Goal: Task Accomplishment & Management: Manage account settings

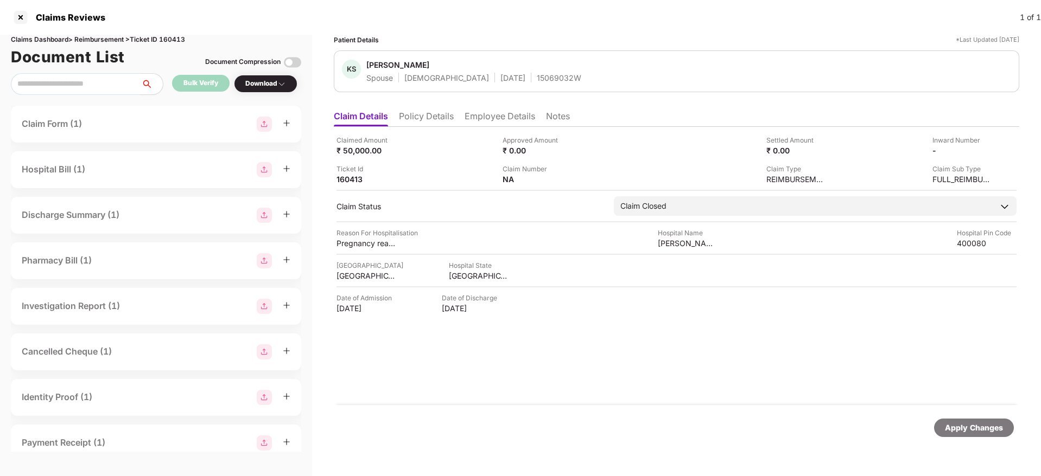
click at [428, 119] on li "Policy Details" at bounding box center [426, 119] width 55 height 16
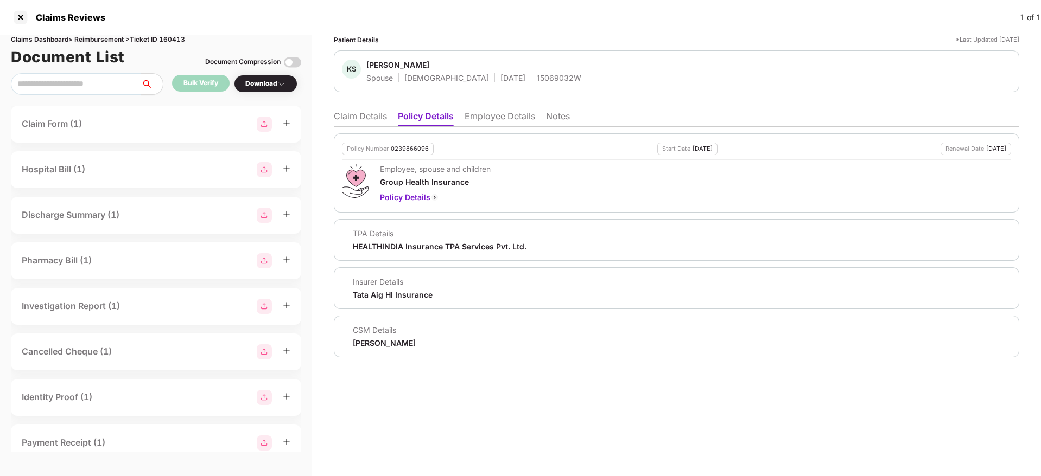
click at [506, 120] on li "Employee Details" at bounding box center [499, 119] width 71 height 16
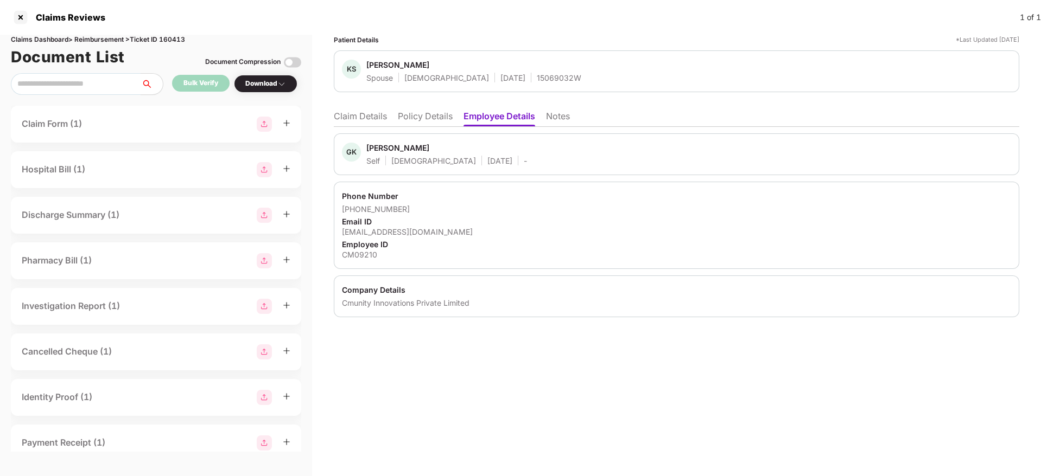
click at [435, 118] on li "Policy Details" at bounding box center [425, 119] width 55 height 16
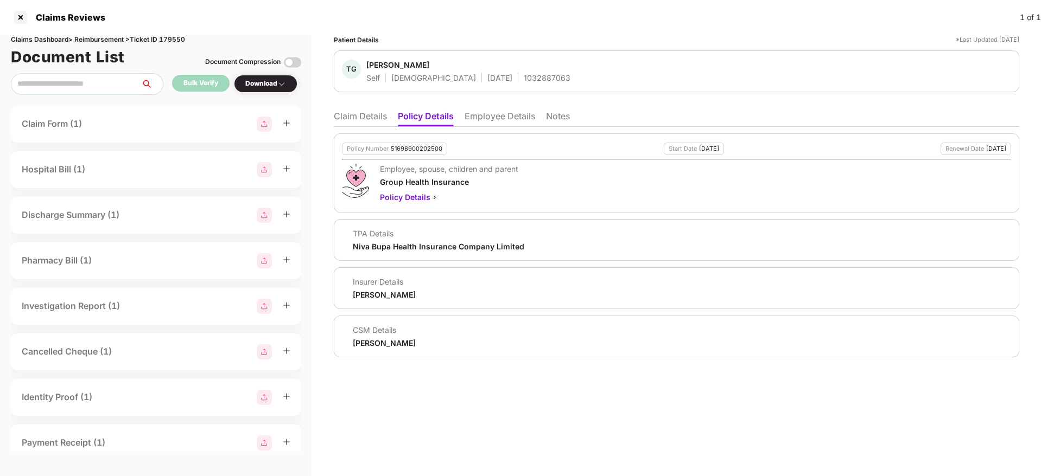
click at [499, 114] on li "Employee Details" at bounding box center [499, 119] width 71 height 16
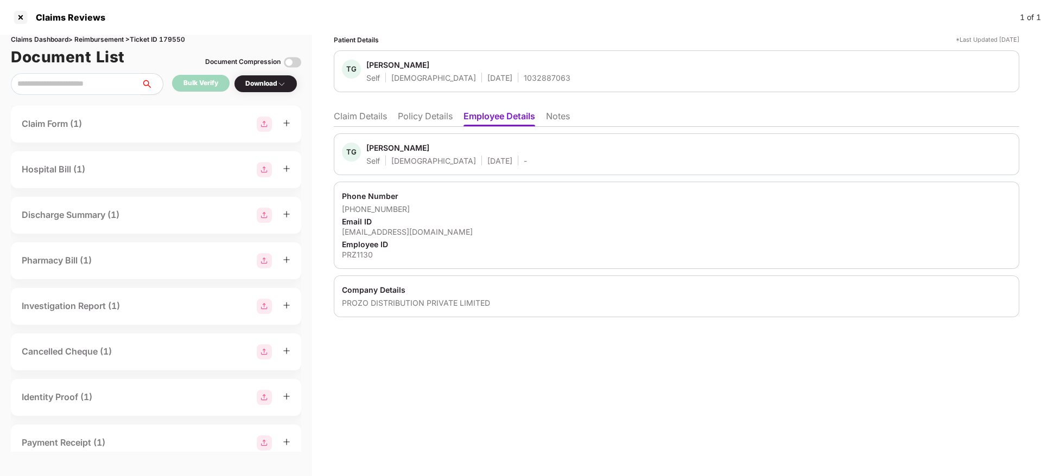
click at [407, 114] on li "Policy Details" at bounding box center [425, 119] width 55 height 16
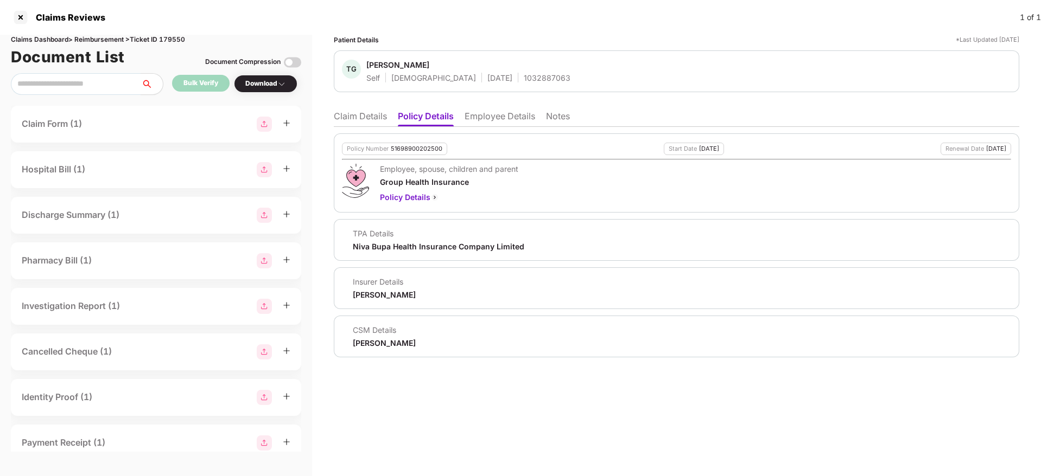
click at [524, 78] on div "1032887063" at bounding box center [547, 78] width 47 height 10
copy div "1032887063"
click at [361, 116] on li "Claim Details" at bounding box center [360, 119] width 53 height 16
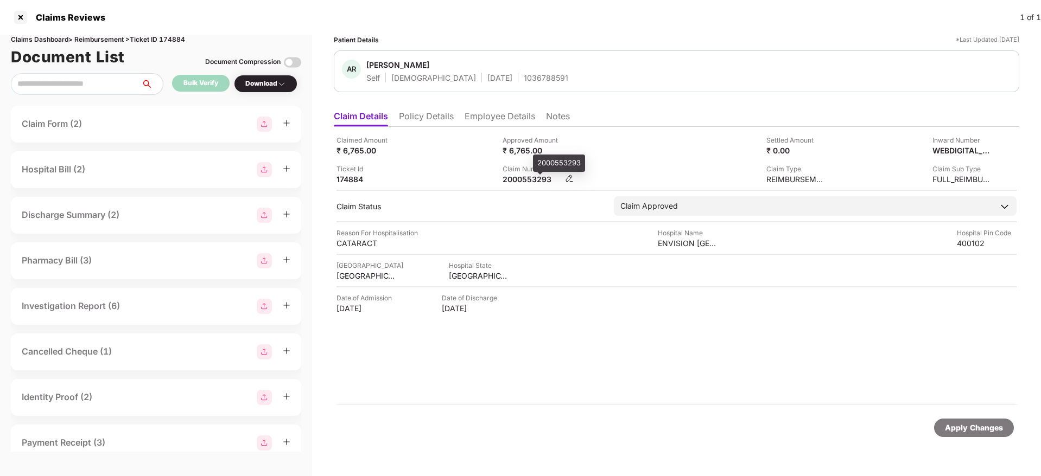
click at [516, 181] on div "2000553293" at bounding box center [532, 179] width 60 height 10
copy div "2000553293"
click at [571, 167] on div "Claim Number 2000553293" at bounding box center [581, 174] width 158 height 21
click at [489, 121] on li "Employee Details" at bounding box center [499, 119] width 71 height 16
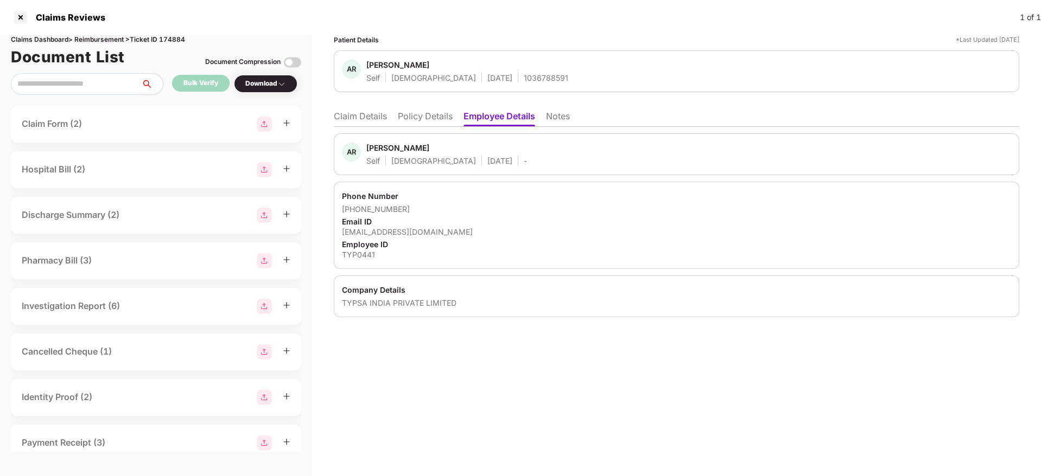
click at [449, 120] on li "Policy Details" at bounding box center [425, 119] width 55 height 16
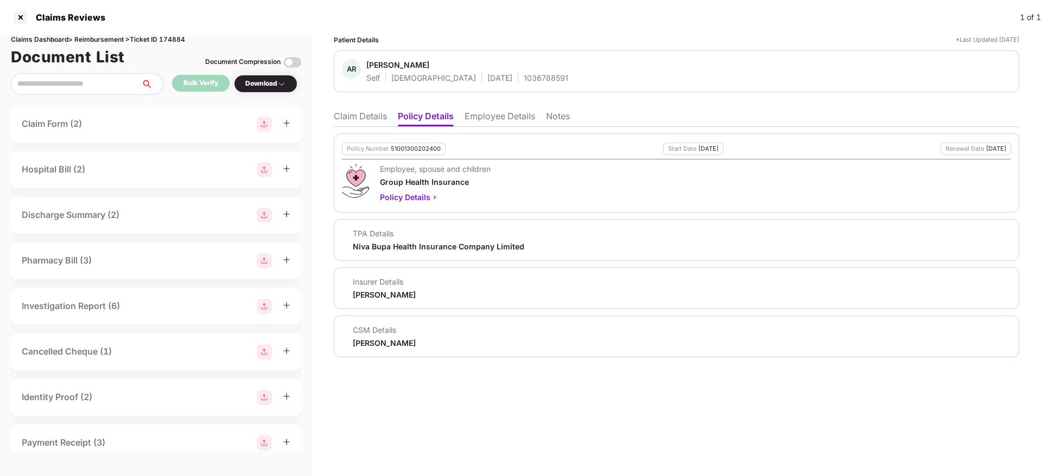
click at [346, 110] on ul "Claim Details Policy Details Employee Details Notes" at bounding box center [676, 116] width 685 height 22
click at [370, 116] on li "Claim Details" at bounding box center [360, 119] width 53 height 16
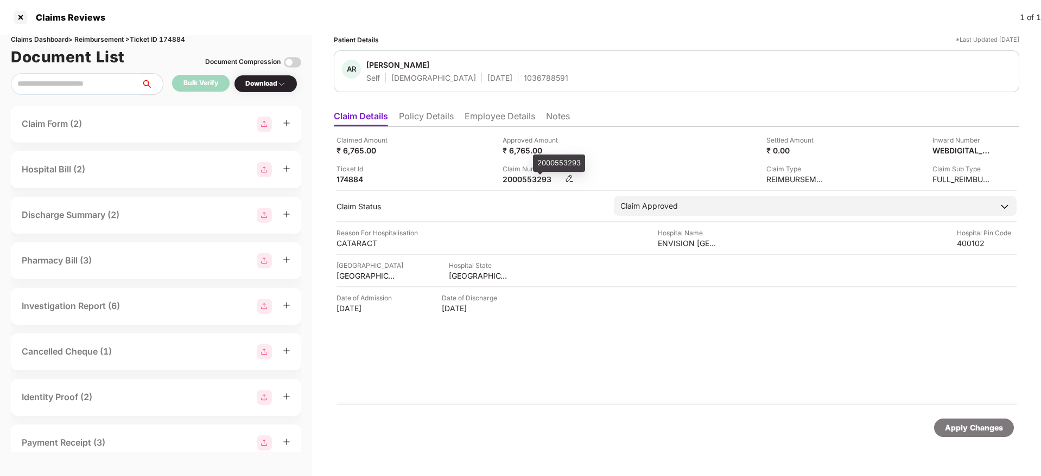
click at [512, 176] on div "2000553293" at bounding box center [532, 179] width 60 height 10
click at [512, 175] on div "2000553293" at bounding box center [532, 179] width 60 height 10
copy div "2000553293"
click at [618, 154] on div "Approved Amount ₹ 6,765.00" at bounding box center [581, 145] width 158 height 21
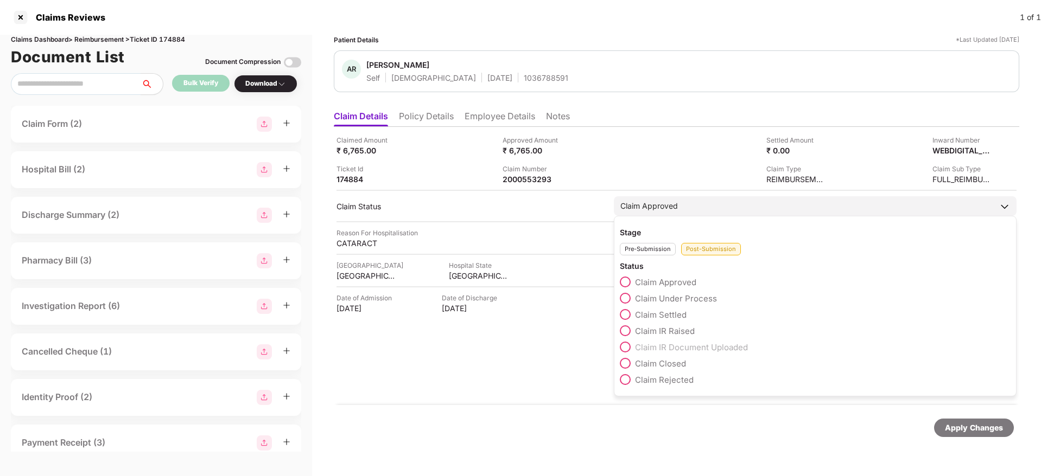
click at [622, 315] on span at bounding box center [625, 314] width 11 height 11
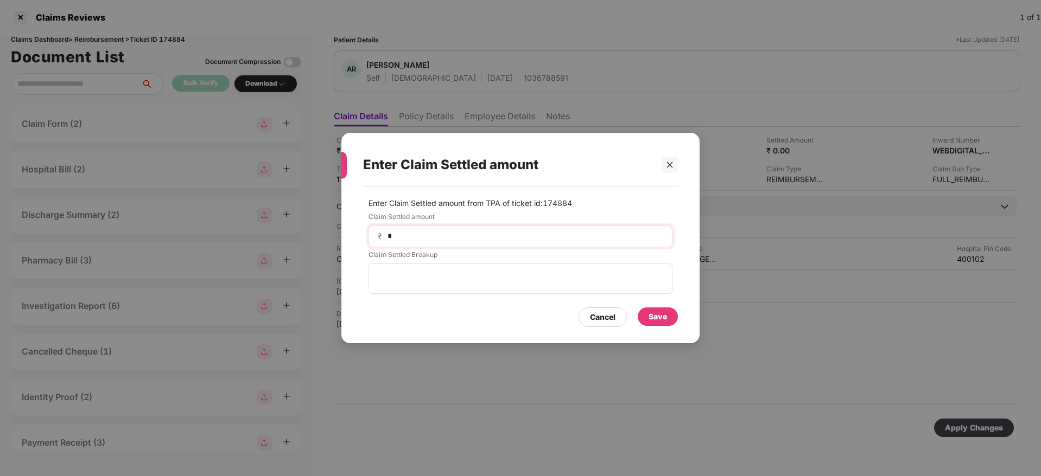
click at [482, 245] on div "₹ *" at bounding box center [520, 237] width 304 height 22
click at [475, 240] on input "*" at bounding box center [524, 236] width 277 height 11
type input "****"
click at [658, 317] on div "Save" at bounding box center [657, 317] width 18 height 12
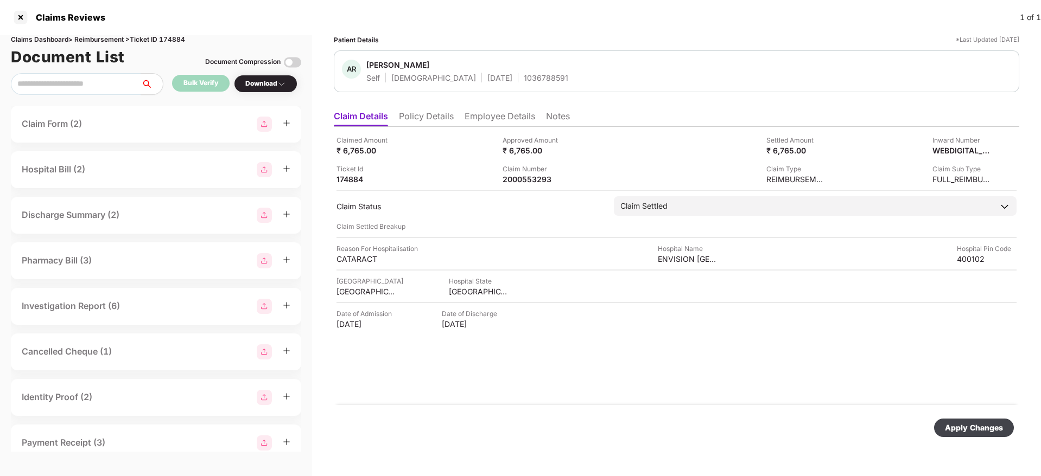
drag, startPoint x: 964, startPoint y: 427, endPoint x: 872, endPoint y: 415, distance: 91.9
click at [964, 429] on div "Apply Changes" at bounding box center [974, 428] width 58 height 12
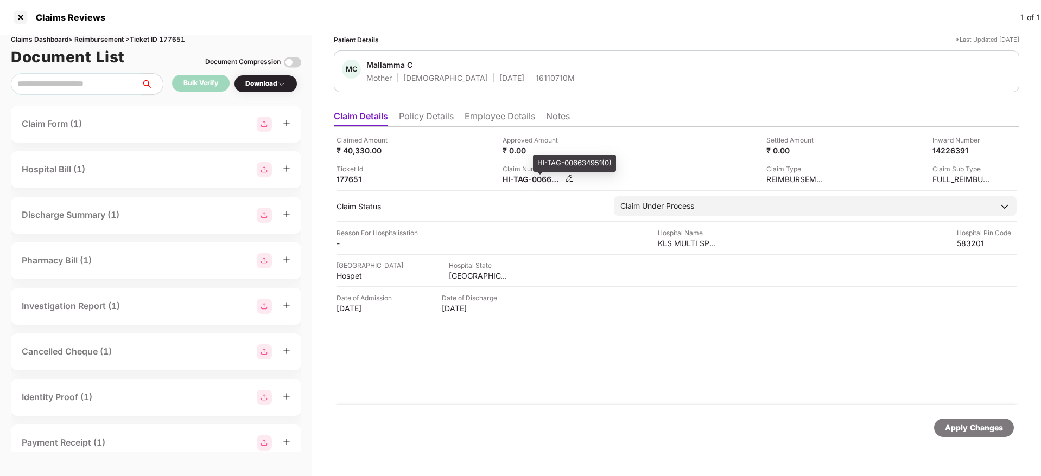
click at [534, 179] on div "HI-TAG-006634951(0)" at bounding box center [532, 179] width 60 height 10
copy div
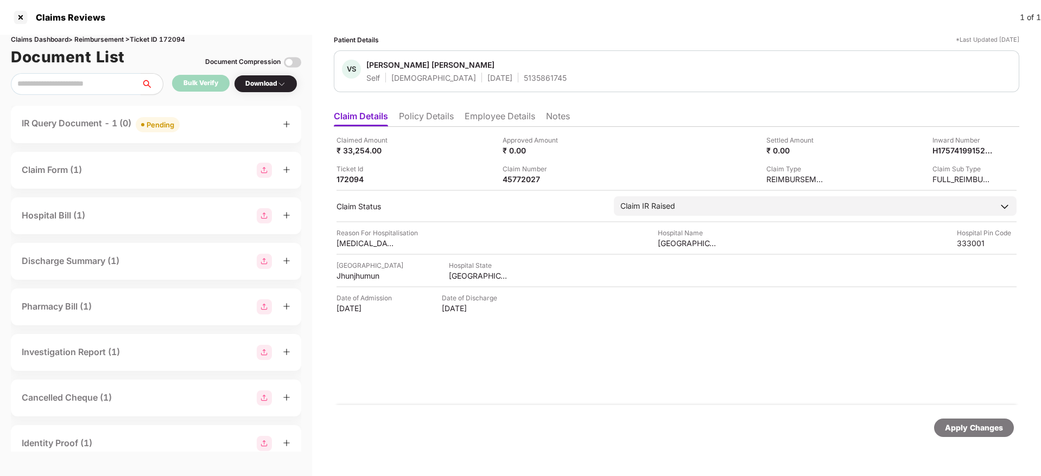
click at [207, 123] on div "IR Query Document - 1 (0) Pending" at bounding box center [156, 125] width 269 height 16
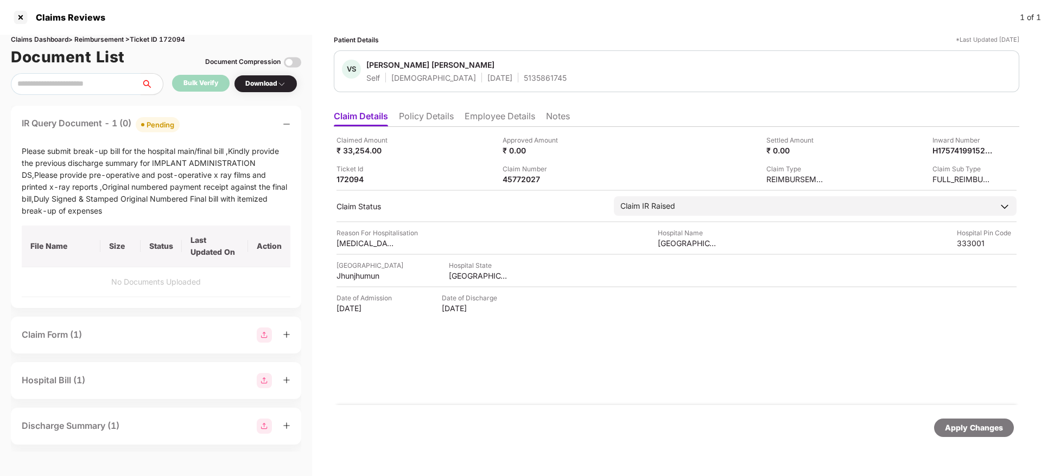
click at [207, 122] on div "IR Query Document - 1 (0) Pending" at bounding box center [156, 125] width 269 height 16
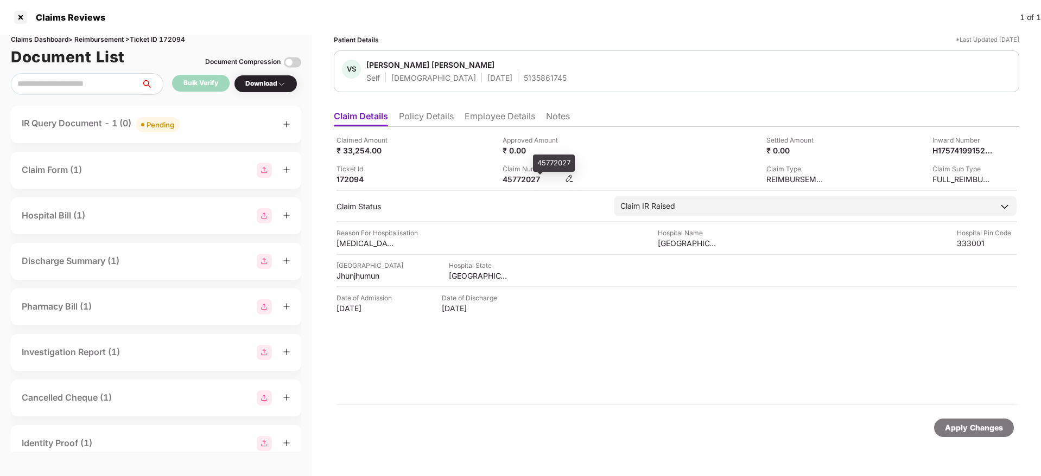
click at [520, 178] on div "45772027" at bounding box center [532, 179] width 60 height 10
copy div "45772027"
drag, startPoint x: 437, startPoint y: 104, endPoint x: 436, endPoint y: 120, distance: 16.3
click at [437, 106] on div "Patient Details *Last Updated 29 Sep 2025 VS Vikram Singh Boran Self Male 13 Ju…" at bounding box center [676, 245] width 685 height 420
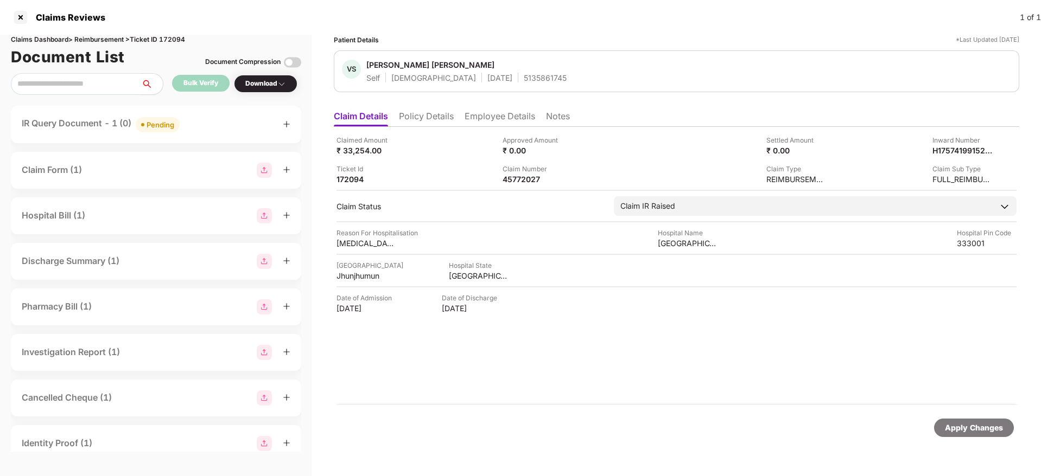
click at [436, 120] on li "Policy Details" at bounding box center [426, 119] width 55 height 16
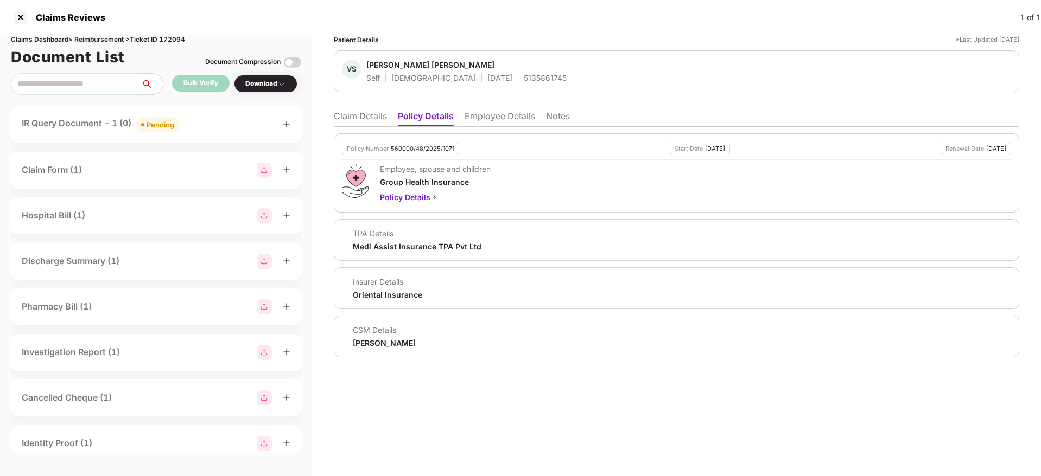
click at [490, 123] on li "Employee Details" at bounding box center [499, 119] width 71 height 16
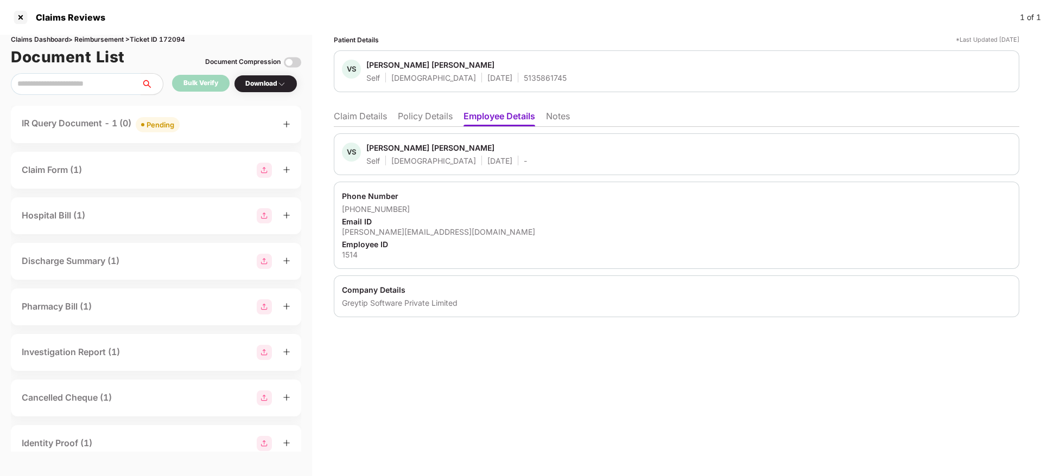
click at [381, 112] on li "Claim Details" at bounding box center [360, 119] width 53 height 16
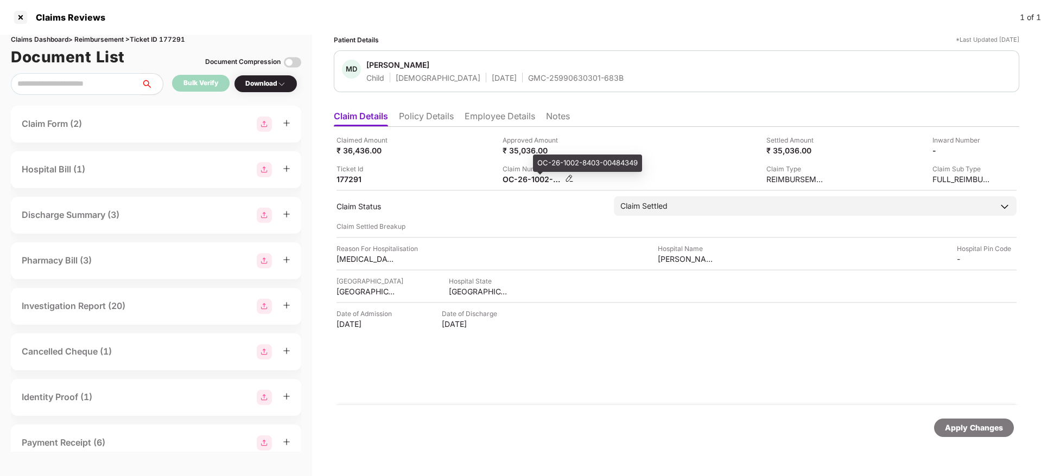
click at [520, 177] on div "OC-26-1002-8403-00484349" at bounding box center [532, 179] width 60 height 10
click at [521, 176] on div "OC-26-1002-8403-00484349" at bounding box center [532, 179] width 60 height 10
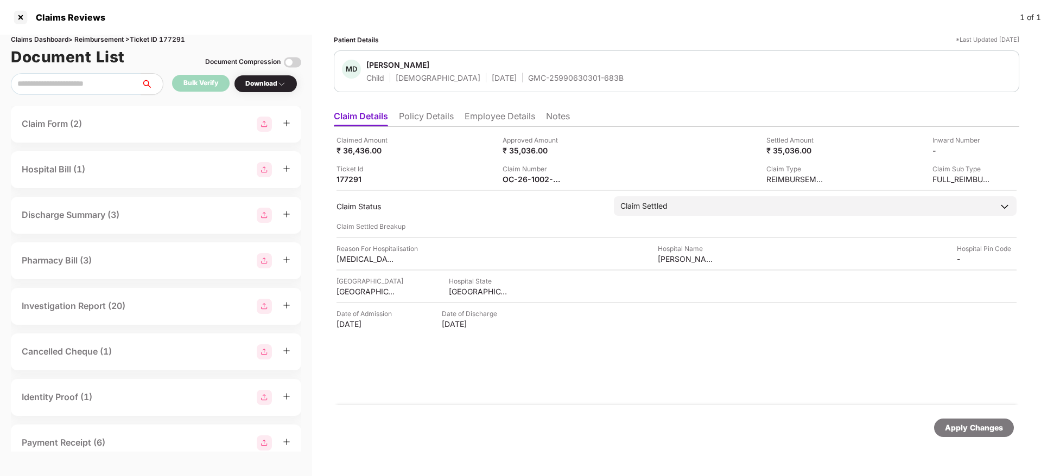
click at [640, 143] on div "Approved Amount ₹ 35,036.00" at bounding box center [581, 145] width 158 height 21
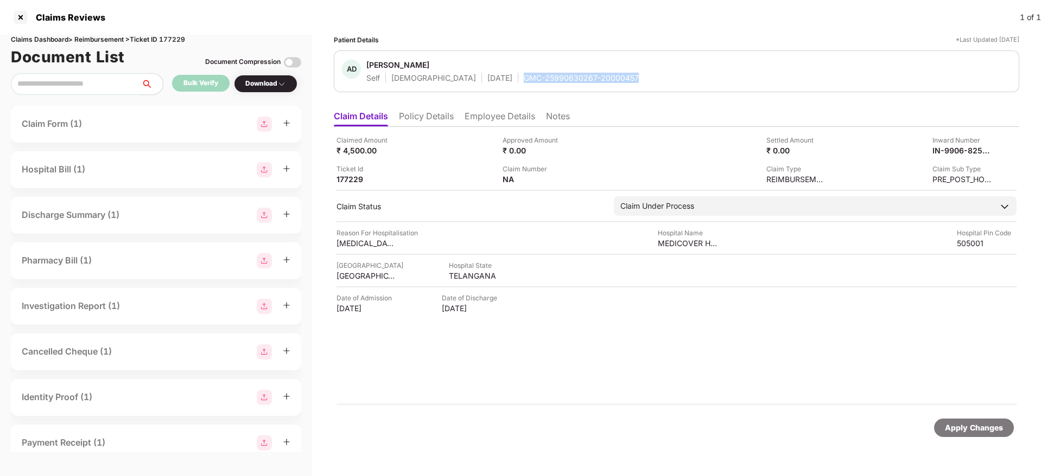
drag, startPoint x: 478, startPoint y: 80, endPoint x: 594, endPoint y: 80, distance: 116.1
click at [594, 80] on div "AD Aravind Devarakonda Self Male 04 Apr 1996 GMC-25990630267-20000457" at bounding box center [676, 71] width 669 height 23
copy div "GMC-25990630267-20000457"
click at [463, 153] on div "Claimed Amount ₹ 4,500.00" at bounding box center [415, 145] width 158 height 21
click at [419, 119] on li "Policy Details" at bounding box center [426, 119] width 55 height 16
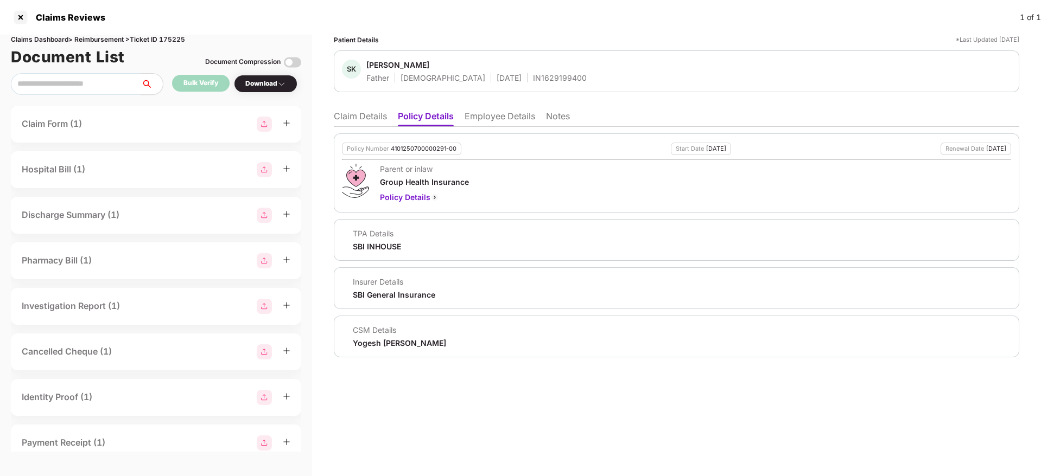
click at [331, 116] on div "Patient Details *Last Updated [DATE] SK [PERSON_NAME] Father [DEMOGRAPHIC_DATA]…" at bounding box center [676, 256] width 729 height 442
click at [349, 116] on li "Claim Details" at bounding box center [360, 119] width 53 height 16
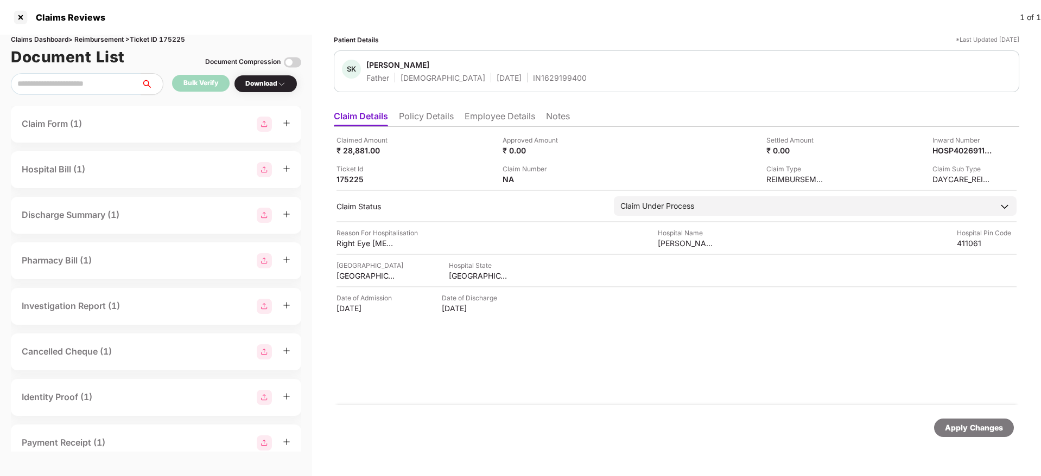
click at [533, 79] on div "IN1629199400" at bounding box center [560, 78] width 54 height 10
copy div "IN1629199400"
click at [429, 112] on li "Policy Details" at bounding box center [426, 119] width 55 height 16
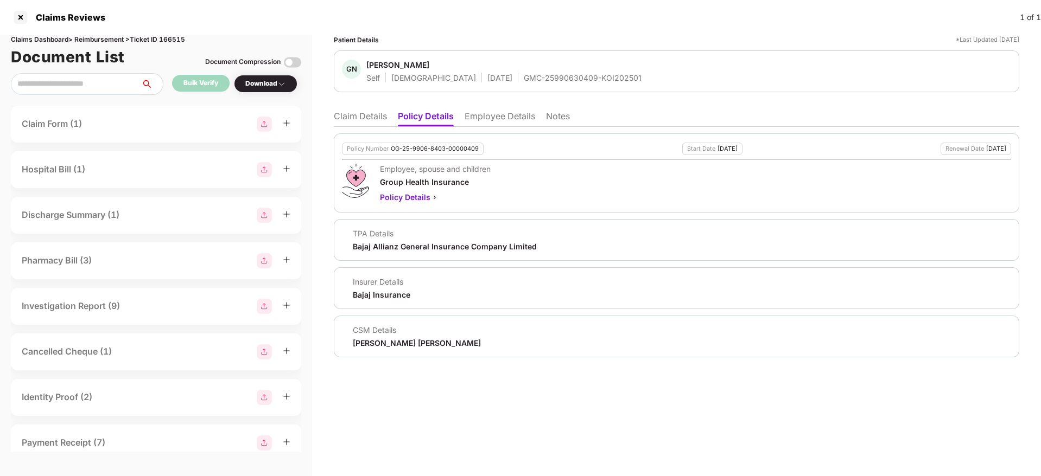
click at [358, 118] on li "Claim Details" at bounding box center [360, 119] width 53 height 16
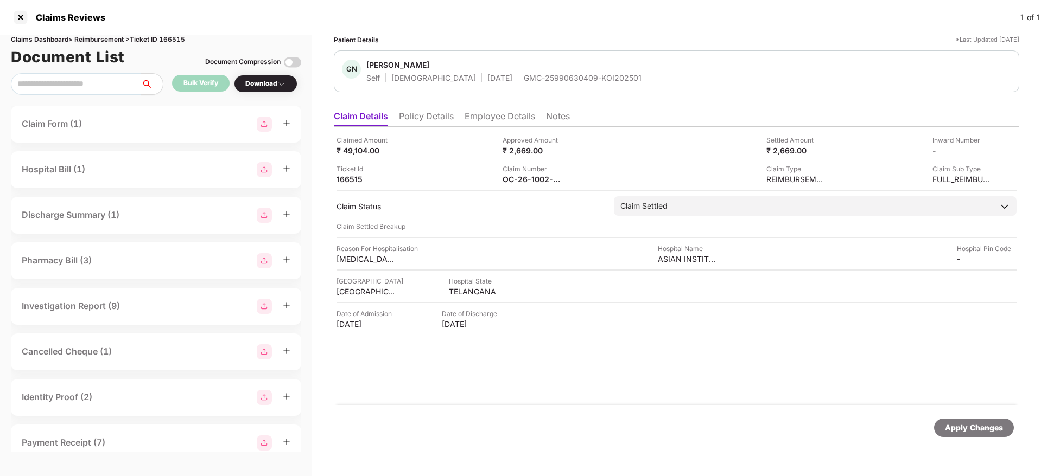
click at [176, 40] on div "Claims Dashboard > Reimbursement > Ticket ID 166515" at bounding box center [156, 40] width 290 height 10
copy div "166515"
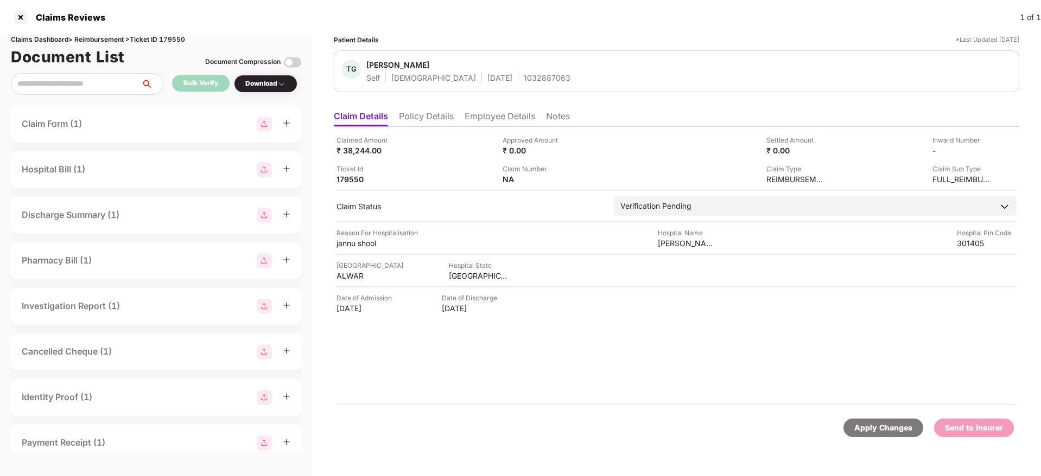
click at [524, 79] on div "1032887063" at bounding box center [547, 78] width 47 height 10
copy div "1032887063"
click at [524, 76] on div "1032887063" at bounding box center [547, 78] width 47 height 10
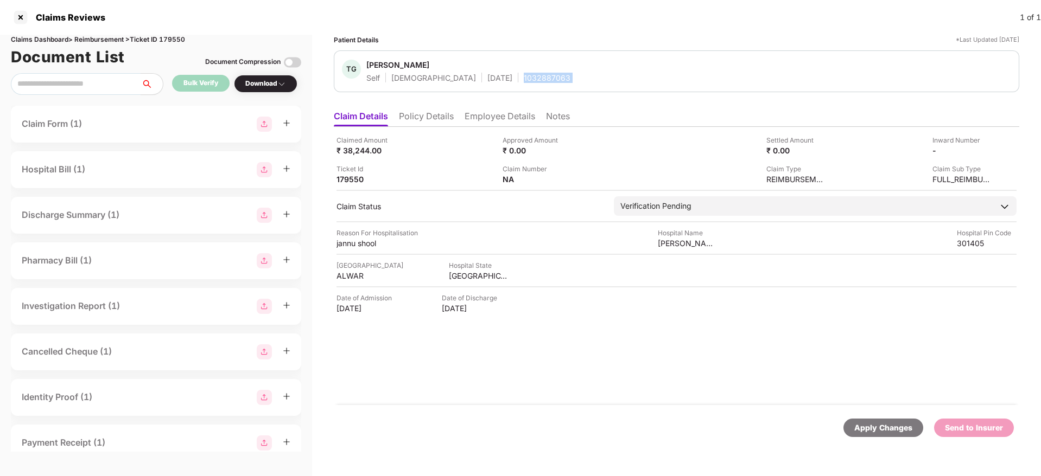
click at [524, 76] on div "1032887063" at bounding box center [547, 78] width 47 height 10
click at [426, 112] on li "Policy Details" at bounding box center [426, 119] width 55 height 16
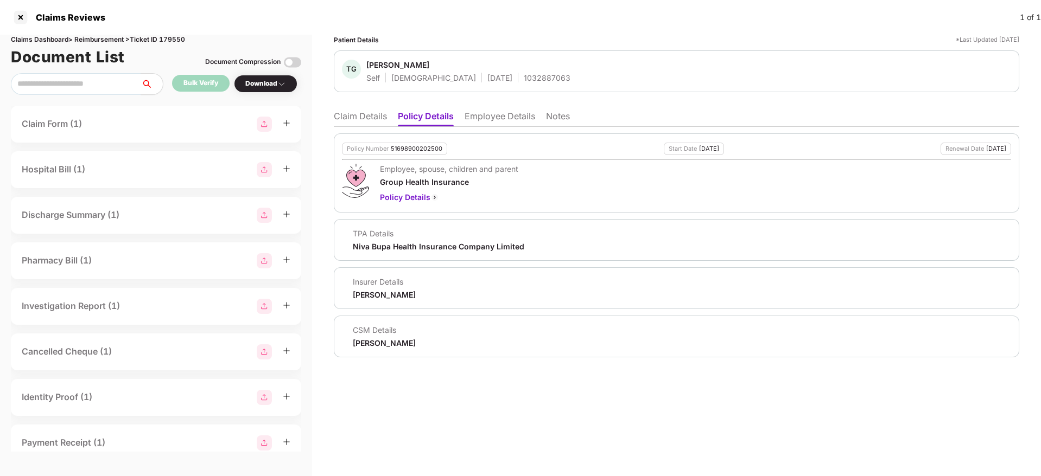
click at [402, 146] on div "51698900202500" at bounding box center [417, 148] width 52 height 7
click at [403, 145] on div "51698900202500" at bounding box center [417, 148] width 52 height 7
copy div "51698900202500"
click at [524, 75] on div "1032887063" at bounding box center [547, 78] width 47 height 10
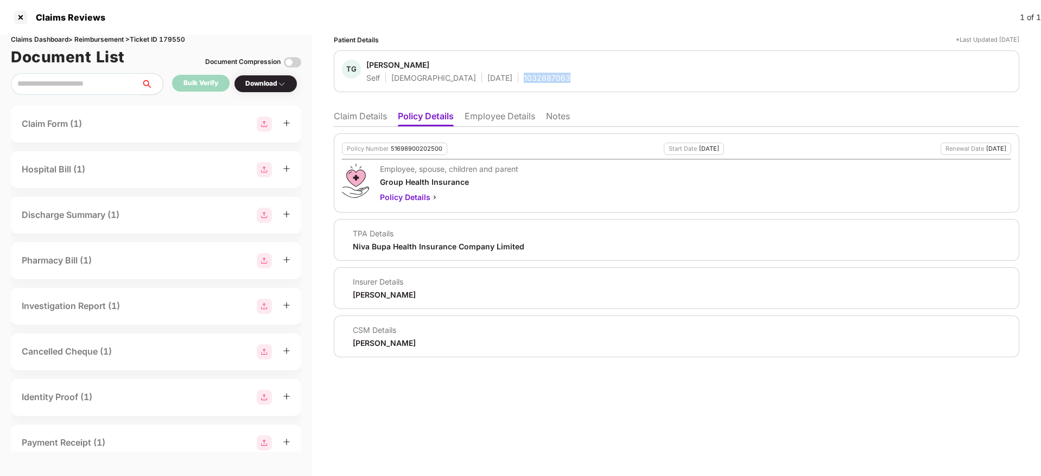
copy div "1032887063"
click at [403, 145] on div "51698900202500" at bounding box center [417, 148] width 52 height 7
copy div "51698900202500"
click at [365, 122] on li "Claim Details" at bounding box center [360, 119] width 53 height 16
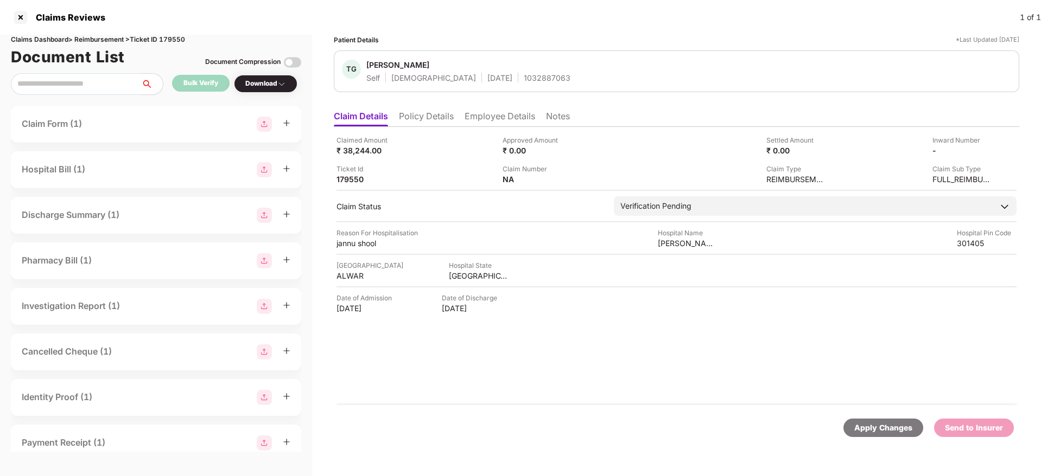
click at [507, 115] on li "Employee Details" at bounding box center [499, 119] width 71 height 16
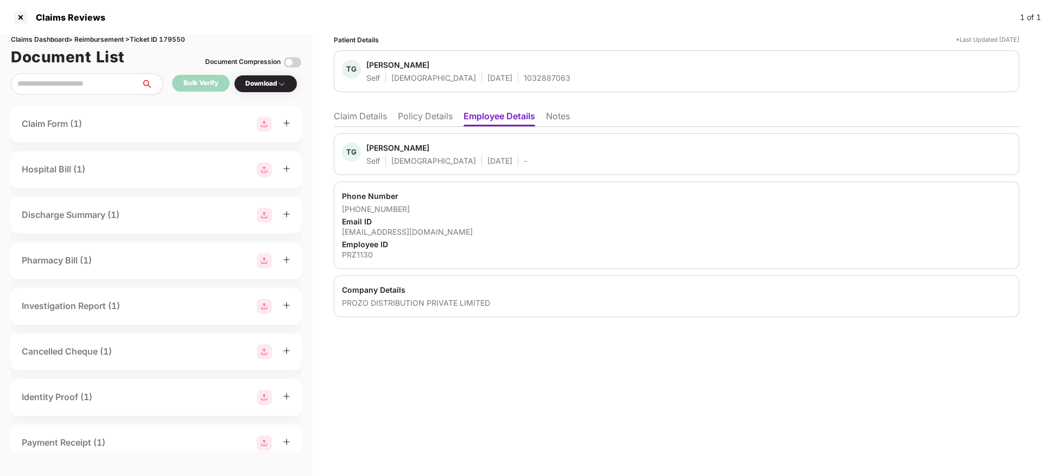
click at [372, 231] on div "tarun.gupta@prozo.com" at bounding box center [676, 232] width 669 height 10
copy div "tarun.gupta@prozo.com"
drag, startPoint x: 355, startPoint y: 208, endPoint x: 404, endPoint y: 208, distance: 48.8
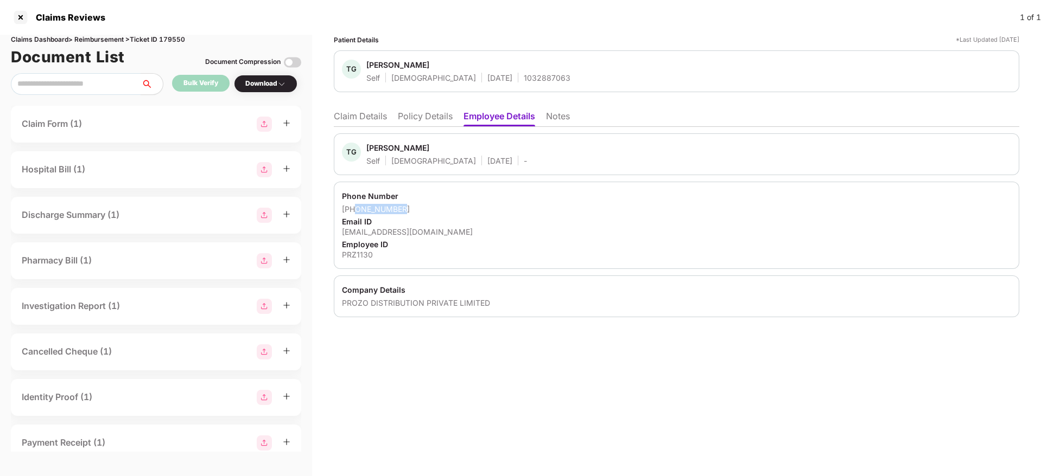
click at [404, 208] on div "+918003121690" at bounding box center [676, 209] width 669 height 10
copy div "8003121690"
click at [365, 119] on li "Claim Details" at bounding box center [360, 119] width 53 height 16
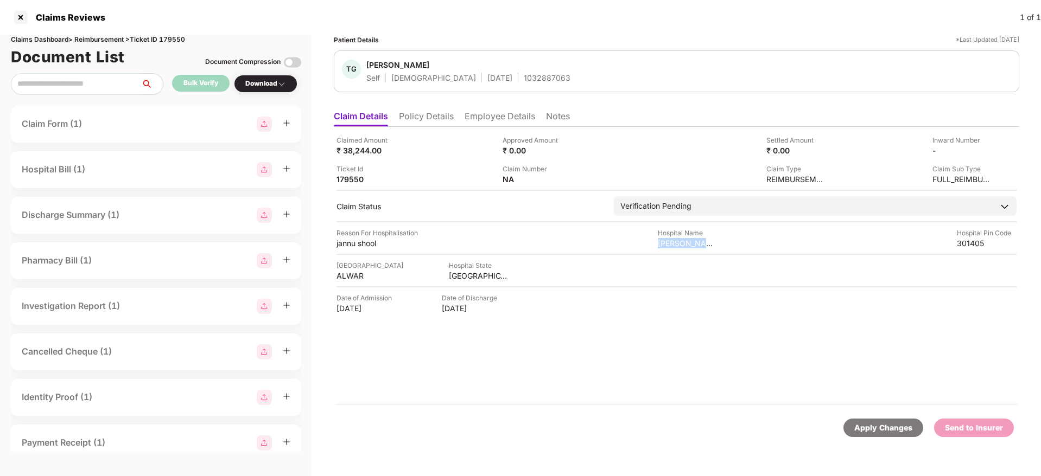
drag, startPoint x: 659, startPoint y: 247, endPoint x: 733, endPoint y: 247, distance: 73.8
click at [733, 247] on div "Reason For Hospitalisation jannu shool Hospital Name tilak hospitals Hospital P…" at bounding box center [676, 238] width 680 height 21
copy div "tilak hospitals"
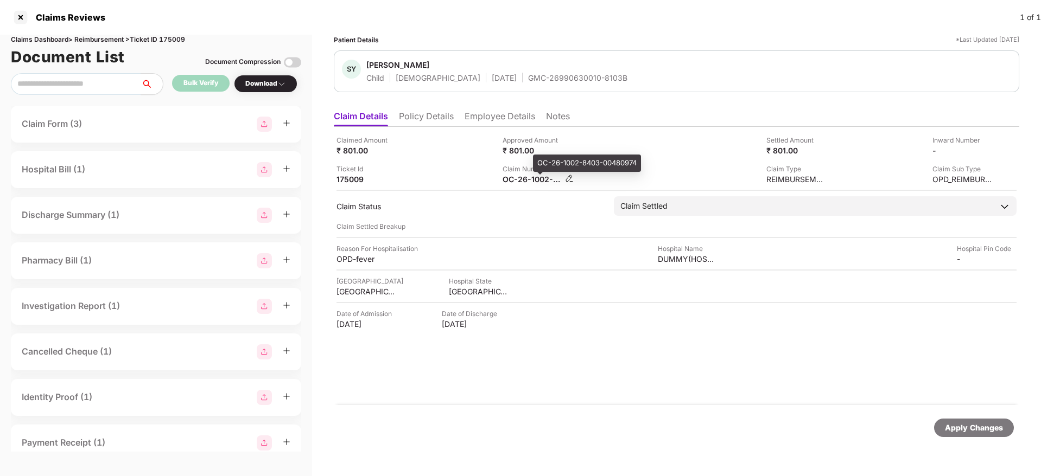
click at [525, 174] on div "OC-26-1002-8403-00480974" at bounding box center [532, 179] width 60 height 10
copy div
click at [434, 154] on div "Claimed Amount ₹ 801.00" at bounding box center [415, 145] width 158 height 21
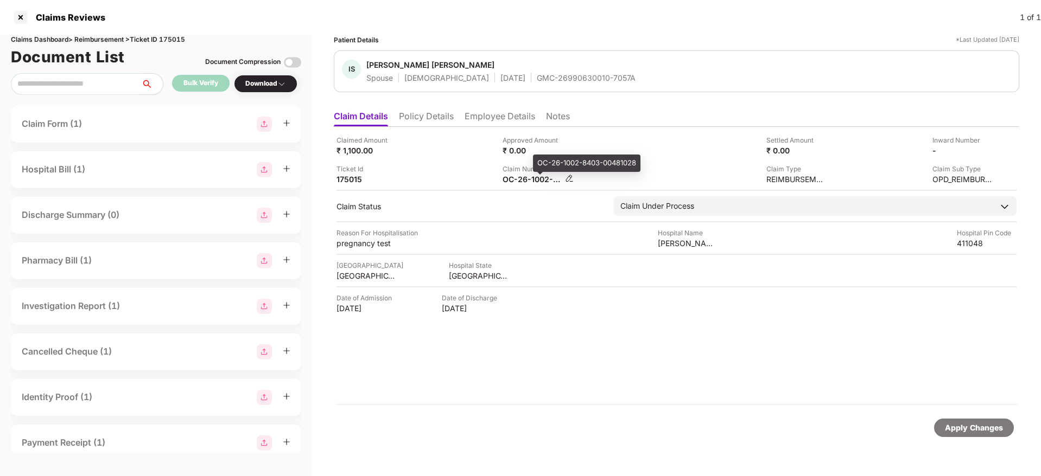
click at [528, 176] on div "OC-26-1002-8403-00481028" at bounding box center [532, 179] width 60 height 10
copy div
click at [432, 199] on div "Claim Status Claim Under Process Stage Pre-Submission Post-Submission Status Cl…" at bounding box center [676, 206] width 680 height 20
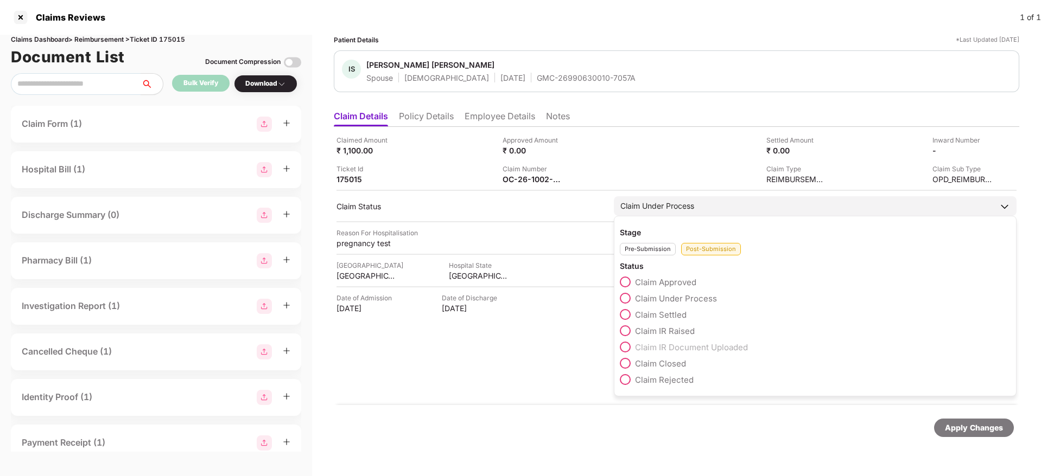
click at [623, 311] on span at bounding box center [625, 314] width 11 height 11
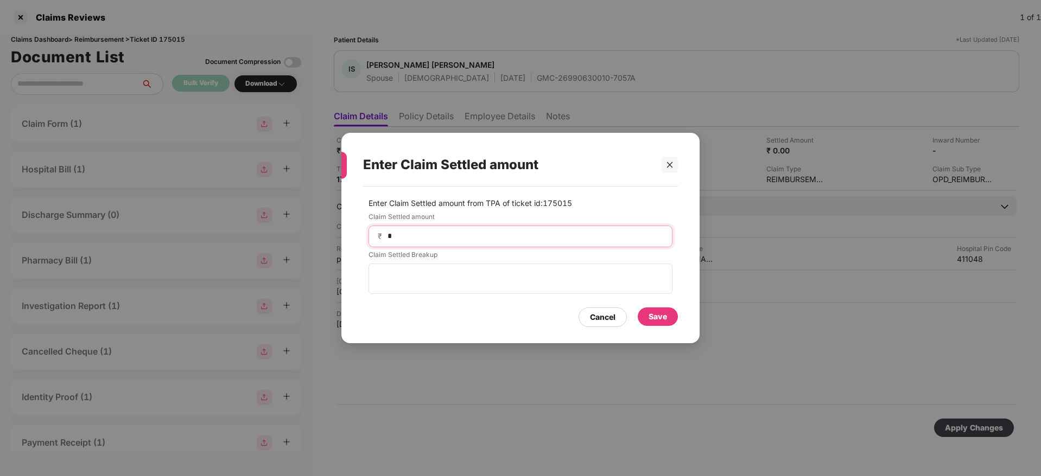
click at [457, 239] on input "*" at bounding box center [524, 236] width 277 height 11
type input "****"
click at [671, 311] on div "Save" at bounding box center [657, 317] width 40 height 18
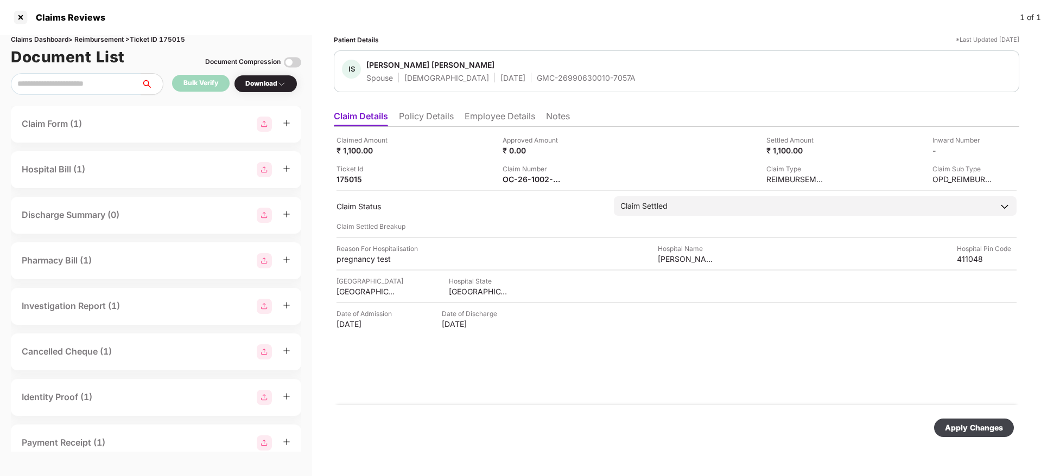
click at [978, 411] on div "Apply Changes" at bounding box center [676, 428] width 685 height 46
click at [979, 428] on div "Apply Changes" at bounding box center [974, 428] width 58 height 12
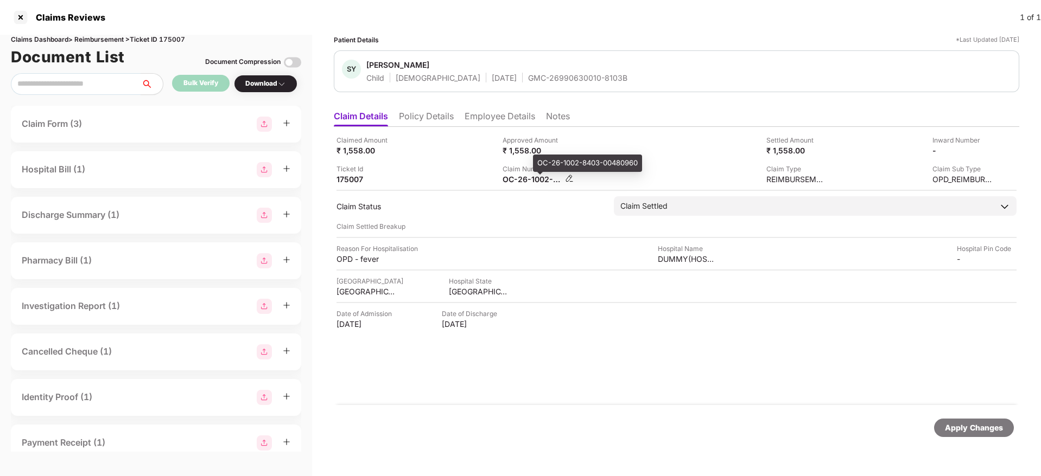
click at [519, 178] on div "OC-26-1002-8403-00480960" at bounding box center [532, 179] width 60 height 10
copy div
click at [621, 178] on div "Claim Number OC-26-1002-8403-00480960" at bounding box center [581, 174] width 158 height 21
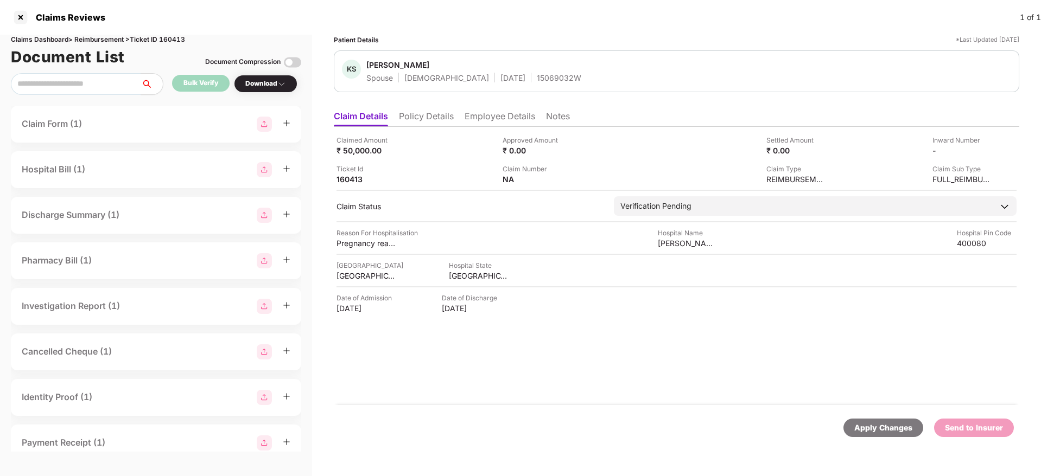
click at [537, 74] on div "15069032W" at bounding box center [559, 78] width 44 height 10
copy div "15069032W"
click at [433, 116] on li "Policy Details" at bounding box center [426, 119] width 55 height 16
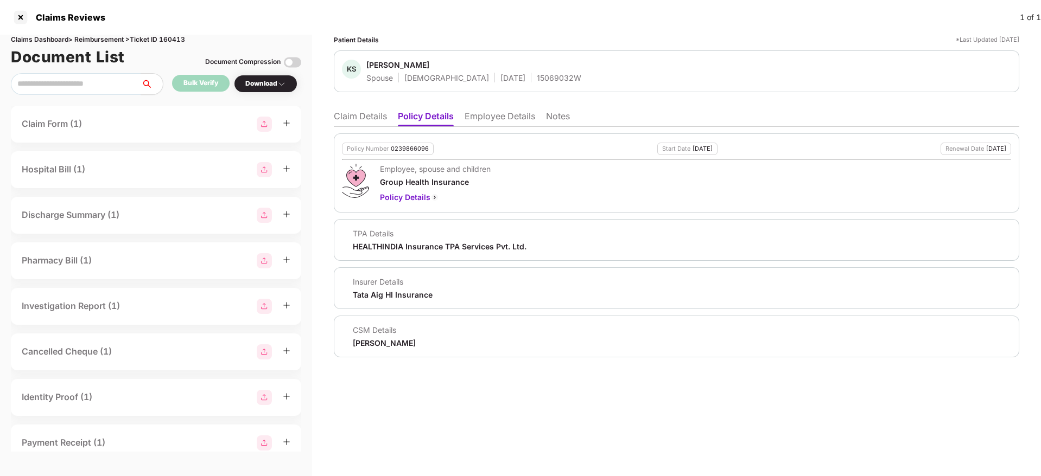
click at [346, 121] on li "Claim Details" at bounding box center [360, 119] width 53 height 16
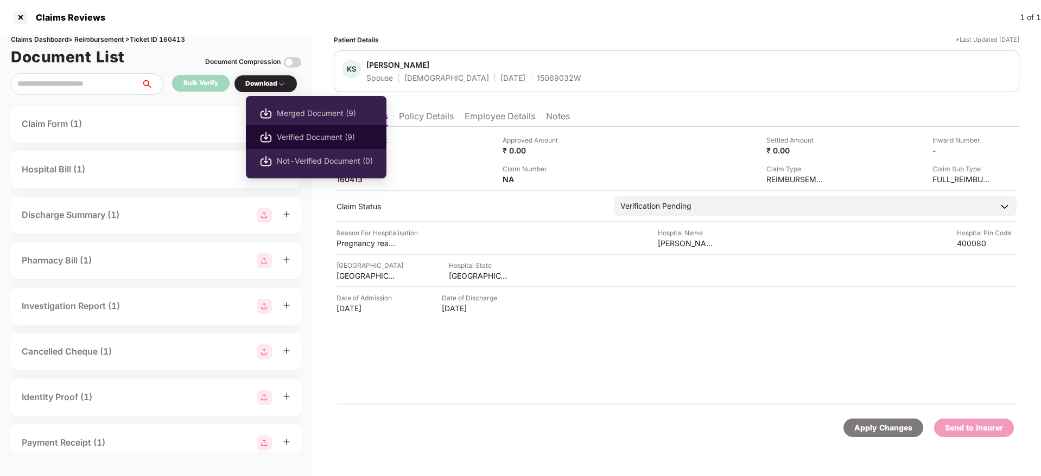
click at [299, 138] on span "Verified Document (9)" at bounding box center [325, 137] width 96 height 12
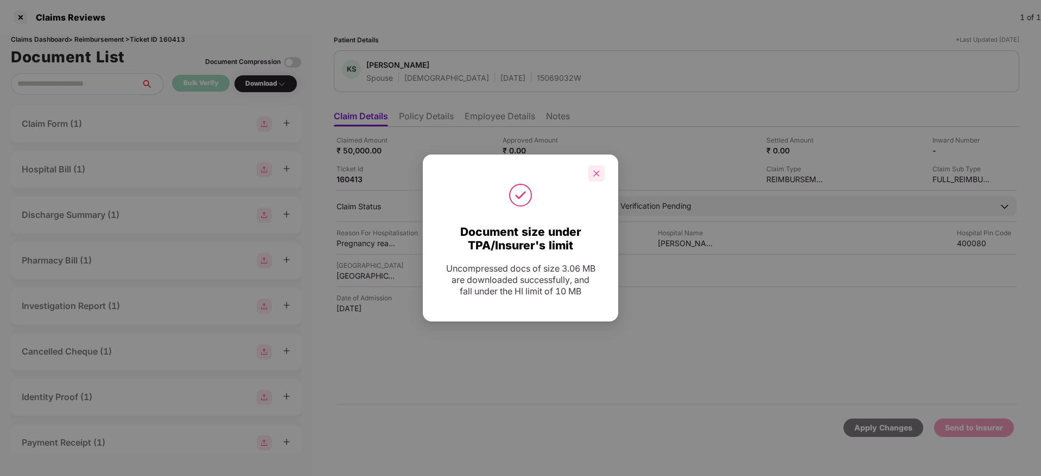
click at [596, 173] on icon "close" at bounding box center [596, 174] width 8 height 8
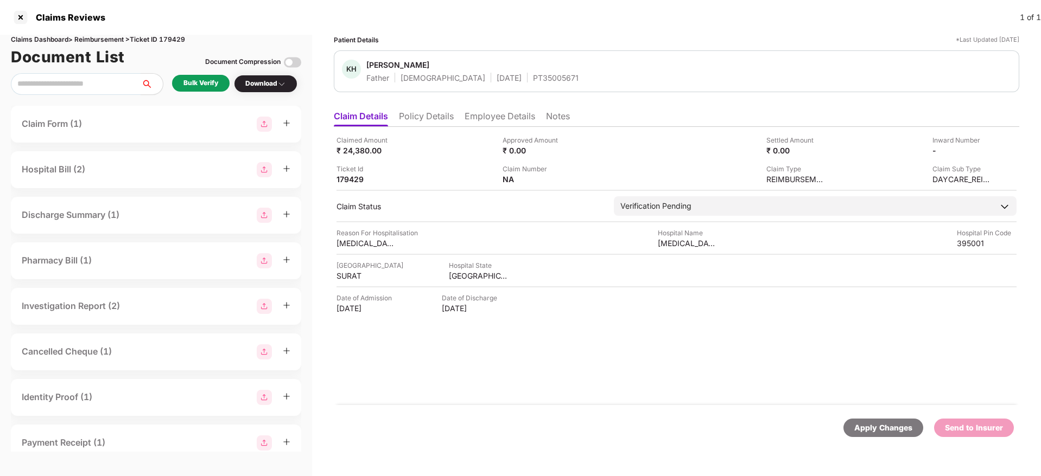
click at [418, 119] on li "Policy Details" at bounding box center [426, 119] width 55 height 16
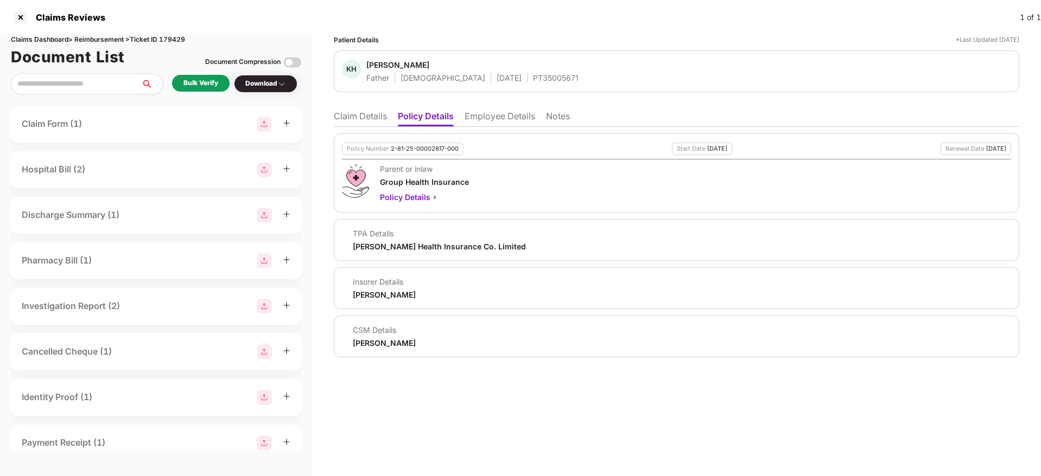
click at [500, 116] on li "Employee Details" at bounding box center [499, 119] width 71 height 16
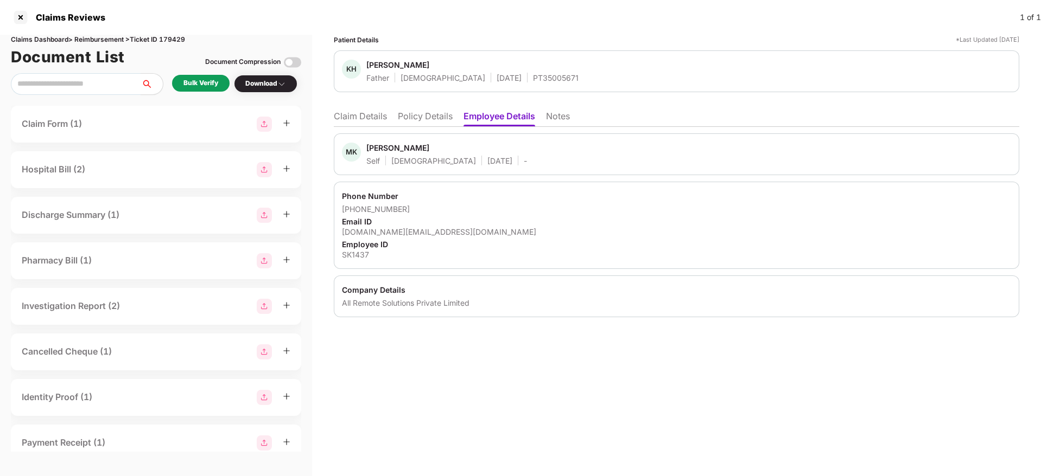
click at [436, 122] on li "Policy Details" at bounding box center [425, 119] width 55 height 16
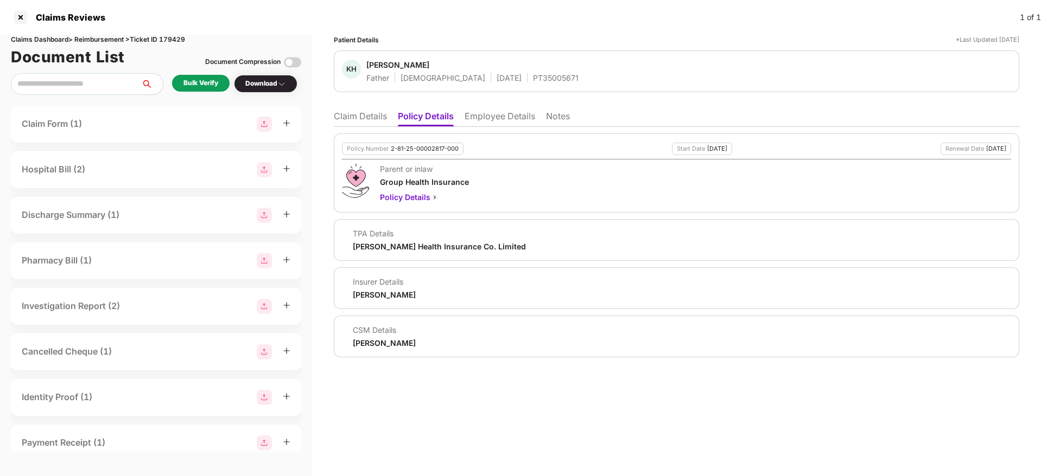
click at [368, 123] on li "Claim Details" at bounding box center [360, 119] width 53 height 16
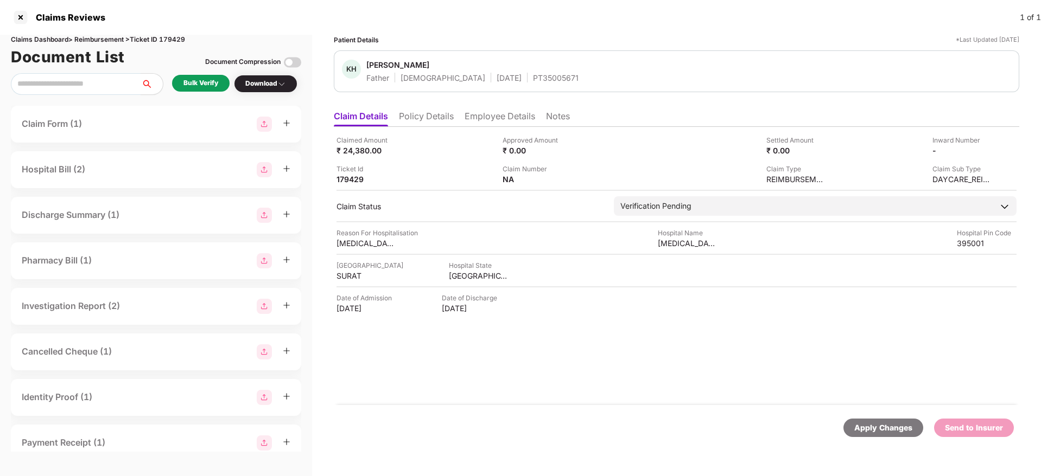
click at [449, 113] on li "Policy Details" at bounding box center [426, 119] width 55 height 16
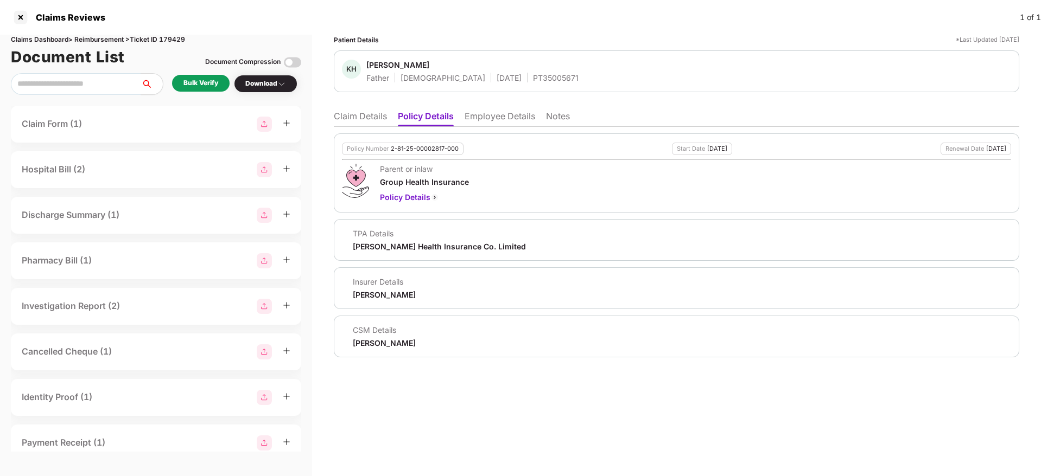
click at [365, 118] on li "Claim Details" at bounding box center [360, 119] width 53 height 16
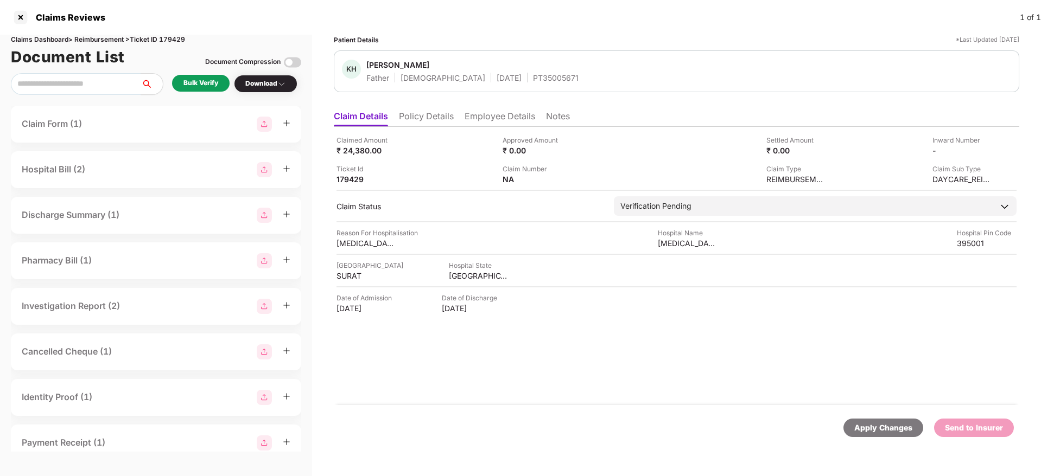
click at [419, 121] on li "Policy Details" at bounding box center [426, 119] width 55 height 16
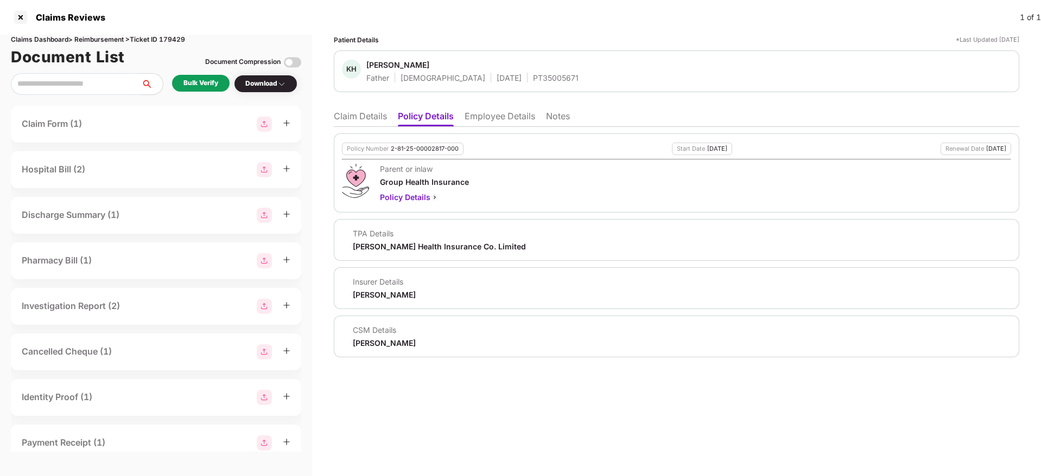
click at [200, 85] on div "Bulk Verify" at bounding box center [200, 83] width 35 height 10
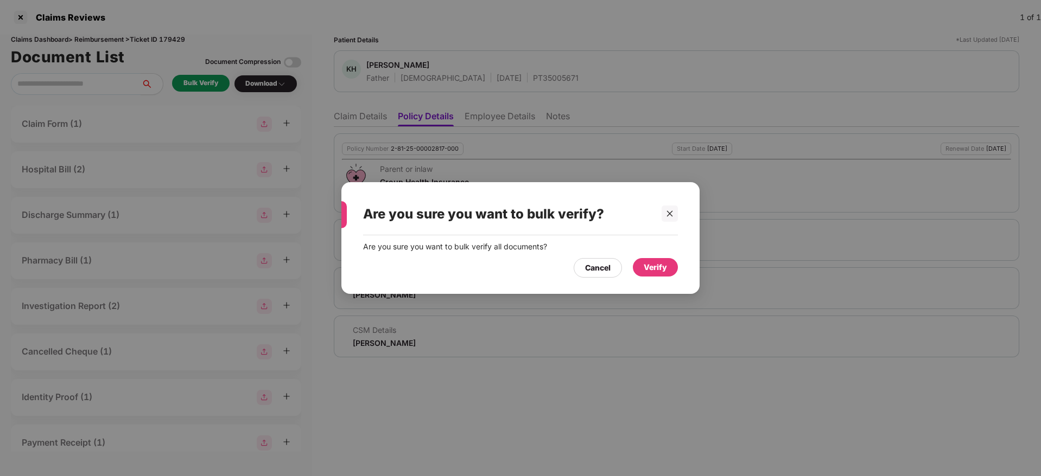
click at [668, 271] on div "Verify" at bounding box center [655, 267] width 45 height 18
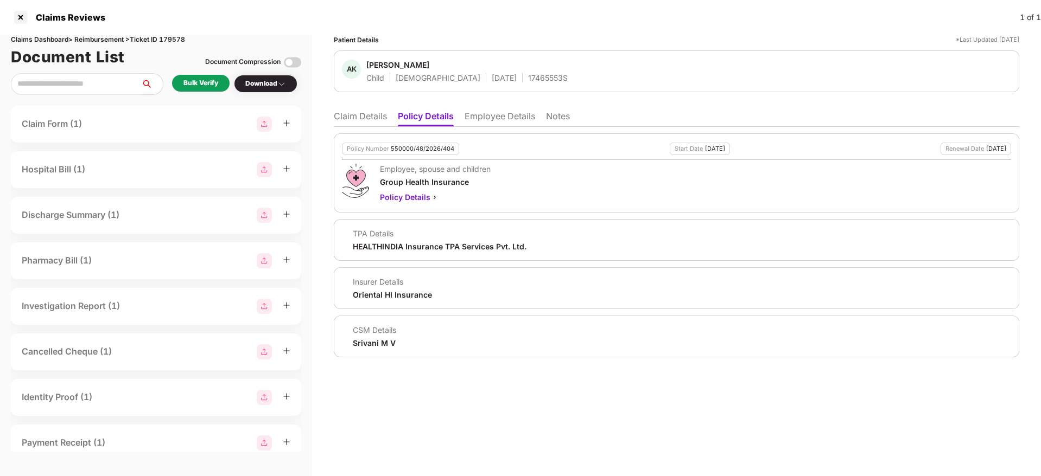
click at [353, 129] on div "Policy Number 550000/48/2026/404 Start Date [DATE] Renewal Date [DATE] Employee…" at bounding box center [676, 242] width 685 height 231
click at [348, 120] on li "Claim Details" at bounding box center [360, 119] width 53 height 16
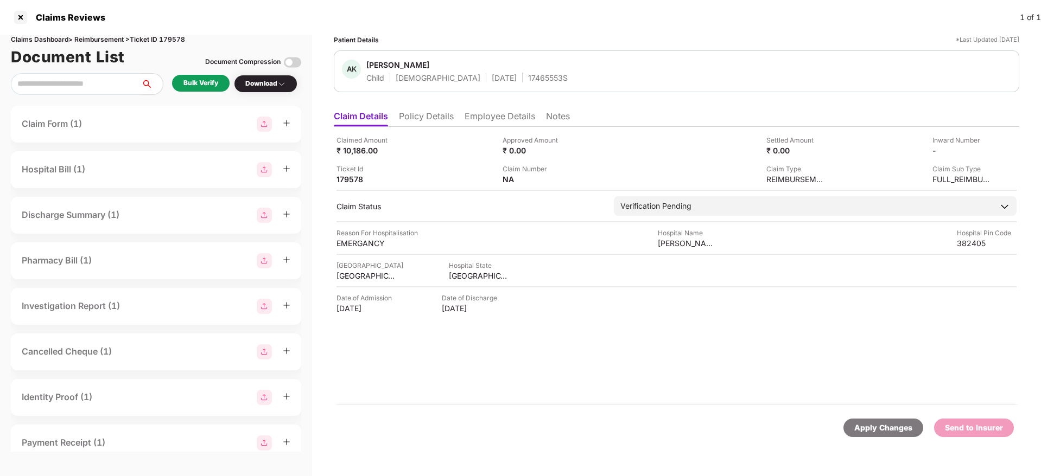
click at [427, 119] on li "Policy Details" at bounding box center [426, 119] width 55 height 16
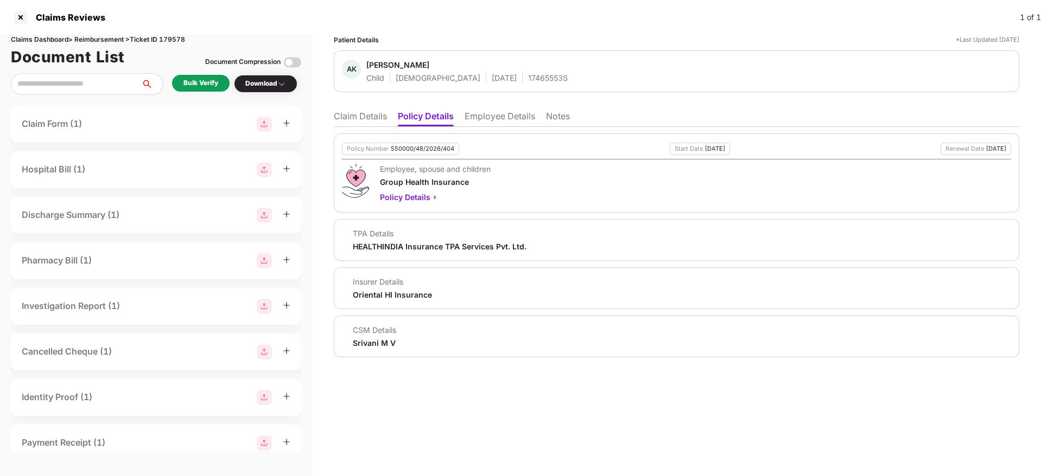
click at [351, 118] on li "Claim Details" at bounding box center [360, 119] width 53 height 16
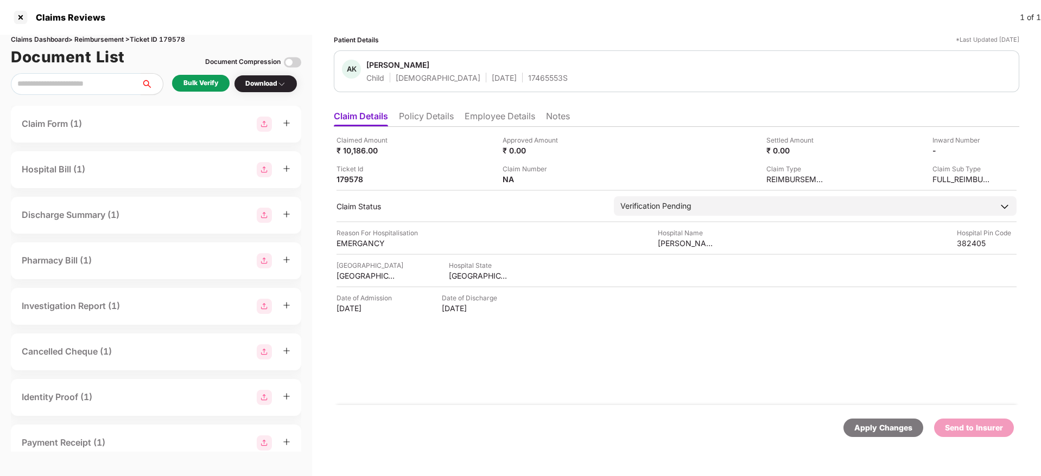
click at [430, 123] on li "Policy Details" at bounding box center [426, 119] width 55 height 16
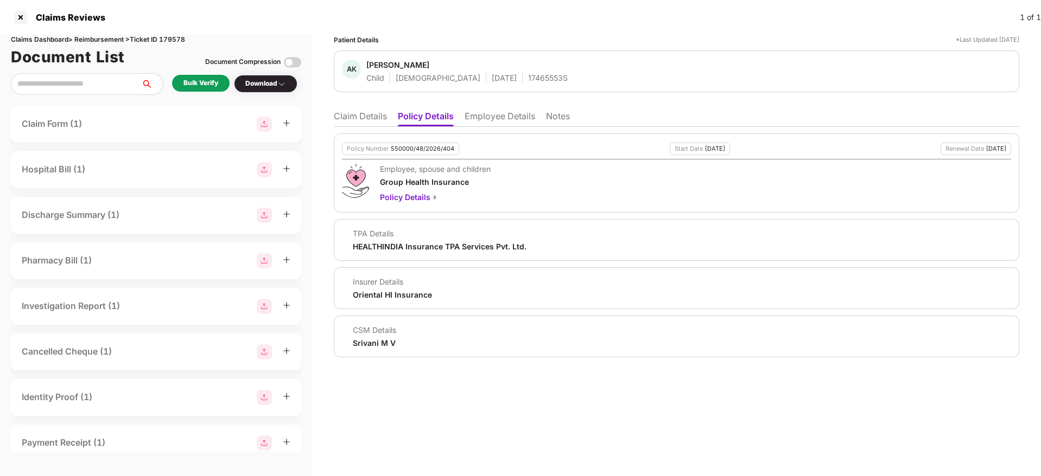
click at [363, 120] on li "Claim Details" at bounding box center [360, 119] width 53 height 16
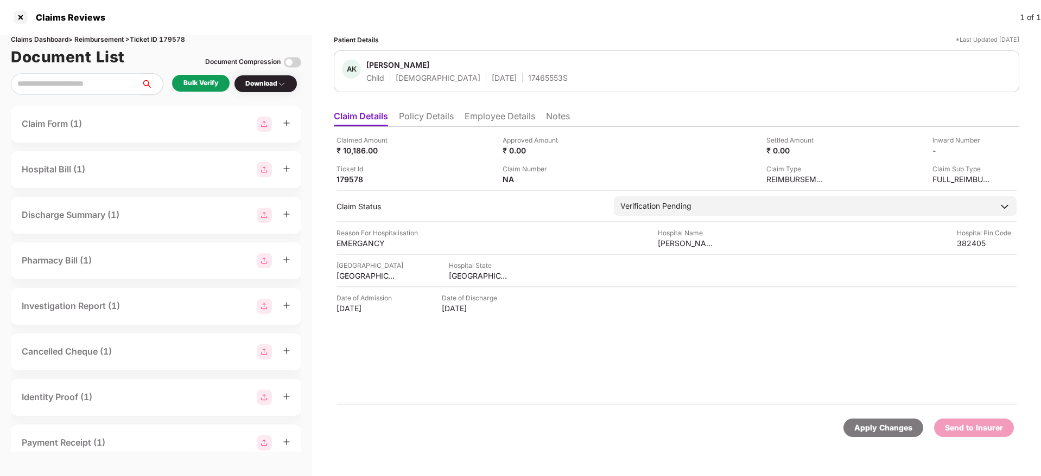
click at [429, 119] on li "Policy Details" at bounding box center [426, 119] width 55 height 16
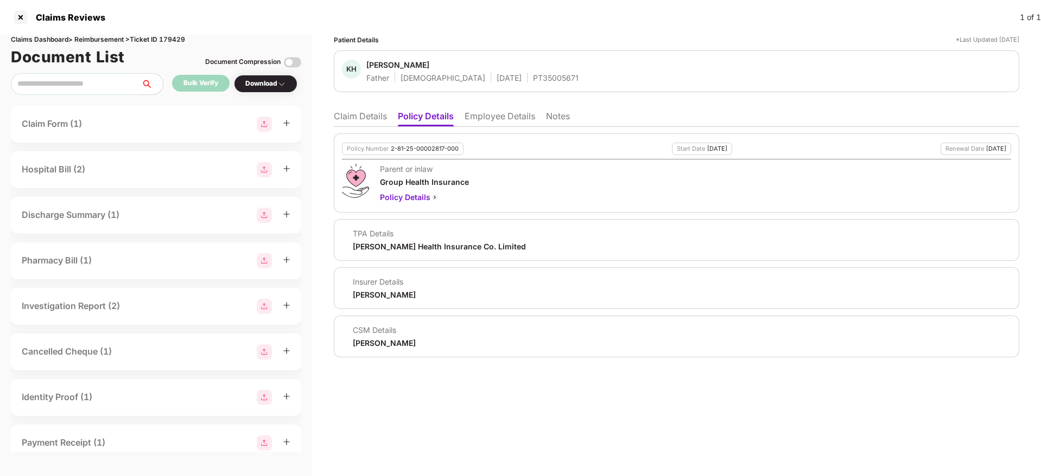
click at [360, 113] on li "Claim Details" at bounding box center [360, 119] width 53 height 16
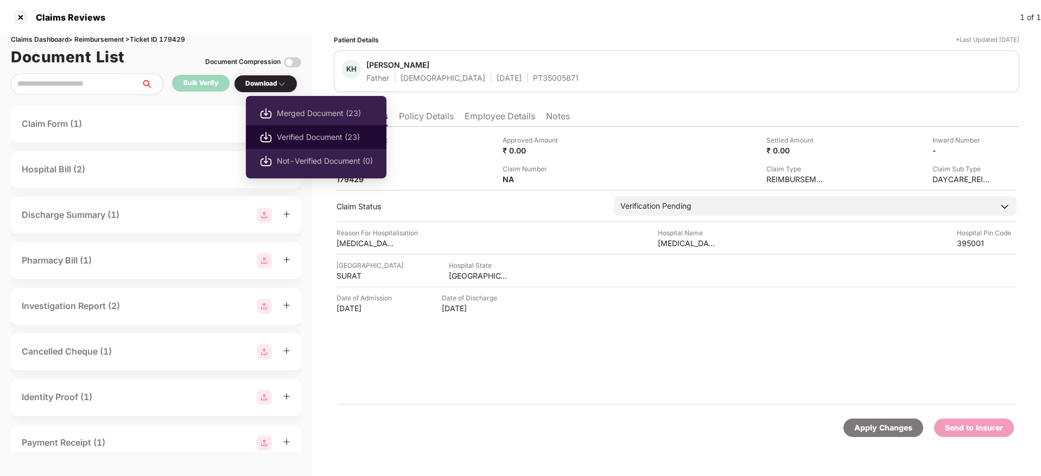
click at [298, 130] on li "Verified Document (23)" at bounding box center [316, 137] width 141 height 24
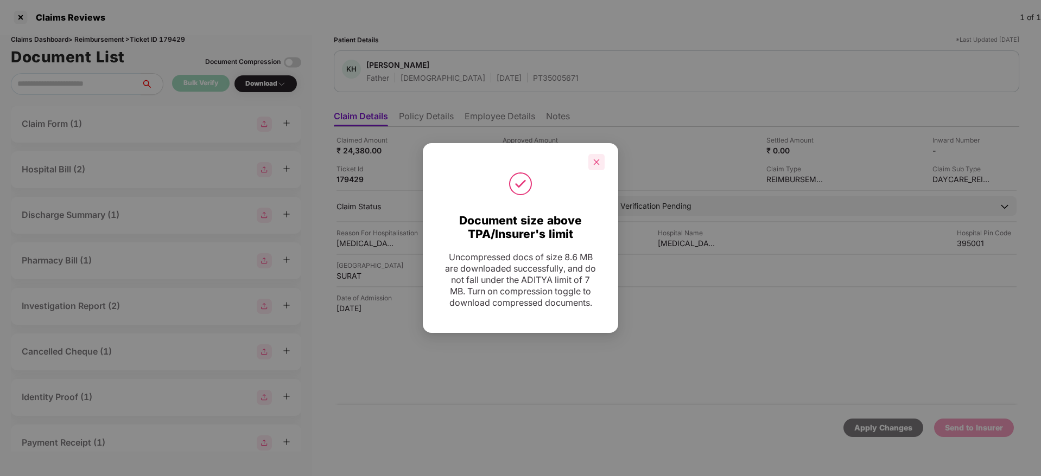
click at [596, 166] on div at bounding box center [596, 162] width 16 height 16
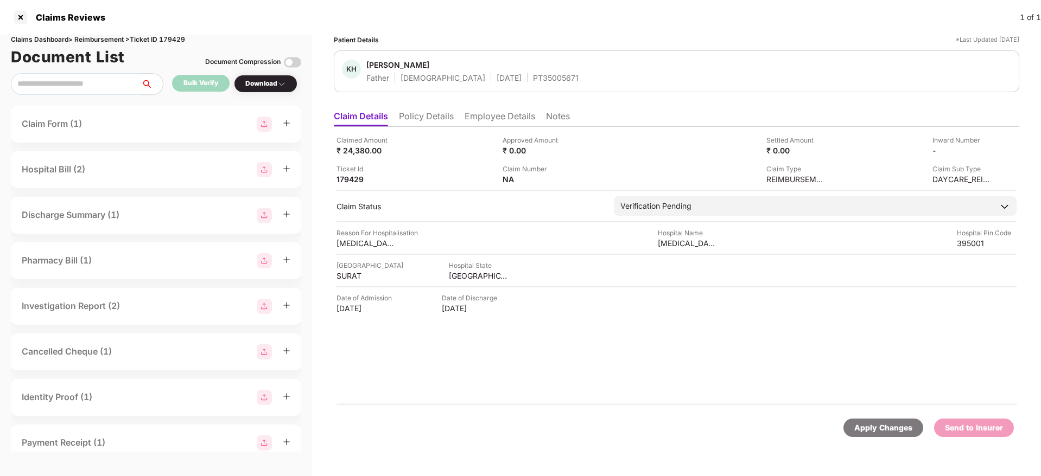
click at [432, 115] on li "Policy Details" at bounding box center [426, 119] width 55 height 16
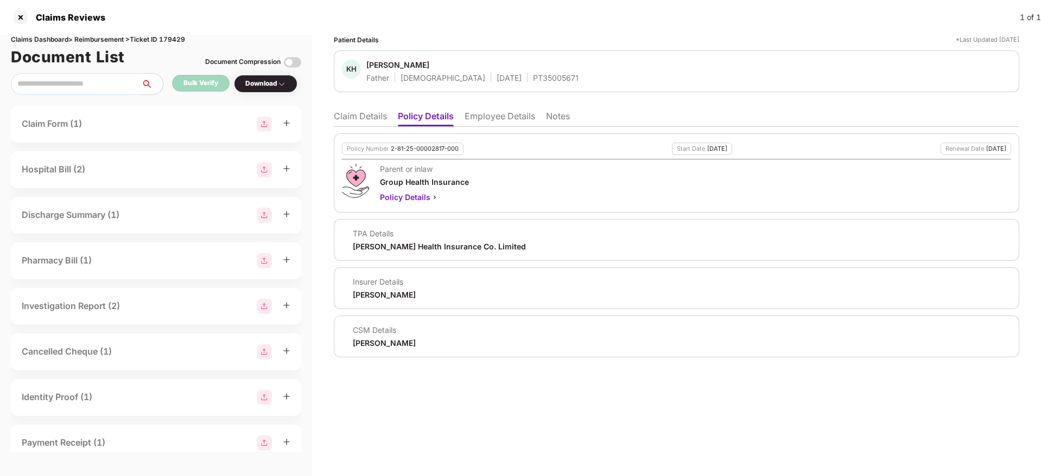
click at [487, 122] on li "Employee Details" at bounding box center [499, 119] width 71 height 16
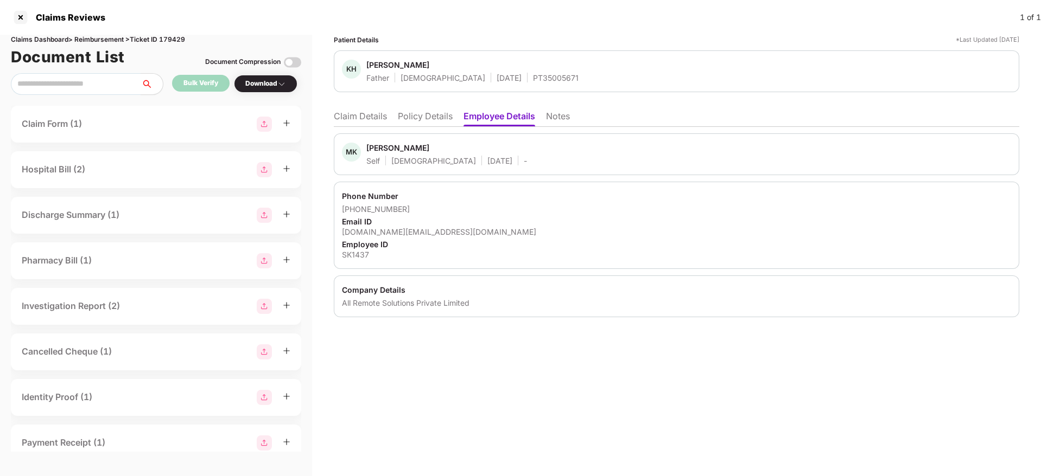
click at [425, 111] on li "Policy Details" at bounding box center [425, 119] width 55 height 16
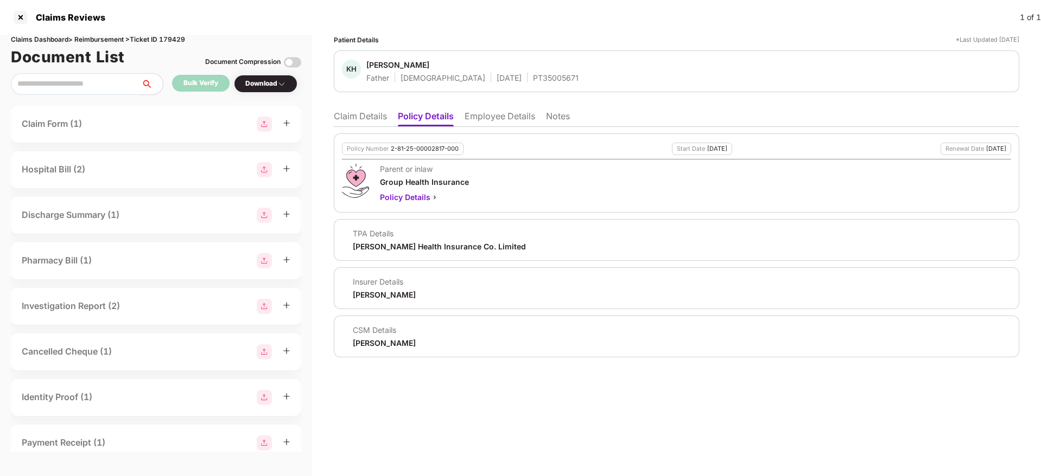
click at [362, 121] on li "Claim Details" at bounding box center [360, 119] width 53 height 16
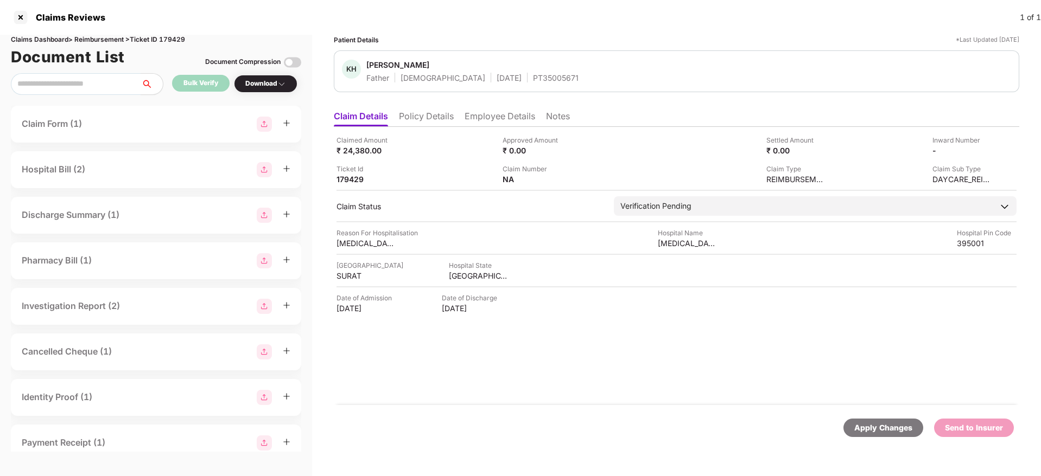
drag, startPoint x: 413, startPoint y: 123, endPoint x: 419, endPoint y: 131, distance: 10.4
click at [413, 123] on li "Policy Details" at bounding box center [426, 119] width 55 height 16
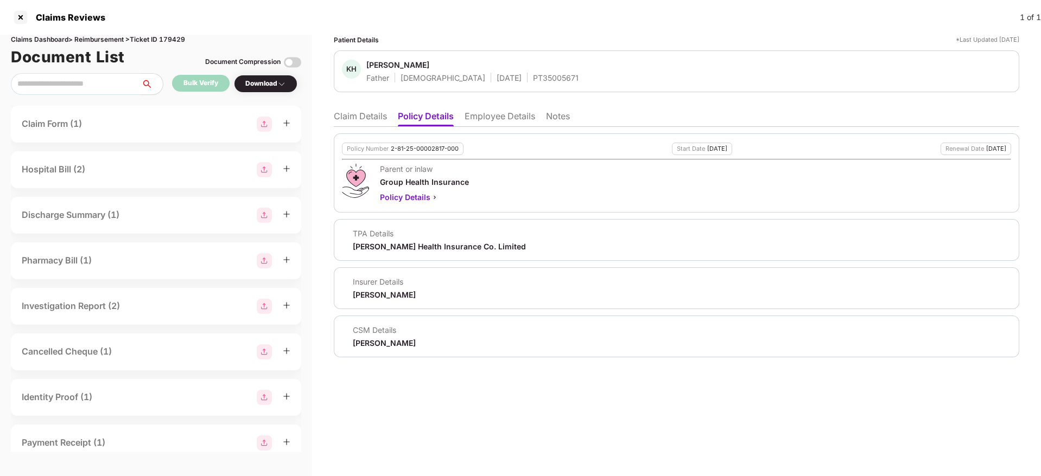
click at [356, 113] on li "Claim Details" at bounding box center [360, 119] width 53 height 16
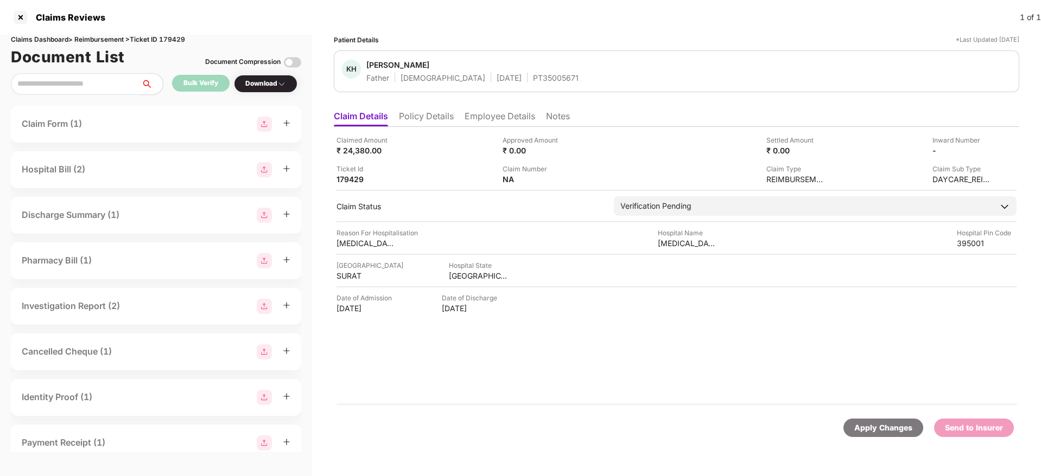
click at [430, 119] on li "Policy Details" at bounding box center [426, 119] width 55 height 16
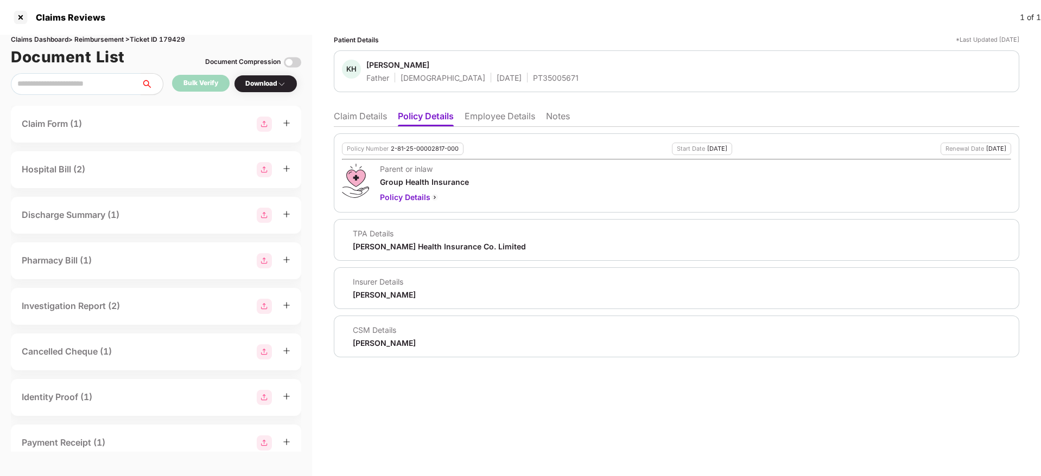
click at [354, 121] on li "Claim Details" at bounding box center [360, 119] width 53 height 16
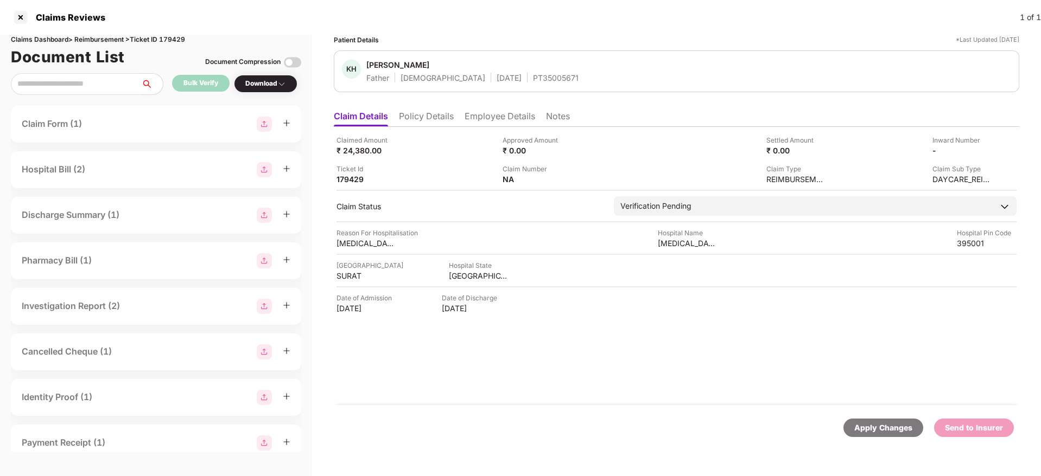
click at [431, 118] on li "Policy Details" at bounding box center [426, 119] width 55 height 16
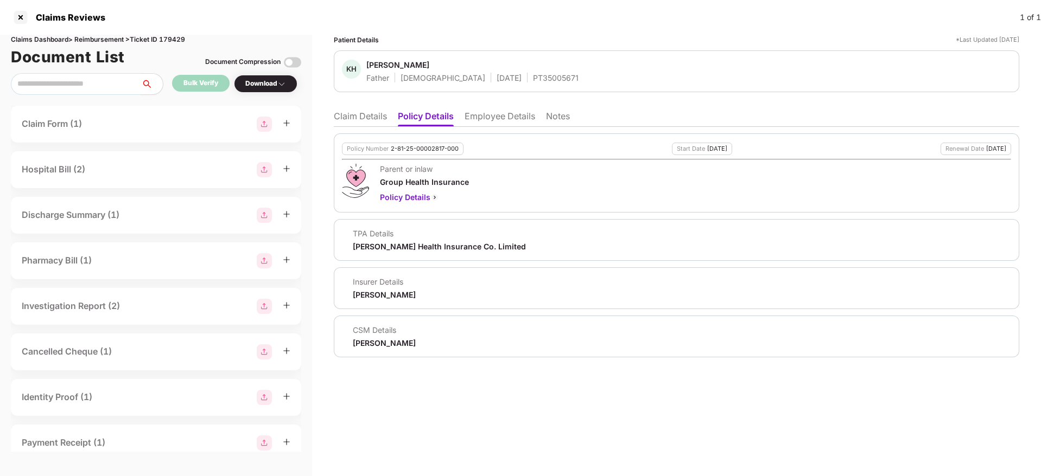
click at [496, 110] on ul "Claim Details Policy Details Employee Details Notes" at bounding box center [676, 116] width 685 height 22
click at [476, 112] on li "Employee Details" at bounding box center [499, 119] width 71 height 16
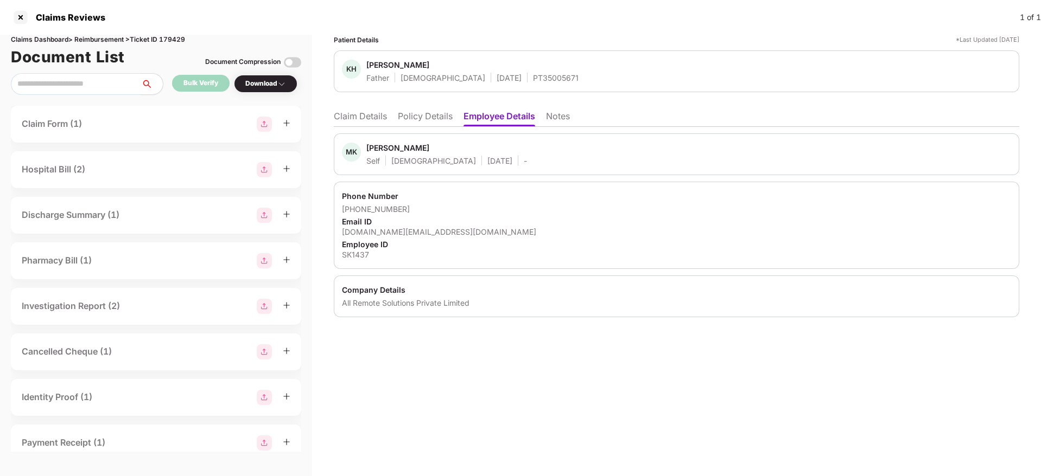
click at [397, 229] on div "mayurkhatri13.mk@gmail.com" at bounding box center [676, 232] width 669 height 10
drag, startPoint x: 397, startPoint y: 229, endPoint x: 397, endPoint y: 223, distance: 6.5
click at [397, 230] on div "mayurkhatri13.mk@gmail.com" at bounding box center [676, 232] width 669 height 10
copy div "mayurkhatri13.mk@gmail.com"
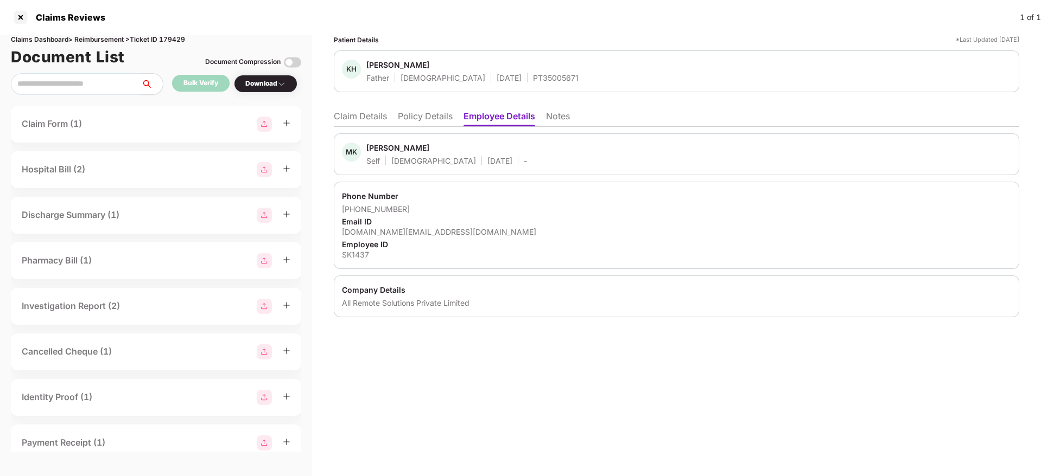
click at [366, 119] on li "Claim Details" at bounding box center [360, 119] width 53 height 16
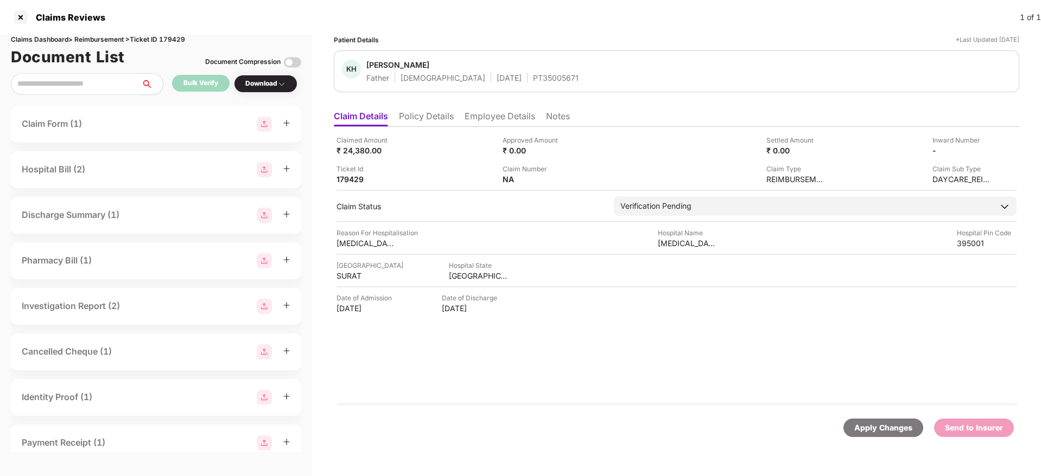
click at [442, 122] on li "Policy Details" at bounding box center [426, 119] width 55 height 16
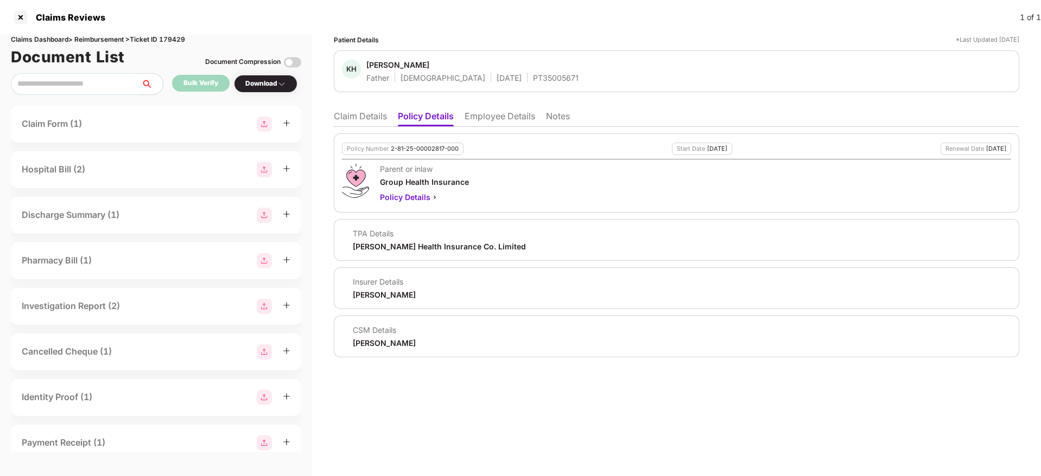
click at [369, 123] on li "Claim Details" at bounding box center [360, 119] width 53 height 16
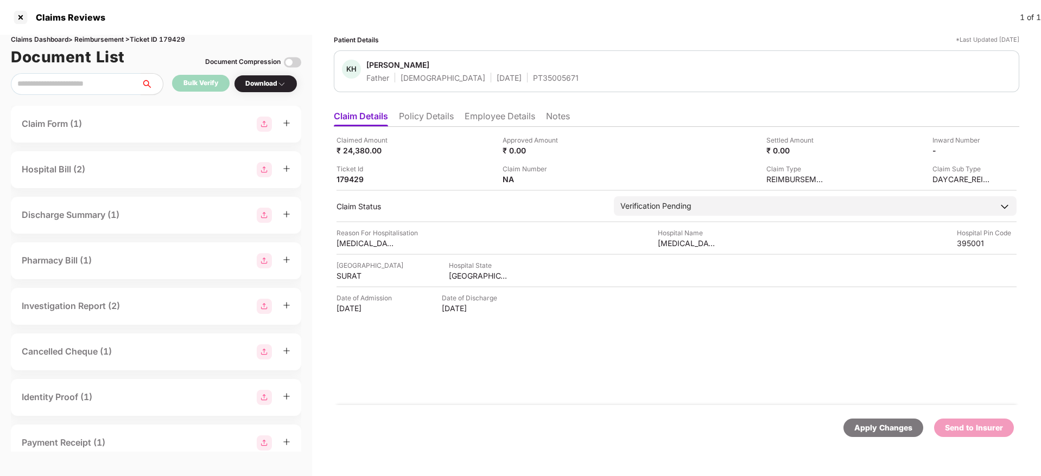
click at [422, 117] on li "Policy Details" at bounding box center [426, 119] width 55 height 16
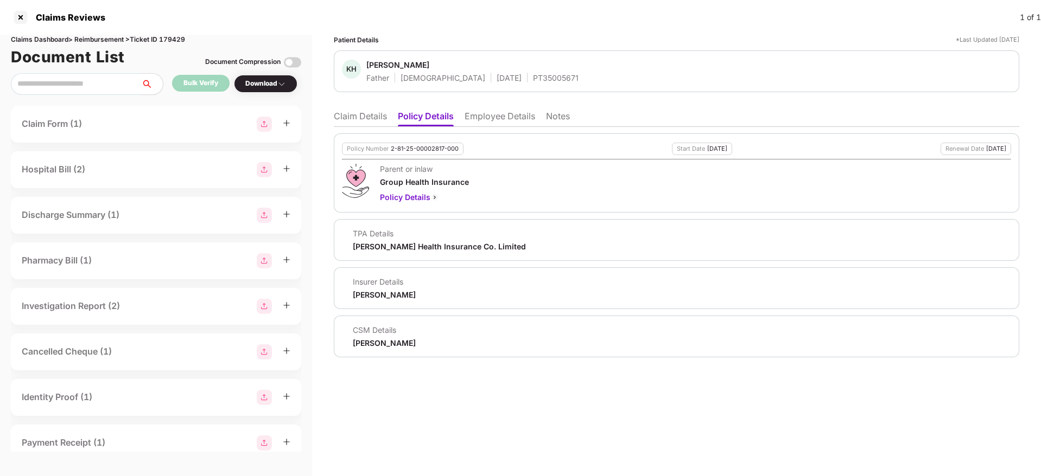
click at [355, 121] on li "Claim Details" at bounding box center [360, 119] width 53 height 16
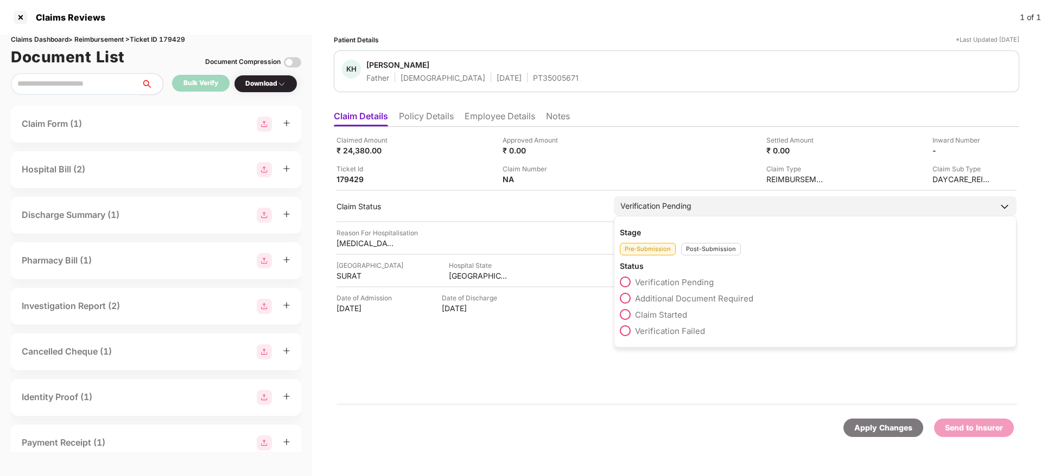
click at [694, 250] on div "Post-Submission" at bounding box center [711, 249] width 60 height 12
click at [628, 366] on span at bounding box center [625, 363] width 11 height 11
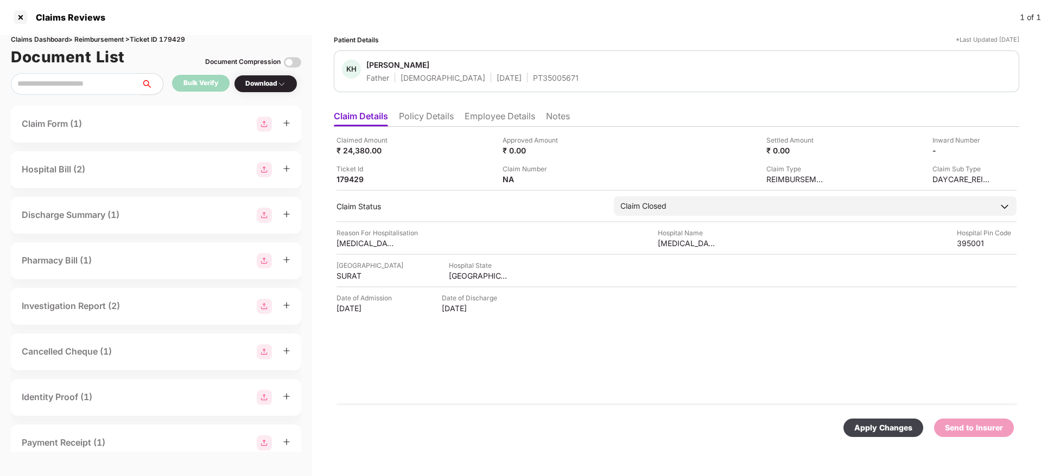
click at [868, 431] on div "Apply Changes" at bounding box center [883, 428] width 58 height 12
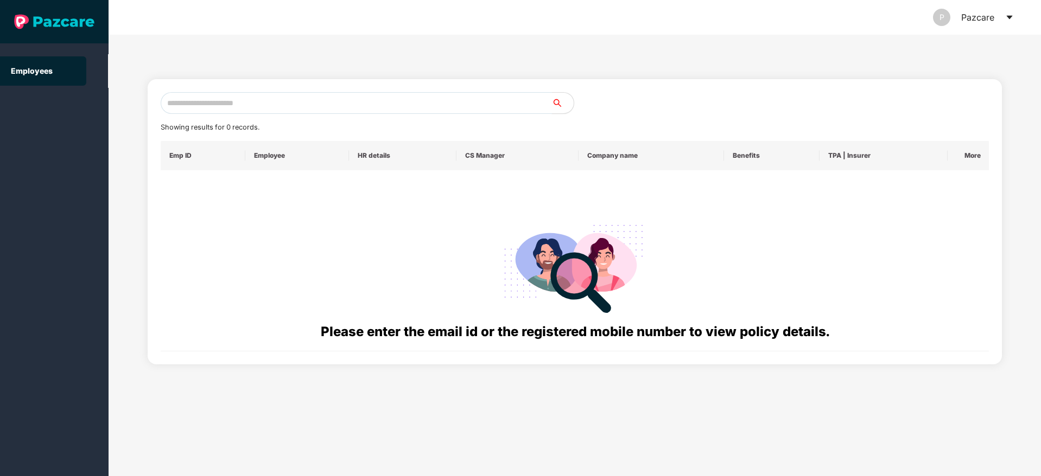
click at [214, 97] on input "text" at bounding box center [356, 103] width 391 height 22
paste input "**********"
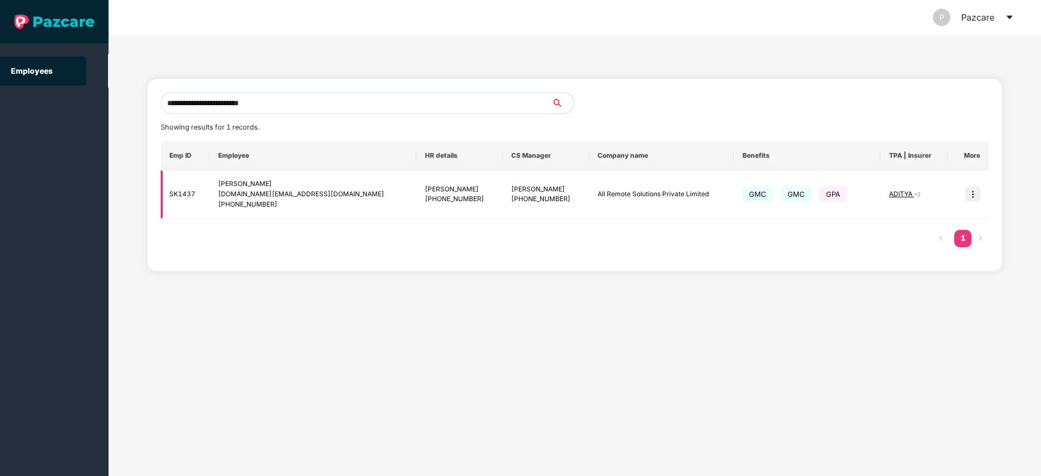
type input "**********"
click at [969, 194] on img at bounding box center [972, 194] width 15 height 15
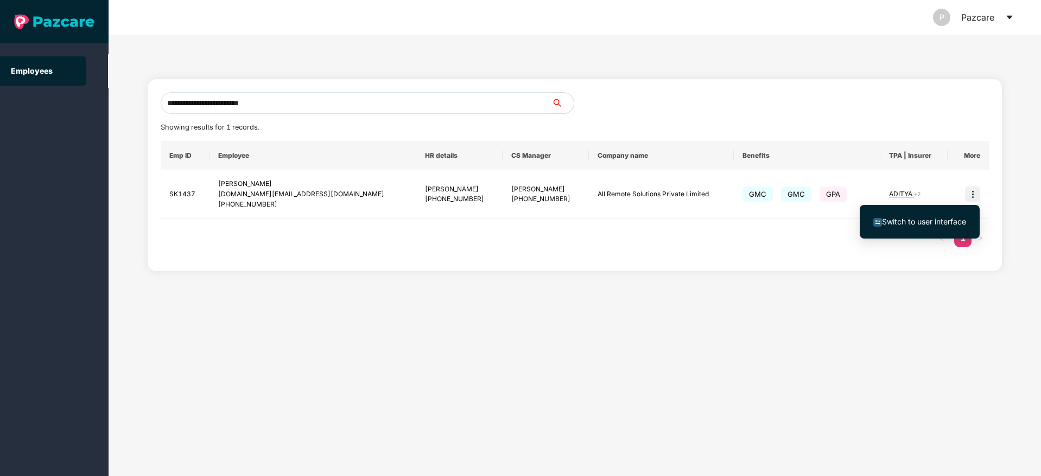
click at [935, 218] on span "Switch to user interface" at bounding box center [924, 221] width 84 height 9
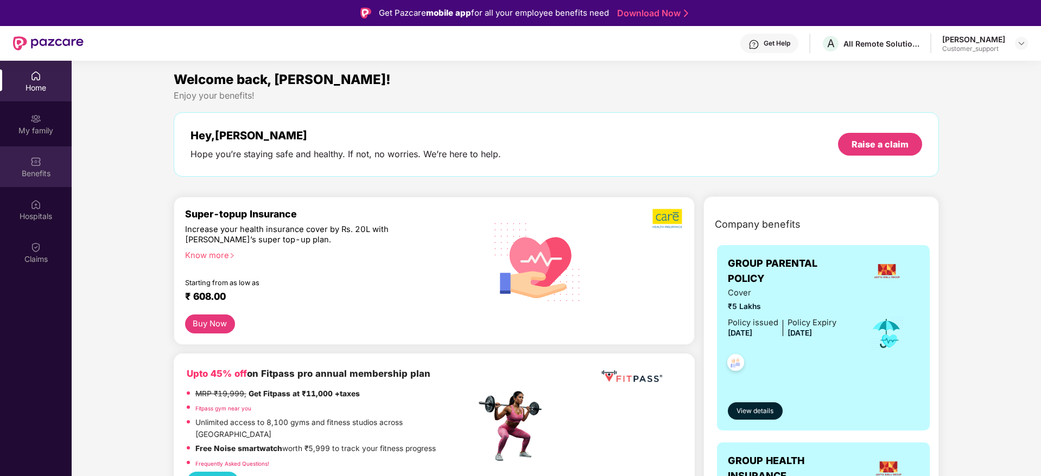
click at [29, 175] on div "Benefits" at bounding box center [36, 173] width 72 height 11
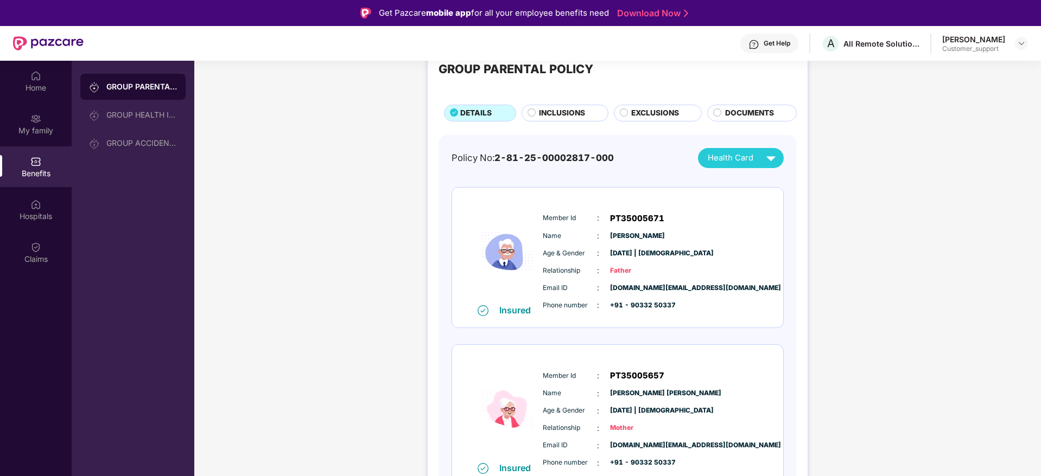
scroll to position [52, 0]
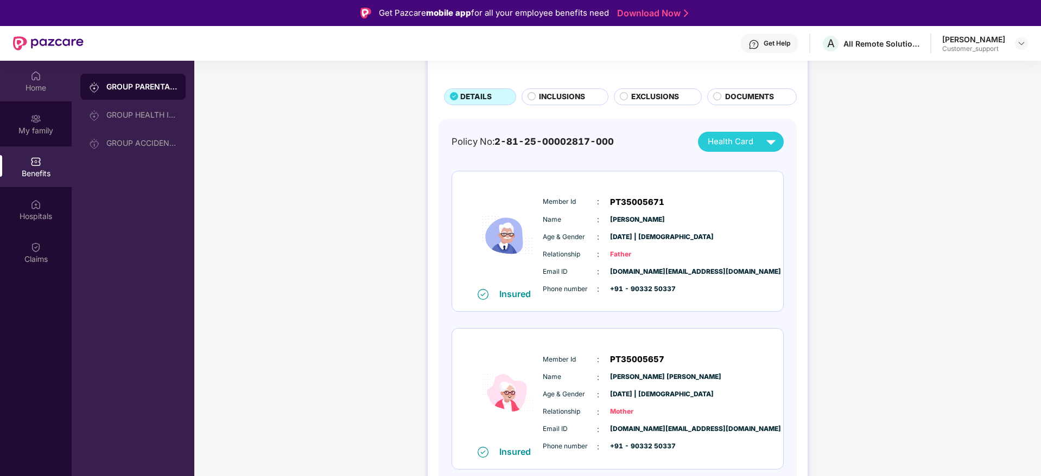
click at [41, 74] on img at bounding box center [35, 75] width 11 height 11
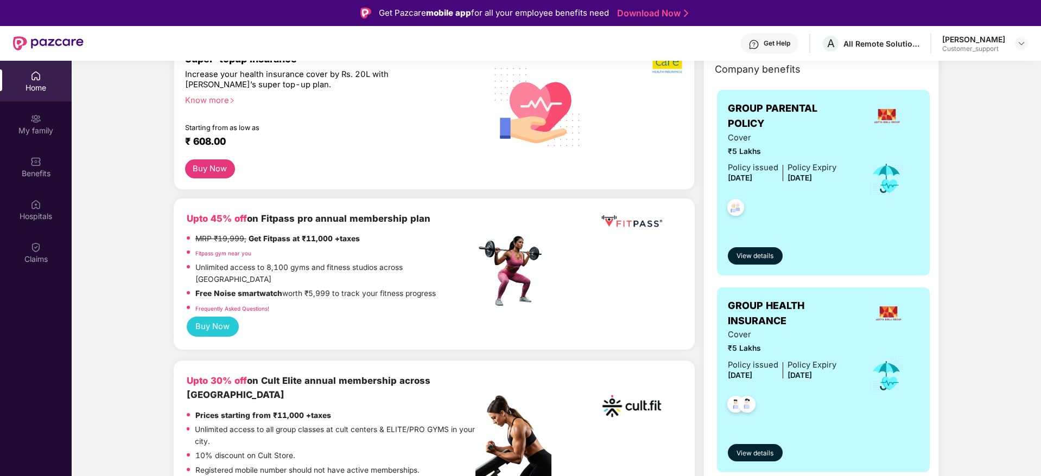
scroll to position [81, 0]
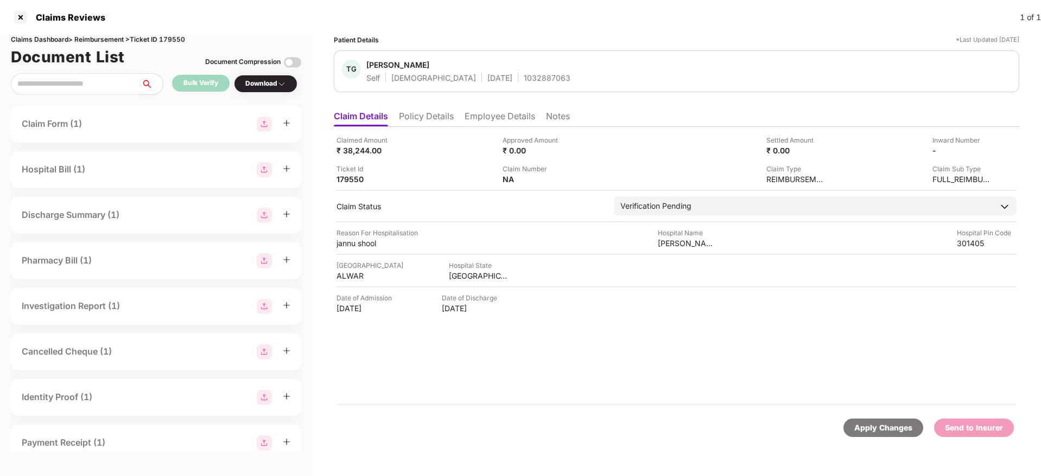
click at [448, 111] on li "Policy Details" at bounding box center [426, 119] width 55 height 16
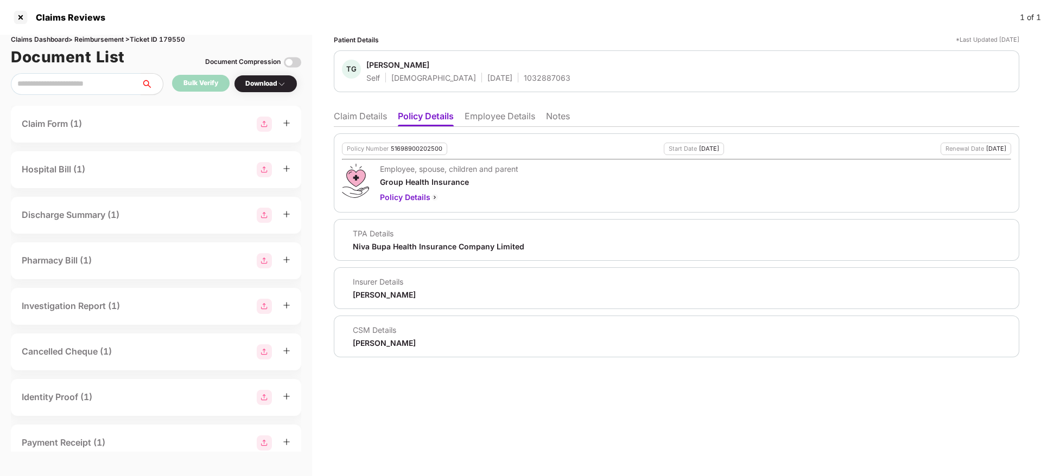
drag, startPoint x: 371, startPoint y: 117, endPoint x: 379, endPoint y: 124, distance: 10.8
click at [371, 117] on li "Claim Details" at bounding box center [360, 119] width 53 height 16
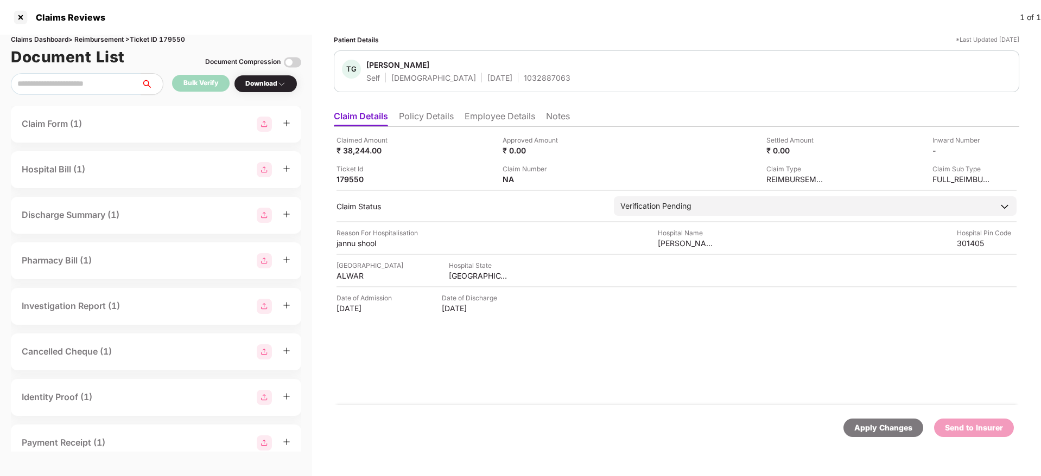
click at [442, 116] on li "Policy Details" at bounding box center [426, 119] width 55 height 16
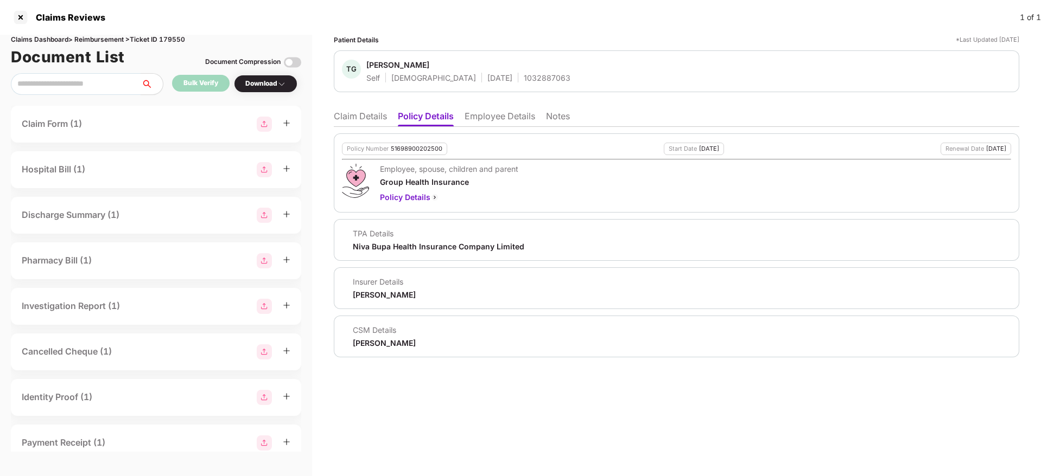
click at [524, 79] on div "1032887063" at bounding box center [547, 78] width 47 height 10
copy div "1032887063"
click at [354, 111] on li "Claim Details" at bounding box center [360, 119] width 53 height 16
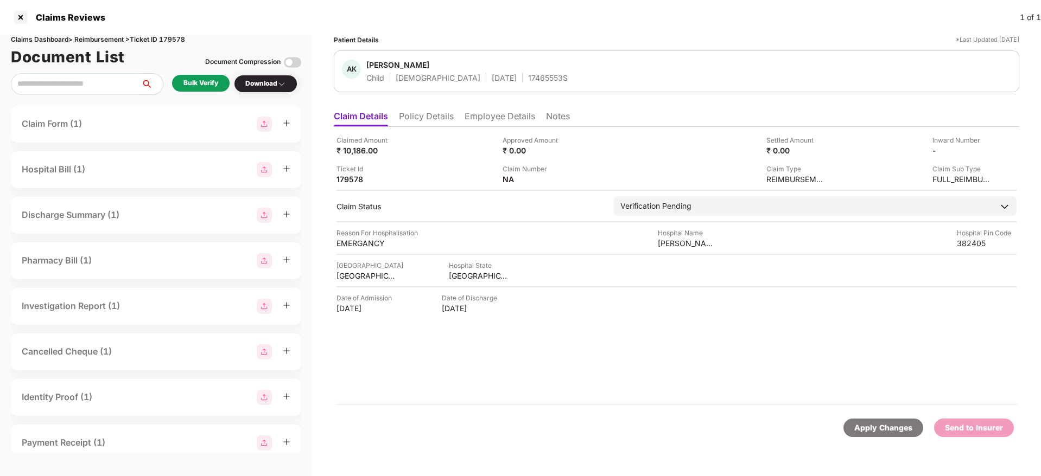
click at [487, 120] on li "Employee Details" at bounding box center [499, 119] width 71 height 16
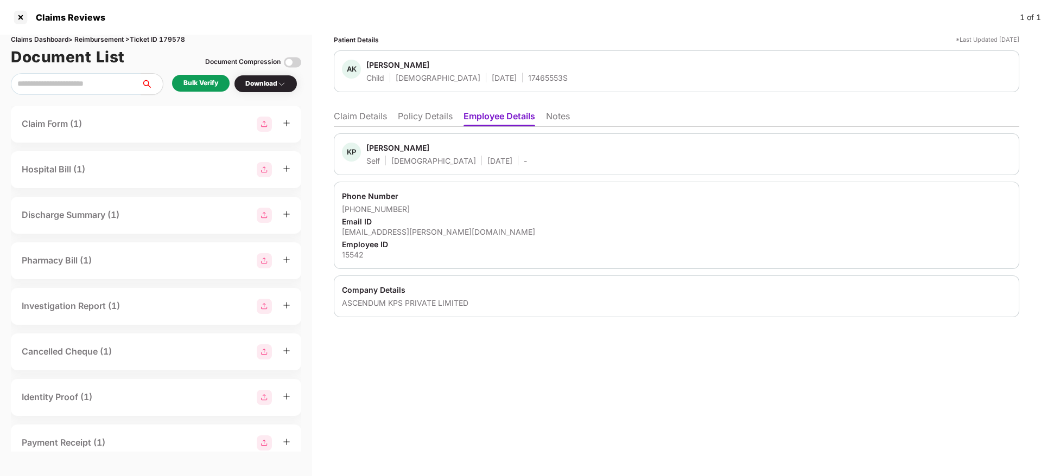
click at [432, 112] on li "Policy Details" at bounding box center [425, 119] width 55 height 16
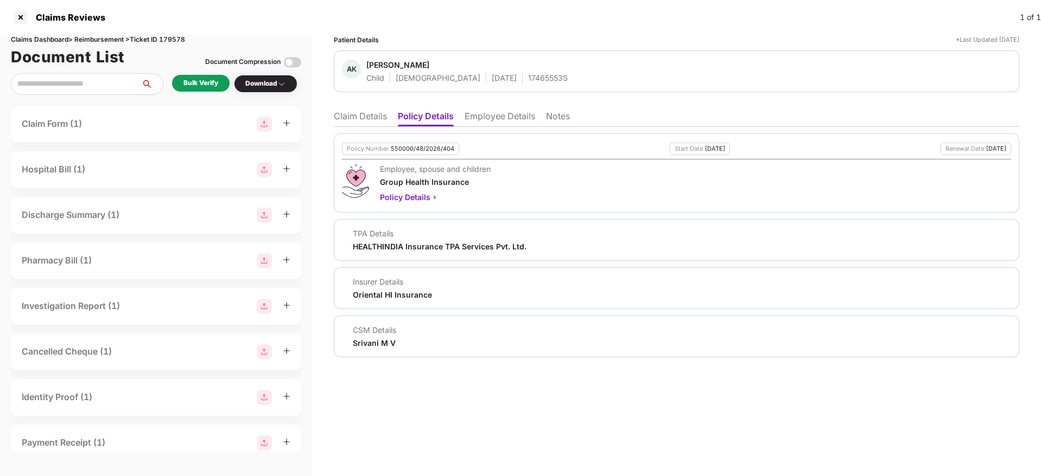
click at [364, 122] on li "Claim Details" at bounding box center [360, 119] width 53 height 16
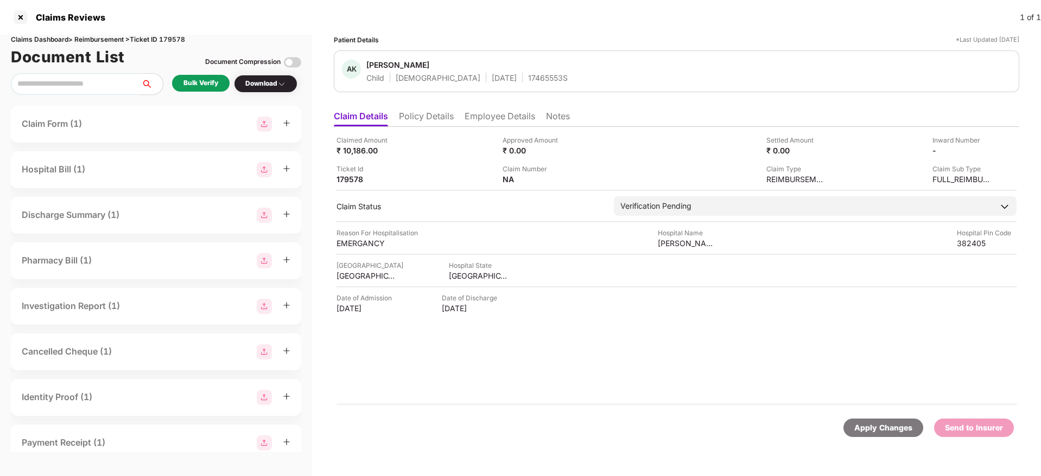
click at [206, 85] on div "Bulk Verify" at bounding box center [200, 83] width 35 height 10
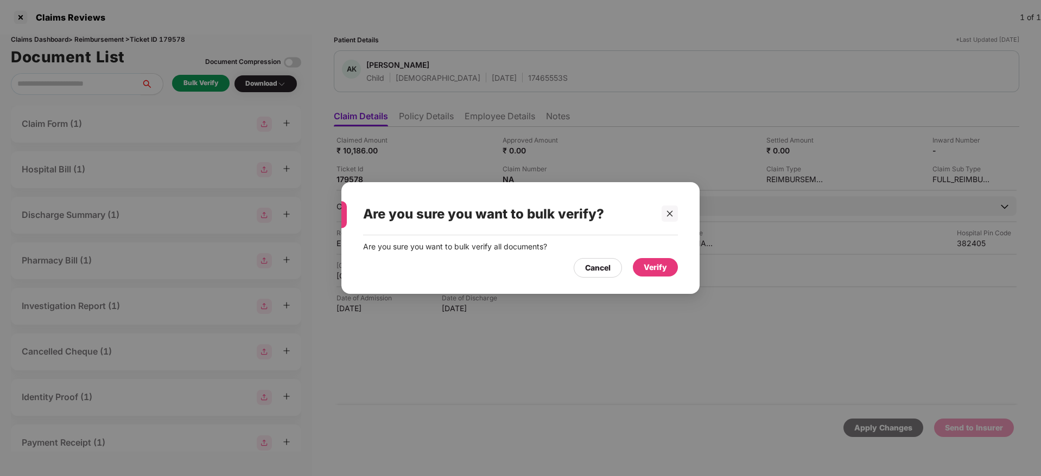
click at [655, 267] on div "Verify" at bounding box center [654, 267] width 23 height 12
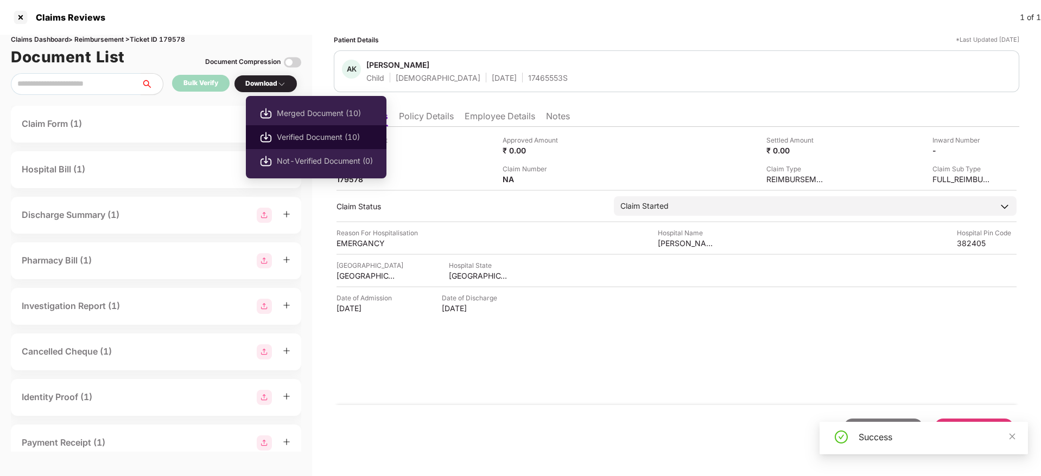
click at [295, 142] on span "Verified Document (10)" at bounding box center [325, 137] width 96 height 12
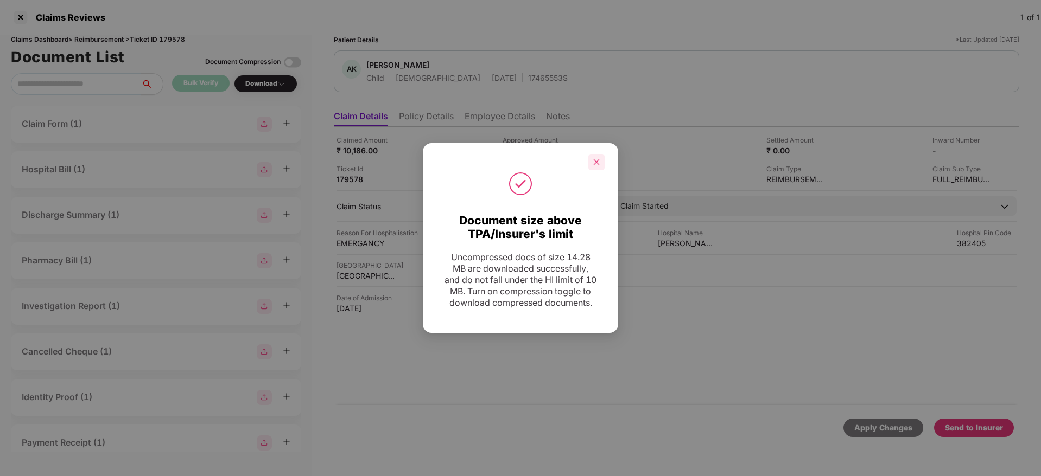
click at [601, 159] on div at bounding box center [596, 162] width 16 height 16
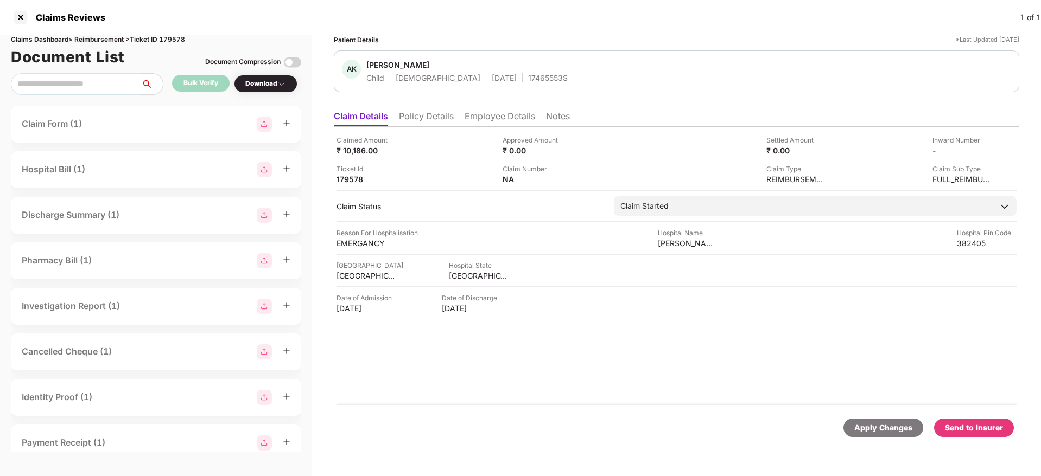
click at [428, 116] on li "Policy Details" at bounding box center [426, 119] width 55 height 16
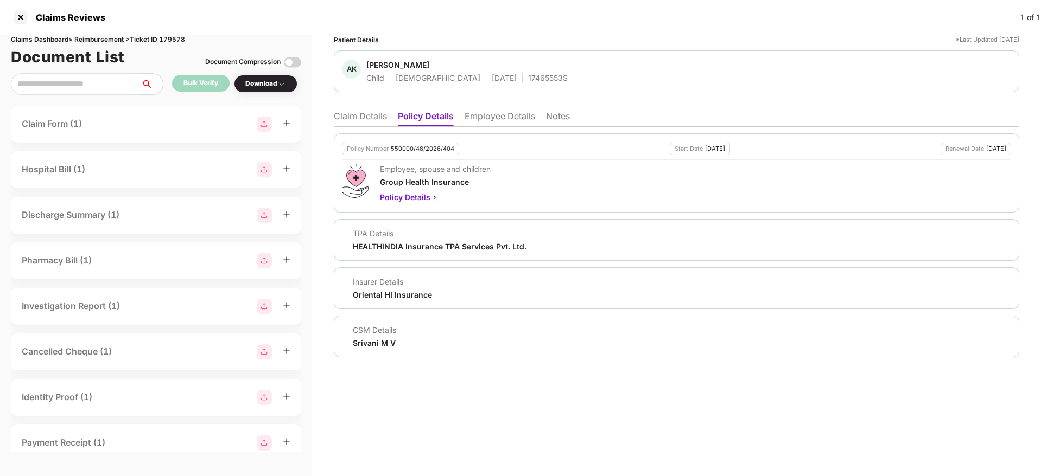
click at [336, 116] on li "Claim Details" at bounding box center [360, 119] width 53 height 16
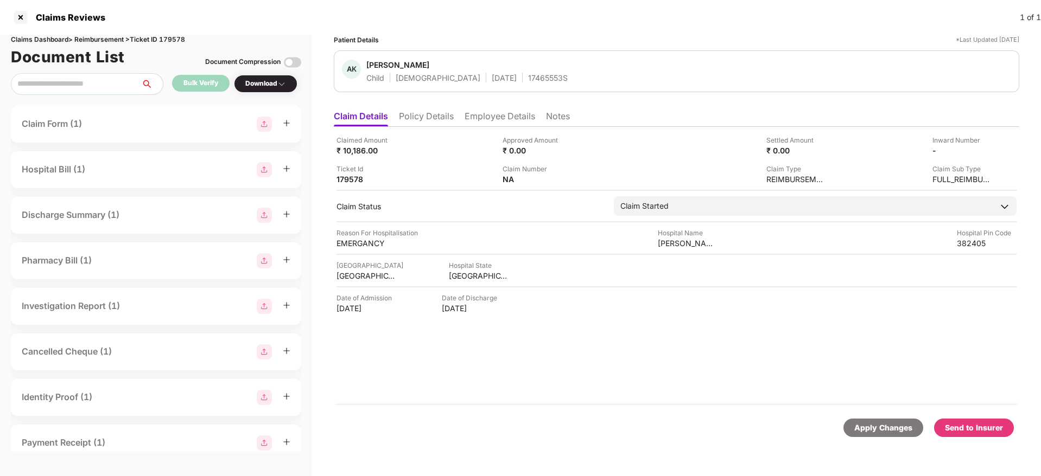
click at [979, 433] on div "Send to Insurer" at bounding box center [974, 428] width 58 height 12
click at [438, 121] on li "Policy Details" at bounding box center [426, 119] width 55 height 16
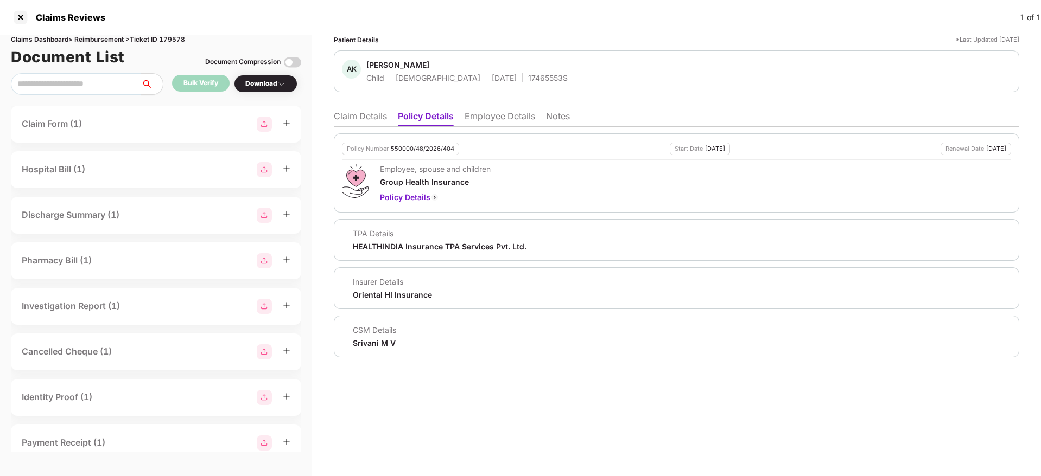
click at [492, 117] on li "Employee Details" at bounding box center [499, 119] width 71 height 16
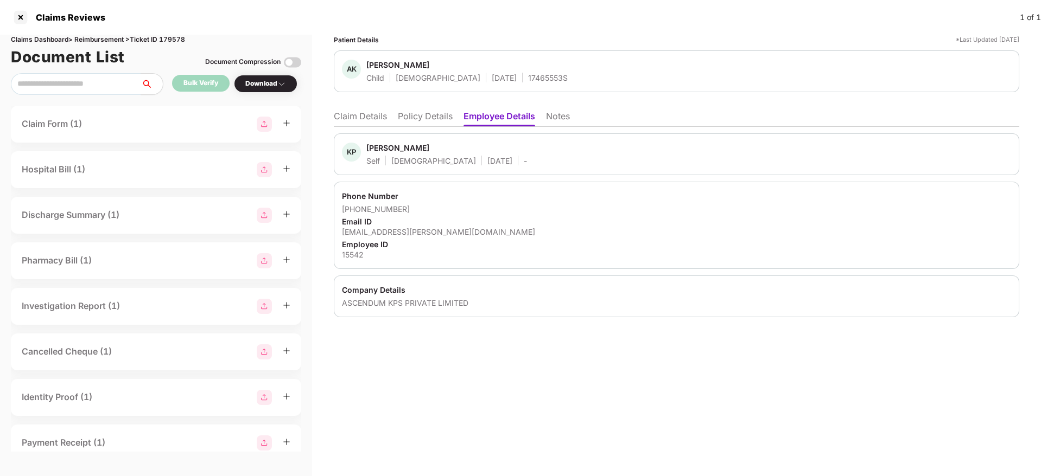
click at [446, 114] on li "Policy Details" at bounding box center [425, 119] width 55 height 16
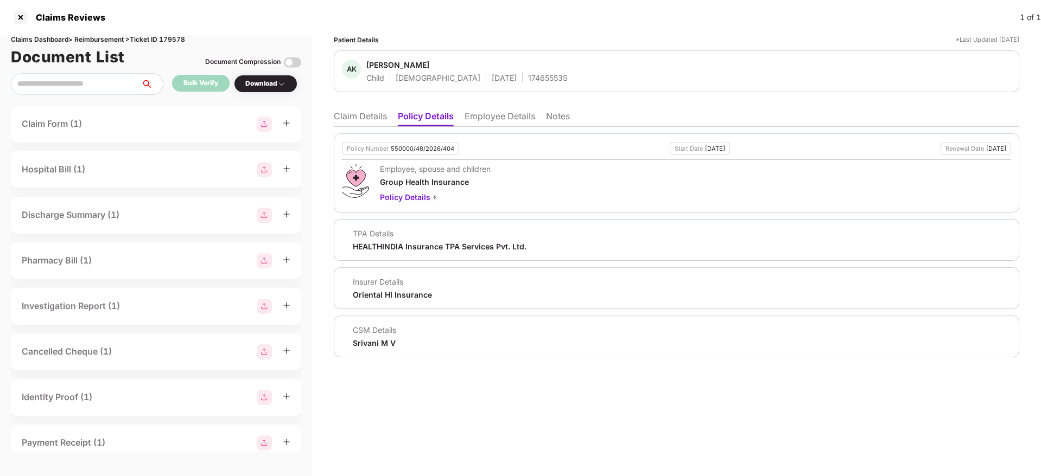
click at [379, 127] on div "Policy Number 550000/48/2026/404 Start Date 23 Jun 2025 Renewal Date 22 Jun 202…" at bounding box center [676, 242] width 685 height 231
click at [378, 120] on li "Claim Details" at bounding box center [360, 119] width 53 height 16
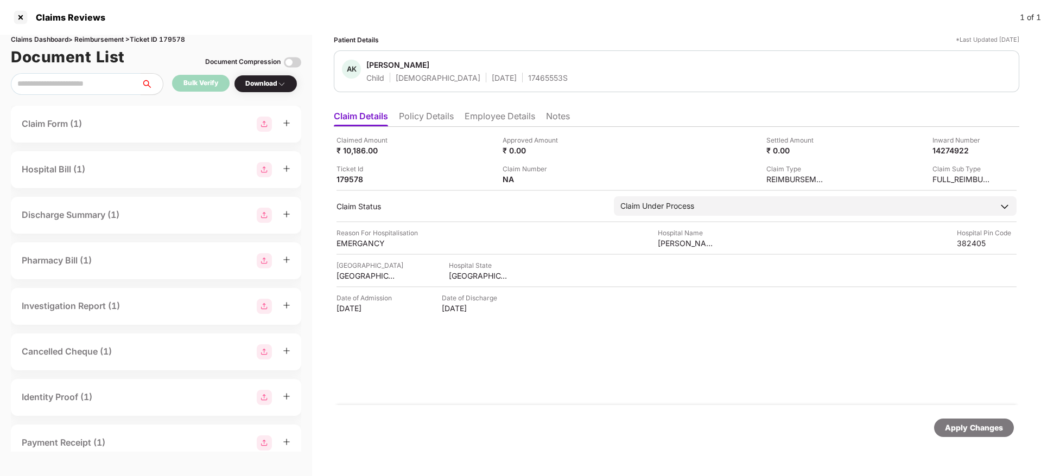
drag, startPoint x: 456, startPoint y: 110, endPoint x: 451, endPoint y: 113, distance: 5.9
click at [456, 110] on ul "Claim Details Policy Details Employee Details Notes" at bounding box center [676, 116] width 685 height 22
click at [435, 114] on li "Policy Details" at bounding box center [426, 119] width 55 height 16
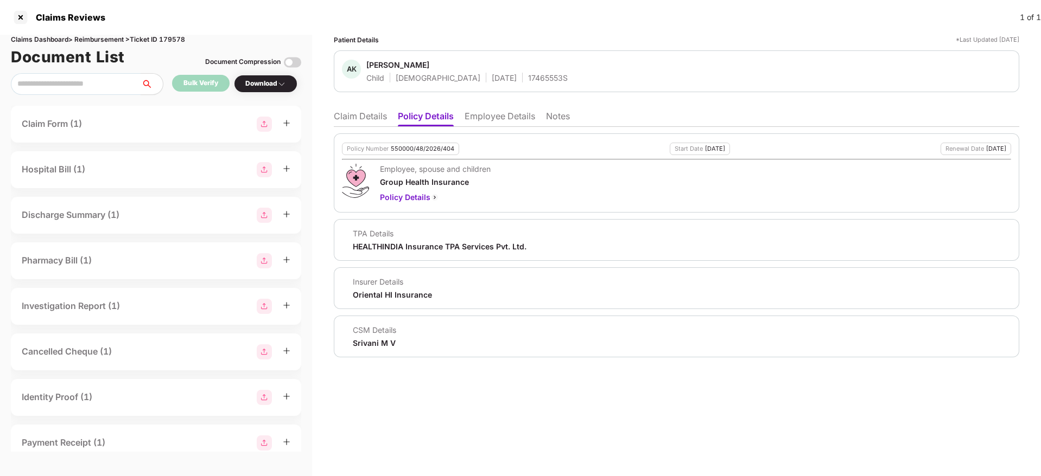
click at [369, 117] on li "Claim Details" at bounding box center [360, 119] width 53 height 16
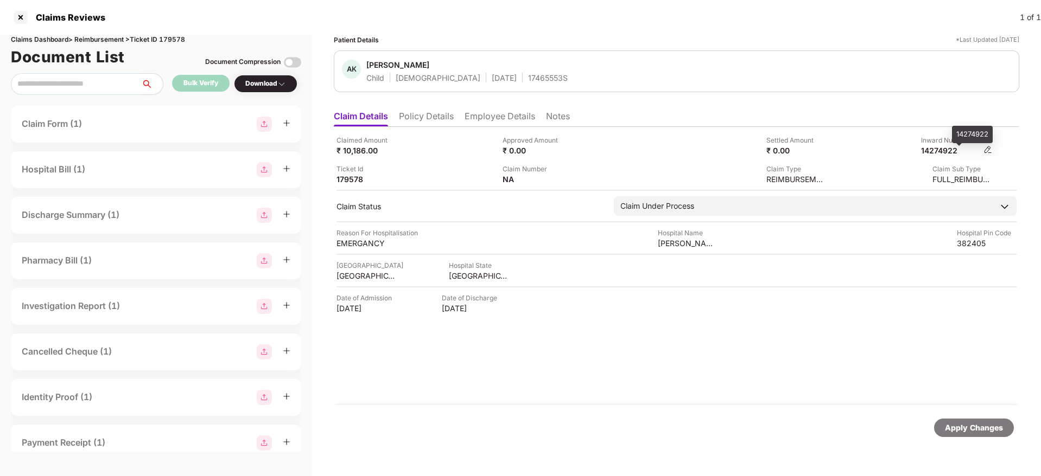
click at [939, 153] on div "14274922" at bounding box center [951, 150] width 60 height 10
click at [938, 156] on div "Claimed Amount ₹ 10,186.00 Approved Amount ₹ 0.00 Settled Amount ₹ 0.00 Inward …" at bounding box center [676, 159] width 680 height 49
copy div "14274922"
click at [528, 73] on div "17465553S" at bounding box center [548, 78] width 40 height 10
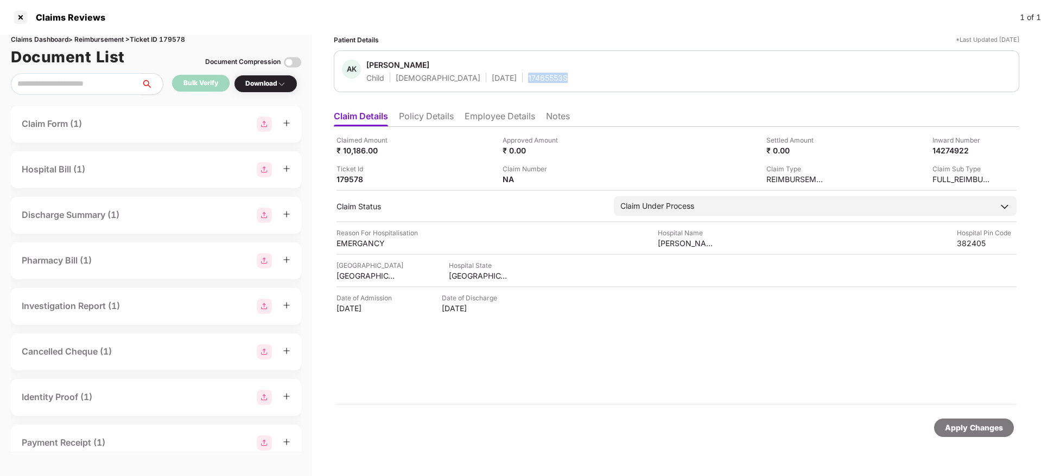
copy div "17465553S"
click at [418, 106] on ul "Claim Details Policy Details Employee Details Notes" at bounding box center [676, 116] width 685 height 22
click at [415, 115] on li "Policy Details" at bounding box center [426, 119] width 55 height 16
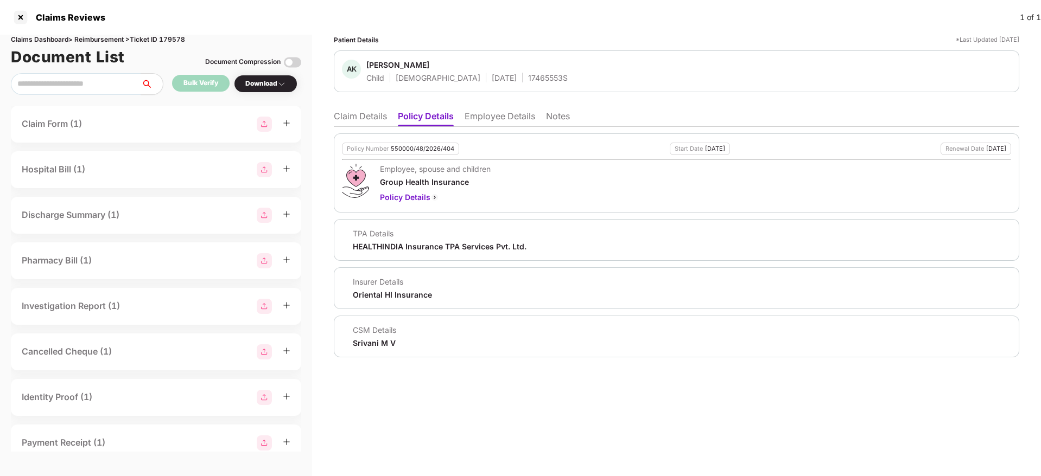
click at [369, 123] on li "Claim Details" at bounding box center [360, 119] width 53 height 16
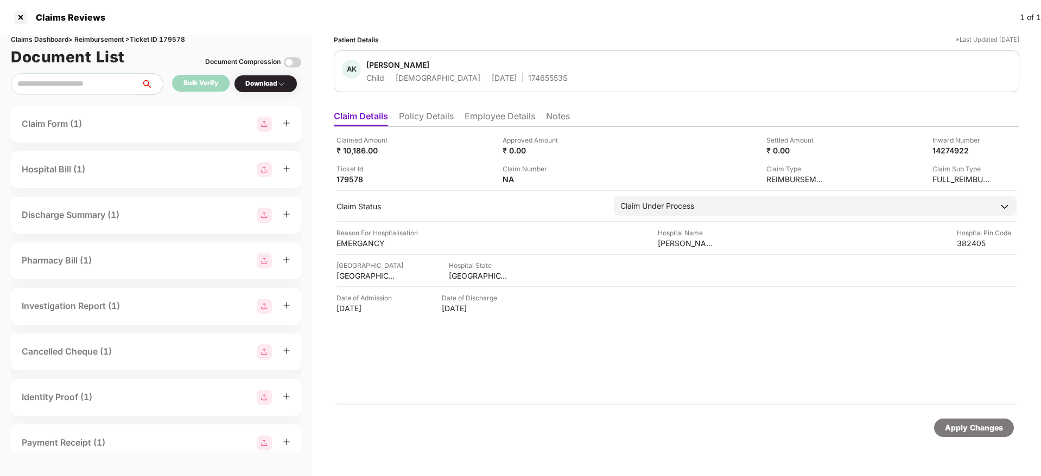
click at [424, 118] on li "Policy Details" at bounding box center [426, 119] width 55 height 16
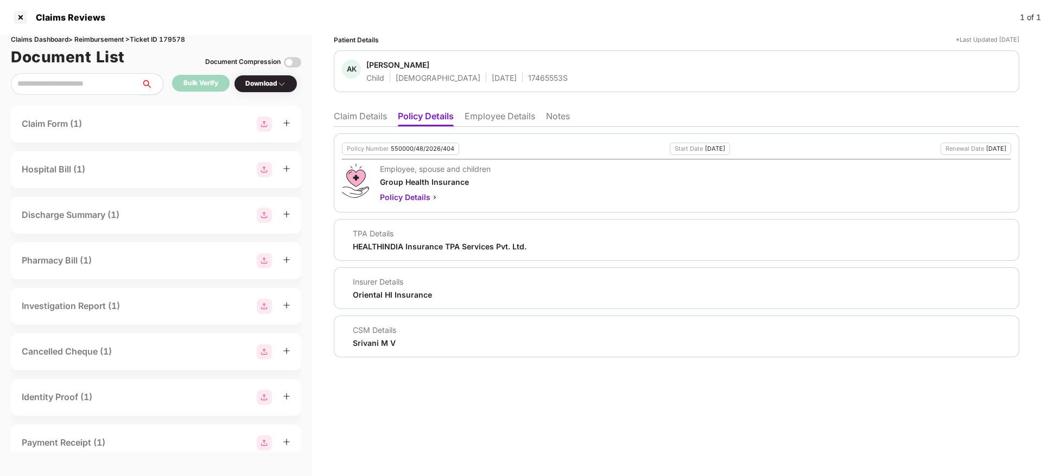
click at [378, 122] on li "Claim Details" at bounding box center [360, 119] width 53 height 16
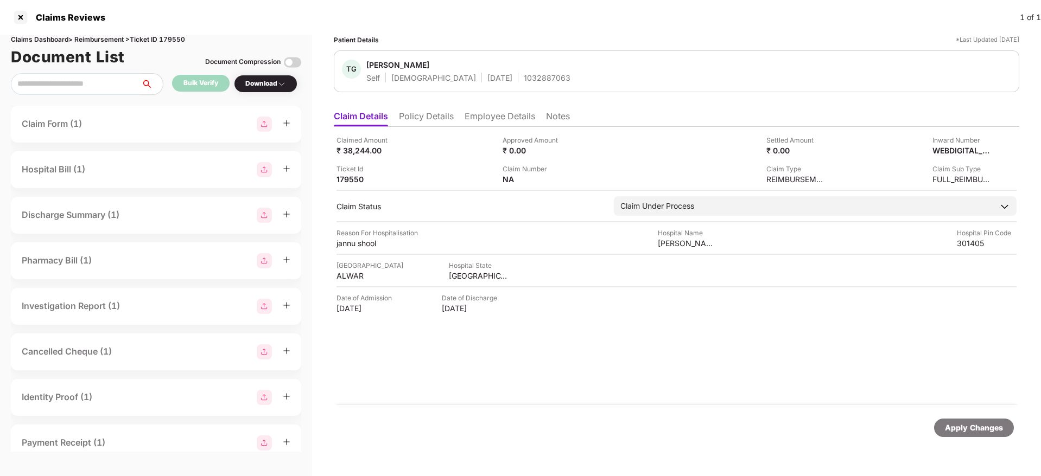
click at [438, 122] on li "Policy Details" at bounding box center [426, 119] width 55 height 16
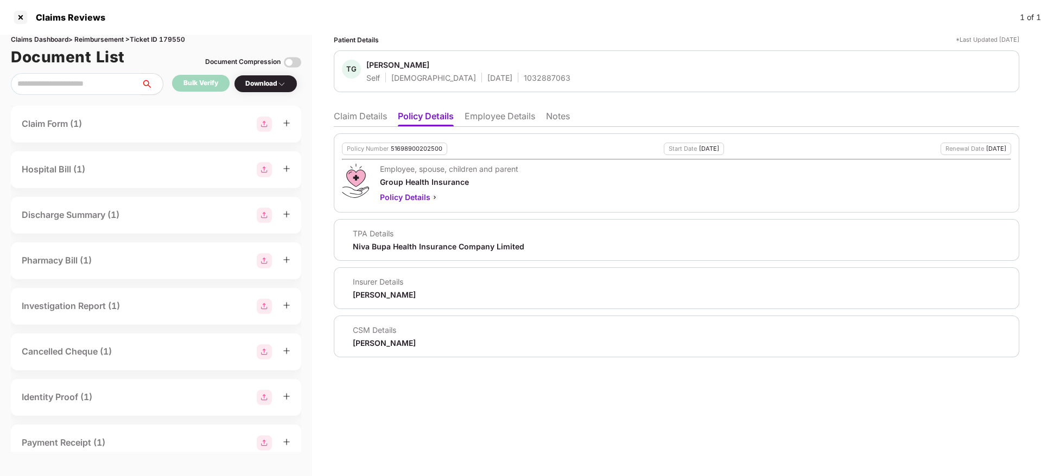
click at [481, 119] on li "Employee Details" at bounding box center [499, 119] width 71 height 16
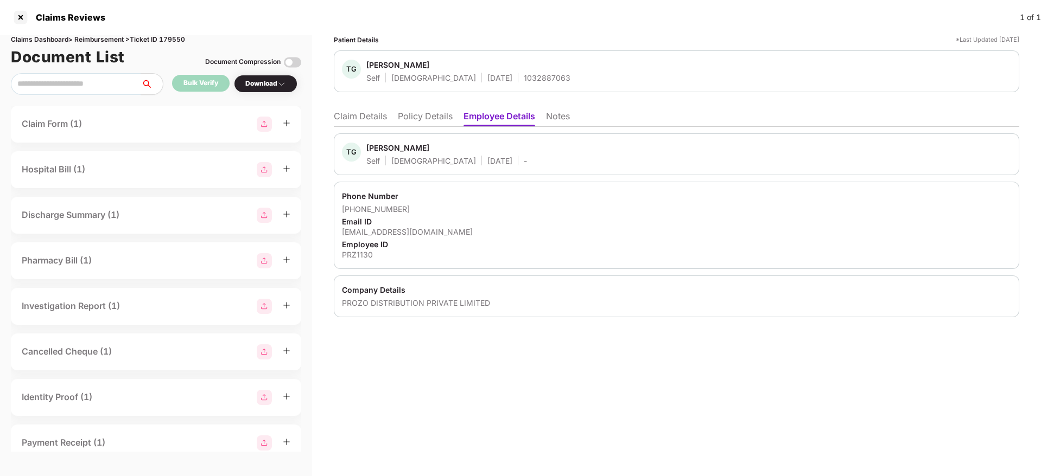
click at [445, 118] on li "Policy Details" at bounding box center [425, 119] width 55 height 16
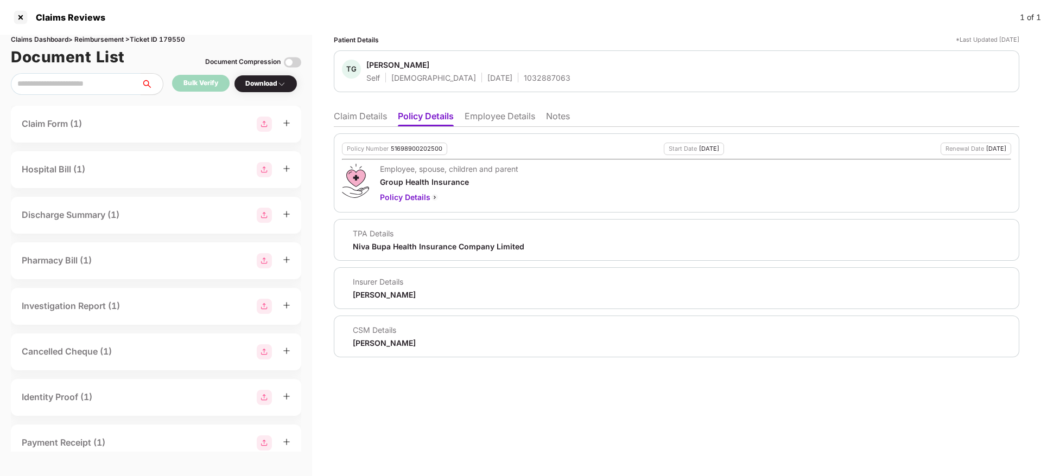
click at [358, 121] on li "Claim Details" at bounding box center [360, 119] width 53 height 16
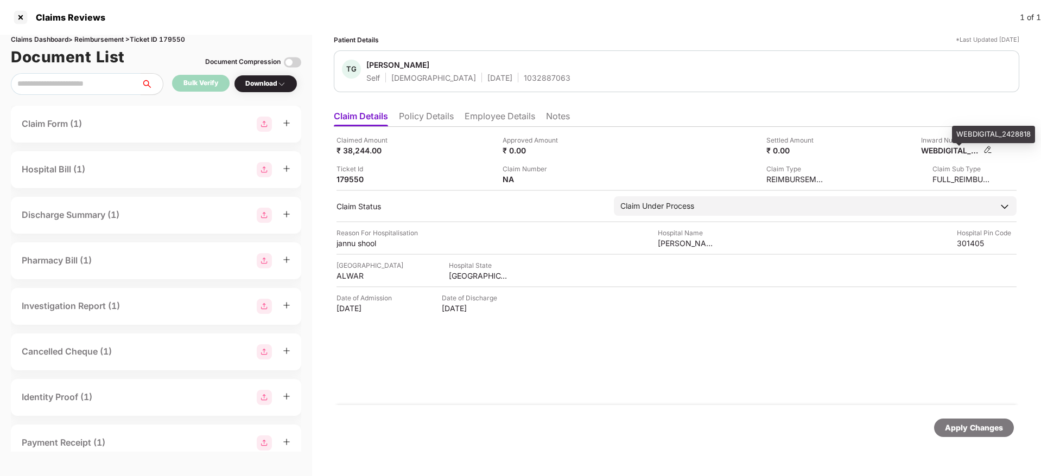
click at [947, 152] on div "WEBDIGITAL_2428818" at bounding box center [951, 150] width 60 height 10
copy div "WEBDIGITAL_2428818"
click at [524, 75] on div "1032887063" at bounding box center [547, 78] width 47 height 10
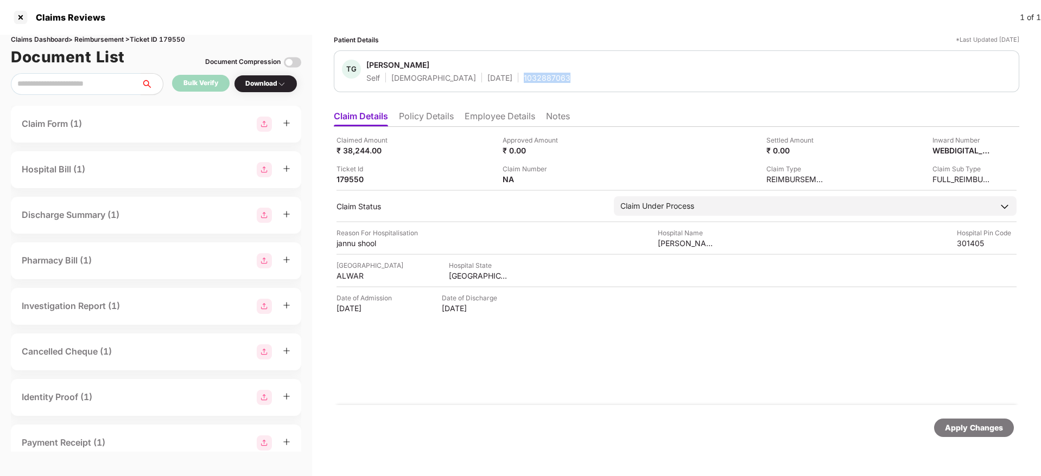
copy div "1032887063"
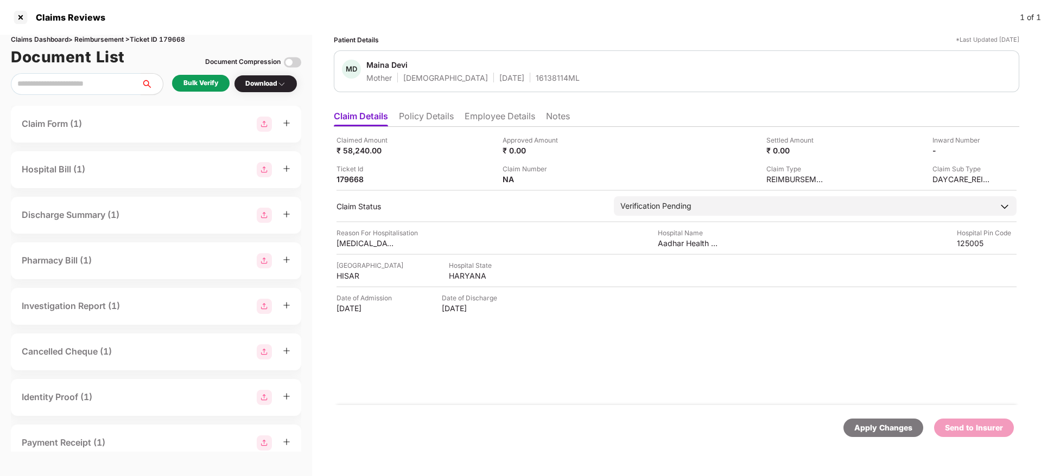
click at [431, 116] on li "Policy Details" at bounding box center [426, 119] width 55 height 16
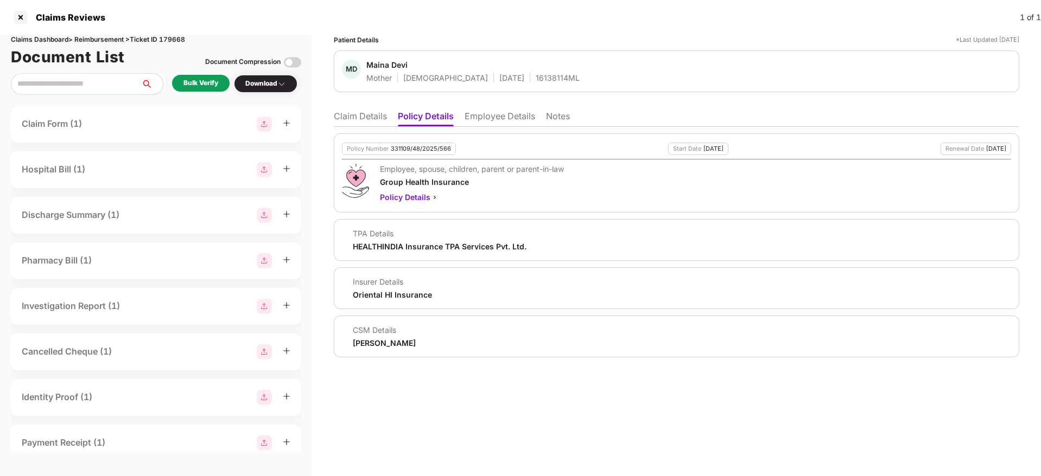
click at [519, 127] on div "Policy Number 331109/48/2025/566 Start Date [DATE] Renewal Date [DATE] Employee…" at bounding box center [676, 242] width 685 height 231
click at [522, 117] on li "Employee Details" at bounding box center [499, 119] width 71 height 16
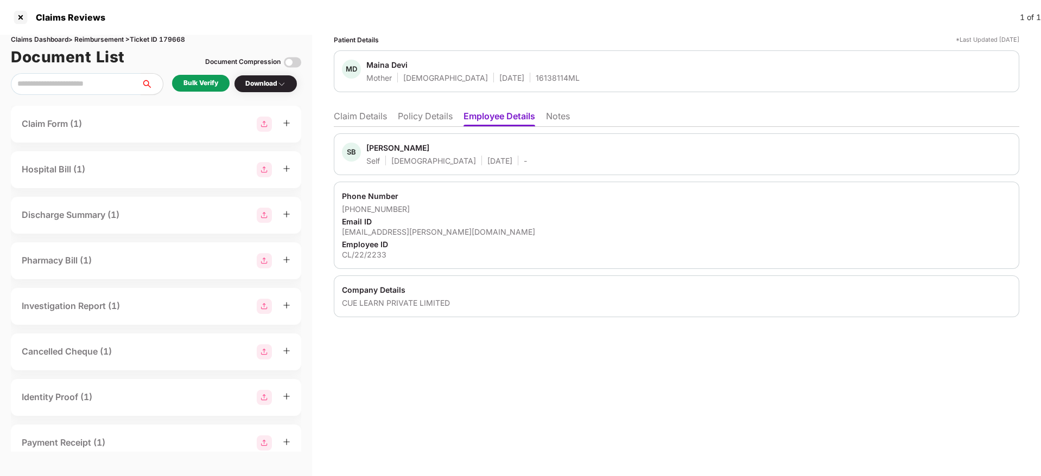
click at [425, 127] on div "SB [PERSON_NAME] Self [DEMOGRAPHIC_DATA] [DATE] - Phone Number [PHONE_NUMBER] E…" at bounding box center [676, 222] width 685 height 190
click at [432, 119] on li "Policy Details" at bounding box center [425, 119] width 55 height 16
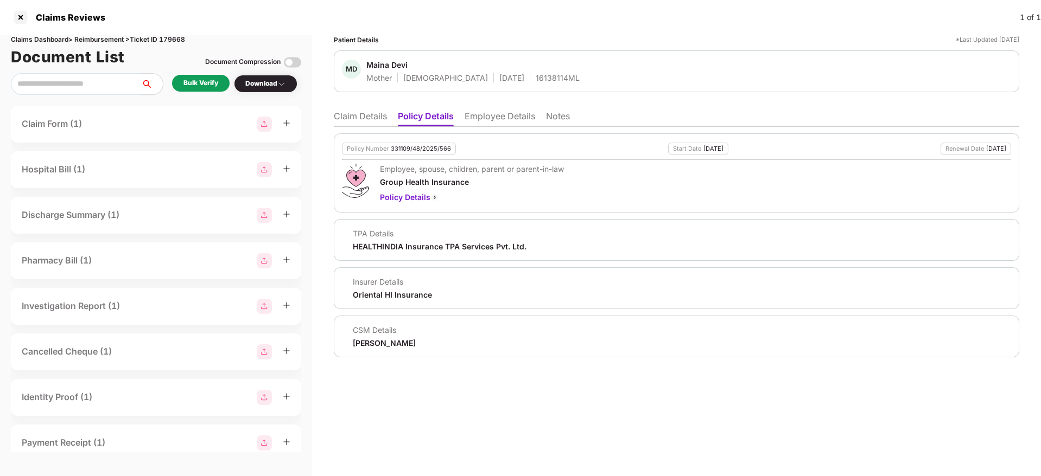
click at [367, 117] on li "Claim Details" at bounding box center [360, 119] width 53 height 16
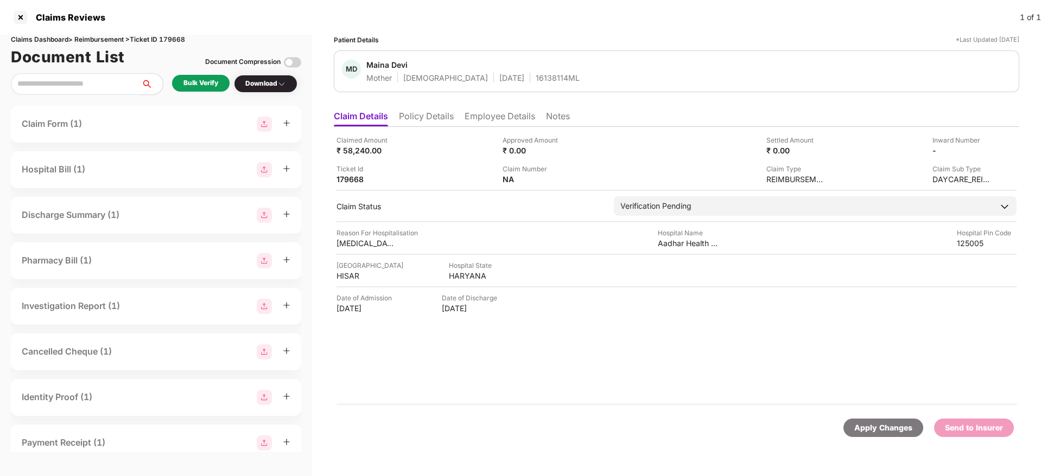
click at [515, 113] on li "Employee Details" at bounding box center [499, 119] width 71 height 16
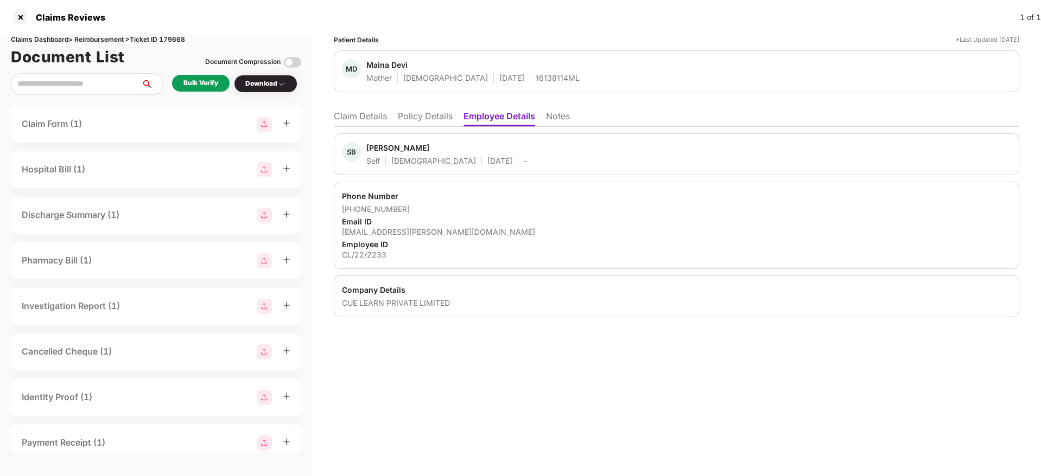
click at [436, 114] on li "Policy Details" at bounding box center [425, 119] width 55 height 16
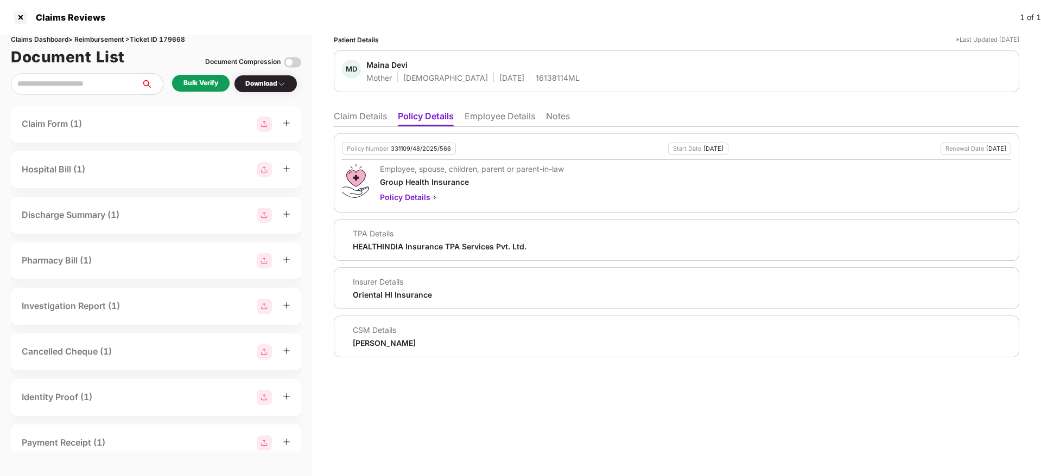
click at [373, 113] on li "Claim Details" at bounding box center [360, 119] width 53 height 16
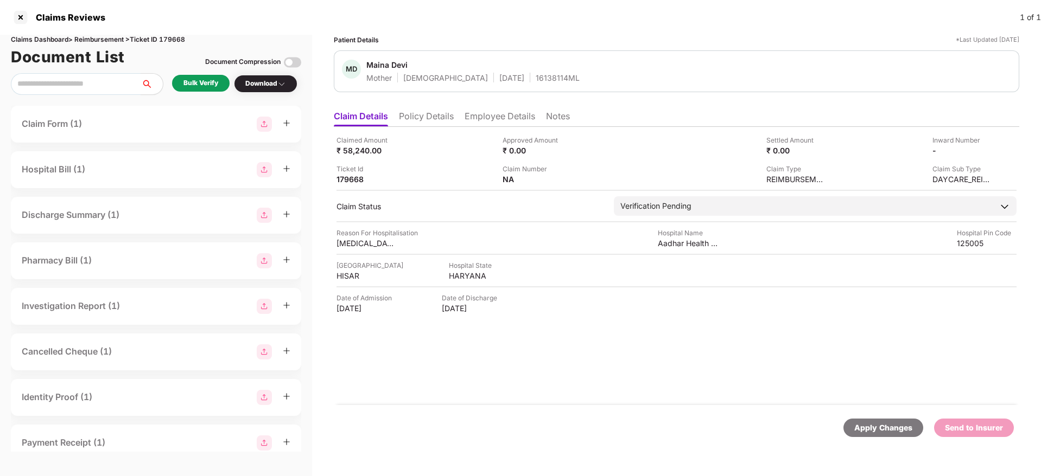
click at [206, 87] on div "Bulk Verify" at bounding box center [200, 83] width 35 height 10
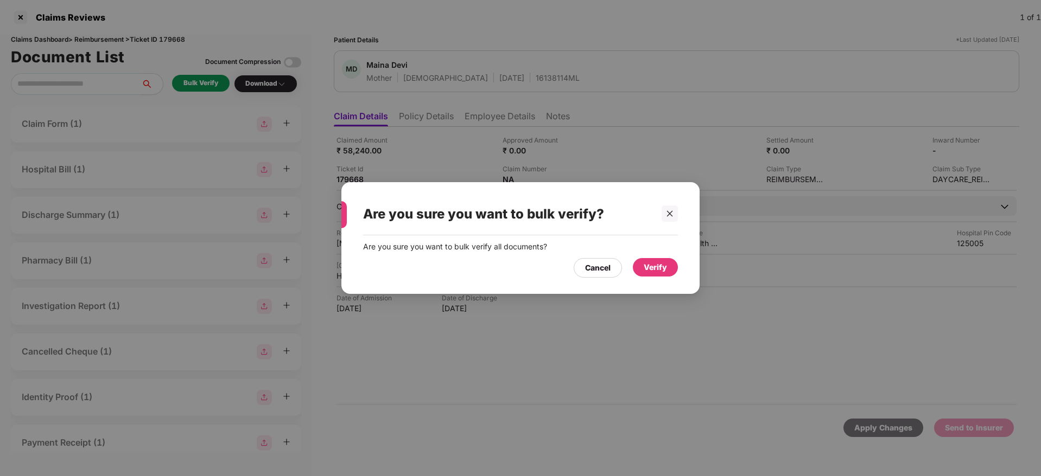
click at [662, 263] on div "Verify" at bounding box center [654, 267] width 23 height 12
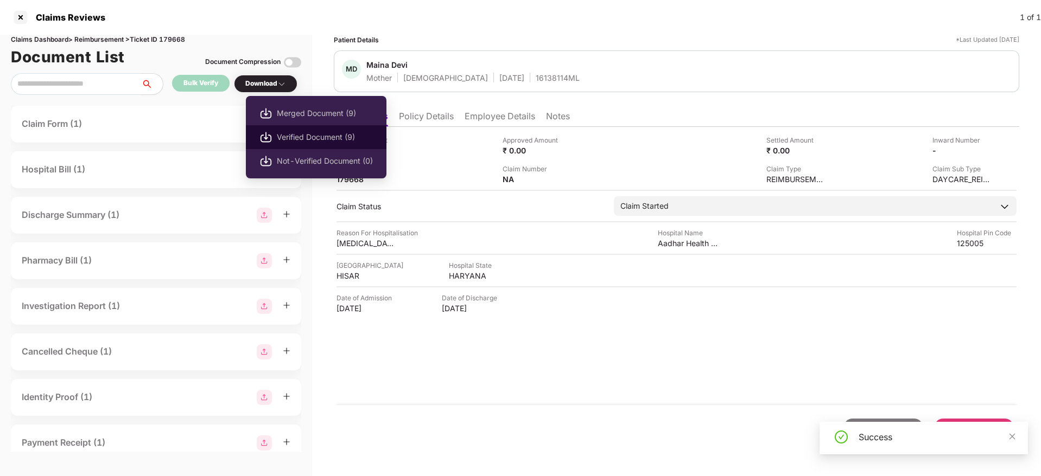
click at [310, 145] on li "Verified Document (9)" at bounding box center [316, 137] width 141 height 24
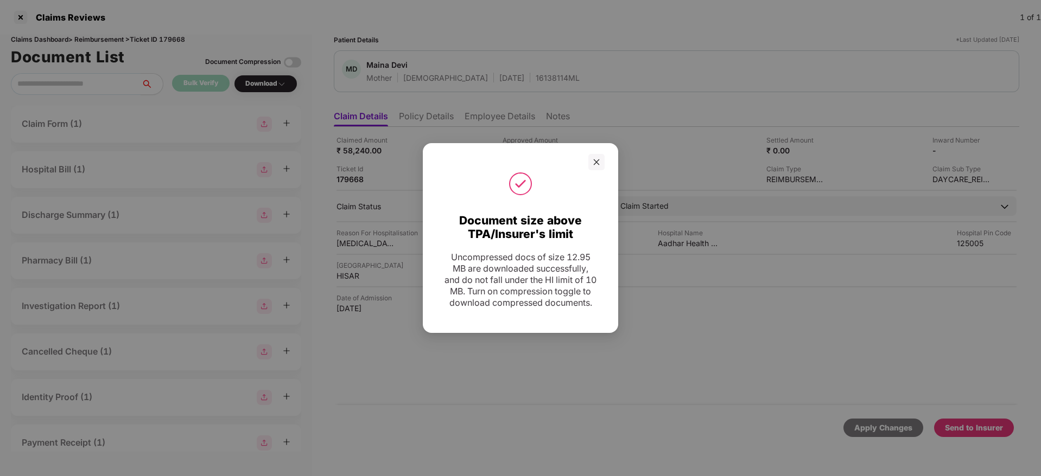
drag, startPoint x: 589, startPoint y: 157, endPoint x: 668, endPoint y: 277, distance: 143.2
click at [589, 157] on div at bounding box center [596, 162] width 16 height 16
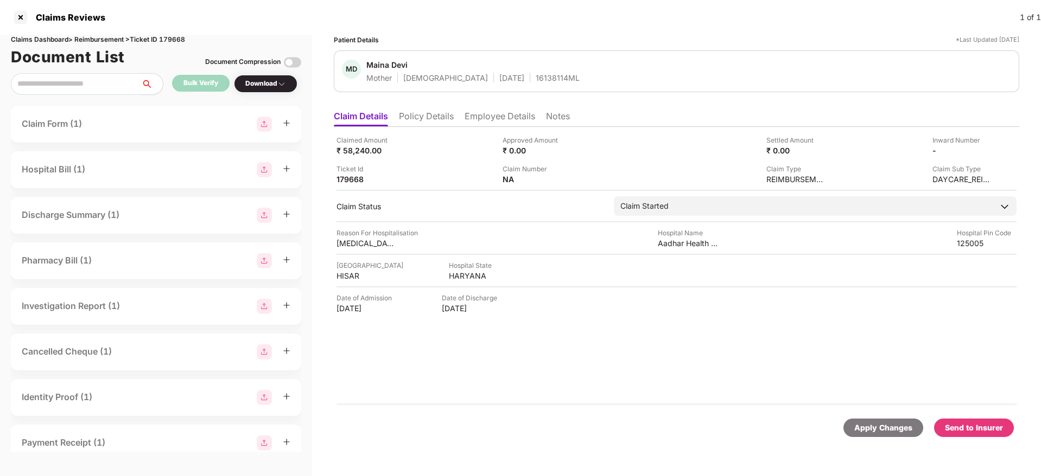
click at [987, 429] on div "Send to Insurer" at bounding box center [974, 428] width 58 height 12
click at [440, 122] on li "Policy Details" at bounding box center [426, 119] width 55 height 16
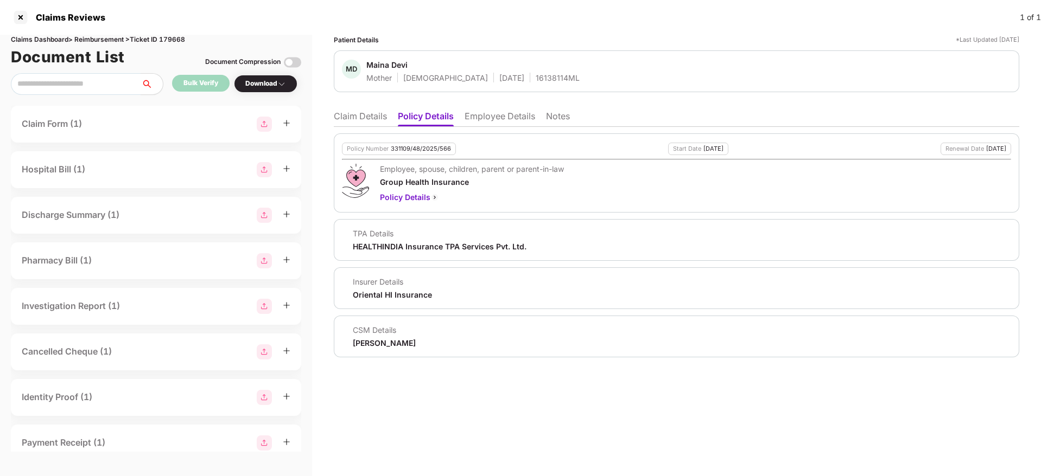
click at [378, 122] on li "Claim Details" at bounding box center [360, 119] width 53 height 16
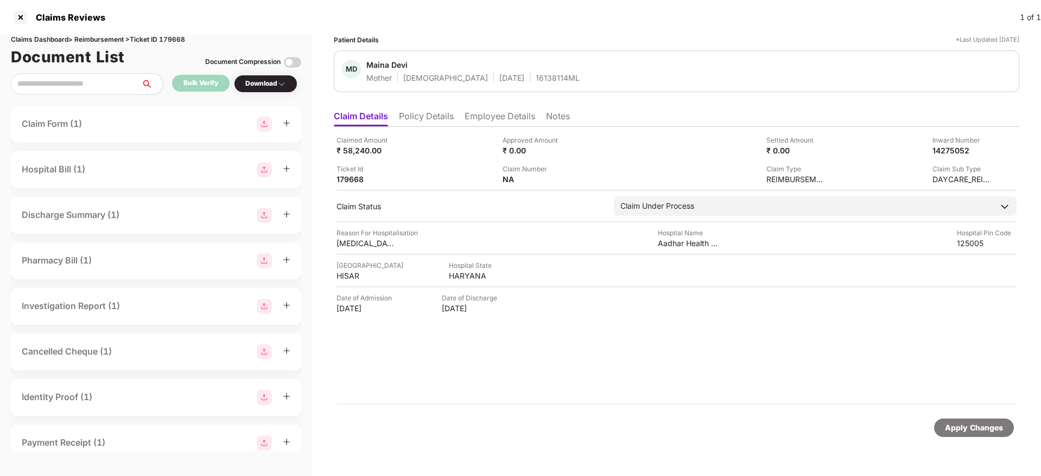
click at [452, 125] on li "Policy Details" at bounding box center [426, 119] width 55 height 16
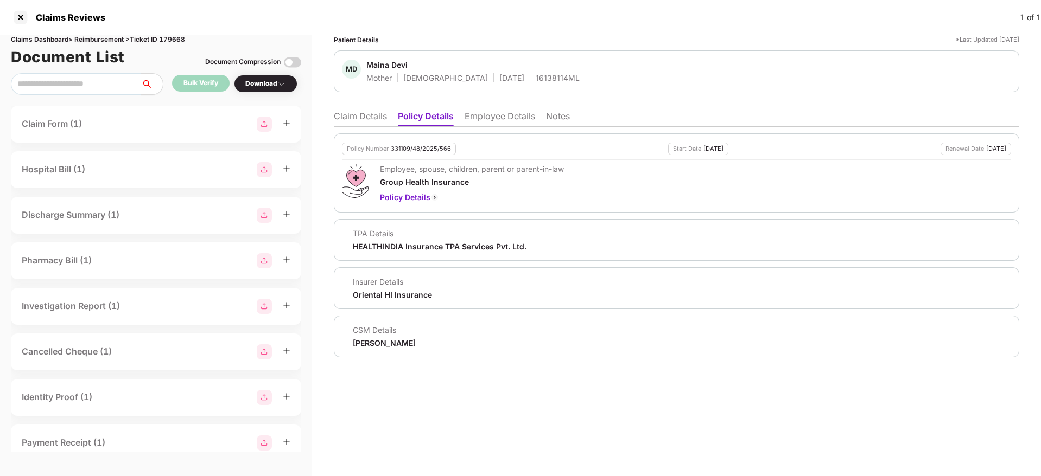
click at [361, 118] on li "Claim Details" at bounding box center [360, 119] width 53 height 16
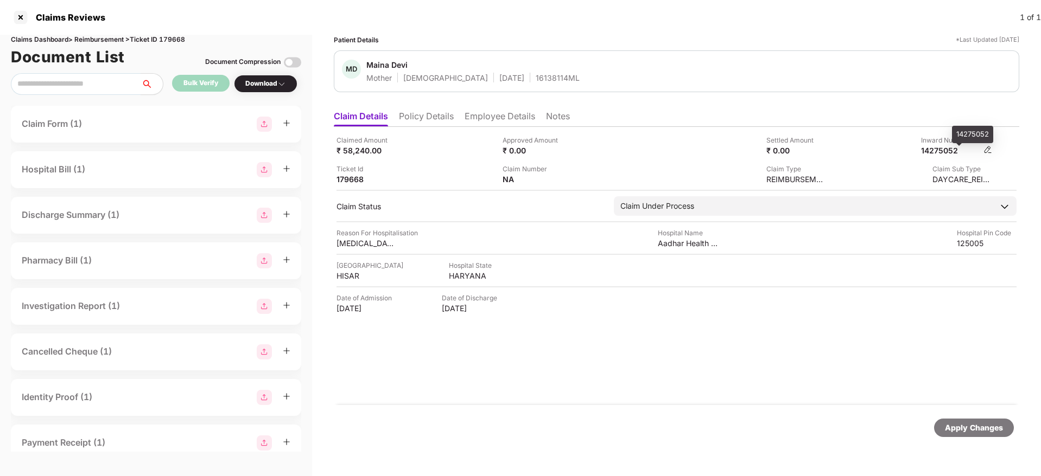
click at [948, 150] on div "14275052" at bounding box center [951, 150] width 60 height 10
click at [949, 151] on div "14275052" at bounding box center [951, 150] width 60 height 10
copy div "14275052"
click at [515, 85] on div "MD Maina Devi Mother Female 01 Jan 1977 16138114ML" at bounding box center [676, 71] width 685 height 42
click at [515, 84] on div "MD Maina Devi Mother Female 01 Jan 1977 16138114ML" at bounding box center [676, 71] width 685 height 42
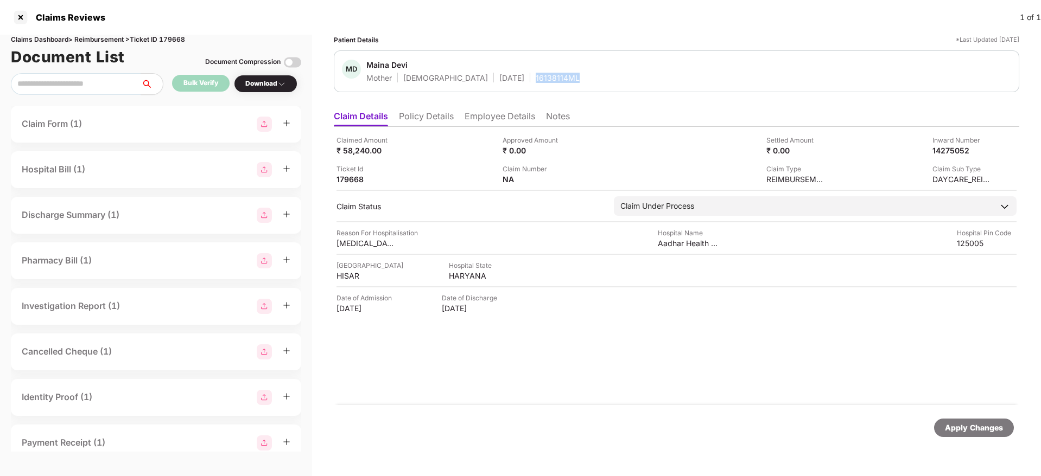
copy div "16138114ML"
click at [655, 144] on div "Approved Amount ₹ 0.00" at bounding box center [581, 145] width 158 height 21
click at [422, 118] on li "Policy Details" at bounding box center [426, 119] width 55 height 16
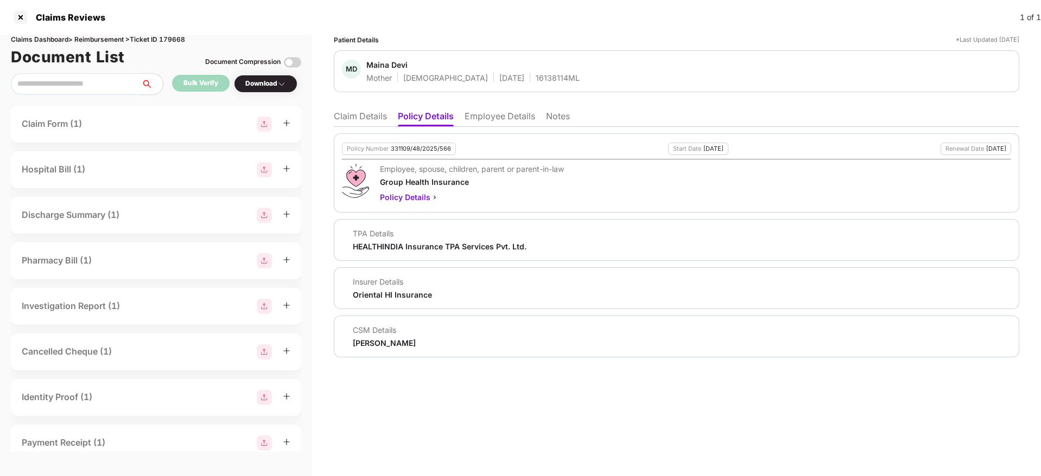
click at [354, 122] on li "Claim Details" at bounding box center [360, 119] width 53 height 16
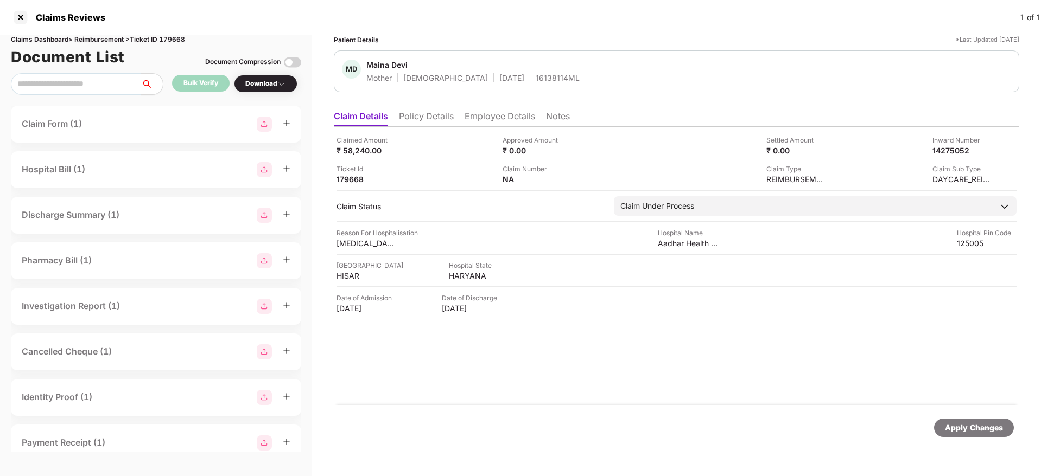
drag, startPoint x: 419, startPoint y: 104, endPoint x: 423, endPoint y: 114, distance: 10.8
click at [420, 110] on div "Patient Details *Last Updated 29 Sep 2025 MD Maina Devi Mother Female 01 Jan 19…" at bounding box center [676, 245] width 685 height 420
click at [423, 114] on li "Policy Details" at bounding box center [426, 119] width 55 height 16
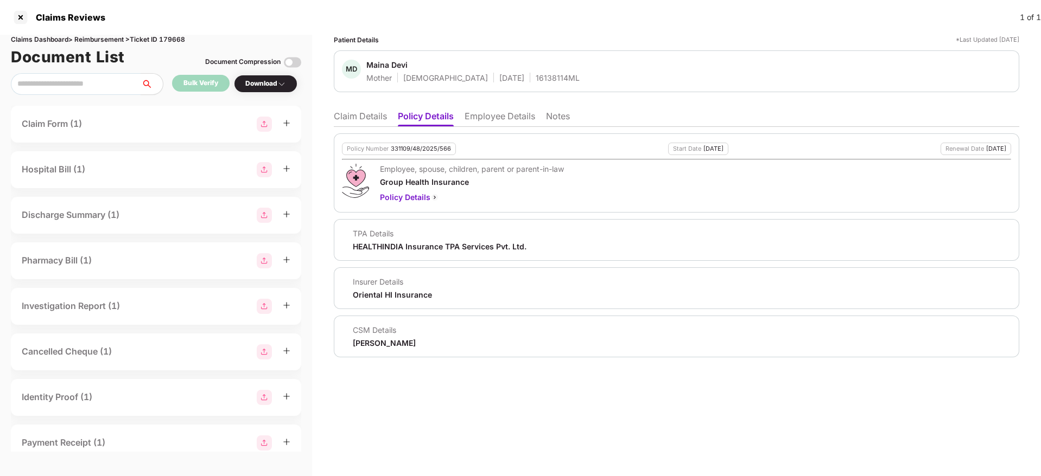
drag, startPoint x: 366, startPoint y: 113, endPoint x: 433, endPoint y: 99, distance: 68.7
click at [366, 113] on li "Claim Details" at bounding box center [360, 119] width 53 height 16
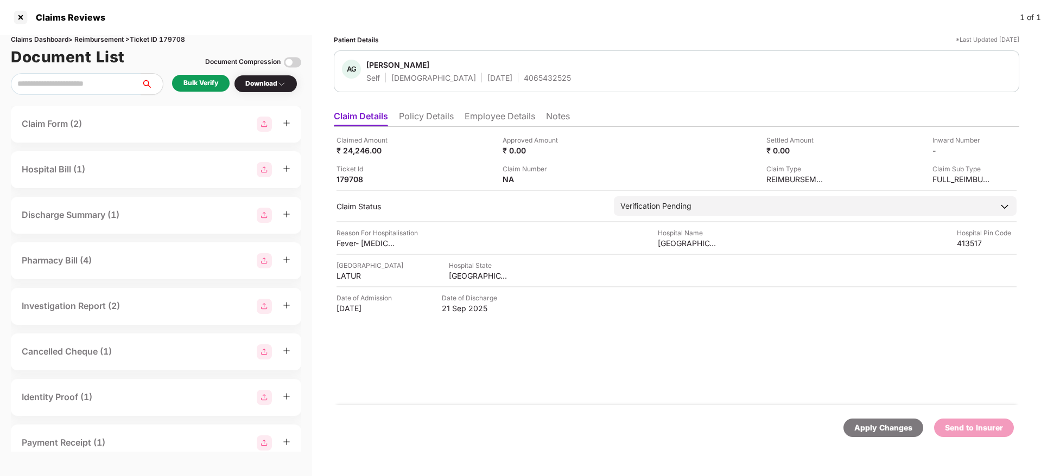
click at [432, 117] on li "Policy Details" at bounding box center [426, 119] width 55 height 16
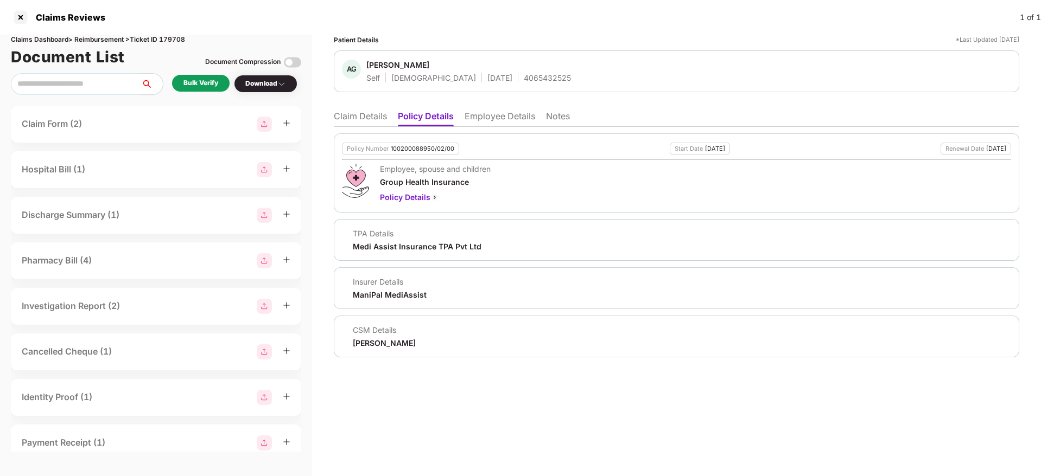
click at [503, 116] on li "Employee Details" at bounding box center [499, 119] width 71 height 16
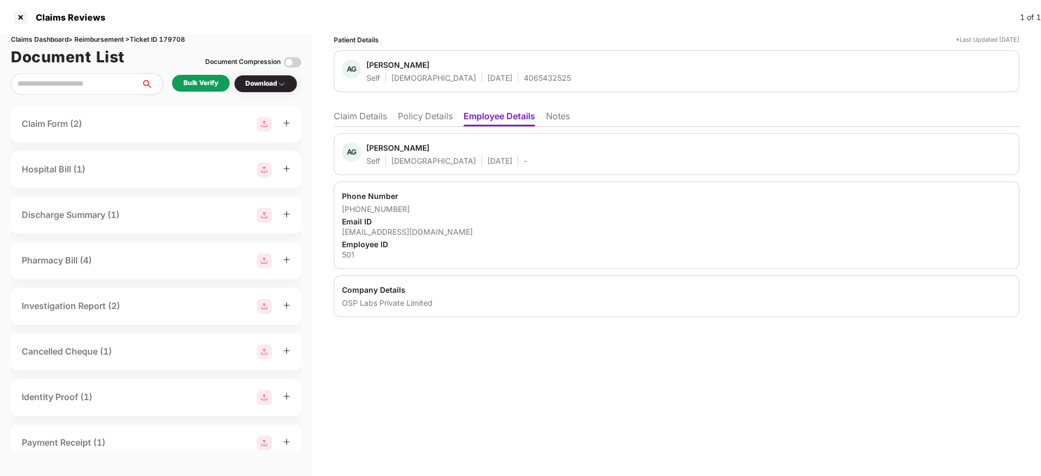
click at [449, 118] on li "Policy Details" at bounding box center [425, 119] width 55 height 16
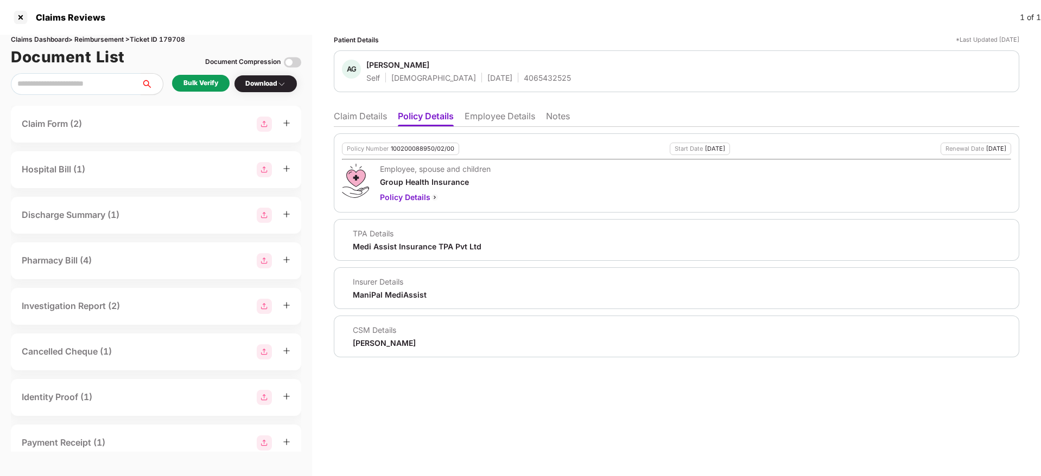
click at [366, 116] on li "Claim Details" at bounding box center [360, 119] width 53 height 16
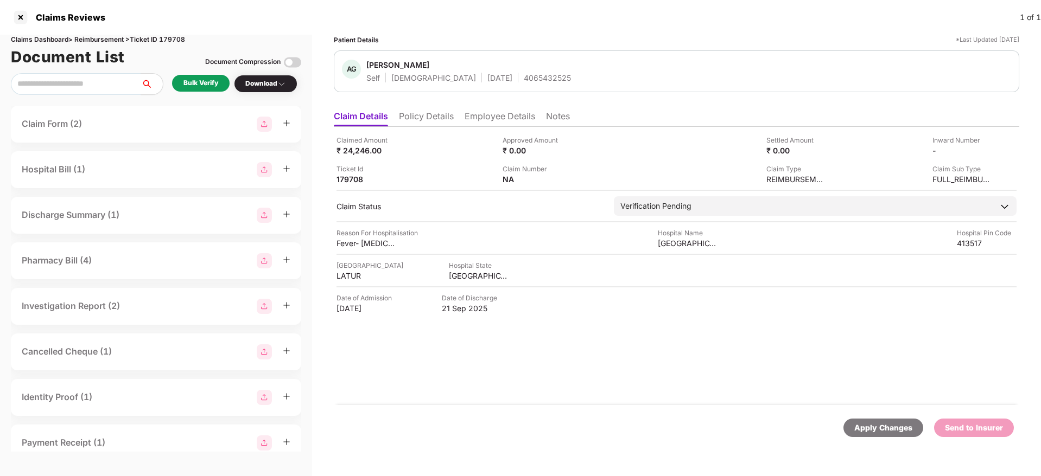
click at [430, 122] on li "Policy Details" at bounding box center [426, 119] width 55 height 16
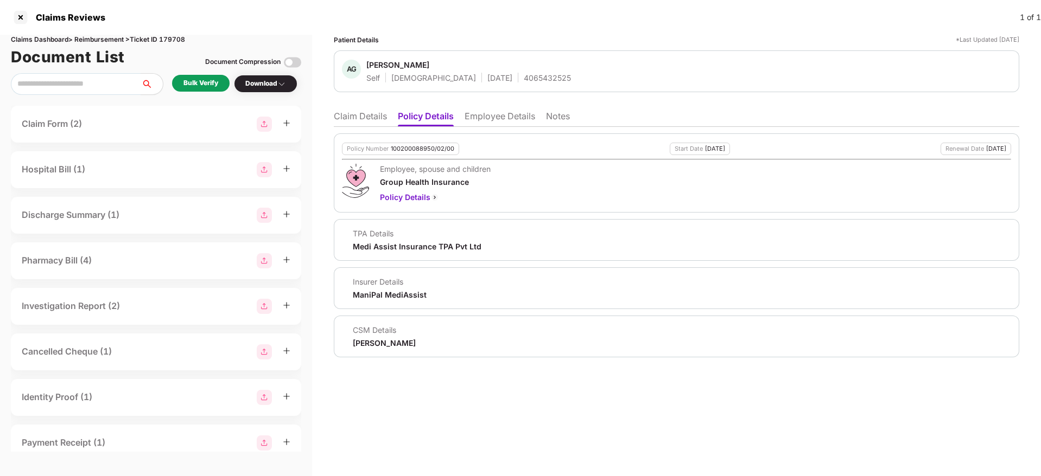
click at [365, 114] on li "Claim Details" at bounding box center [360, 119] width 53 height 16
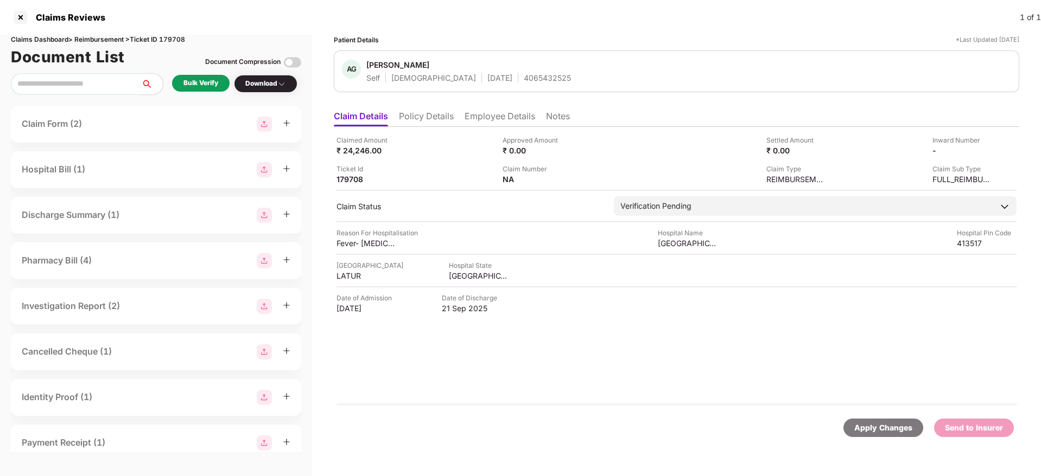
click at [205, 80] on div "Bulk Verify" at bounding box center [200, 83] width 35 height 10
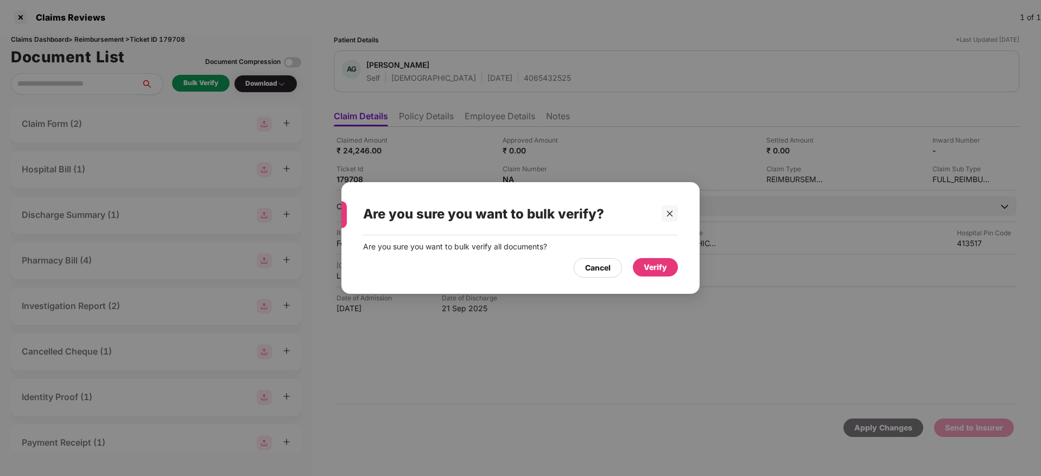
click at [667, 272] on div "Verify" at bounding box center [655, 267] width 45 height 18
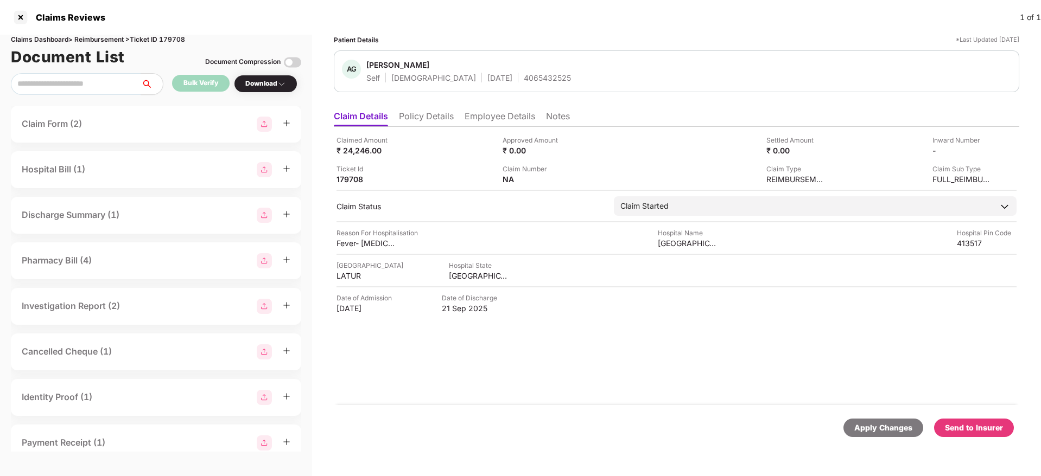
click at [433, 121] on li "Policy Details" at bounding box center [426, 119] width 55 height 16
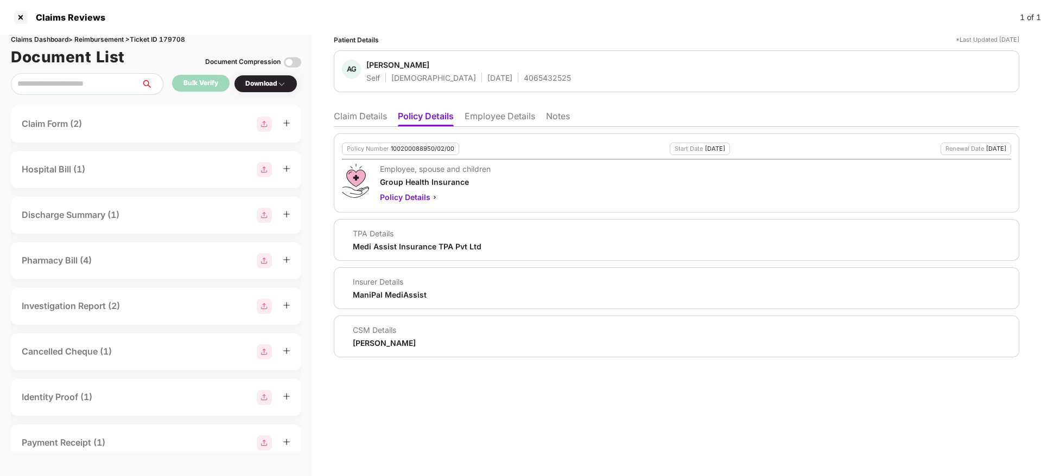
click at [512, 116] on li "Employee Details" at bounding box center [499, 119] width 71 height 16
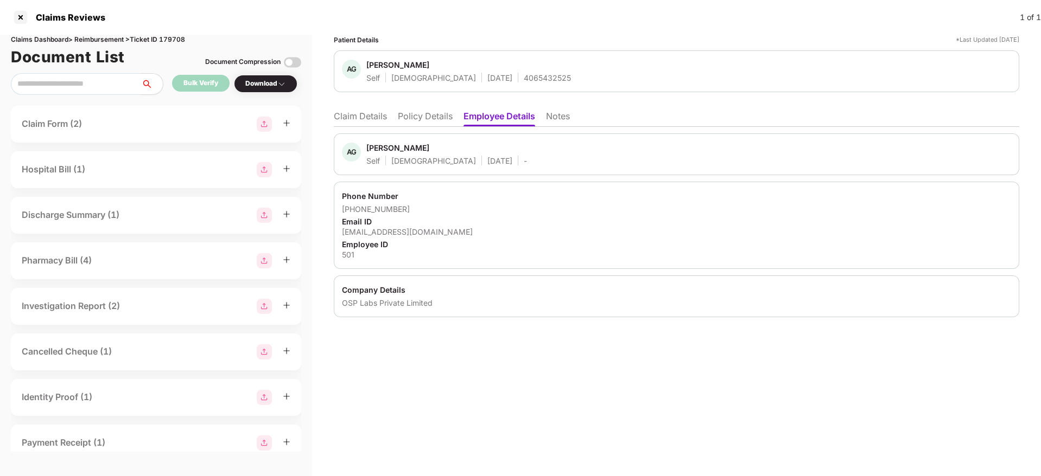
click at [447, 120] on li "Policy Details" at bounding box center [425, 119] width 55 height 16
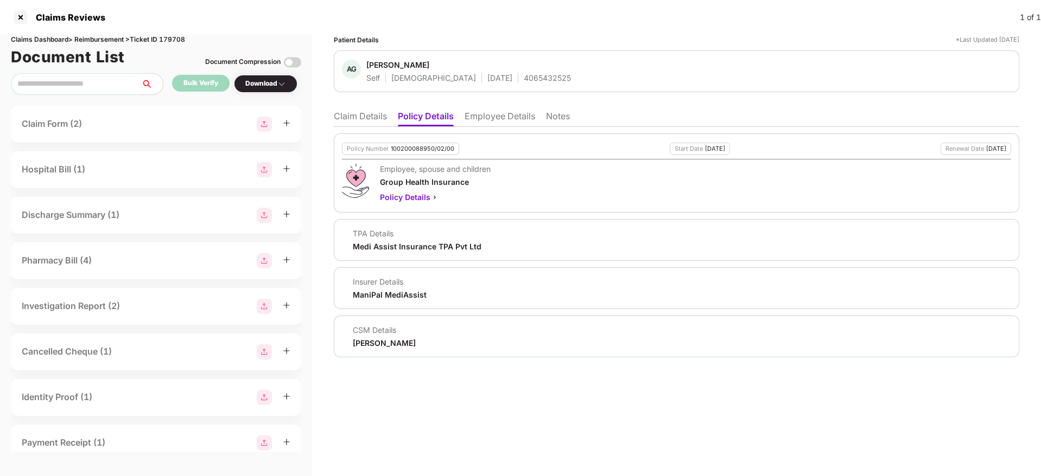
click at [500, 116] on li "Employee Details" at bounding box center [499, 119] width 71 height 16
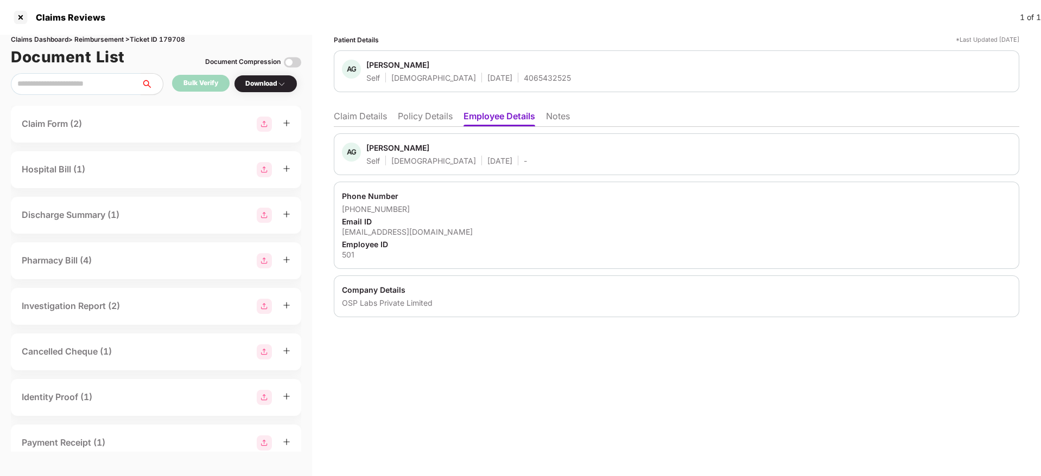
click at [364, 117] on li "Claim Details" at bounding box center [360, 119] width 53 height 16
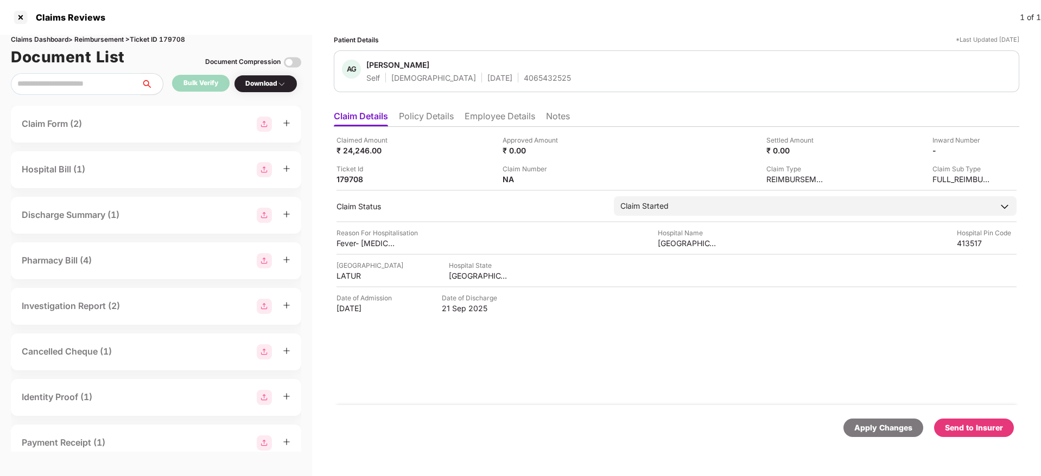
click at [497, 120] on li "Employee Details" at bounding box center [499, 119] width 71 height 16
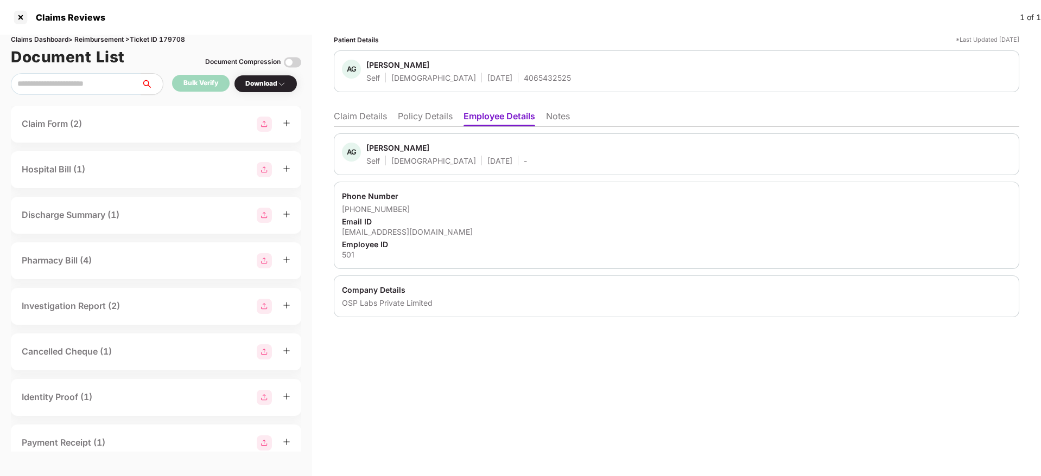
click at [359, 114] on li "Claim Details" at bounding box center [360, 119] width 53 height 16
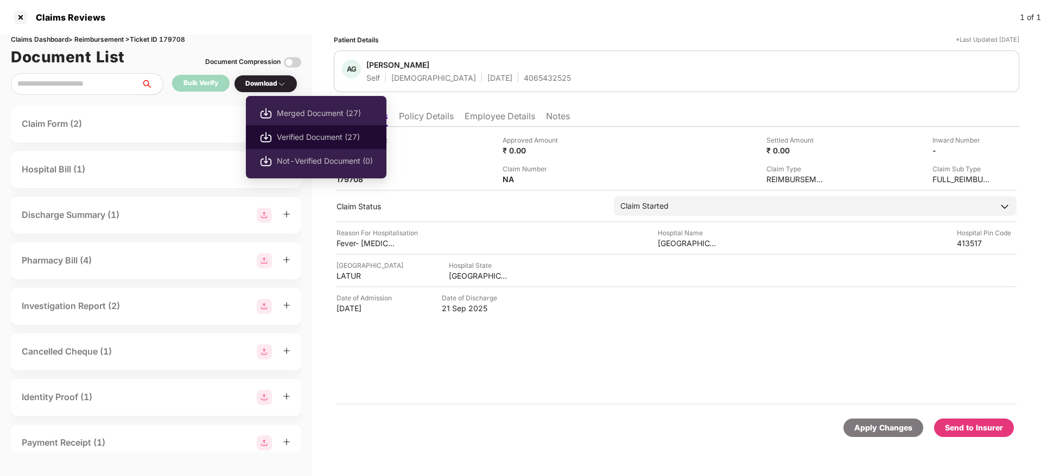
click at [285, 133] on span "Verified Document (27)" at bounding box center [325, 137] width 96 height 12
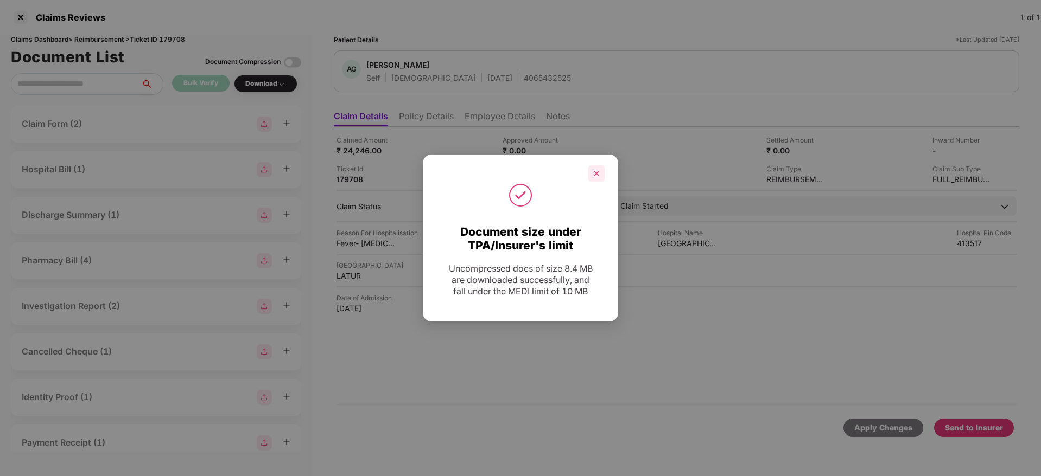
click at [595, 175] on icon "close" at bounding box center [596, 174] width 8 height 8
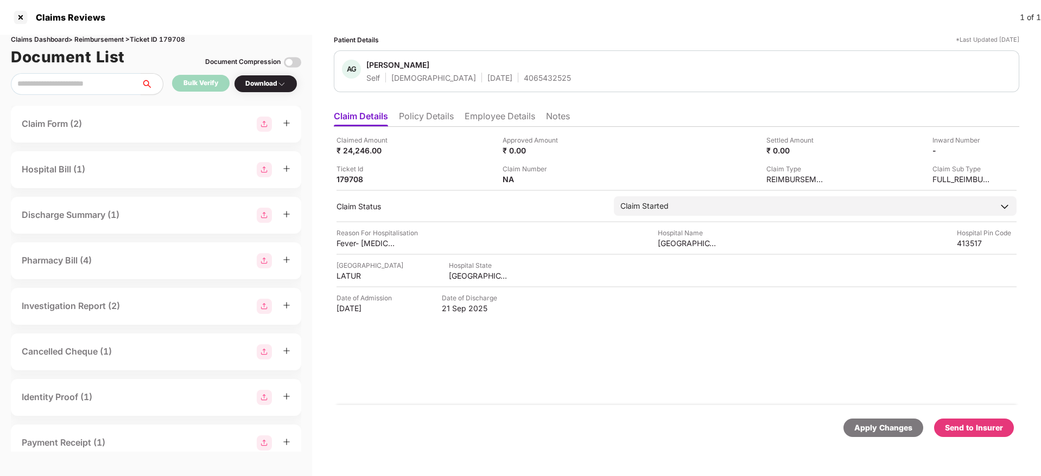
click at [429, 116] on li "Policy Details" at bounding box center [426, 119] width 55 height 16
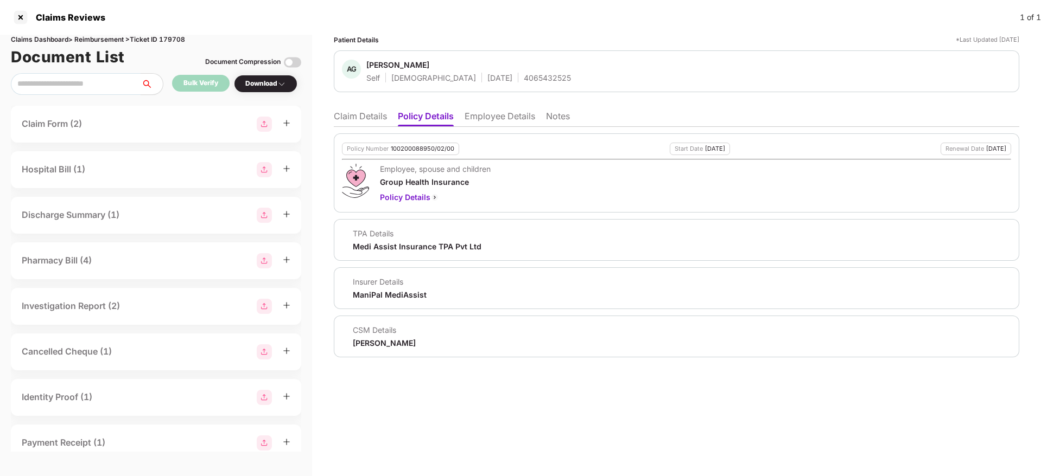
click at [347, 115] on li "Claim Details" at bounding box center [360, 119] width 53 height 16
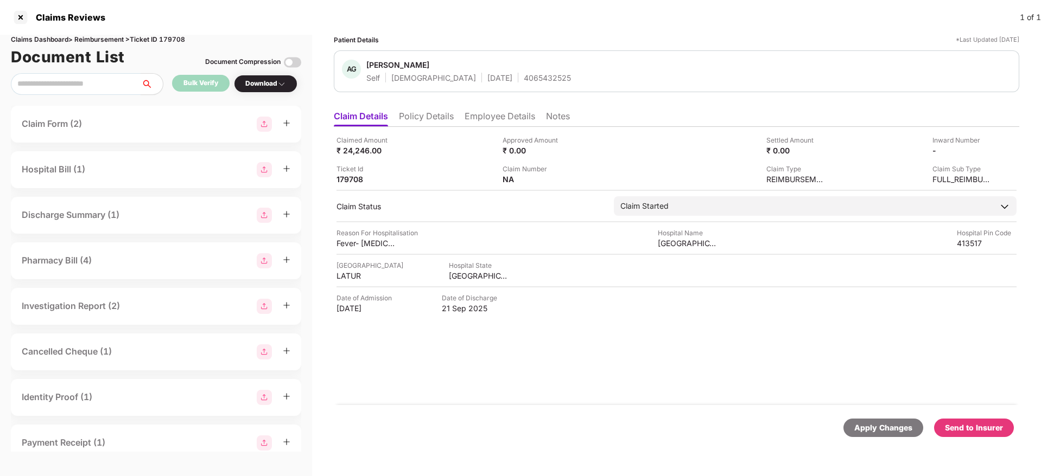
click at [984, 429] on div "Send to Insurer" at bounding box center [974, 428] width 58 height 12
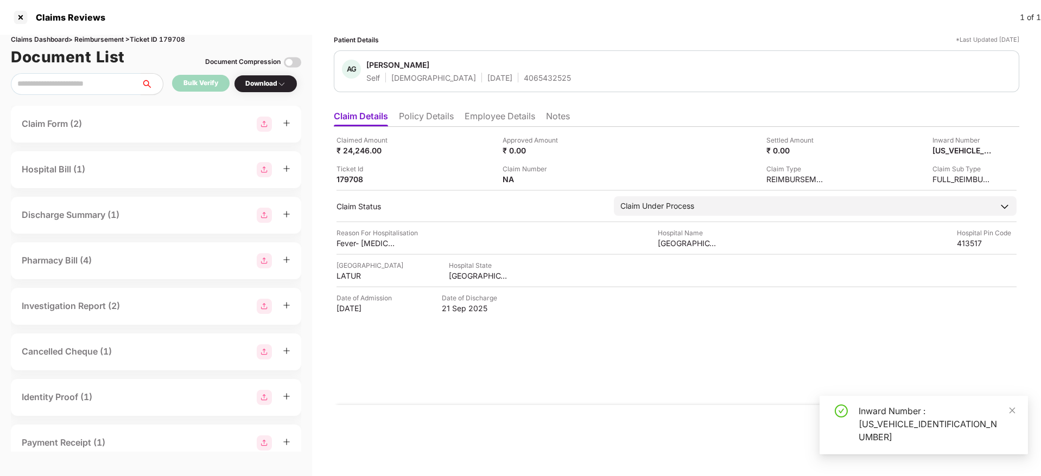
click at [442, 117] on li "Policy Details" at bounding box center [426, 119] width 55 height 16
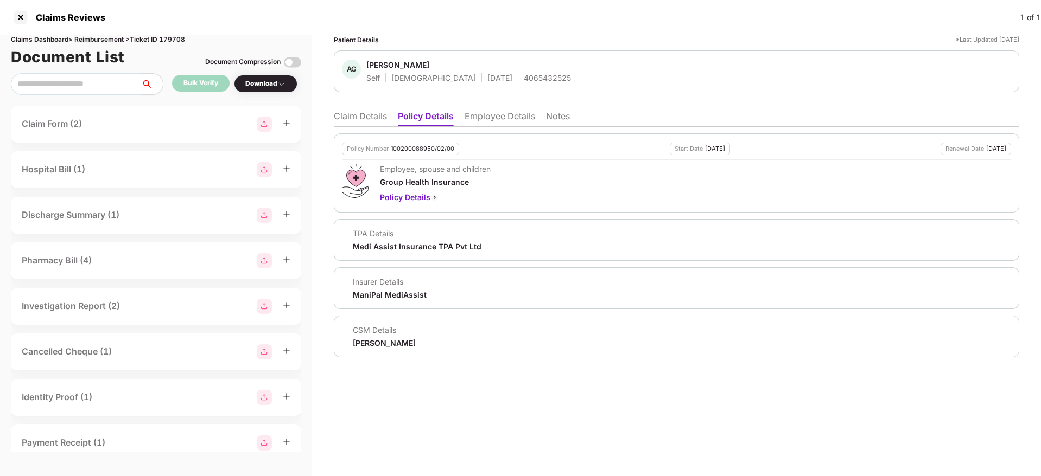
click at [379, 113] on li "Claim Details" at bounding box center [360, 119] width 53 height 16
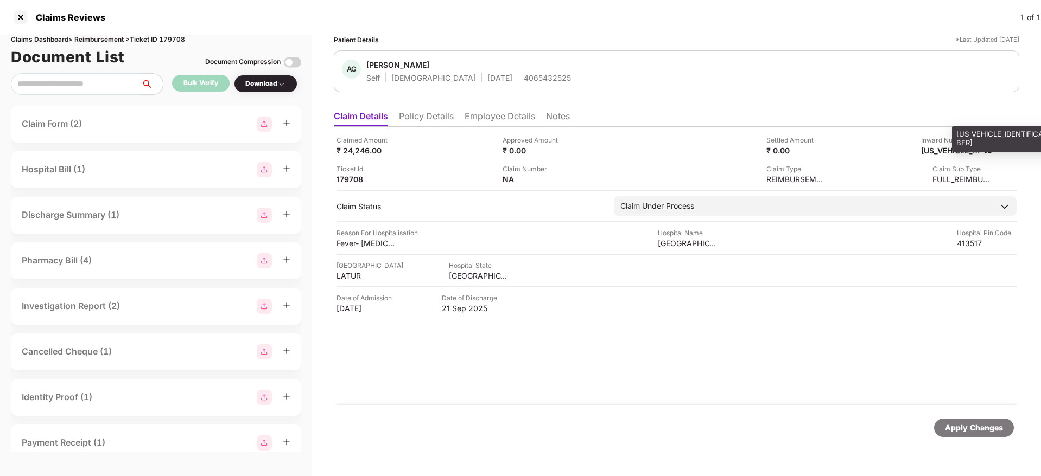
click at [948, 152] on div "H1759168455064501" at bounding box center [951, 150] width 60 height 10
copy div "H1759168455064501"
click at [524, 77] on div "4065432525" at bounding box center [547, 78] width 47 height 10
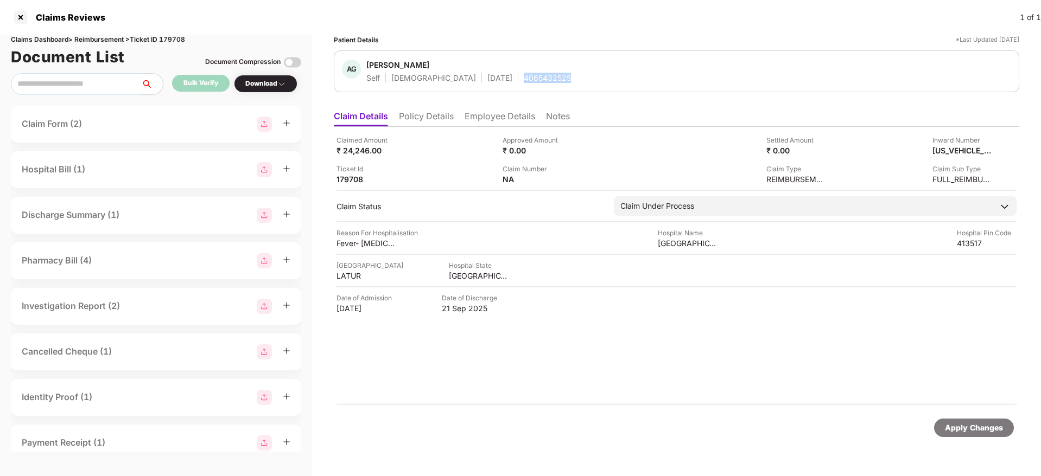
copy div "4065432525"
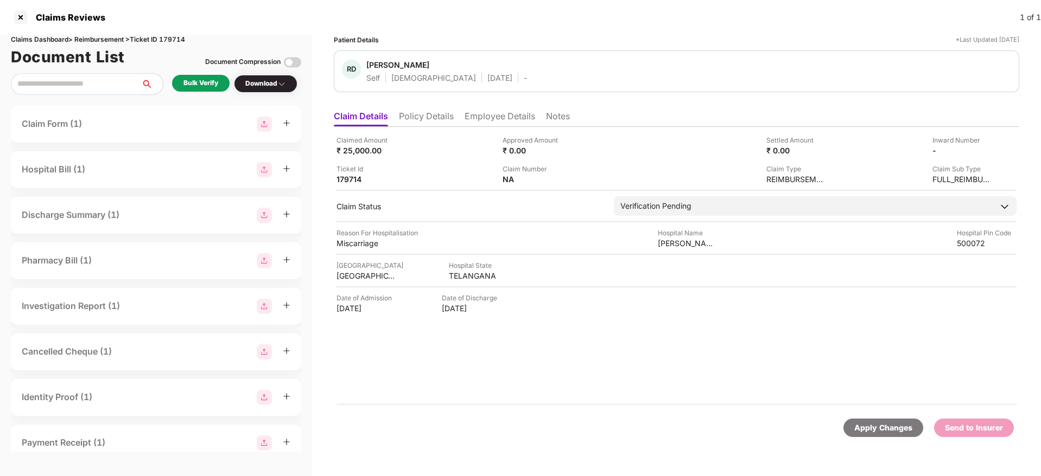
click at [445, 120] on li "Policy Details" at bounding box center [426, 119] width 55 height 16
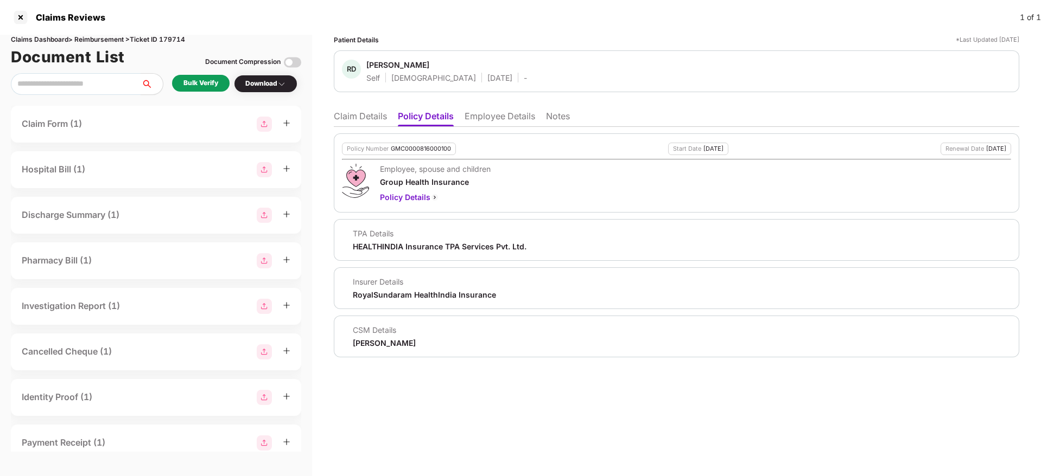
click at [496, 121] on li "Employee Details" at bounding box center [499, 119] width 71 height 16
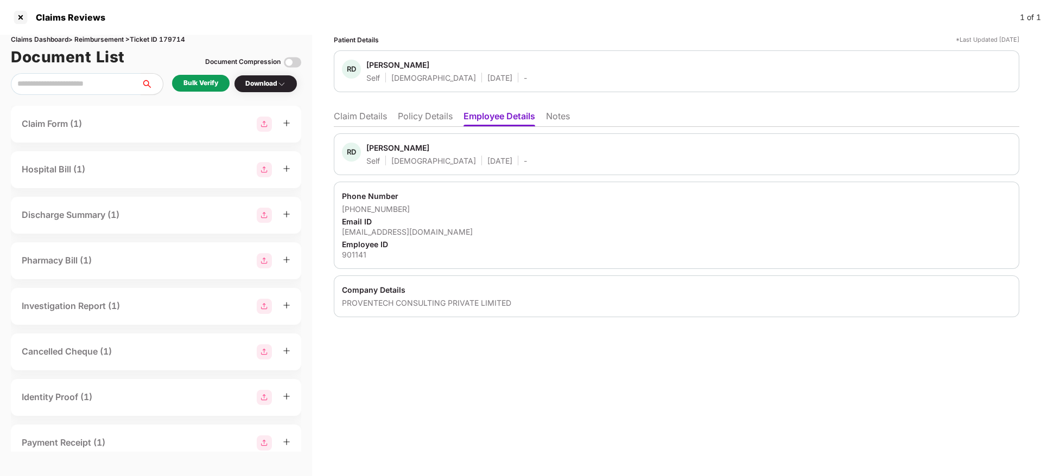
click at [371, 111] on li "Claim Details" at bounding box center [360, 119] width 53 height 16
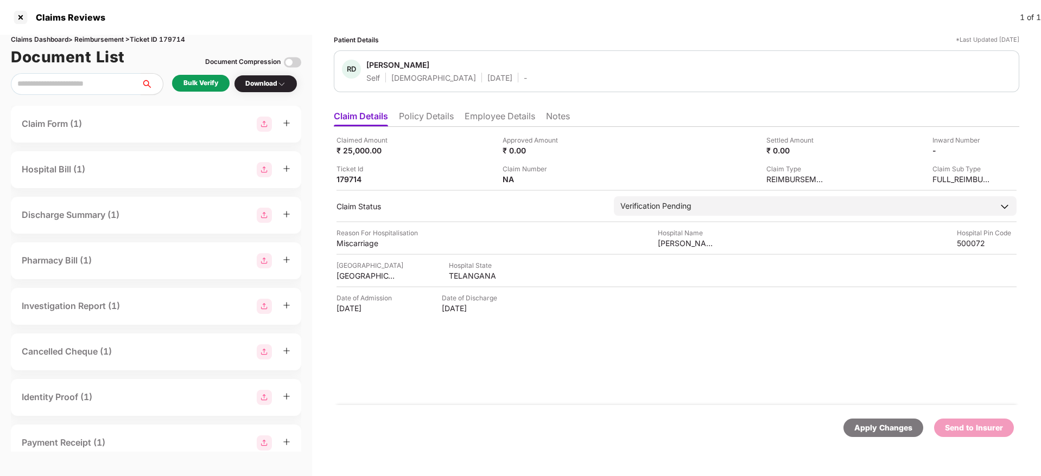
click at [425, 116] on li "Policy Details" at bounding box center [426, 119] width 55 height 16
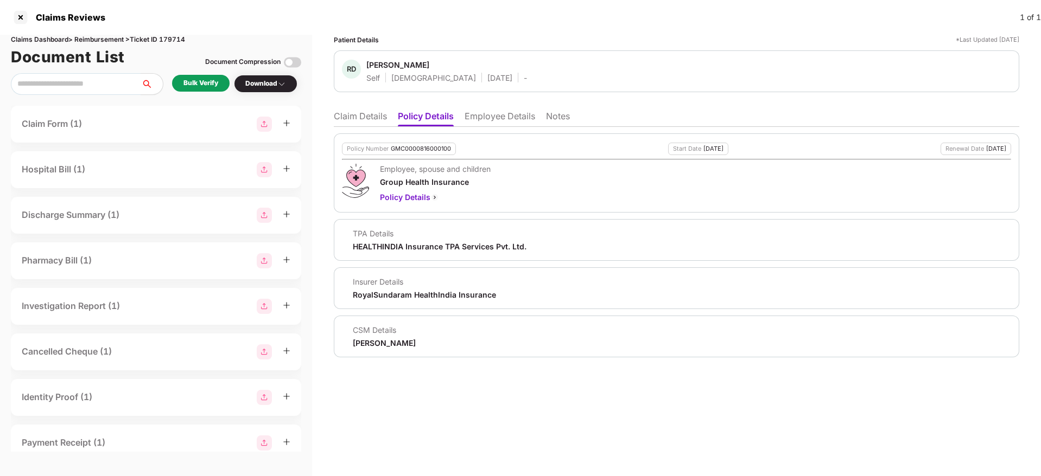
click at [488, 122] on li "Employee Details" at bounding box center [499, 119] width 71 height 16
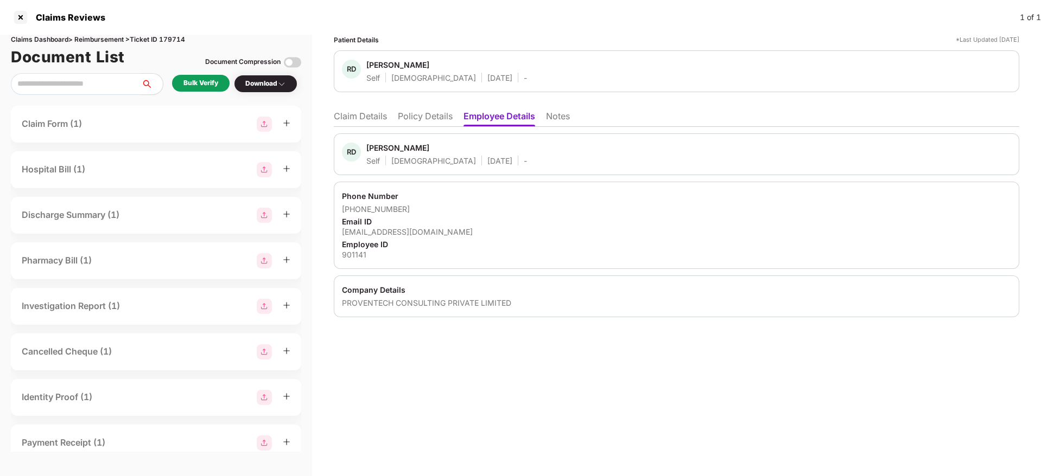
drag, startPoint x: 429, startPoint y: 111, endPoint x: 456, endPoint y: 128, distance: 31.5
click at [429, 112] on li "Policy Details" at bounding box center [425, 119] width 55 height 16
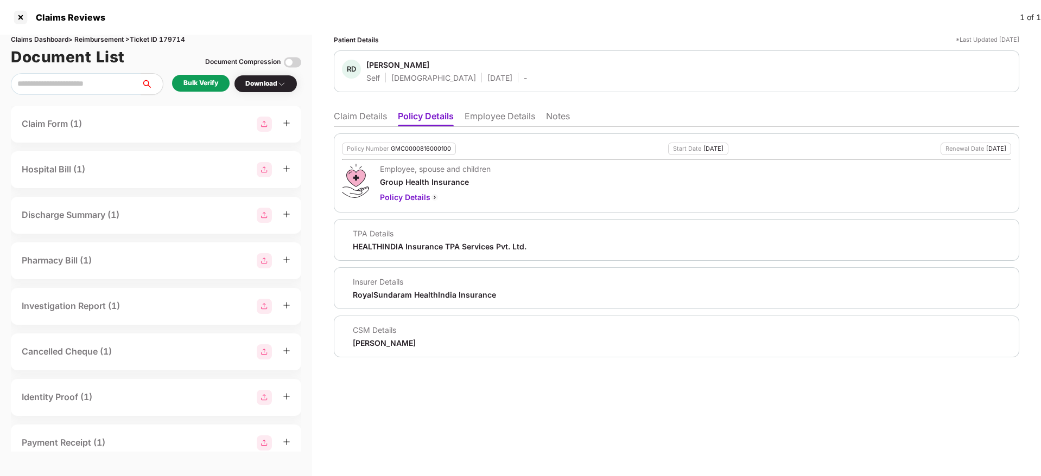
click at [508, 113] on li "Employee Details" at bounding box center [499, 119] width 71 height 16
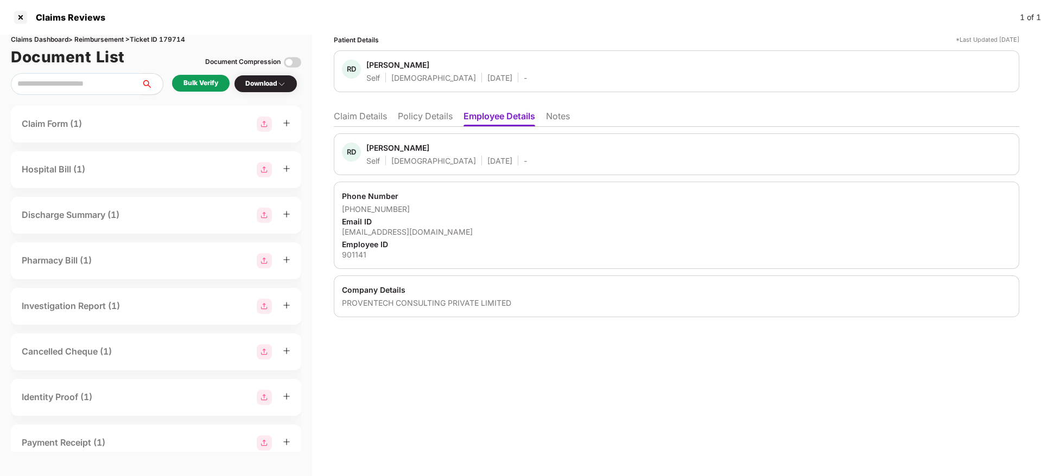
click at [412, 231] on div "[EMAIL_ADDRESS][DOMAIN_NAME]" at bounding box center [676, 232] width 669 height 10
copy div "[EMAIL_ADDRESS][DOMAIN_NAME]"
click at [428, 129] on div "RD Ramya Desam Self Female 24 Aug 2001 - Phone Number +917569000325 Email ID de…" at bounding box center [676, 222] width 685 height 190
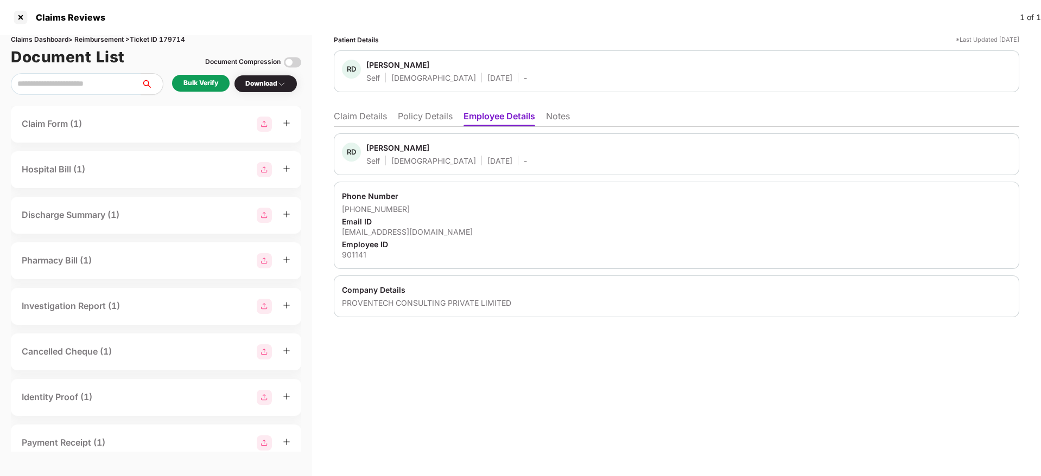
click at [428, 127] on div "RD Ramya Desam Self Female 24 Aug 2001 - Phone Number +917569000325 Email ID de…" at bounding box center [676, 222] width 685 height 190
click at [431, 113] on li "Policy Details" at bounding box center [425, 119] width 55 height 16
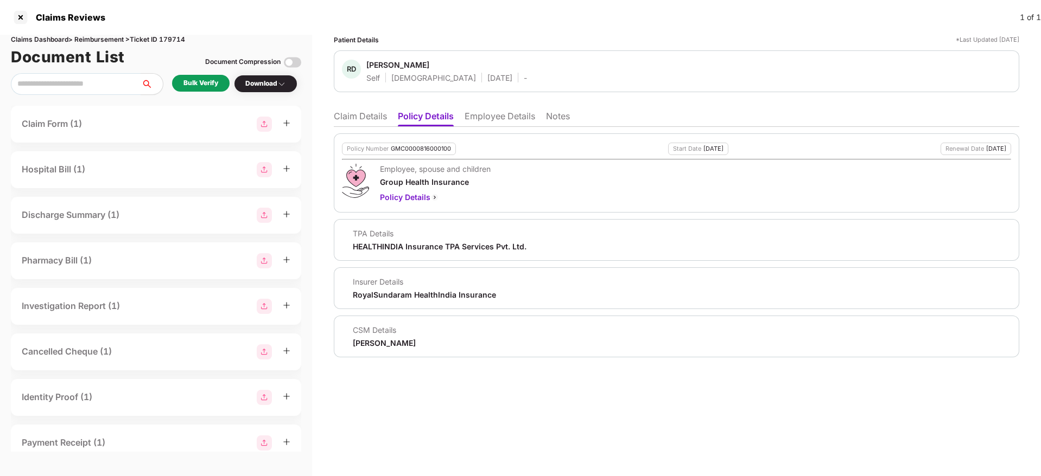
click at [362, 122] on li "Claim Details" at bounding box center [360, 119] width 53 height 16
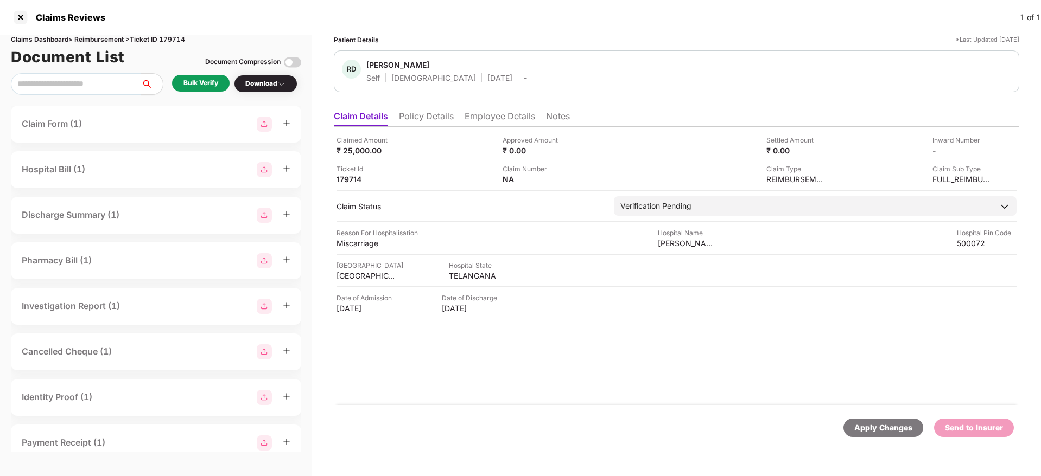
click at [432, 113] on li "Policy Details" at bounding box center [426, 119] width 55 height 16
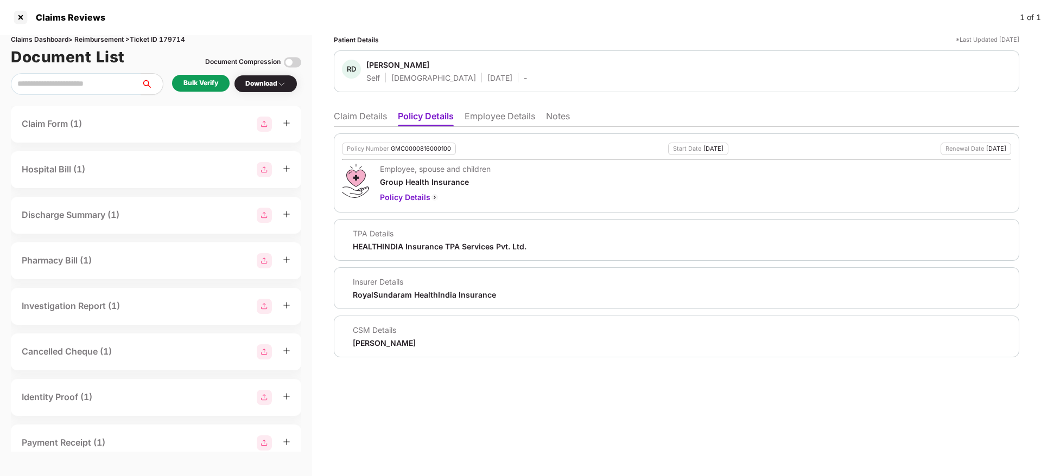
click at [372, 120] on li "Claim Details" at bounding box center [360, 119] width 53 height 16
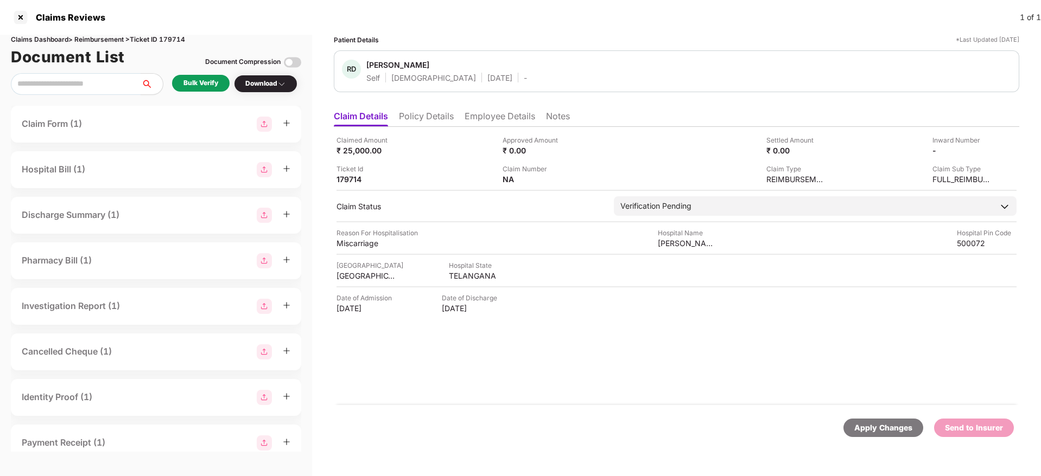
click at [205, 84] on div "Bulk Verify" at bounding box center [200, 83] width 35 height 10
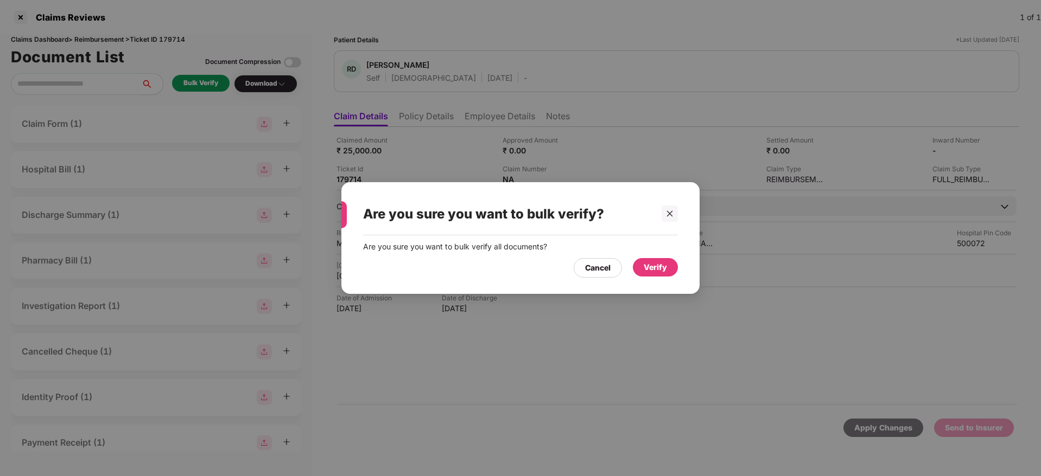
click at [657, 267] on div "Verify" at bounding box center [654, 267] width 23 height 12
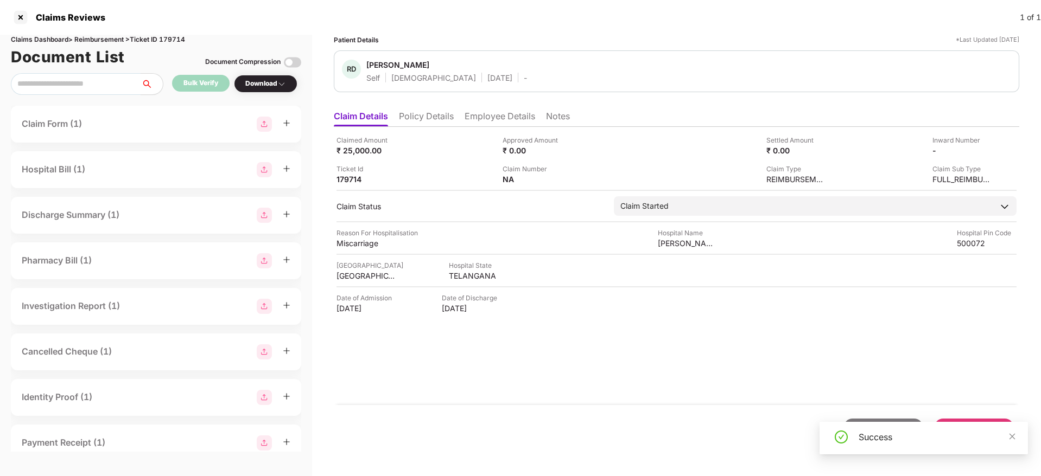
click at [438, 122] on li "Policy Details" at bounding box center [426, 119] width 55 height 16
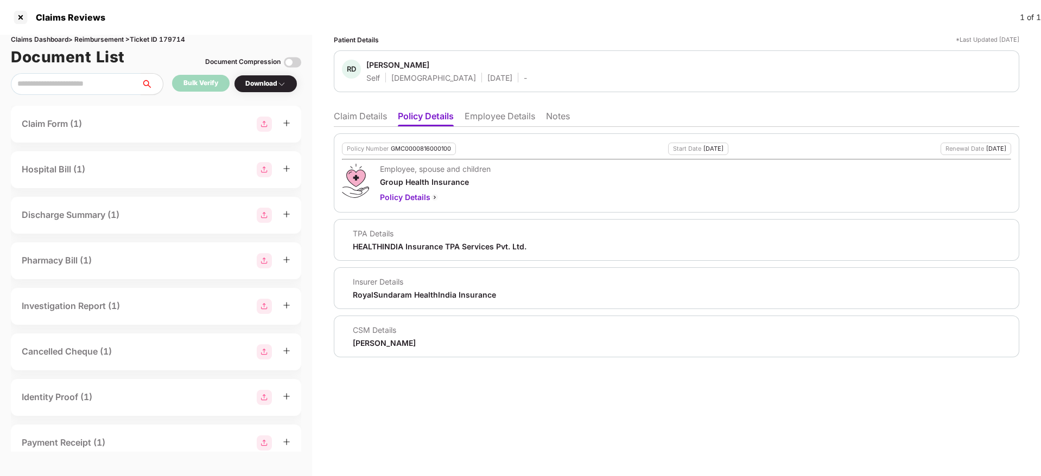
click at [358, 117] on li "Claim Details" at bounding box center [360, 119] width 53 height 16
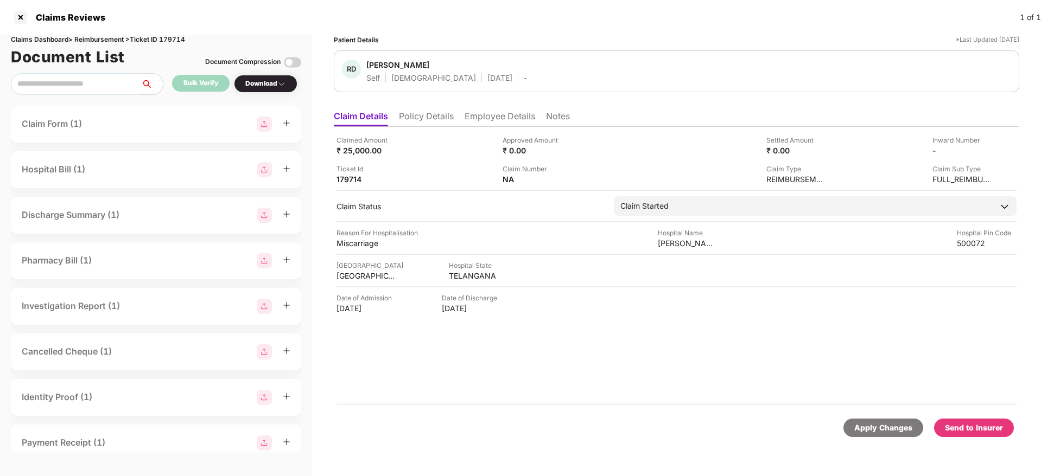
click at [418, 113] on li "Policy Details" at bounding box center [426, 119] width 55 height 16
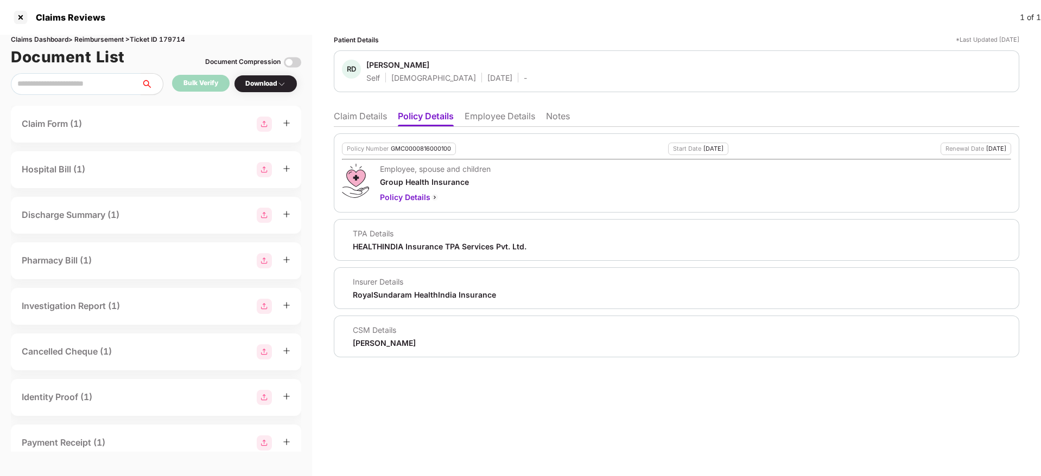
click at [356, 118] on li "Claim Details" at bounding box center [360, 119] width 53 height 16
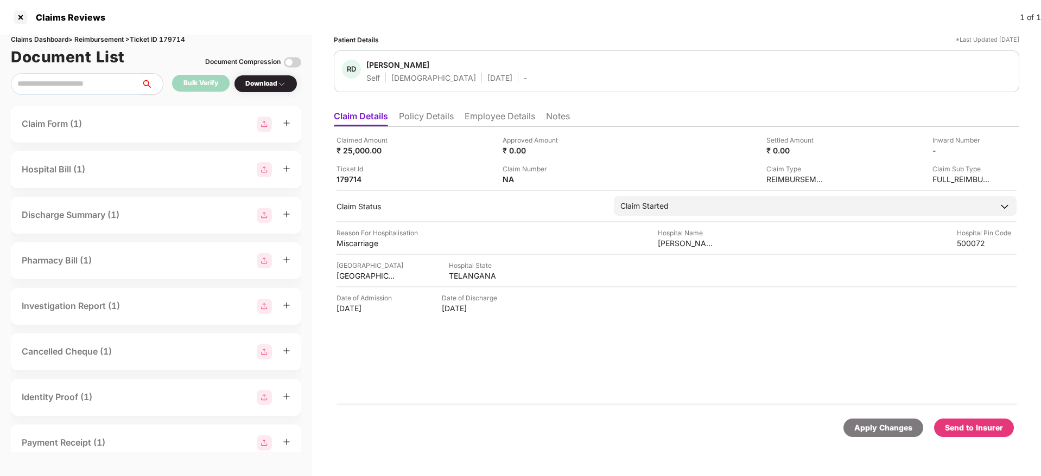
drag, startPoint x: 326, startPoint y: 309, endPoint x: 389, endPoint y: 314, distance: 63.7
click at [389, 314] on div "Patient Details *Last Updated 29 Sep 2025 RD Ramya Desam Self Female 24 Aug 200…" at bounding box center [676, 256] width 729 height 442
copy div "[DATE]"
click at [508, 120] on li "Employee Details" at bounding box center [499, 119] width 71 height 16
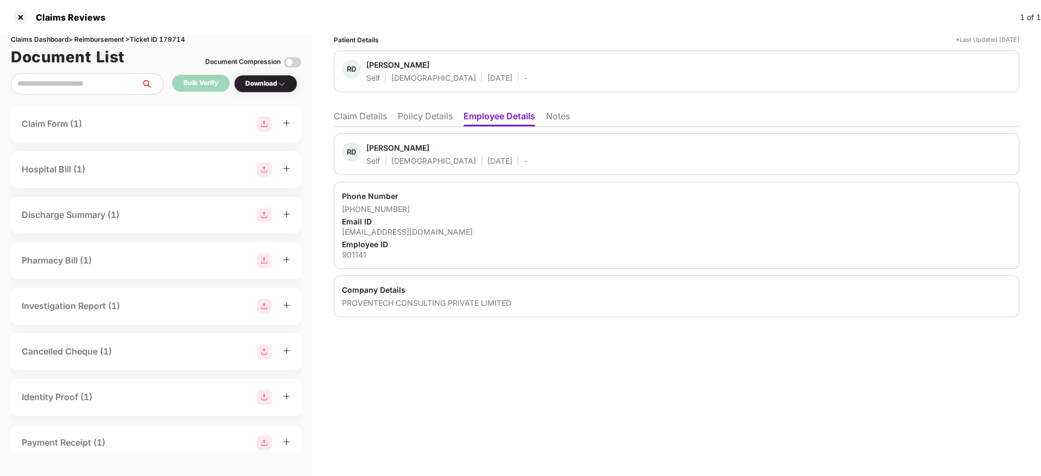
click at [410, 111] on li "Policy Details" at bounding box center [425, 119] width 55 height 16
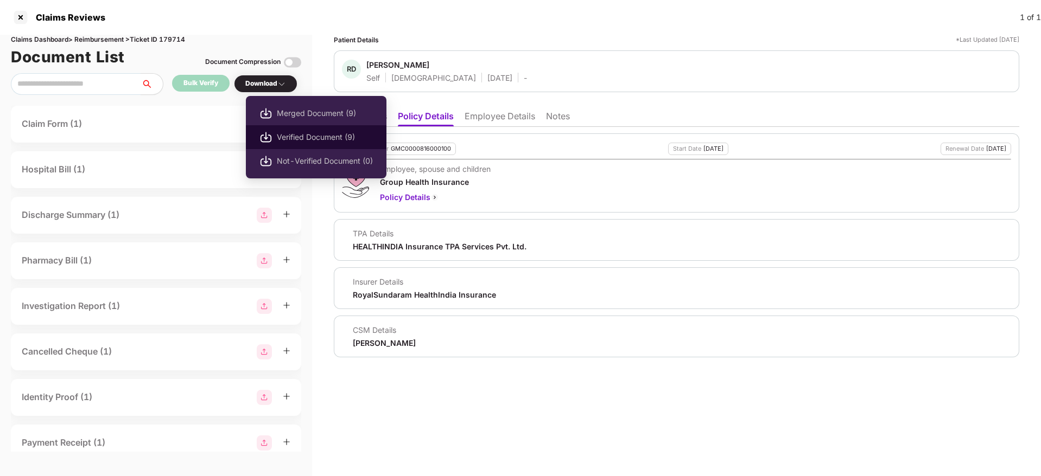
click at [283, 127] on li "Verified Document (9)" at bounding box center [316, 137] width 141 height 24
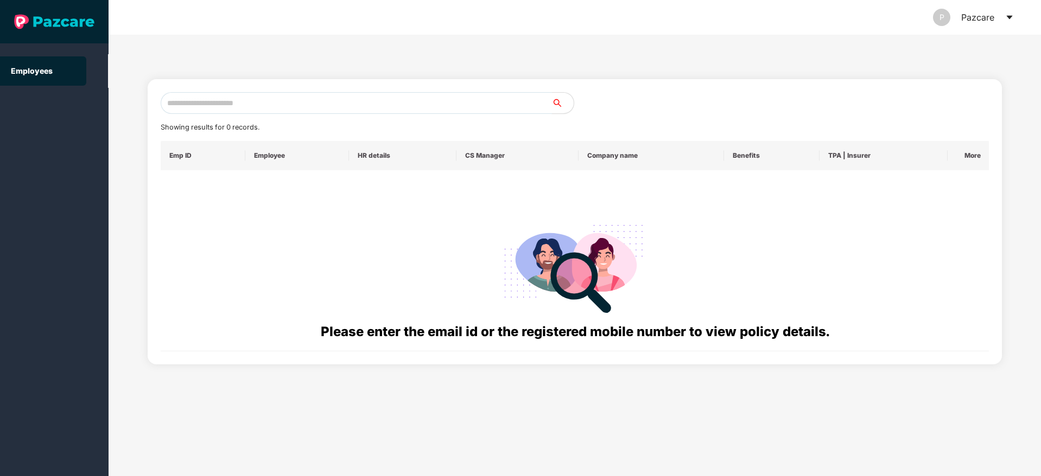
drag, startPoint x: 0, startPoint y: 0, endPoint x: 244, endPoint y: 106, distance: 266.1
click at [244, 106] on input "text" at bounding box center [356, 103] width 391 height 22
paste input "**********"
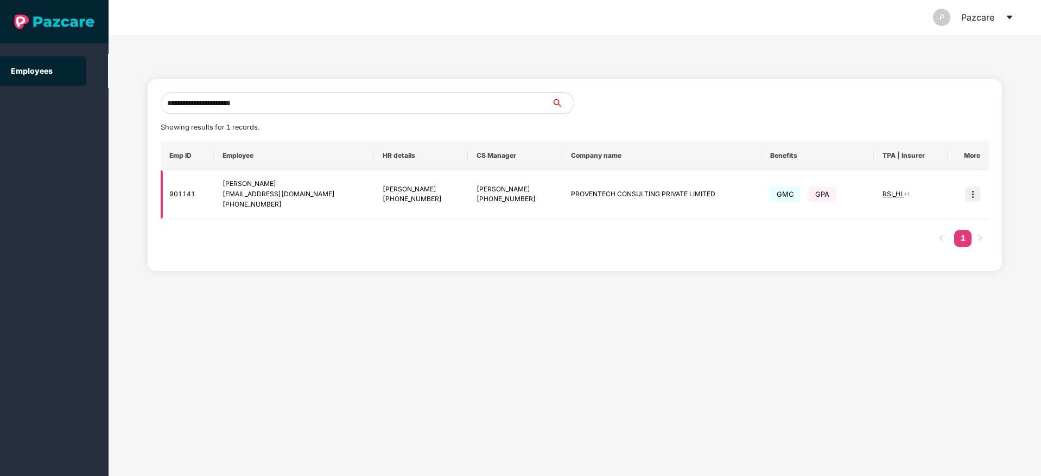
type input "**********"
click at [972, 195] on img at bounding box center [972, 194] width 15 height 15
click at [940, 216] on span "Switch to user interface" at bounding box center [919, 222] width 93 height 12
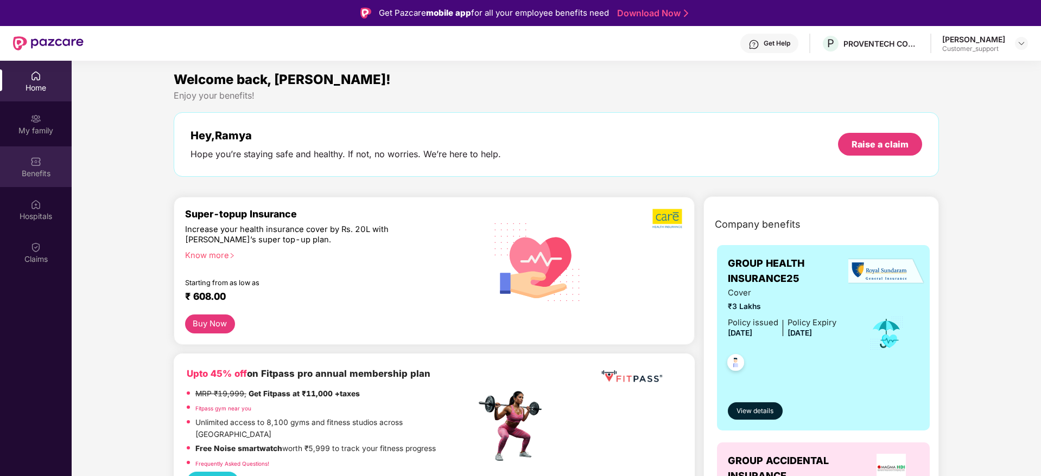
click at [41, 176] on div "Benefits" at bounding box center [36, 173] width 72 height 11
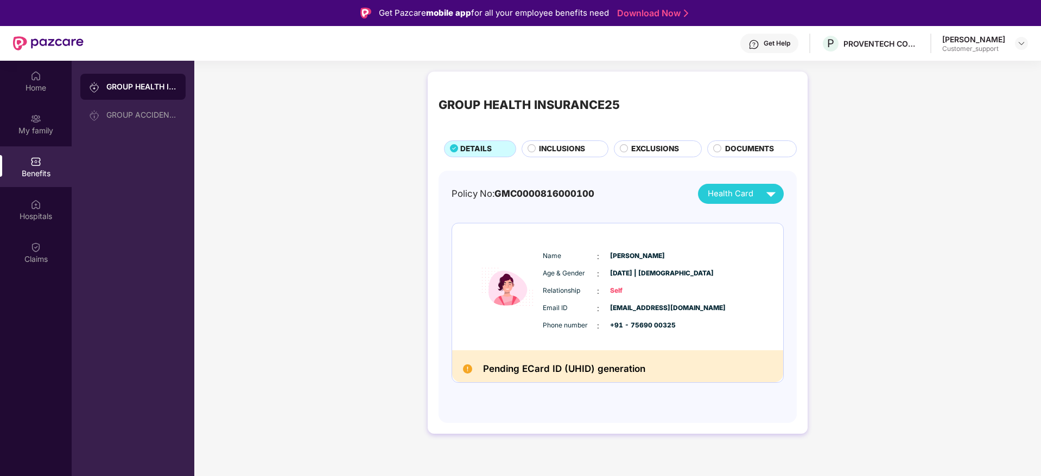
click at [782, 47] on div "Get Help" at bounding box center [776, 43] width 27 height 9
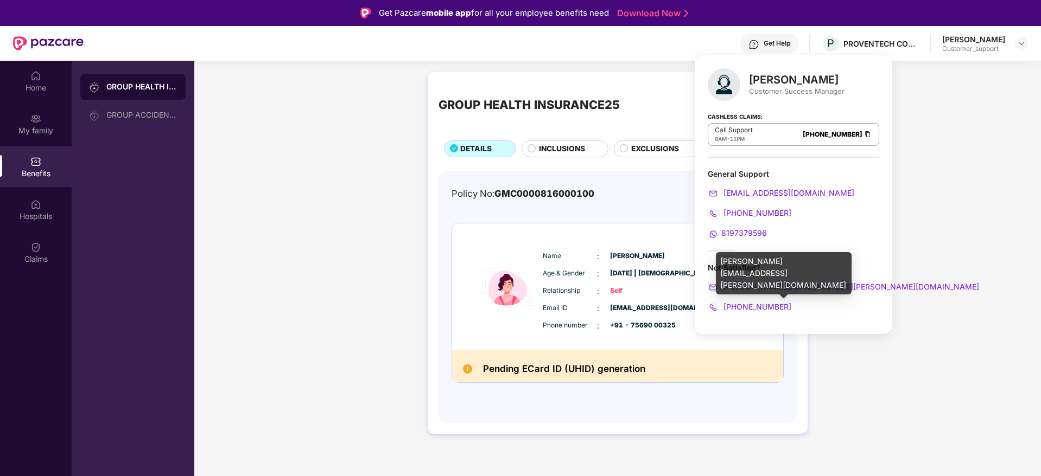
click at [767, 257] on div "[PERSON_NAME][EMAIL_ADDRESS][PERSON_NAME][DOMAIN_NAME]" at bounding box center [784, 273] width 136 height 42
copy div "[PERSON_NAME][EMAIL_ADDRESS][PERSON_NAME][DOMAIN_NAME]"
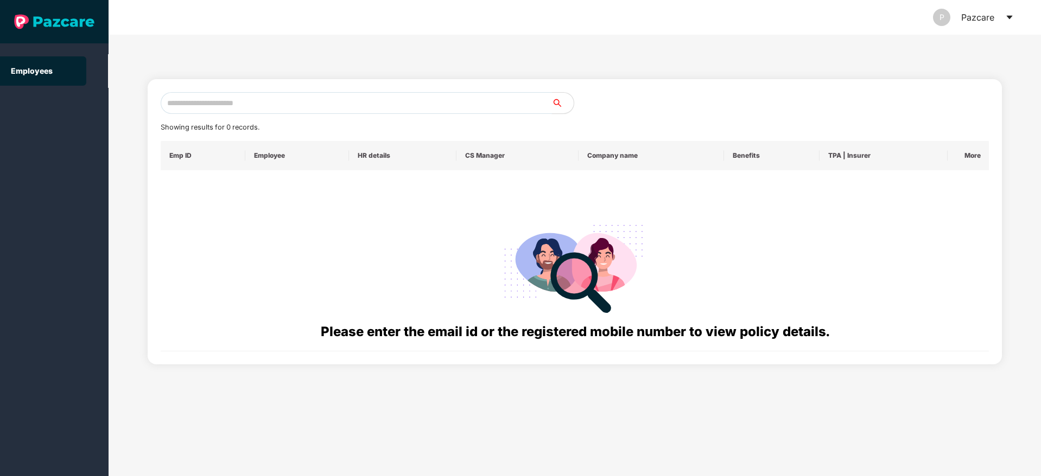
click at [179, 101] on input "text" at bounding box center [356, 103] width 391 height 22
paste input "**********"
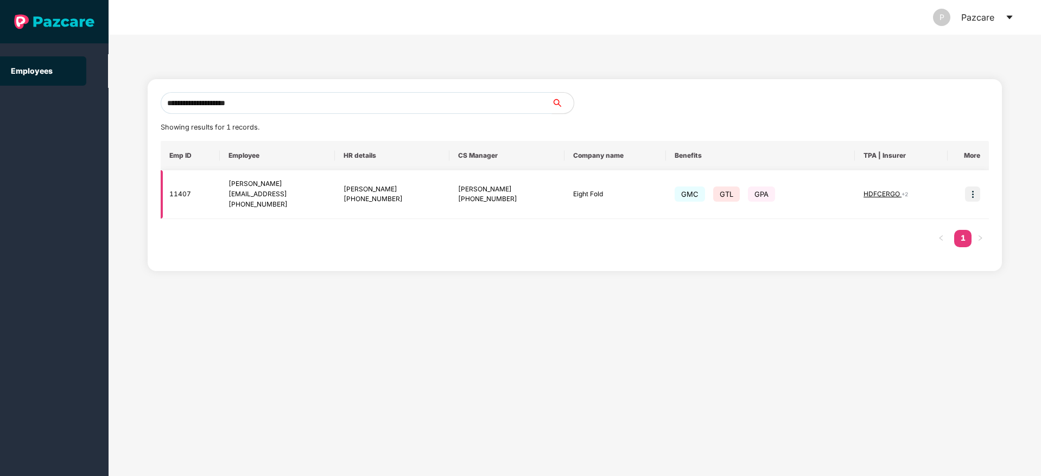
type input "**********"
click at [977, 195] on img at bounding box center [972, 194] width 15 height 15
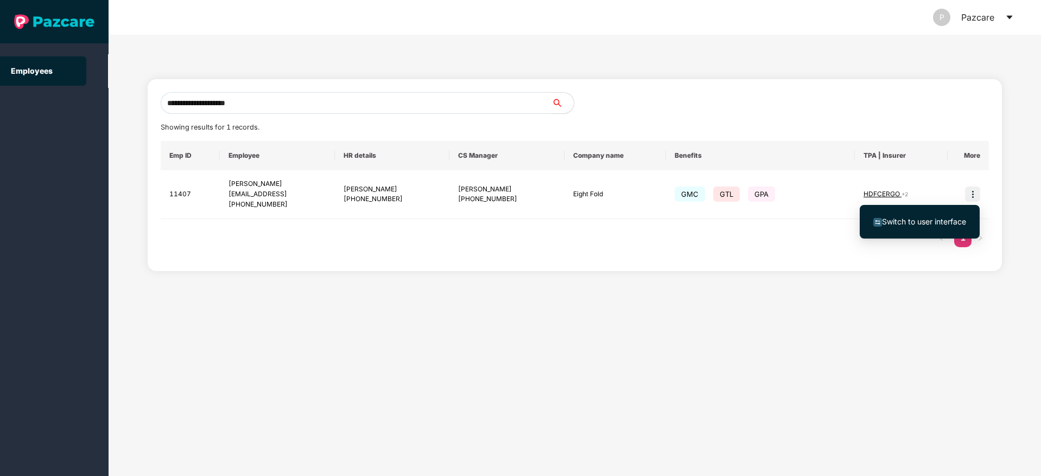
click at [923, 223] on span "Switch to user interface" at bounding box center [924, 221] width 84 height 9
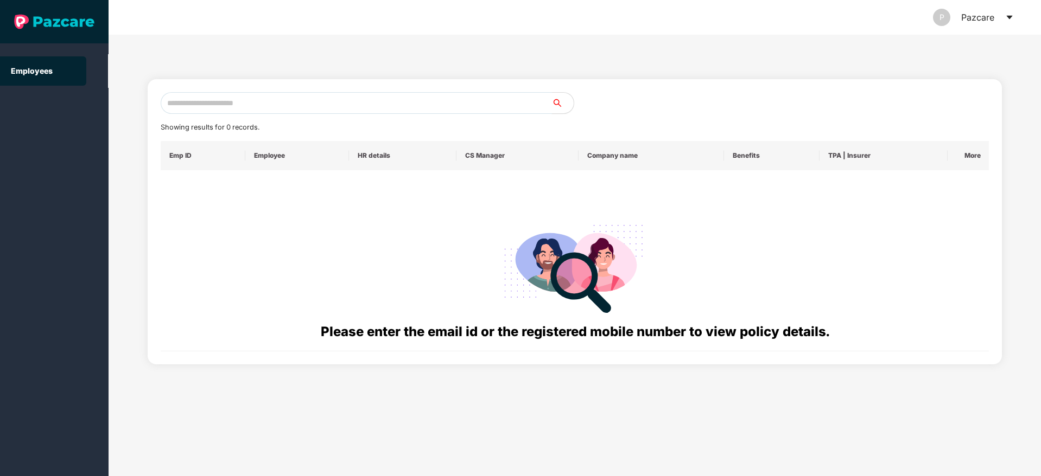
click at [218, 98] on input "text" at bounding box center [356, 103] width 391 height 22
paste input "**********"
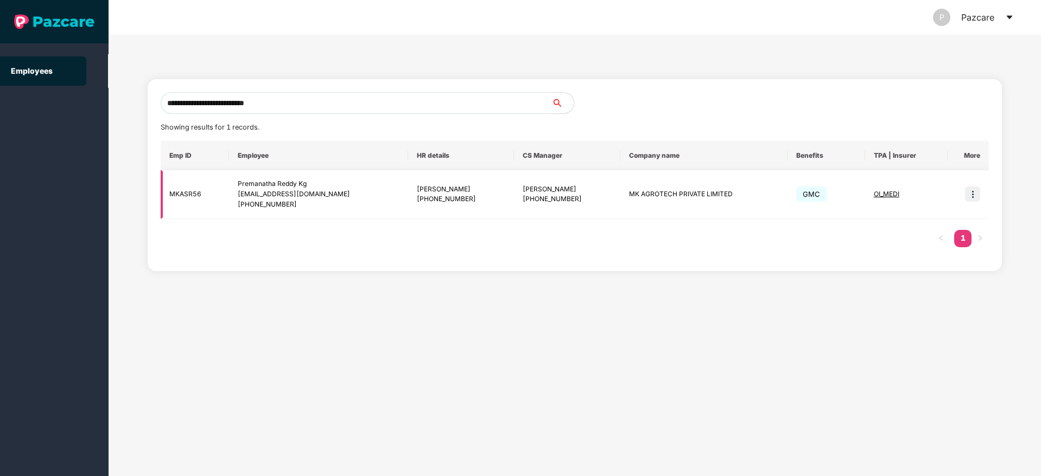
type input "**********"
click at [975, 193] on img at bounding box center [972, 194] width 15 height 15
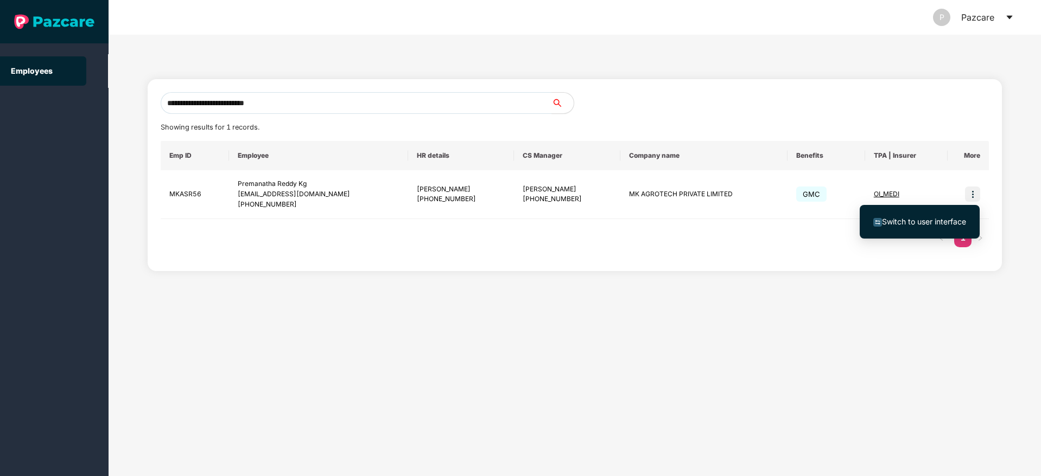
click at [905, 231] on li "Switch to user interface" at bounding box center [919, 221] width 120 height 23
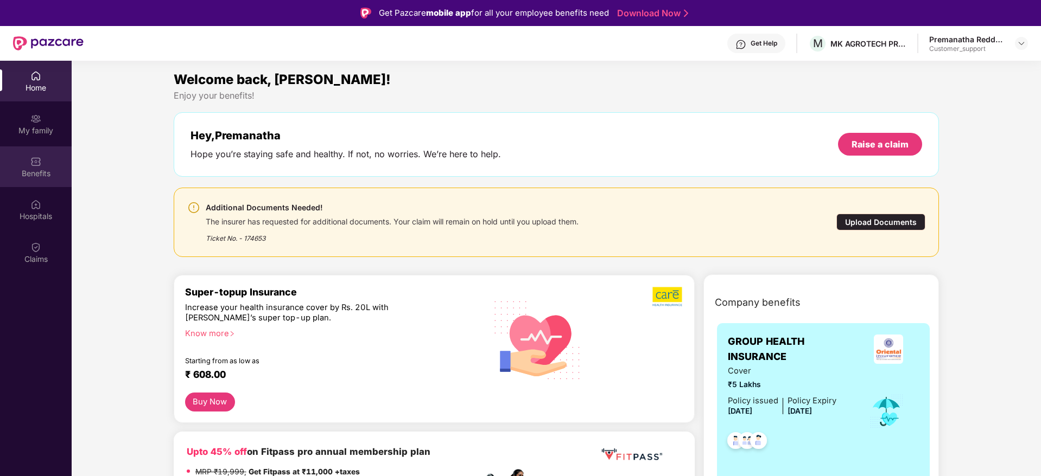
click at [44, 174] on div "Benefits" at bounding box center [36, 173] width 72 height 11
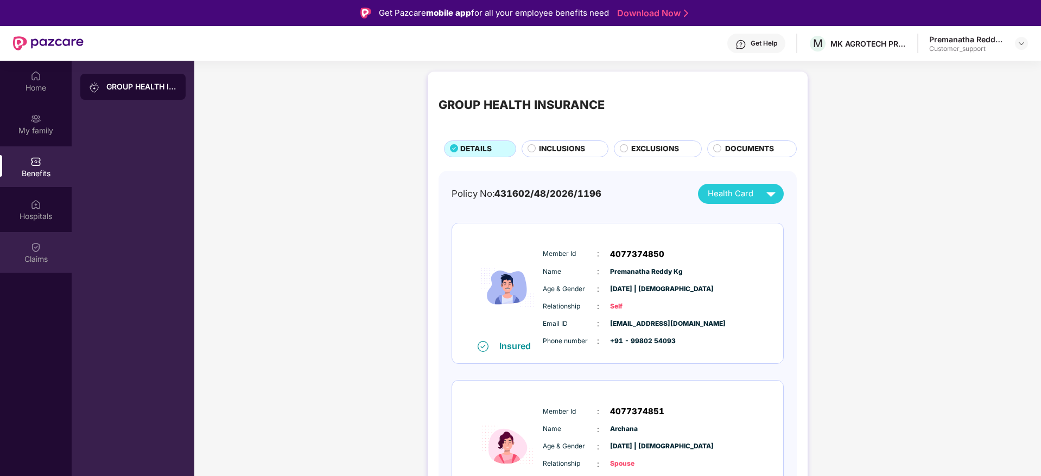
click at [13, 257] on div "Claims" at bounding box center [36, 259] width 72 height 11
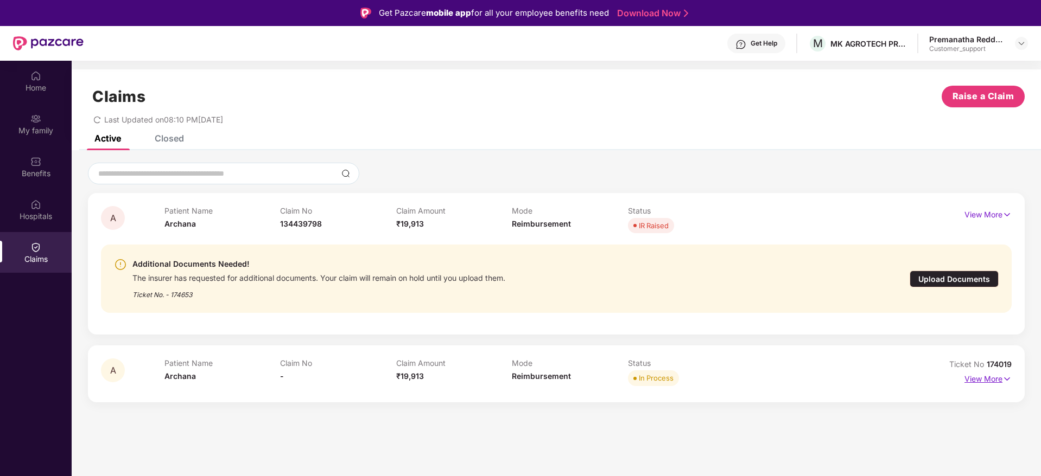
click at [989, 380] on p "View More" at bounding box center [987, 378] width 47 height 15
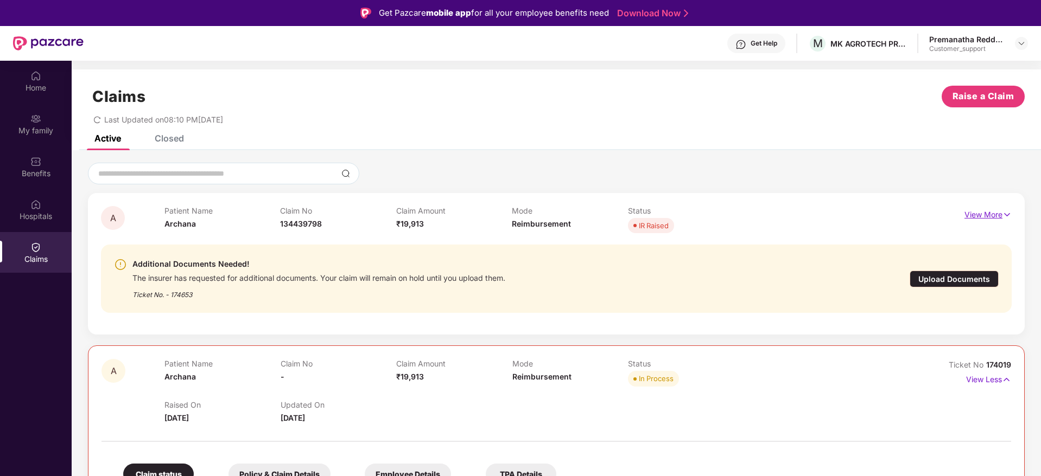
click at [991, 214] on p "View More" at bounding box center [987, 213] width 47 height 15
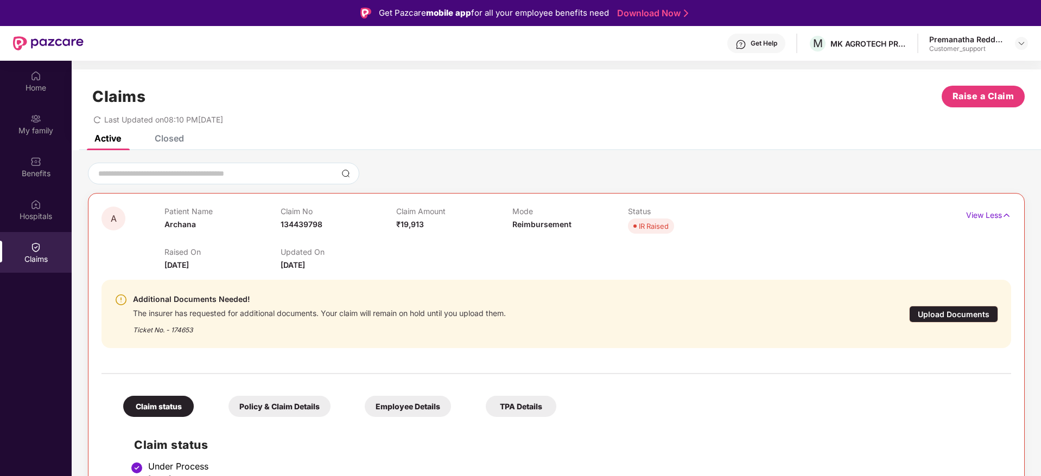
scroll to position [81, 0]
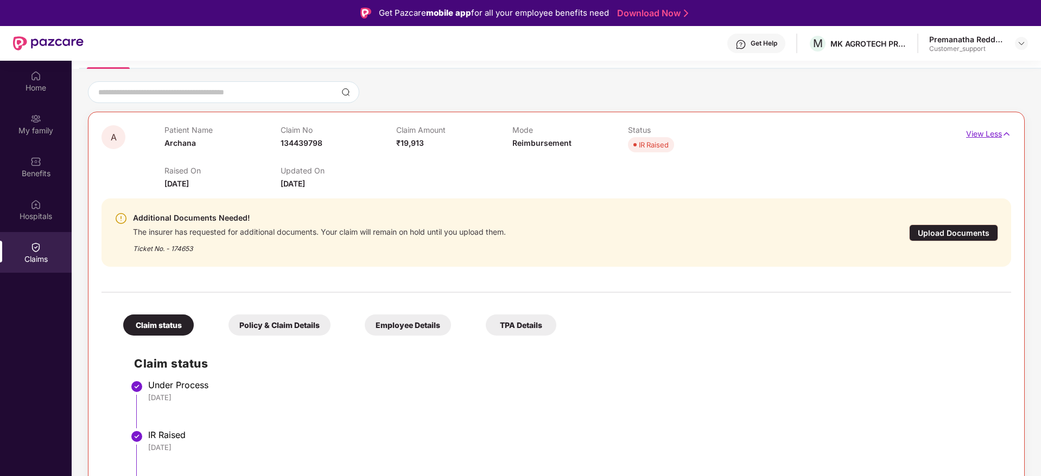
click at [994, 135] on p "View Less" at bounding box center [988, 132] width 45 height 15
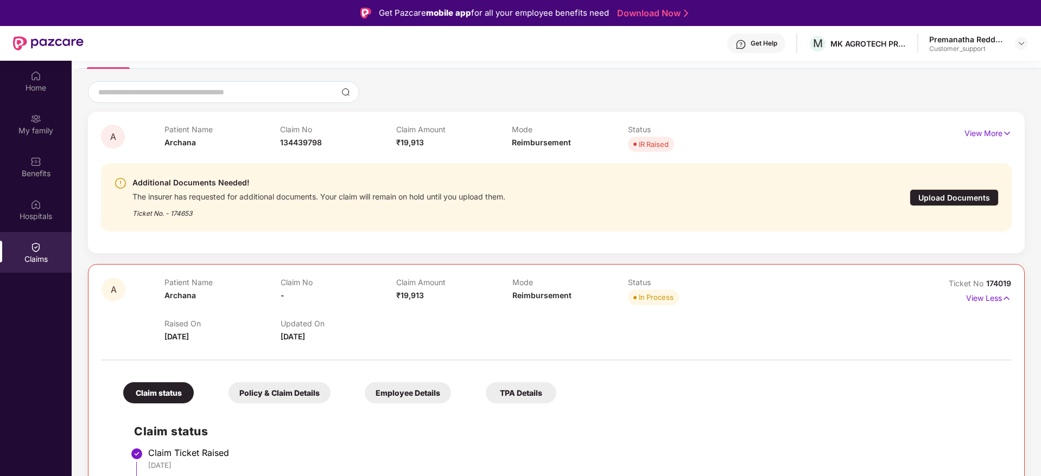
click at [998, 285] on span "174019" at bounding box center [998, 283] width 25 height 9
click at [997, 285] on span "174019" at bounding box center [998, 283] width 25 height 9
click at [183, 213] on div "Ticket No. - 174653" at bounding box center [318, 210] width 373 height 17
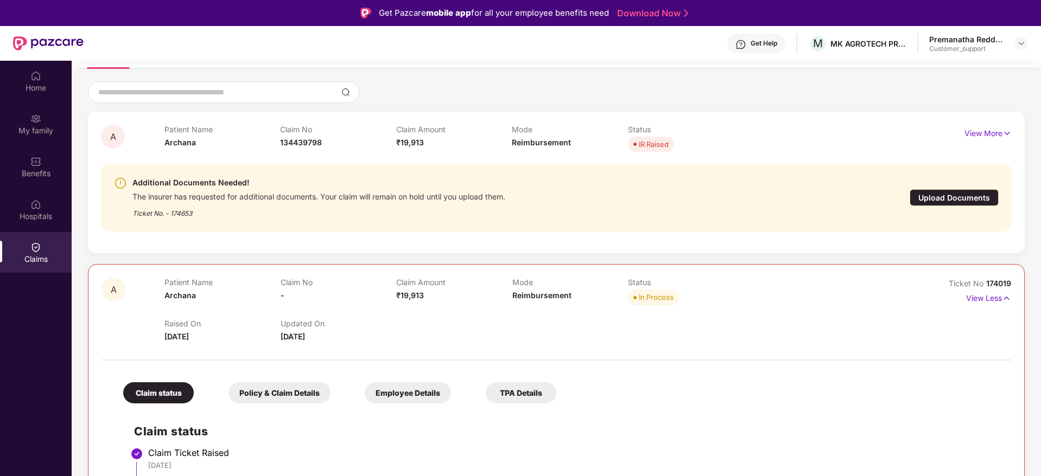
click at [183, 213] on div "Ticket No. - 174653" at bounding box center [318, 210] width 373 height 17
copy div "174653"
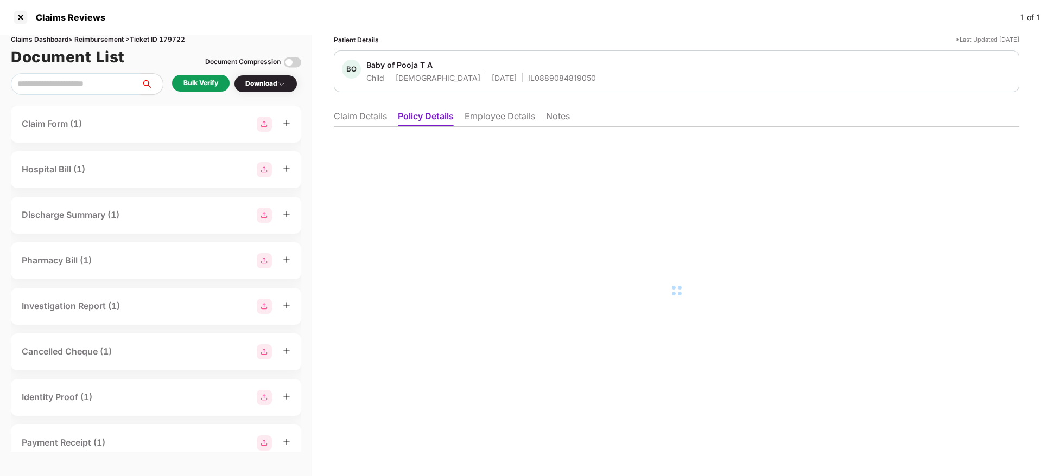
click at [169, 41] on div "Claims Dashboard > Reimbursement > Ticket ID 179722" at bounding box center [156, 40] width 290 height 10
copy div "179722"
click at [339, 122] on li "Claim Details" at bounding box center [360, 119] width 53 height 16
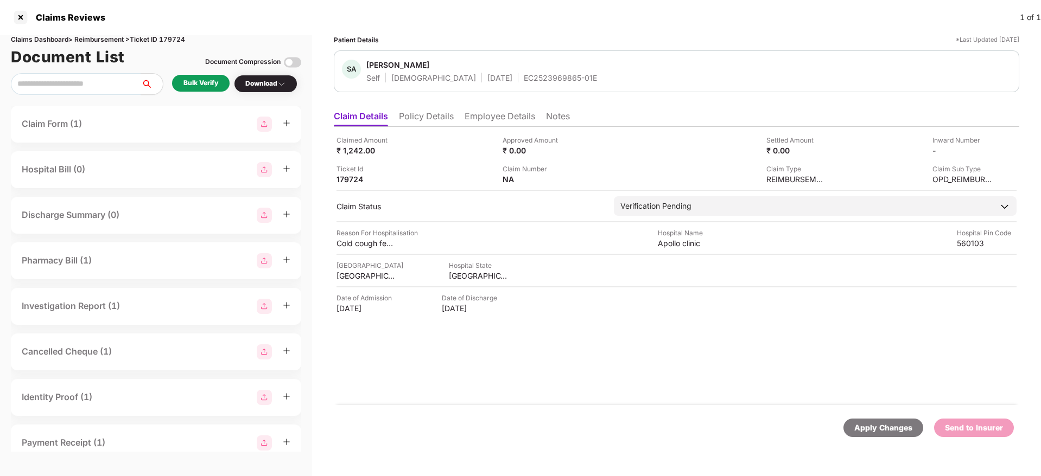
drag, startPoint x: 452, startPoint y: 118, endPoint x: 456, endPoint y: 125, distance: 8.3
click at [452, 118] on li "Policy Details" at bounding box center [426, 119] width 55 height 16
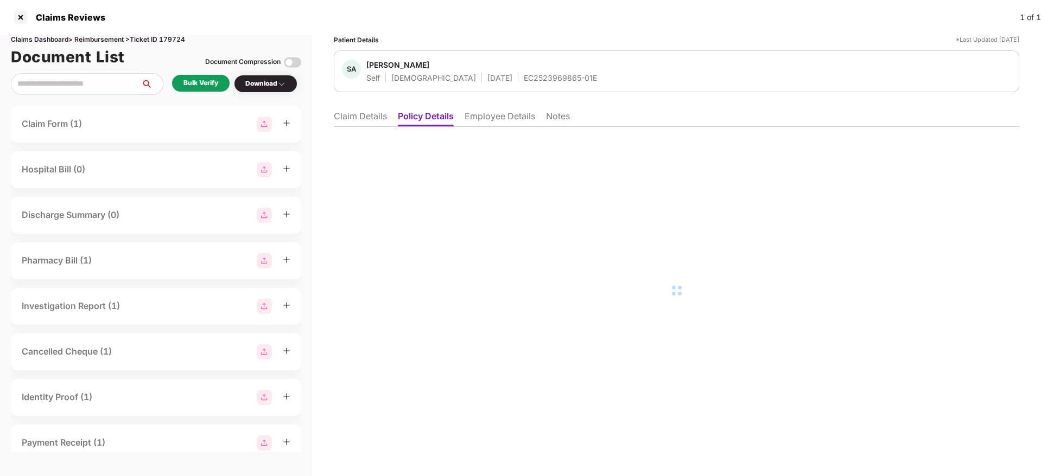
click at [482, 119] on li "Employee Details" at bounding box center [499, 119] width 71 height 16
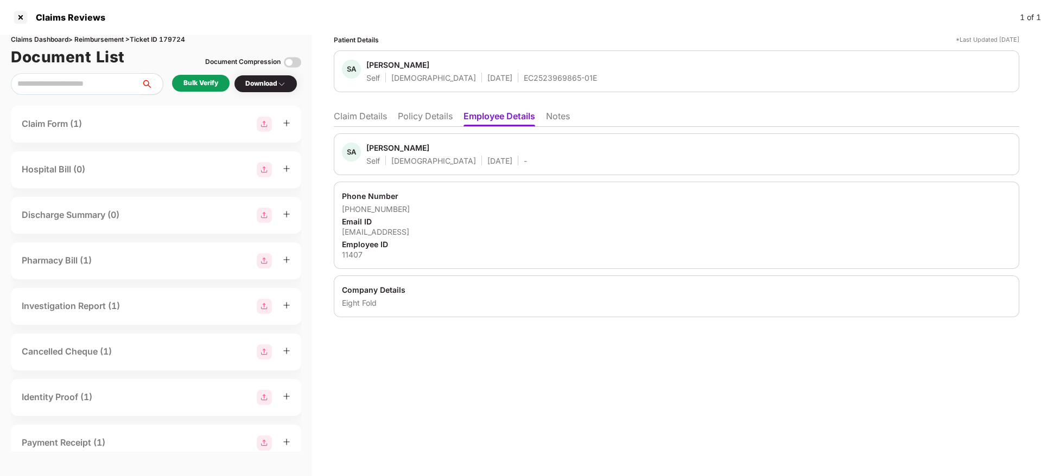
click at [353, 117] on li "Claim Details" at bounding box center [360, 119] width 53 height 16
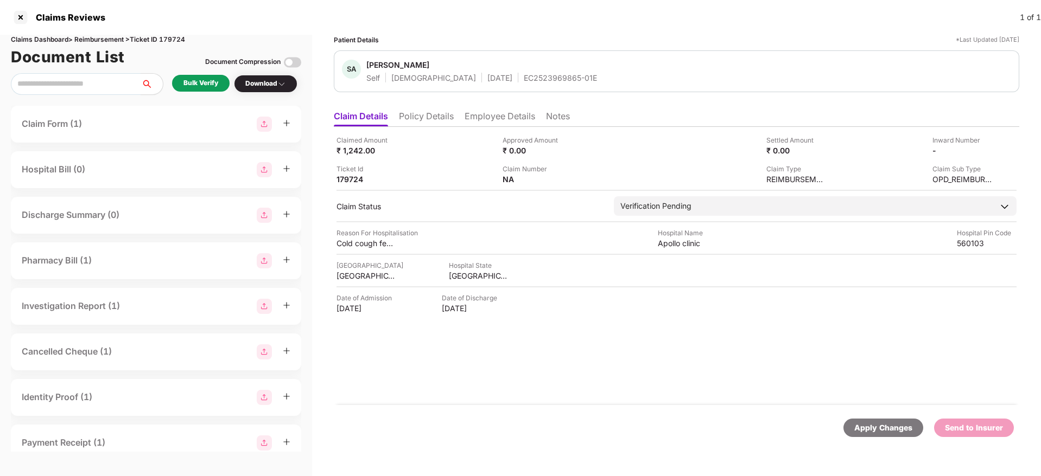
click at [488, 123] on li "Employee Details" at bounding box center [499, 119] width 71 height 16
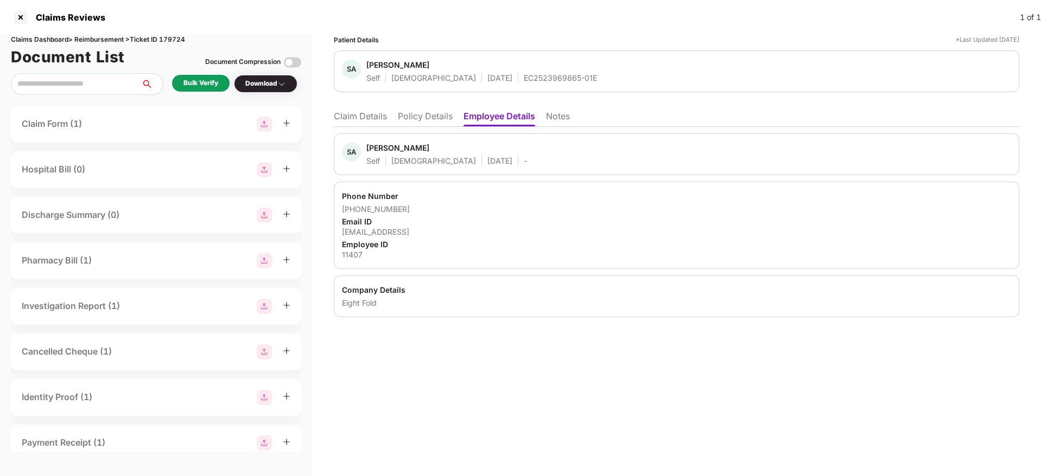
click at [396, 231] on div "sagrawal@eightfold.ai" at bounding box center [676, 232] width 669 height 10
click at [396, 230] on div "sagrawal@eightfold.ai" at bounding box center [676, 232] width 669 height 10
copy div "sagrawal@eightfold.ai"
click at [352, 103] on div "Patient Details *Last Updated 28 Sep 2025 SA Shubham Agrawal Self Male 01 Dec 1…" at bounding box center [676, 176] width 685 height 283
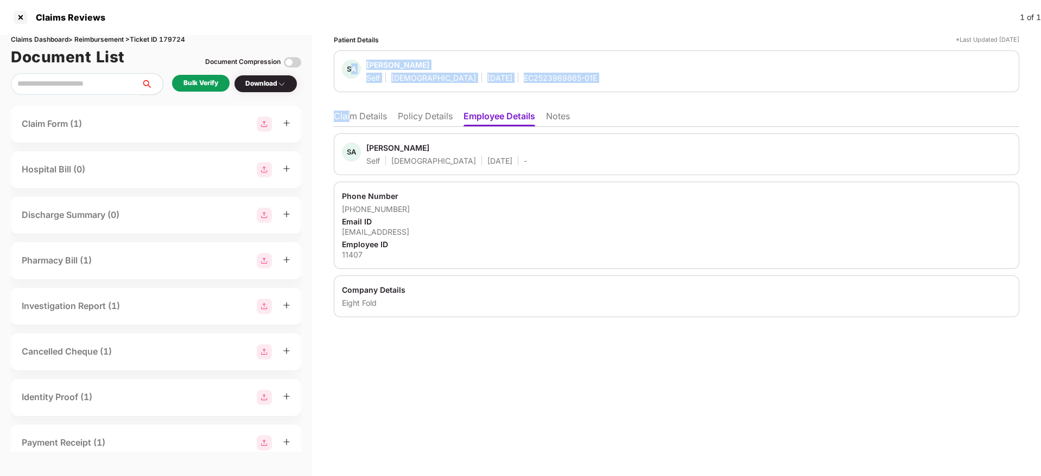
drag, startPoint x: 352, startPoint y: 119, endPoint x: 357, endPoint y: 124, distance: 6.9
click at [352, 120] on li "Claim Details" at bounding box center [360, 119] width 53 height 16
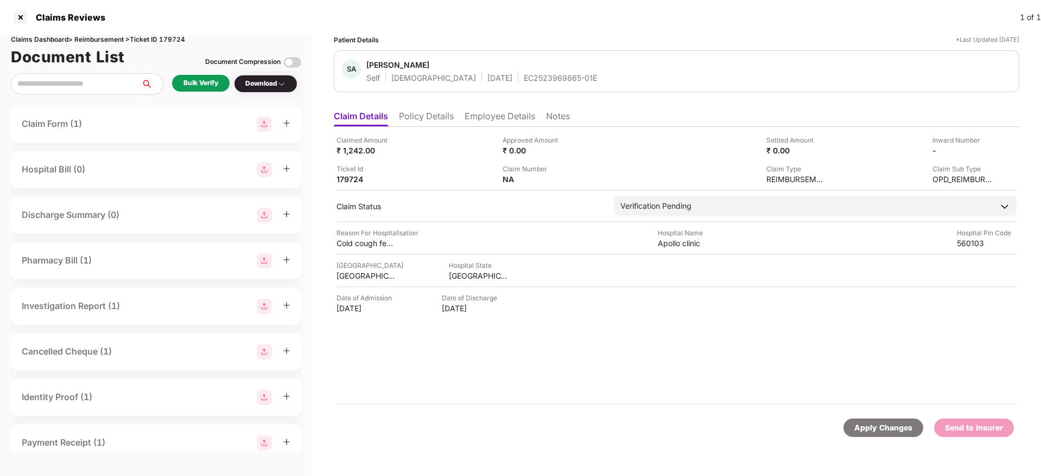
click at [445, 183] on div "Ticket Id 179724" at bounding box center [415, 174] width 158 height 21
click at [203, 86] on div "Bulk Verify" at bounding box center [200, 83] width 35 height 10
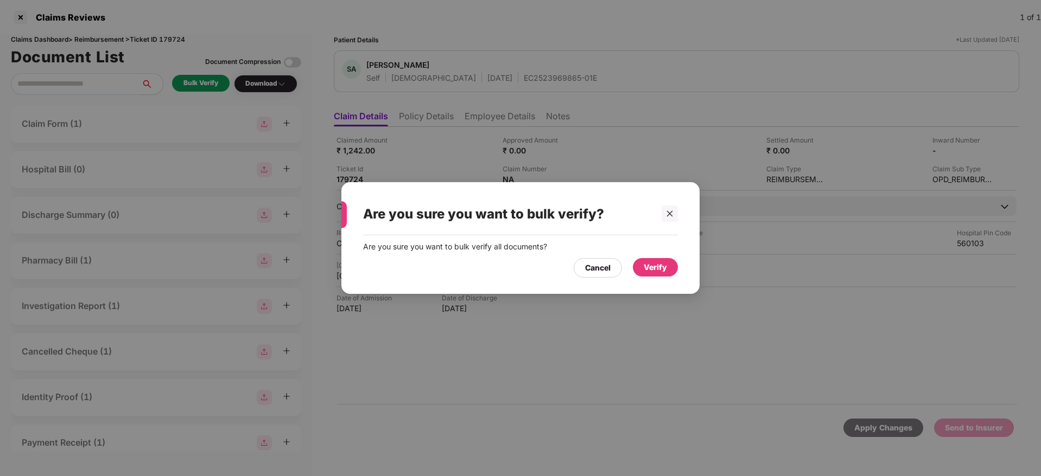
click at [652, 270] on div "Verify" at bounding box center [654, 267] width 23 height 12
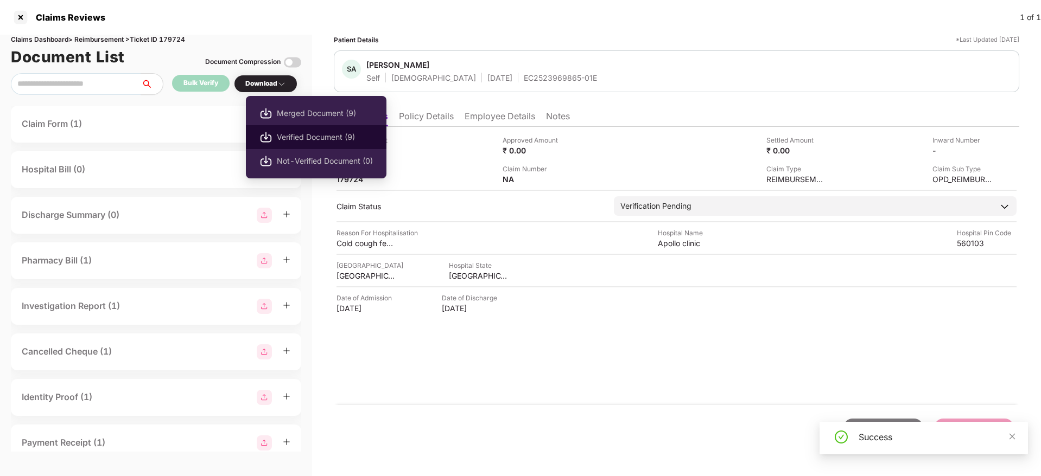
click at [300, 138] on span "Verified Document (9)" at bounding box center [325, 137] width 96 height 12
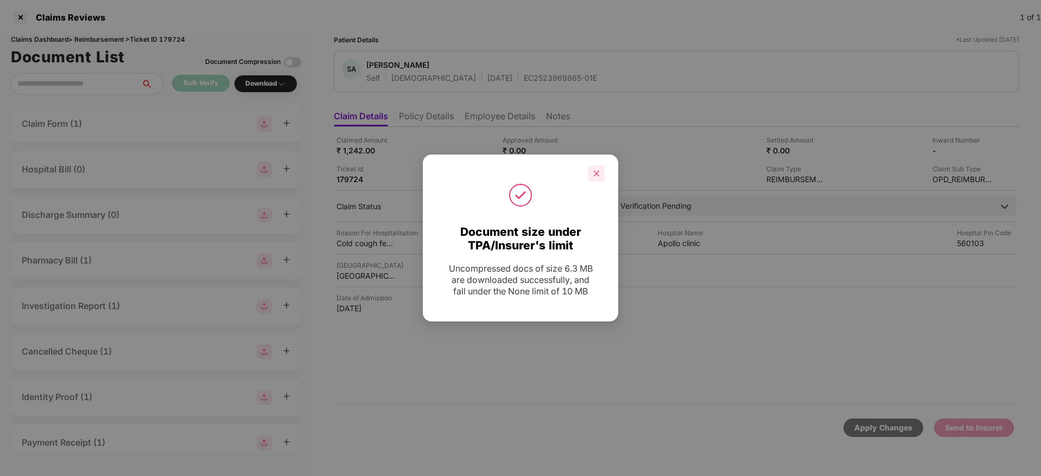
click at [597, 177] on icon "close" at bounding box center [596, 174] width 8 height 8
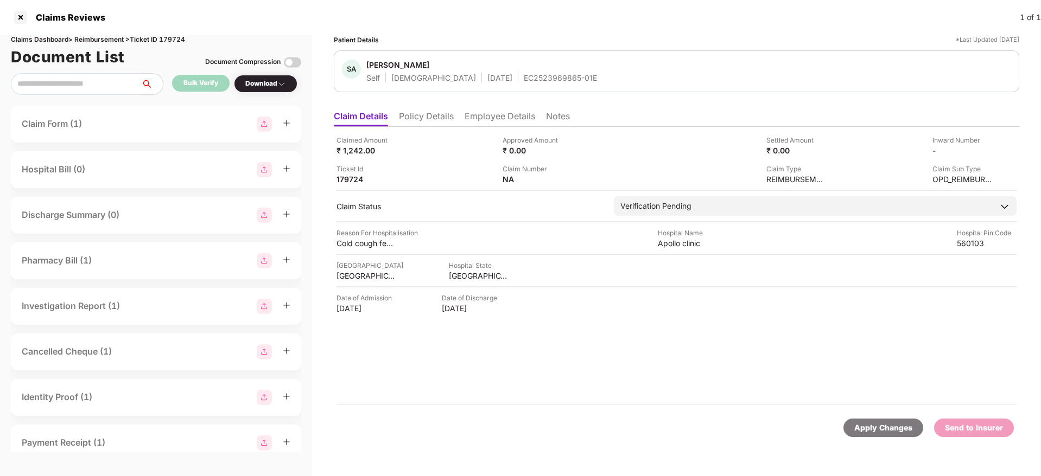
click at [585, 28] on div "Claims Reviews 1 of 1" at bounding box center [520, 17] width 1041 height 35
drag, startPoint x: 477, startPoint y: 79, endPoint x: 558, endPoint y: 75, distance: 81.0
click at [558, 75] on div "SA Shubham Agrawal Self Male 01 Dec 1994 EC2523969865-01E" at bounding box center [676, 71] width 669 height 23
copy div "EC2523969865-01E"
click at [350, 247] on div "Cold cough fever opd" at bounding box center [366, 243] width 60 height 10
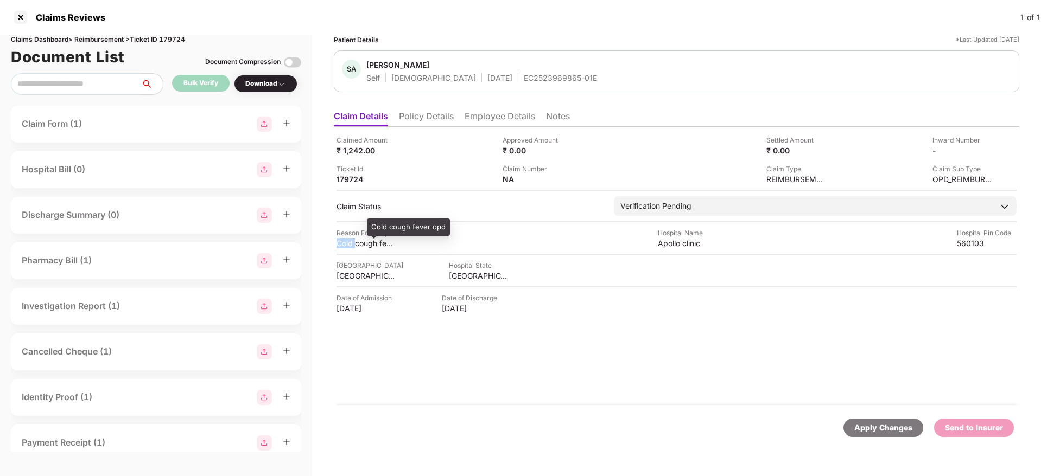
click at [350, 247] on div "Cold cough fever opd" at bounding box center [366, 243] width 60 height 10
click at [352, 247] on div "Cold cough fever opd" at bounding box center [366, 243] width 60 height 10
copy div "Cold cough fever opd"
click at [663, 241] on div "Apollo clinic" at bounding box center [688, 243] width 60 height 10
click at [664, 240] on div "Apollo clinic" at bounding box center [688, 243] width 60 height 10
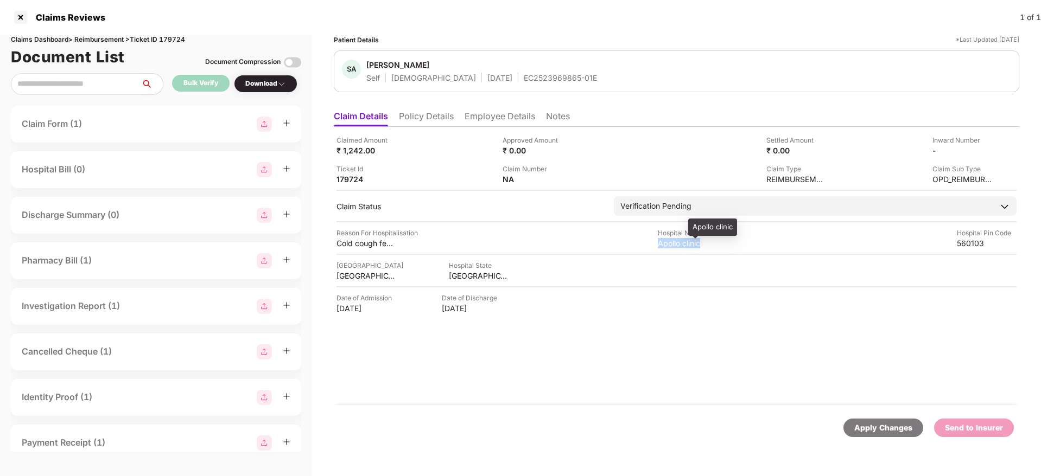
click at [664, 240] on div "Apollo clinic" at bounding box center [688, 243] width 60 height 10
copy div "Apollo clinic"
click at [962, 245] on div "560103" at bounding box center [986, 243] width 60 height 10
copy div "560103"
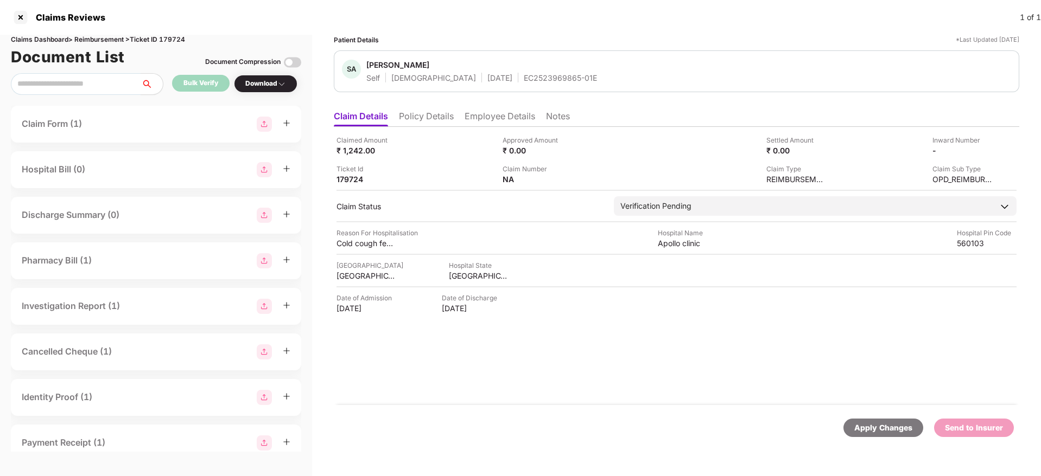
click at [489, 122] on li "Employee Details" at bounding box center [499, 119] width 71 height 16
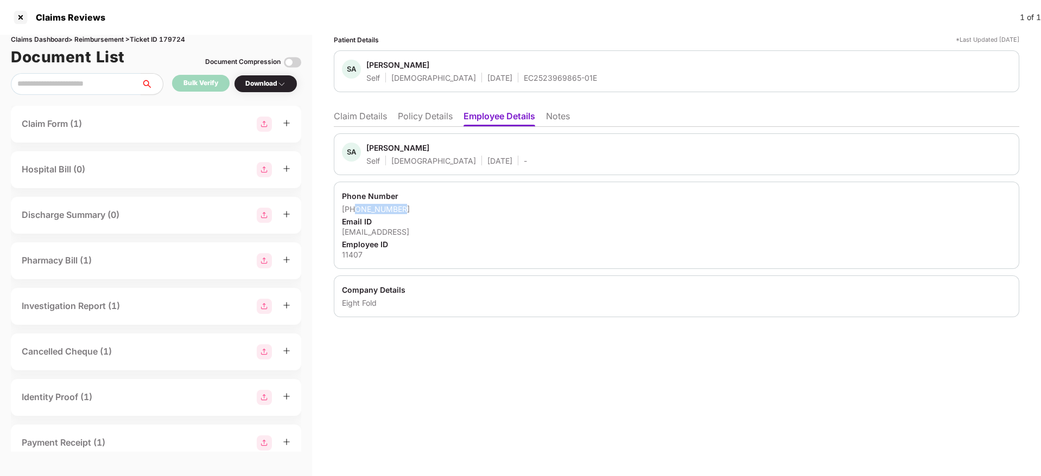
drag, startPoint x: 354, startPoint y: 207, endPoint x: 403, endPoint y: 207, distance: 48.8
click at [403, 207] on div "+919621255599" at bounding box center [676, 209] width 669 height 10
copy div "9621255599"
click at [488, 191] on div "Phone Number" at bounding box center [676, 196] width 669 height 10
click at [442, 121] on li "Policy Details" at bounding box center [425, 119] width 55 height 16
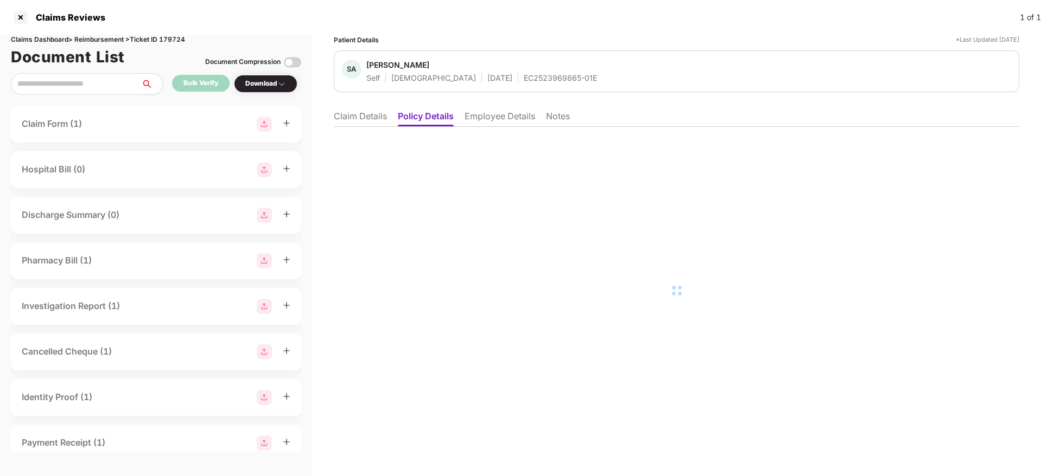
click at [348, 119] on li "Claim Details" at bounding box center [360, 119] width 53 height 16
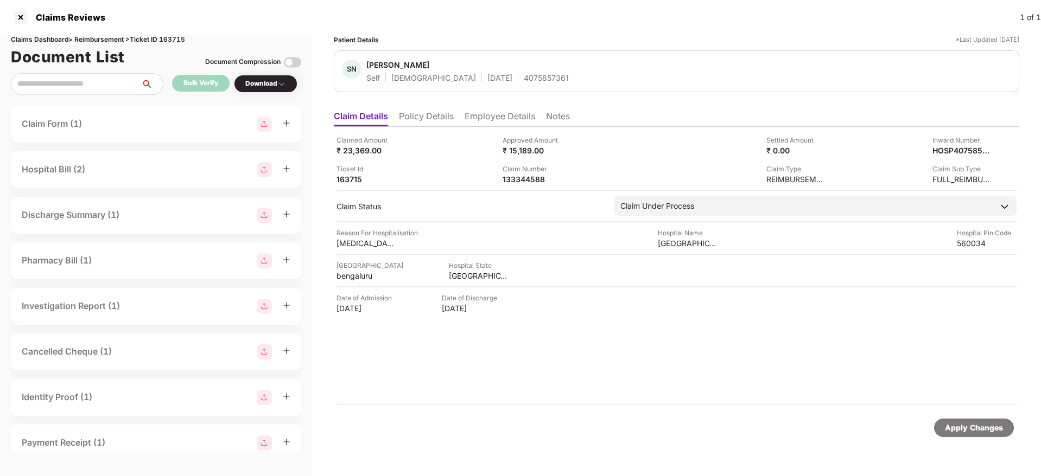
click at [426, 117] on li "Policy Details" at bounding box center [426, 119] width 55 height 16
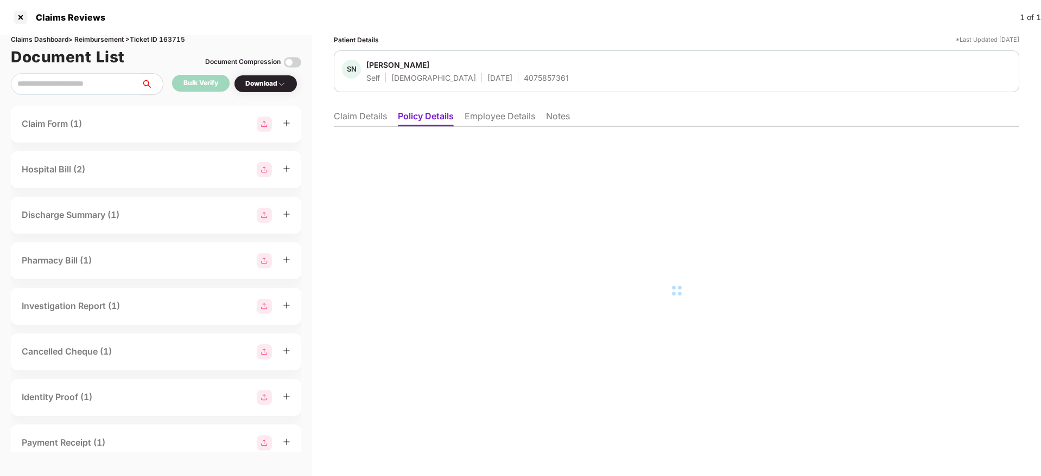
click at [512, 118] on li "Employee Details" at bounding box center [499, 119] width 71 height 16
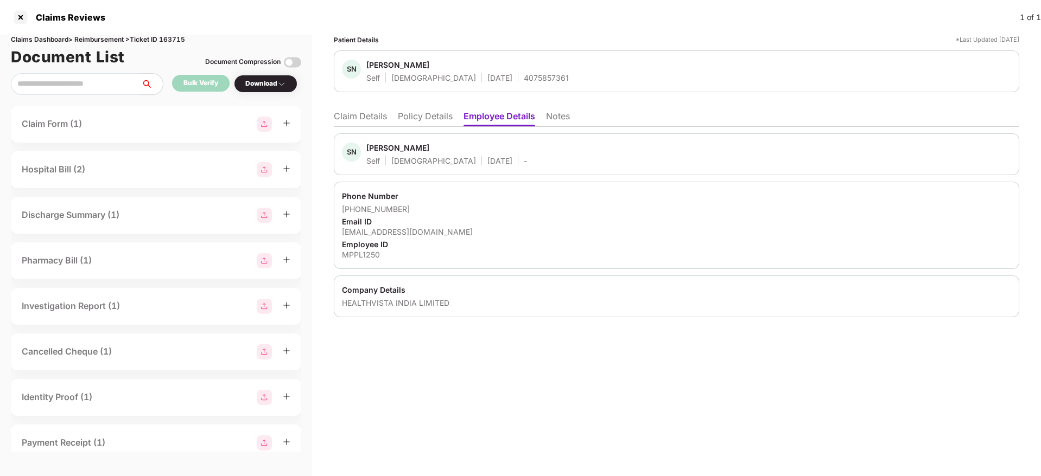
click at [437, 114] on li "Policy Details" at bounding box center [425, 119] width 55 height 16
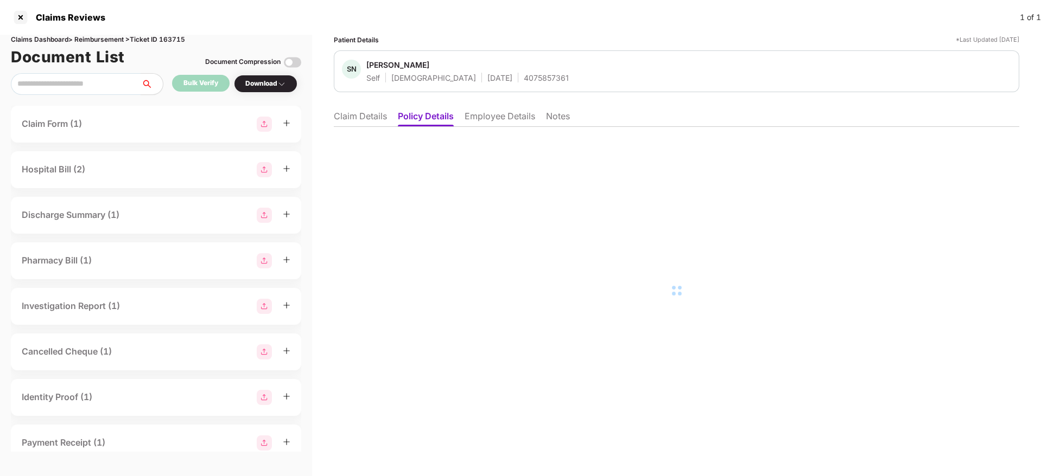
click at [498, 114] on li "Employee Details" at bounding box center [499, 119] width 71 height 16
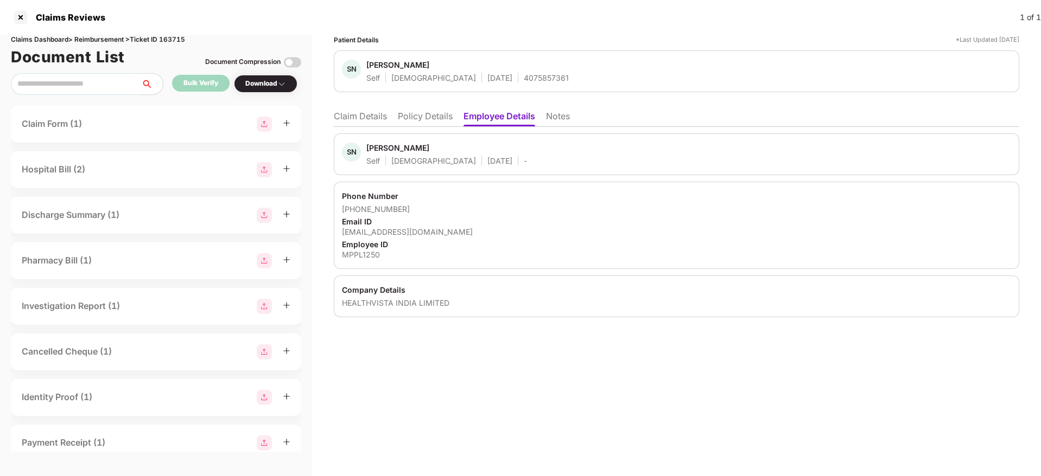
click at [394, 227] on div "sakshinain075@gmail.com" at bounding box center [676, 232] width 669 height 10
copy div "sakshinain075@gmail.com"
click at [353, 113] on li "Claim Details" at bounding box center [360, 119] width 53 height 16
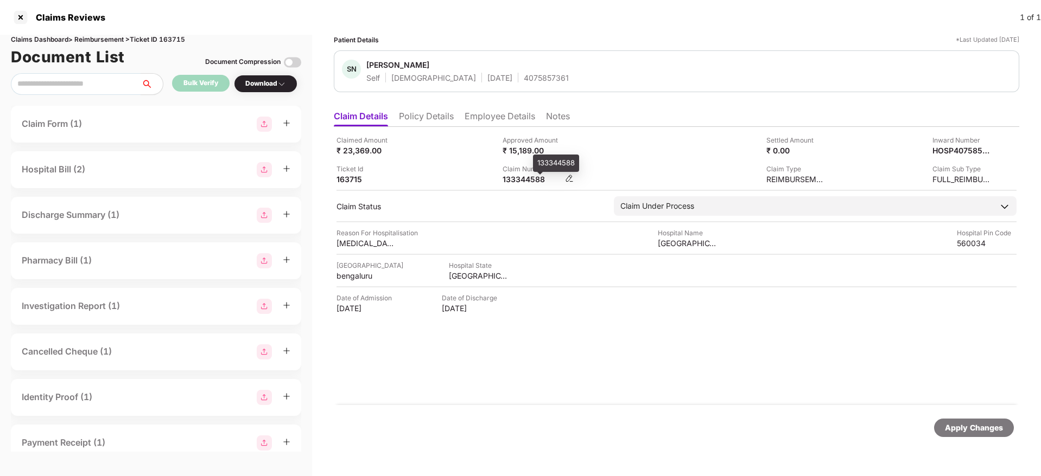
click at [525, 176] on div "133344588" at bounding box center [532, 179] width 60 height 10
copy div "133344588"
click at [590, 177] on div "Claim Number 133344588" at bounding box center [581, 174] width 158 height 21
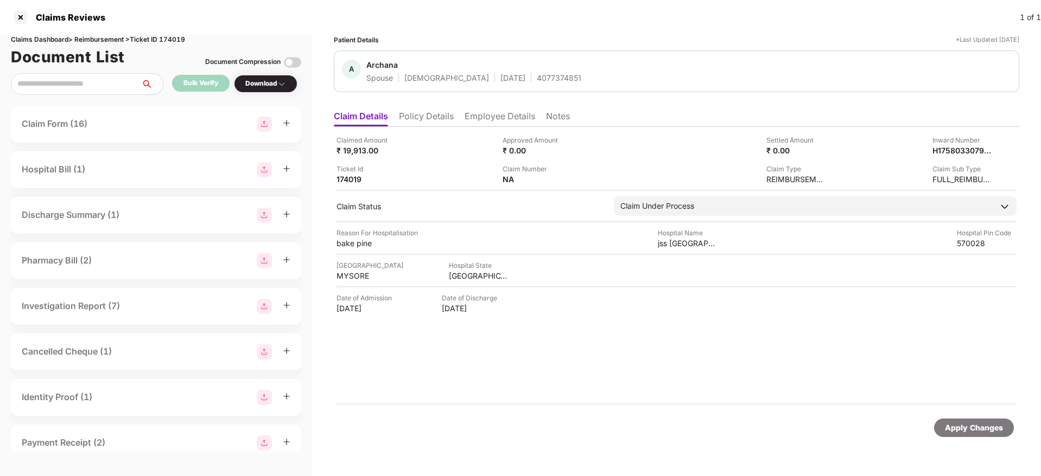
click at [435, 113] on li "Policy Details" at bounding box center [426, 119] width 55 height 16
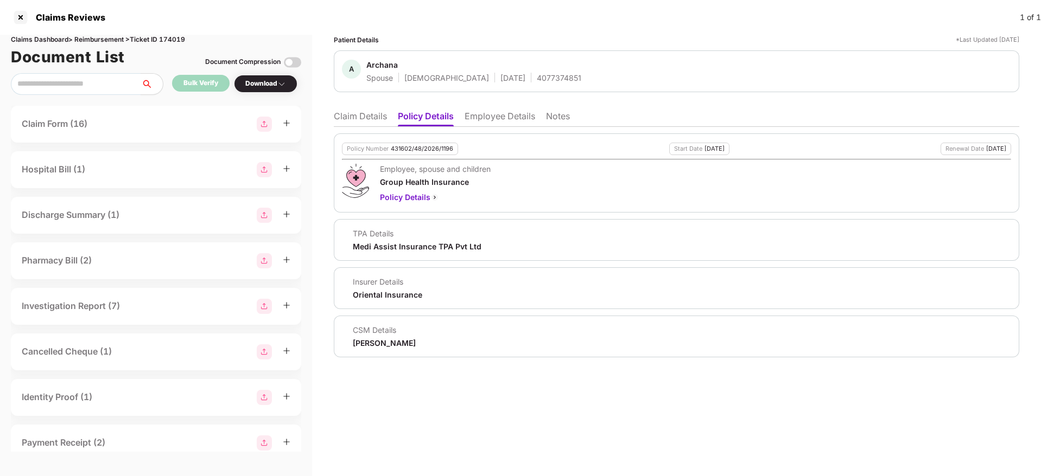
click at [495, 122] on li "Employee Details" at bounding box center [499, 119] width 71 height 16
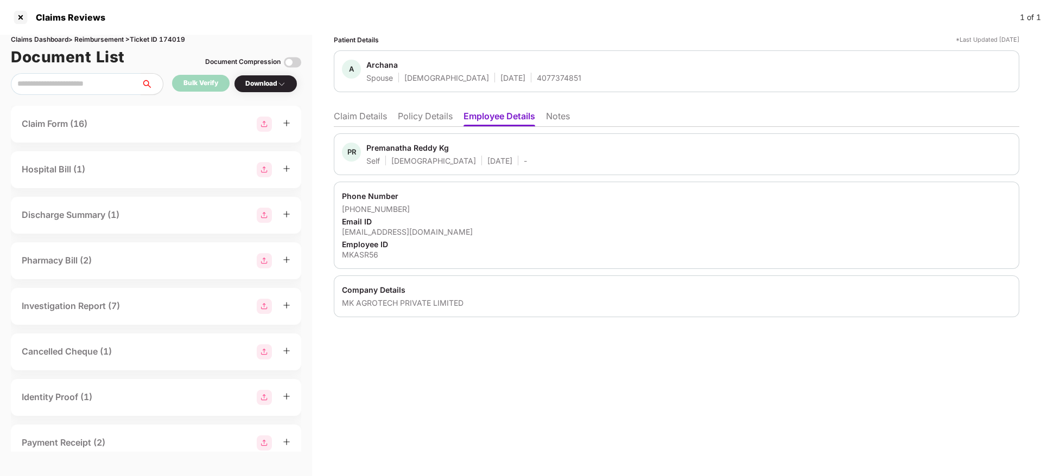
click at [367, 119] on li "Claim Details" at bounding box center [360, 119] width 53 height 16
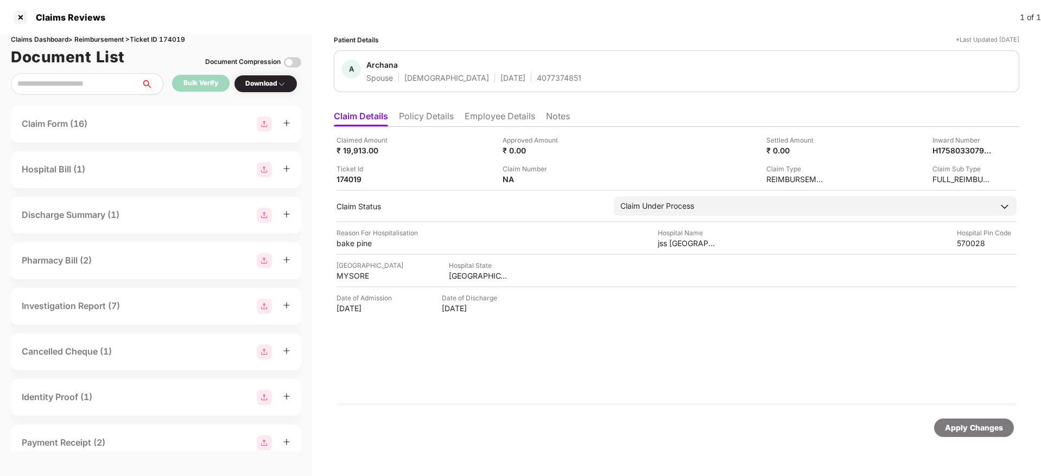
click at [490, 117] on li "Employee Details" at bounding box center [499, 119] width 71 height 16
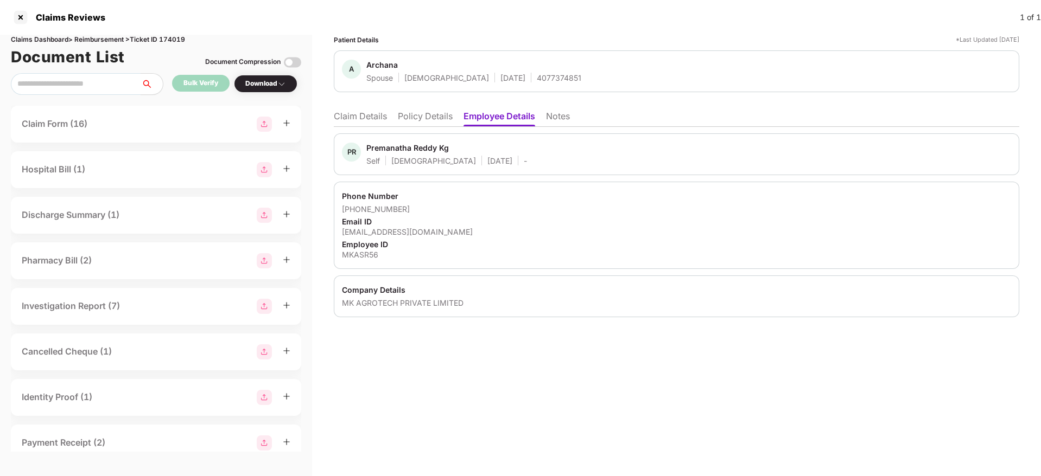
click at [362, 120] on li "Claim Details" at bounding box center [360, 119] width 53 height 16
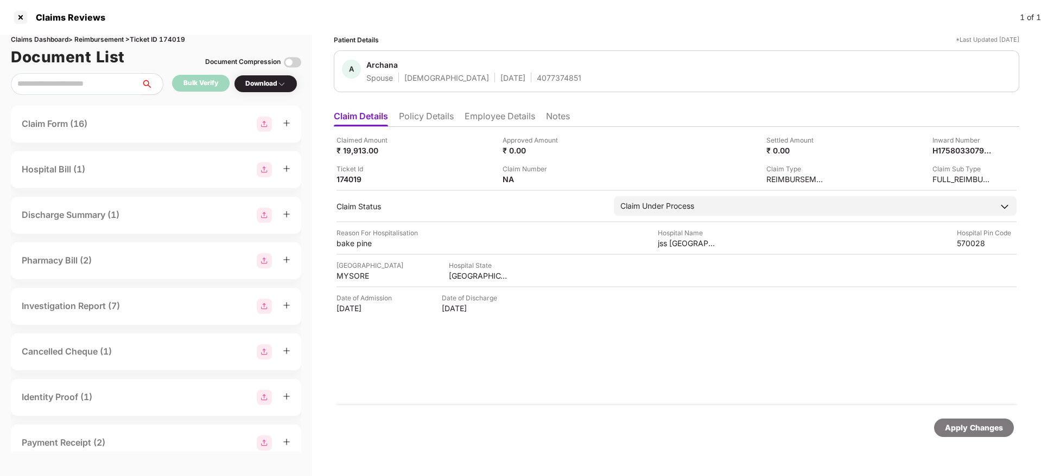
click at [483, 115] on li "Employee Details" at bounding box center [499, 119] width 71 height 16
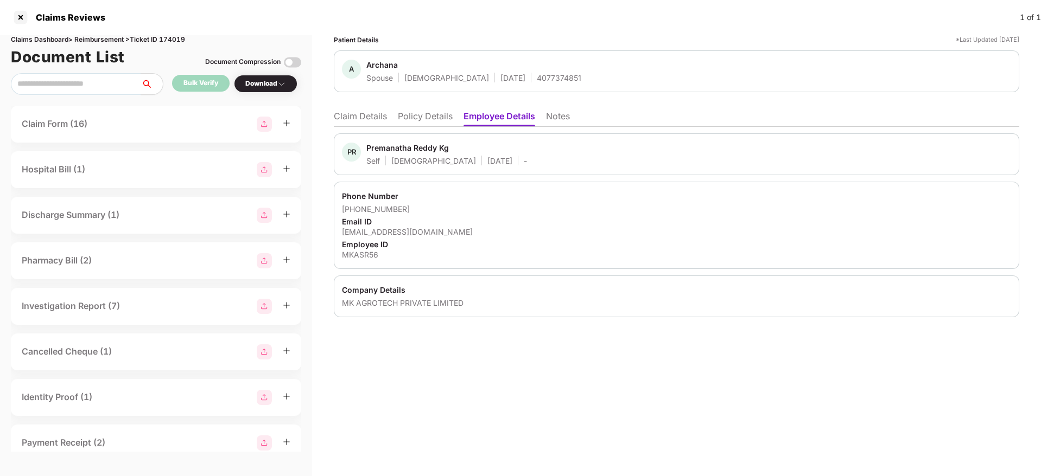
click at [432, 230] on div "[EMAIL_ADDRESS][DOMAIN_NAME]" at bounding box center [676, 232] width 669 height 10
copy div "premanathareddy123@gmail.com"
click at [376, 120] on li "Claim Details" at bounding box center [360, 119] width 53 height 16
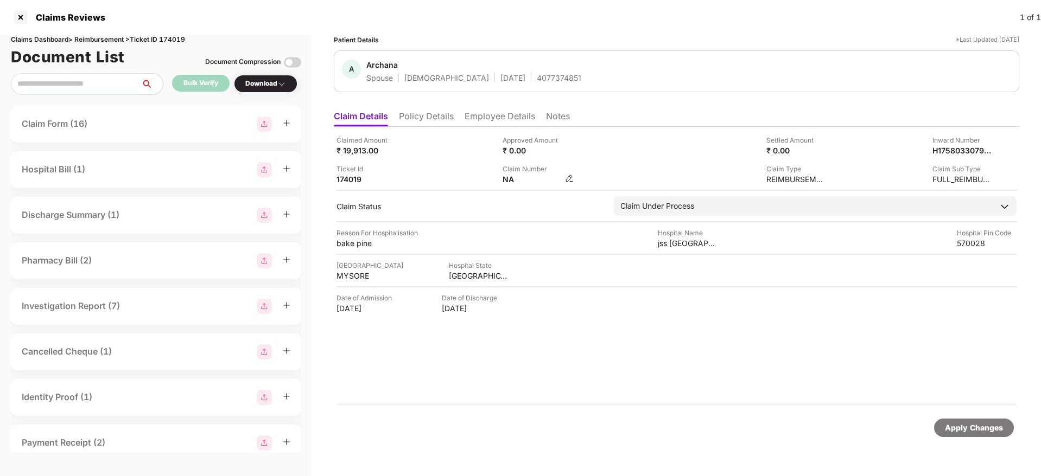
click at [569, 177] on img at bounding box center [569, 178] width 9 height 9
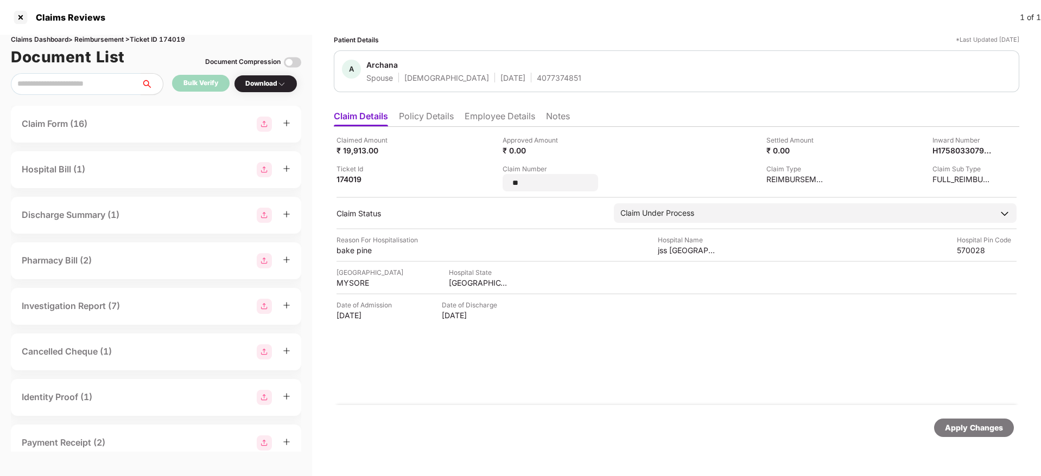
type input "*"
type input "*********"
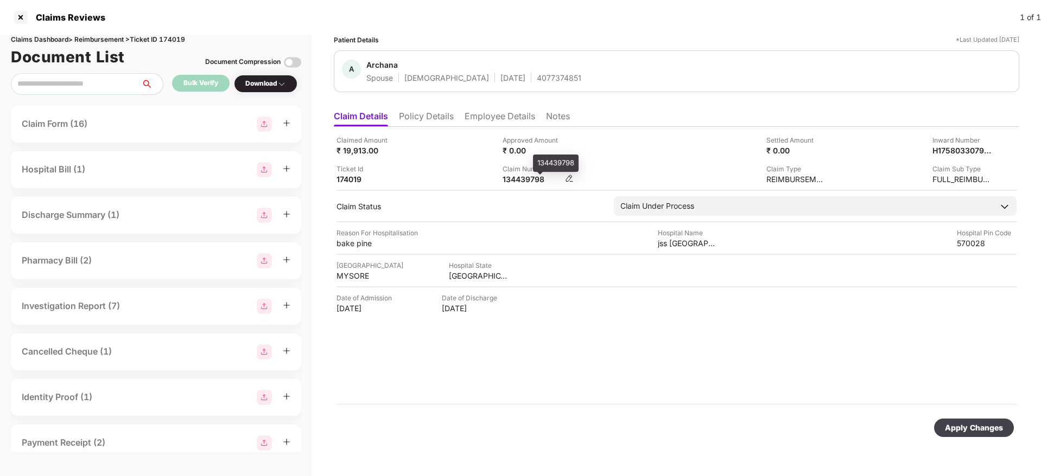
click at [515, 181] on div "134439798" at bounding box center [532, 179] width 60 height 10
copy div "134439798"
drag, startPoint x: 590, startPoint y: 188, endPoint x: 588, endPoint y: 181, distance: 7.1
click at [589, 187] on div "Claimed Amount ₹ 19,913.00 Approved Amount ₹ 0.00 Settled Amount ₹ 0.00 Inward …" at bounding box center [676, 266] width 685 height 278
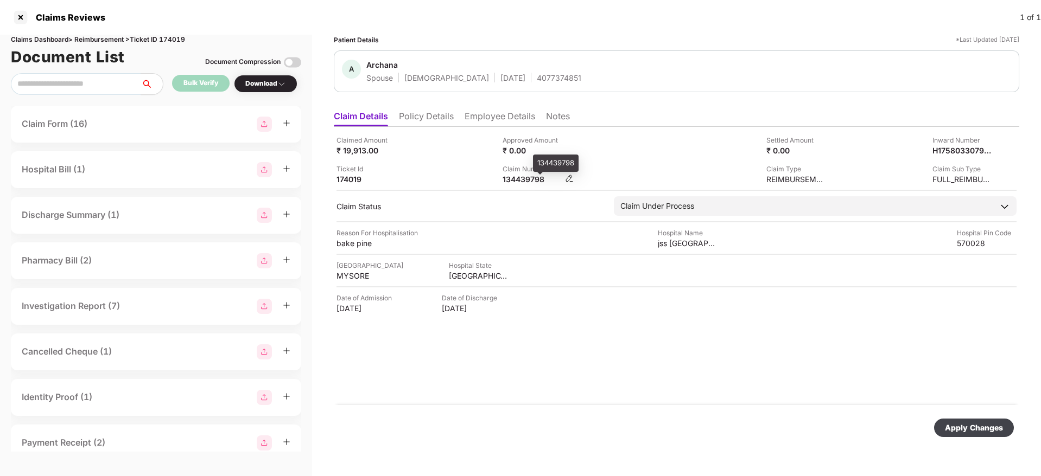
click at [507, 178] on div "134439798" at bounding box center [532, 179] width 60 height 10
click at [507, 179] on div "134439798" at bounding box center [532, 179] width 60 height 10
copy div "134439798"
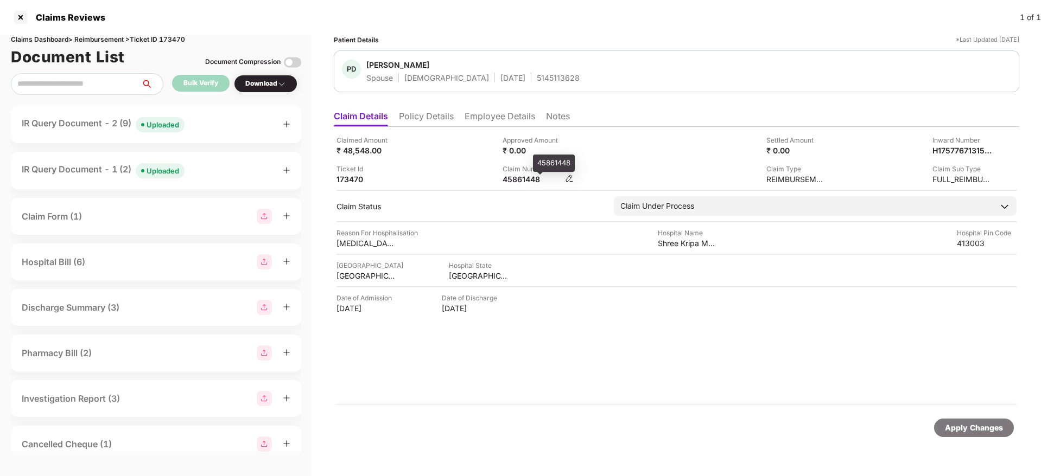
click at [506, 178] on div "45861448" at bounding box center [532, 179] width 60 height 10
copy div "45861448"
click at [219, 124] on div "IR Query Document - 2 (9) Uploaded" at bounding box center [156, 125] width 269 height 16
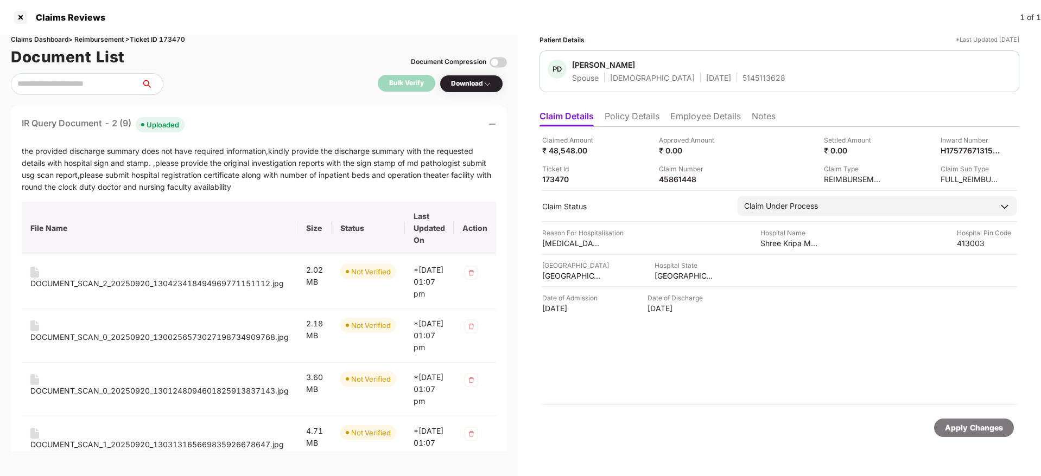
click at [219, 124] on div "IR Query Document - 2 (9) Uploaded" at bounding box center [259, 125] width 474 height 16
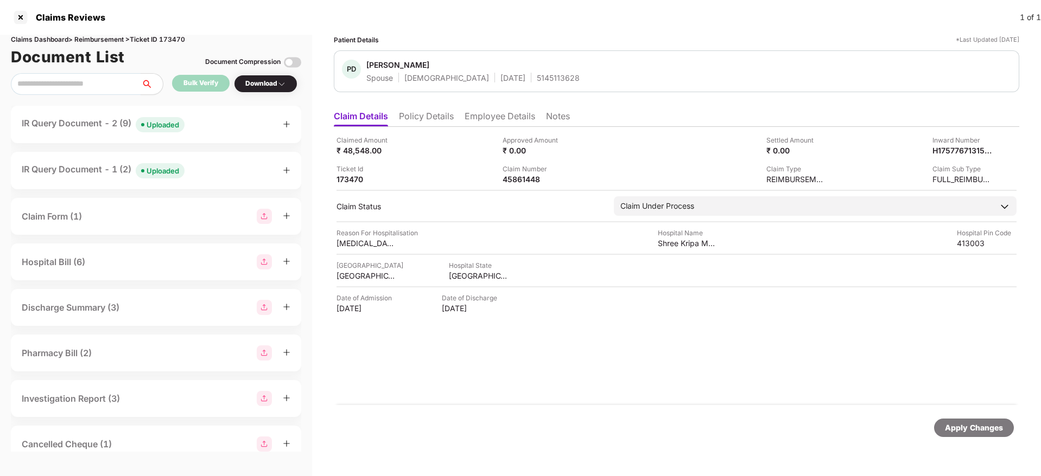
click at [199, 184] on div "IR Query Document - 1 (2) Uploaded" at bounding box center [156, 170] width 290 height 37
click at [200, 178] on div "IR Query Document - 1 (2) Uploaded" at bounding box center [156, 170] width 290 height 37
click at [204, 170] on div "IR Query Document - 1 (2) Uploaded" at bounding box center [156, 171] width 269 height 16
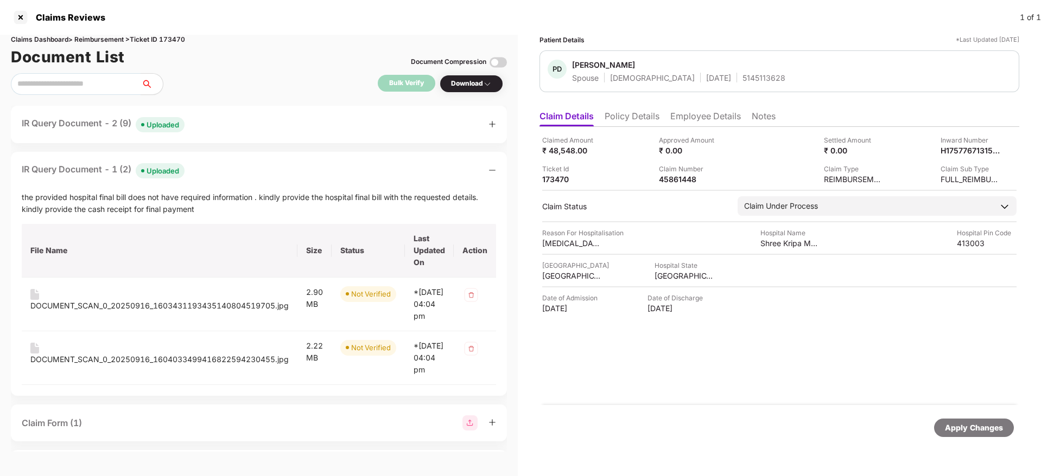
click at [232, 126] on div "IR Query Document - 2 (9) Uploaded" at bounding box center [259, 125] width 474 height 16
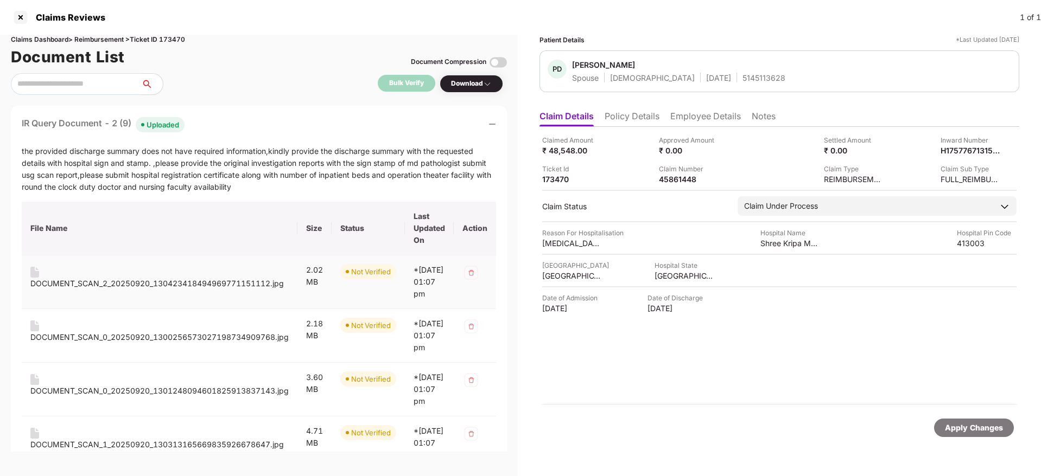
click at [92, 280] on div "DOCUMENT_SCAN_2_20250920_130423418494969771151112.jpg" at bounding box center [156, 284] width 253 height 12
click at [107, 343] on div "DOCUMENT_SCAN_0_20250920_1300256573027198734909768.jpg" at bounding box center [159, 337] width 258 height 12
click at [119, 397] on div "DOCUMENT_SCAN_0_20250920_1301248094601825913837143.jpg" at bounding box center [159, 391] width 258 height 12
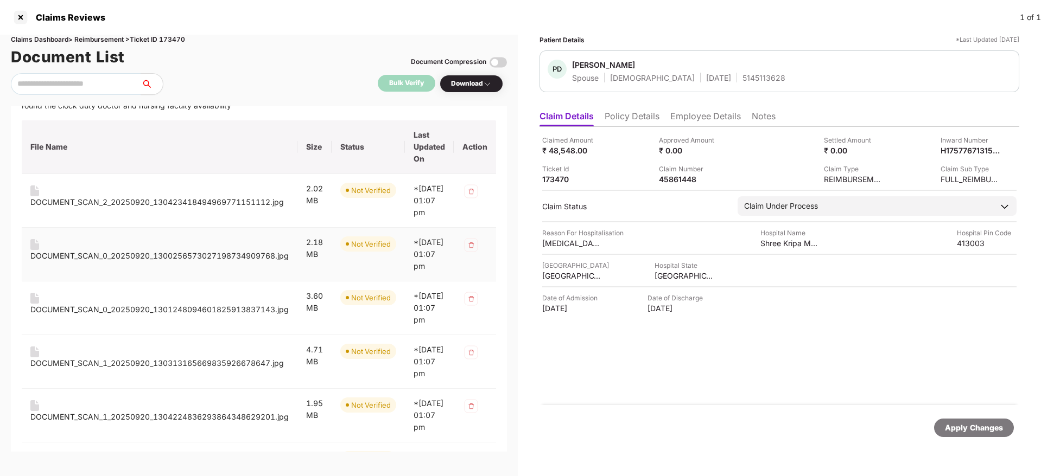
scroll to position [163, 0]
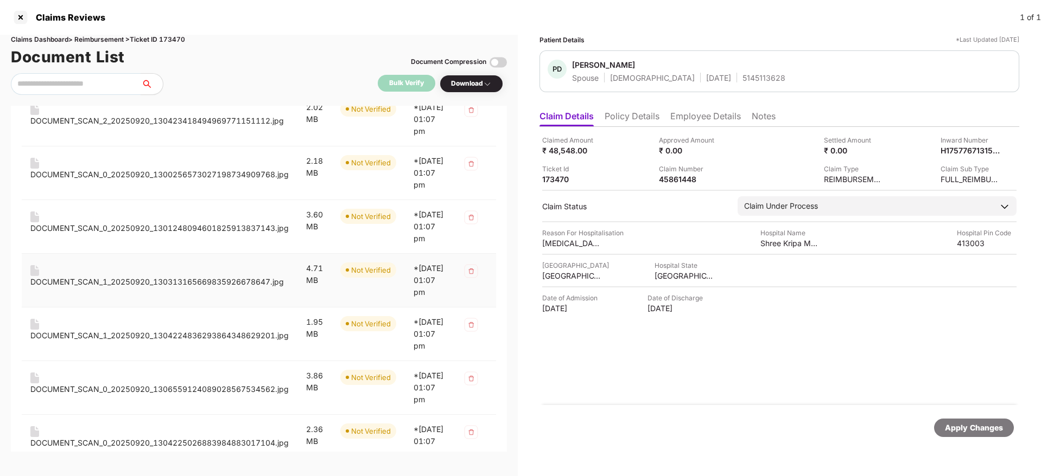
click at [203, 288] on div "DOCUMENT_SCAN_1_20250920_130313165669835926678647.jpg" at bounding box center [156, 282] width 253 height 12
click at [194, 342] on div "DOCUMENT_SCAN_1_20250920_1304224836293864348629201.jpg" at bounding box center [159, 336] width 258 height 12
click at [186, 395] on div "DOCUMENT_SCAN_0_20250920_1306559124089028567534562.jpg" at bounding box center [159, 390] width 258 height 12
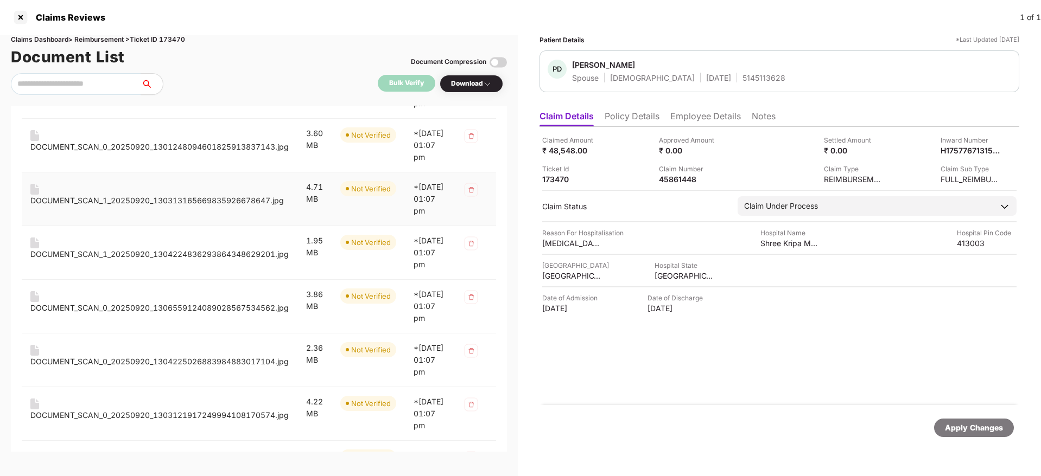
scroll to position [326, 0]
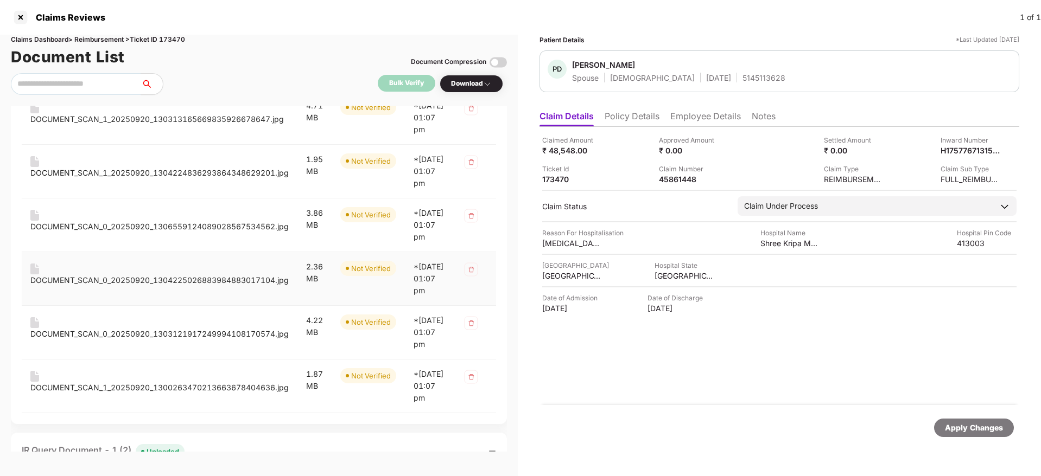
click at [201, 286] on div "DOCUMENT_SCAN_0_20250920_1304225026883984883017104.jpg" at bounding box center [159, 281] width 258 height 12
click at [186, 340] on div "DOCUMENT_SCAN_0_20250920_1303121917249994108170574.jpg" at bounding box center [159, 334] width 258 height 12
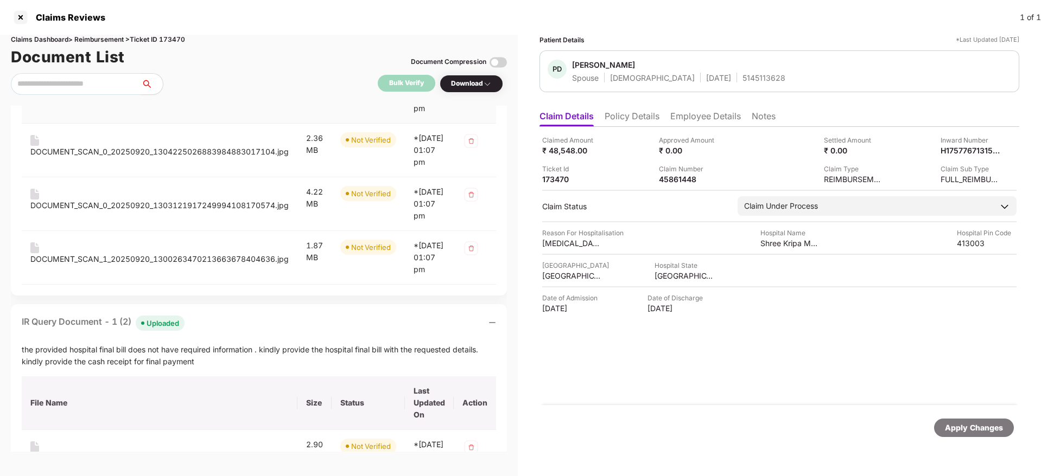
scroll to position [488, 0]
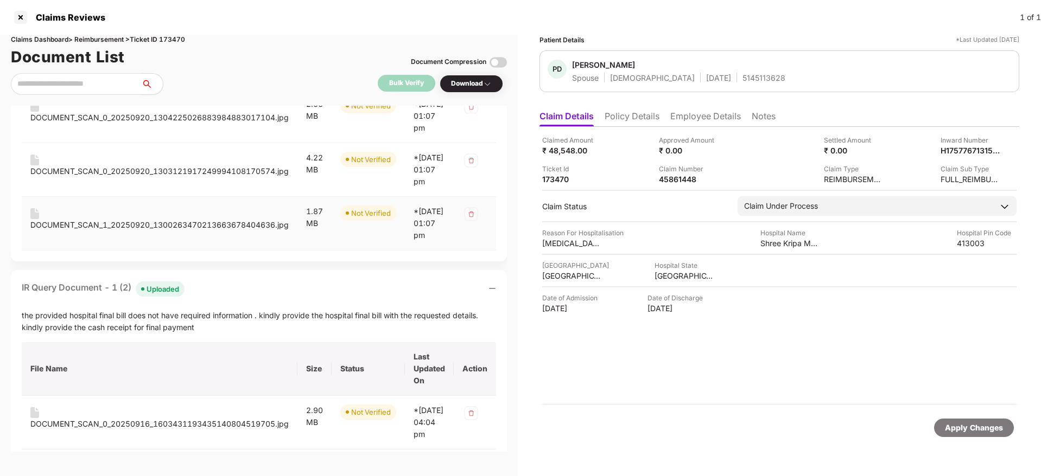
click at [227, 231] on div "DOCUMENT_SCAN_1_20250920_1300263470213663678404636.jpg" at bounding box center [159, 225] width 258 height 12
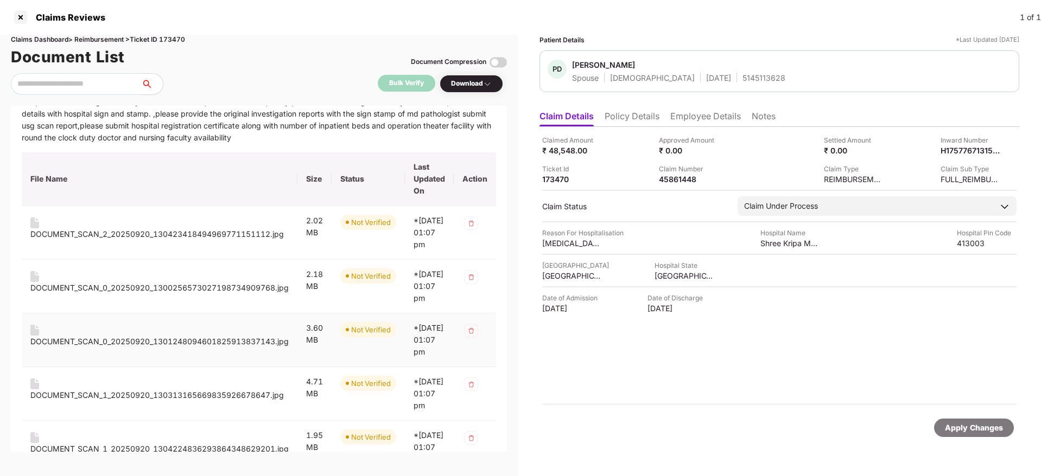
scroll to position [0, 0]
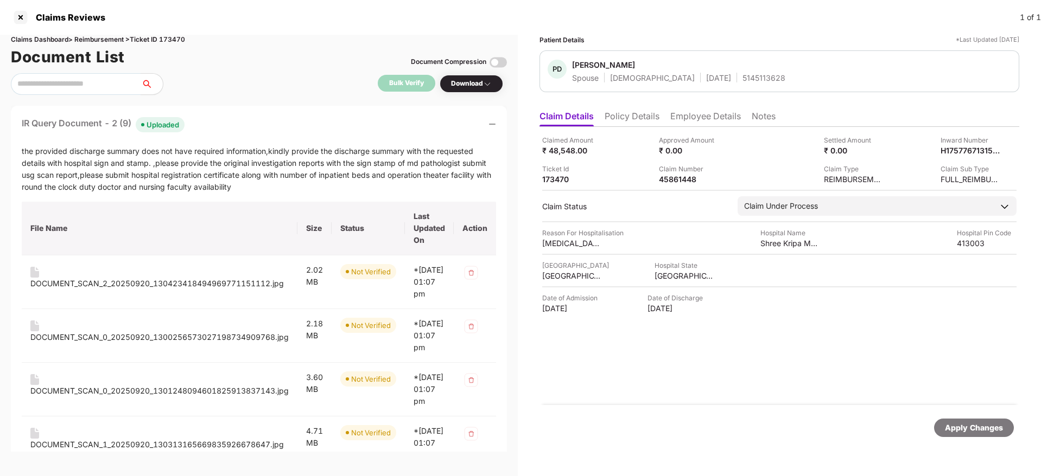
click at [253, 129] on div "IR Query Document - 2 (9) Uploaded" at bounding box center [259, 125] width 474 height 16
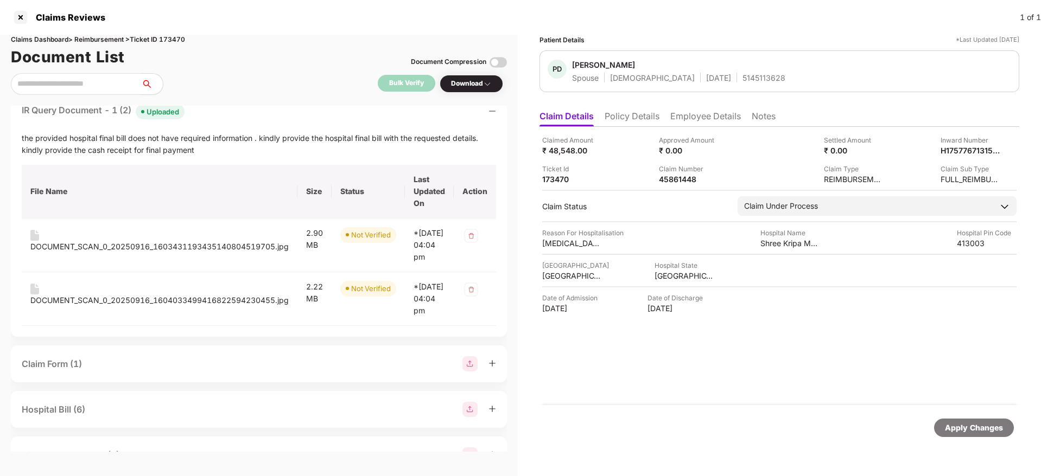
scroll to position [81, 0]
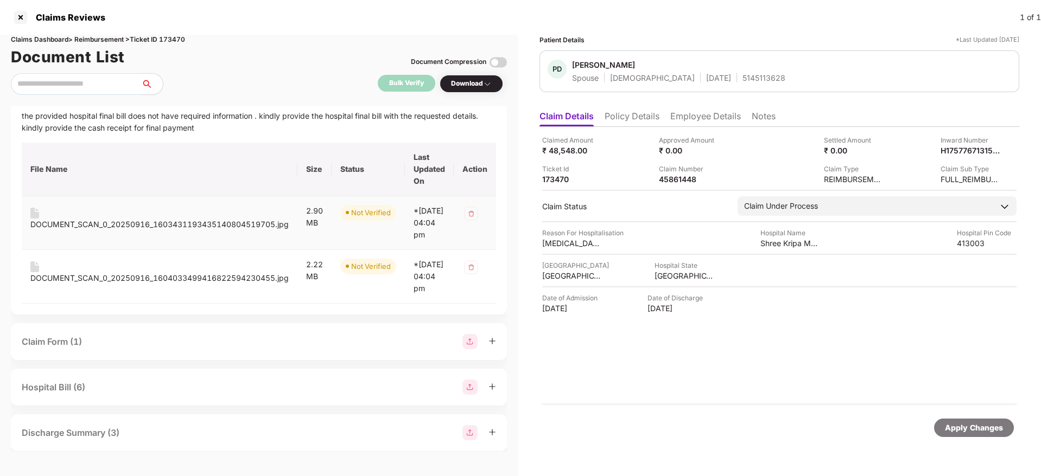
click at [179, 220] on div "DOCUMENT_SCAN_0_20250916_1603431193435140804519705.jpg" at bounding box center [159, 225] width 258 height 12
click at [112, 227] on div "DOCUMENT_SCAN_0_20250916_1603431193435140804519705.jpg" at bounding box center [159, 225] width 258 height 12
click at [171, 284] on div "DOCUMENT_SCAN_0_20250916_1604033499416822594230455.jpg" at bounding box center [159, 278] width 258 height 12
click at [678, 183] on div "45861448" at bounding box center [689, 179] width 60 height 10
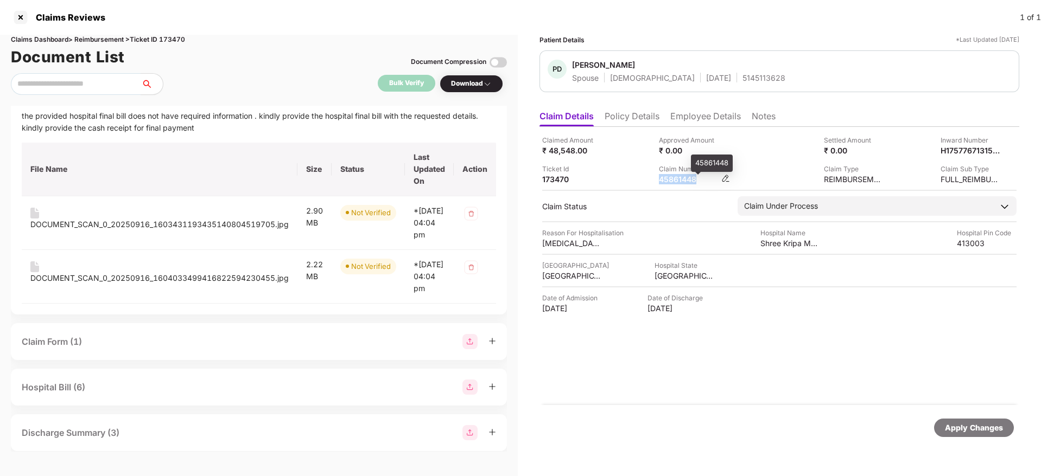
copy div "45861448"
click at [216, 81] on div "Bulk Verify Download" at bounding box center [259, 84] width 496 height 22
click at [237, 63] on div "Document List Document Compression" at bounding box center [259, 57] width 496 height 24
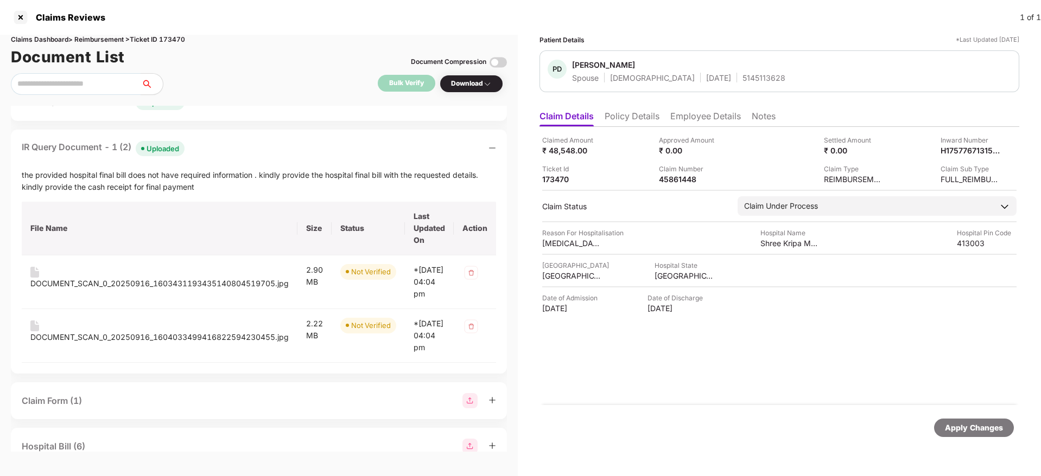
scroll to position [0, 0]
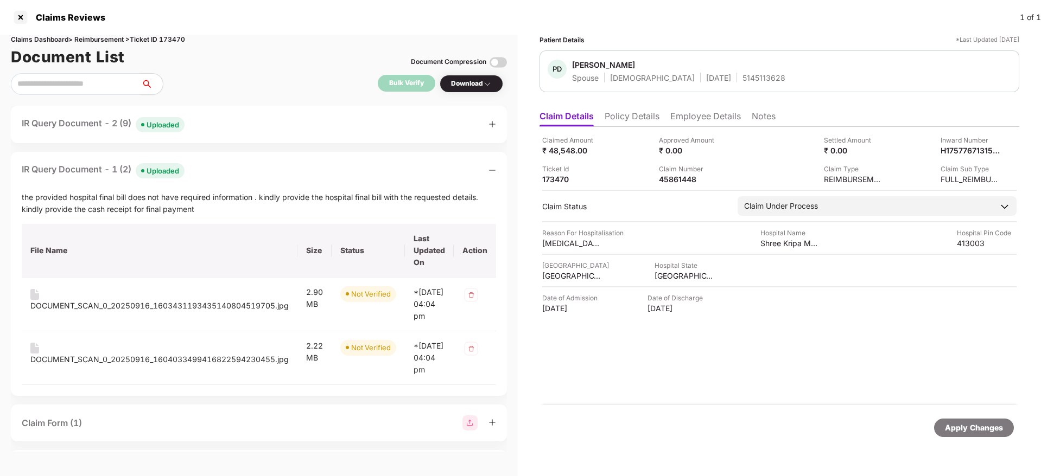
click at [253, 182] on div "IR Query Document - 1 (2) Uploaded the provided hospital final bill does not ha…" at bounding box center [259, 274] width 496 height 244
click at [252, 163] on div "IR Query Document - 1 (2) Uploaded" at bounding box center [259, 171] width 474 height 16
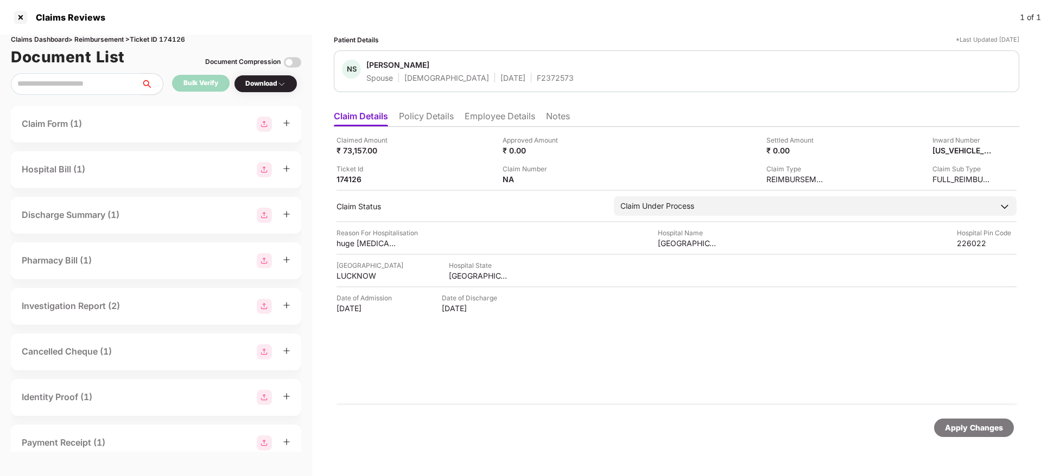
click at [443, 117] on li "Policy Details" at bounding box center [426, 119] width 55 height 16
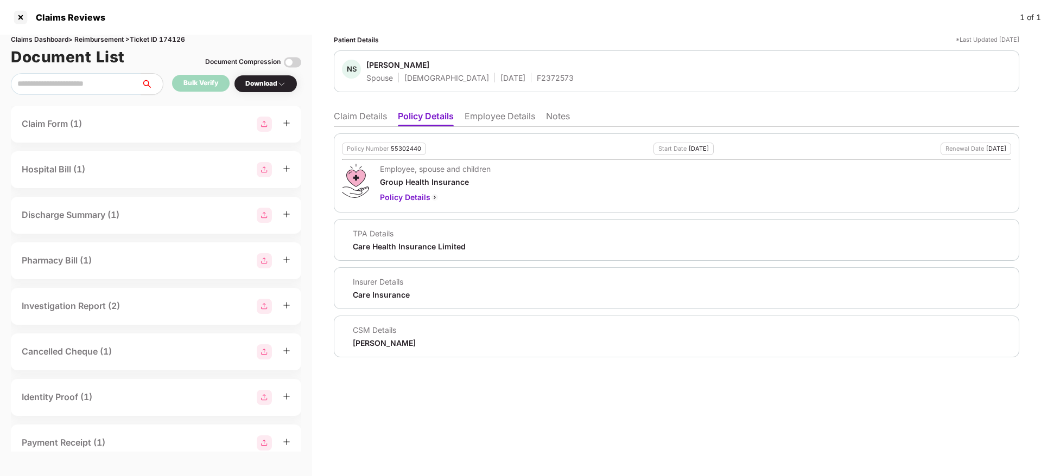
click at [405, 150] on div "55302440" at bounding box center [406, 148] width 30 height 7
copy div "55302440"
click at [537, 75] on div "F2372573" at bounding box center [555, 78] width 37 height 10
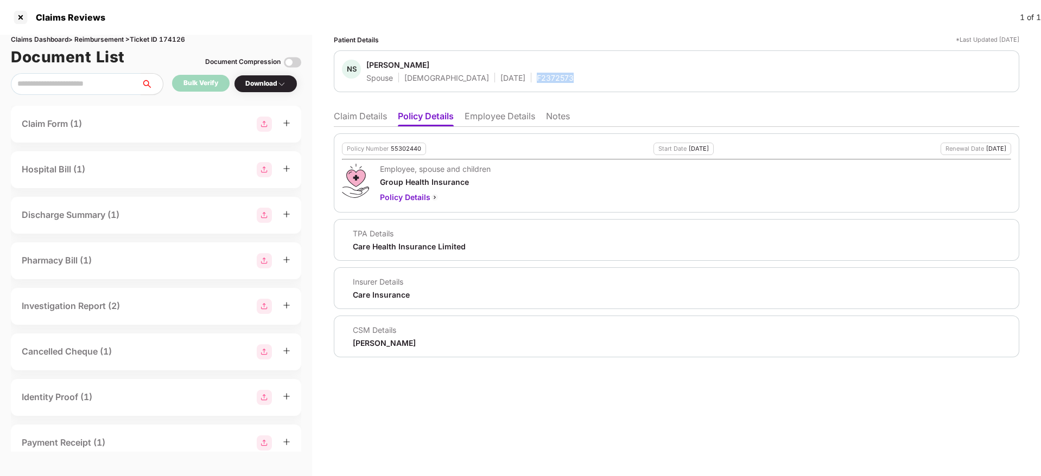
copy div "F2372573"
click at [353, 113] on li "Claim Details" at bounding box center [360, 119] width 53 height 16
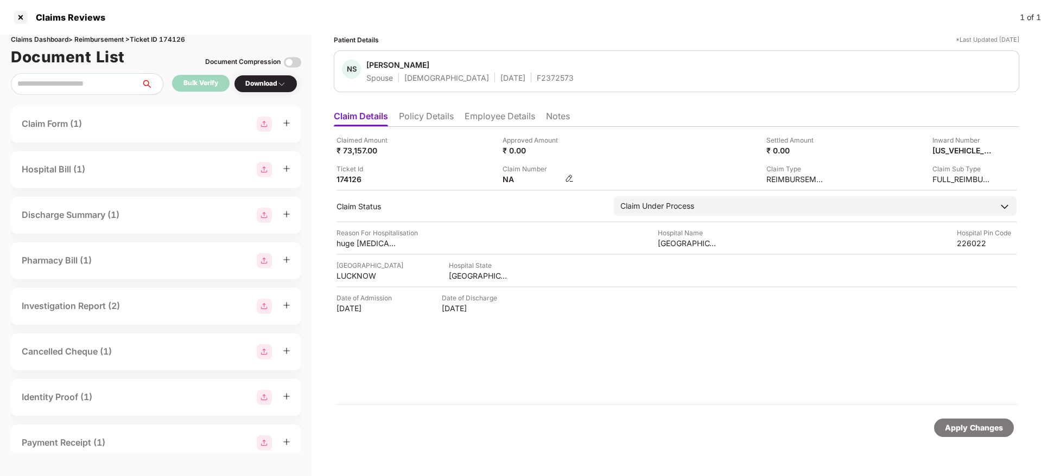
click at [567, 176] on img at bounding box center [569, 178] width 9 height 9
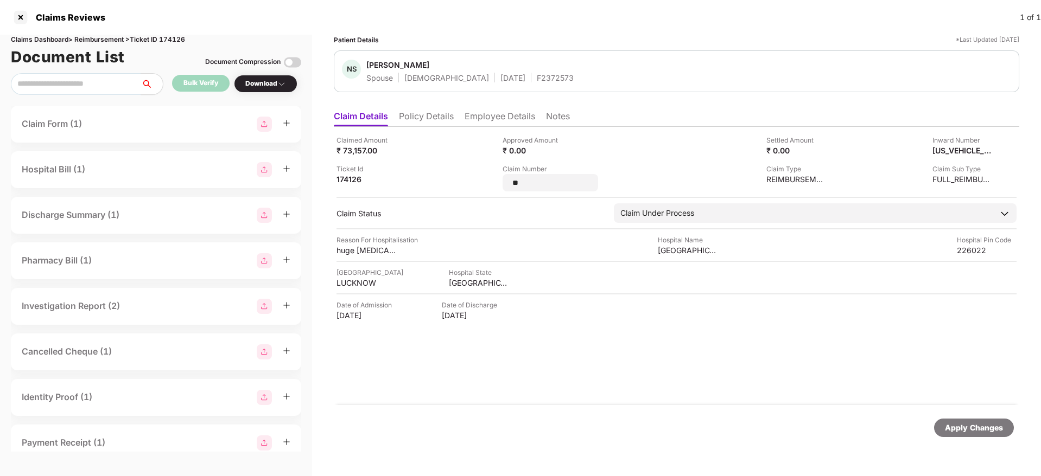
type input "*"
type input "**********"
click at [985, 430] on div "Apply Changes" at bounding box center [974, 428] width 58 height 12
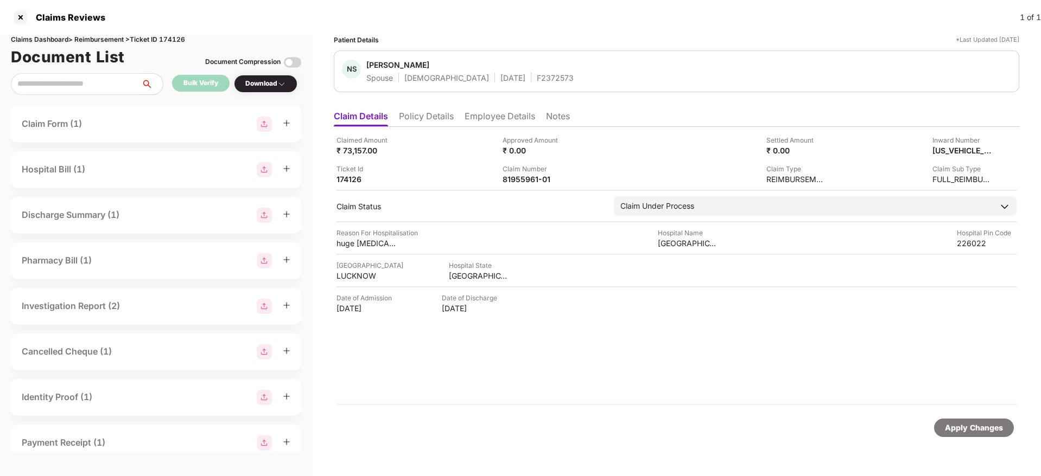
click at [186, 45] on div "Document List Document Compression" at bounding box center [156, 57] width 290 height 24
click at [182, 40] on div "Claims Dashboard > Reimbursement > Ticket ID 174126" at bounding box center [156, 40] width 290 height 10
copy div "174126"
click at [511, 181] on div "134720059" at bounding box center [532, 179] width 60 height 10
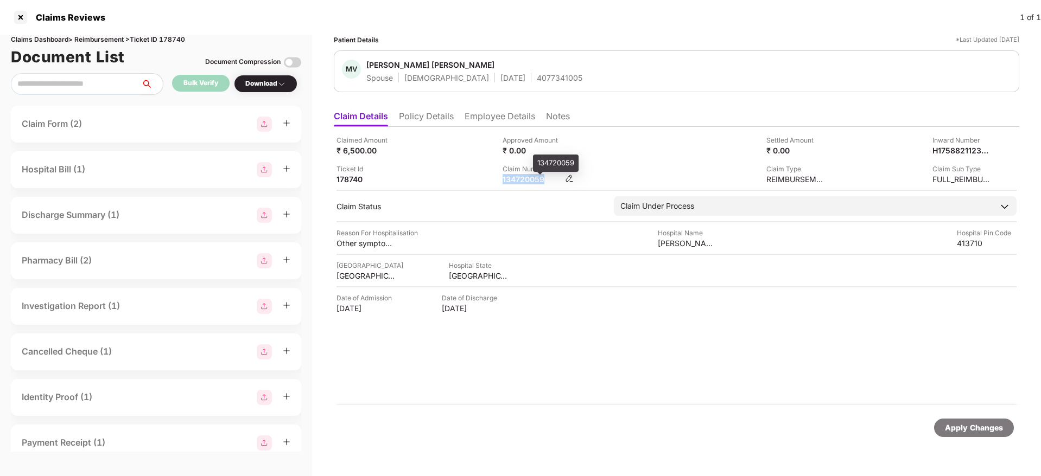
click at [511, 181] on div "134720059" at bounding box center [532, 179] width 60 height 10
copy div "134720059"
click at [450, 156] on div "Claimed Amount ₹ 6,500.00 Approved Amount ₹ 0.00 Settled Amount ₹ 0.00 Inward N…" at bounding box center [676, 159] width 680 height 49
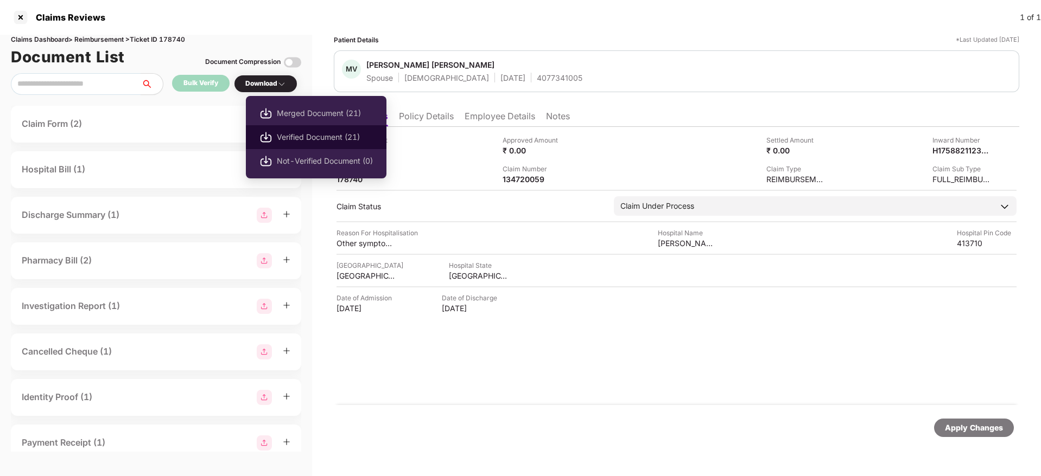
click at [290, 136] on span "Verified Document (21)" at bounding box center [325, 137] width 96 height 12
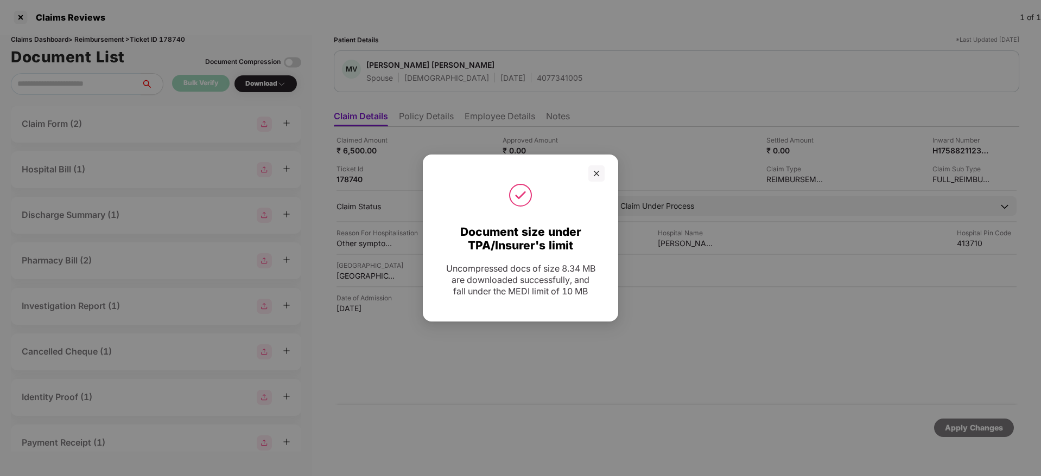
drag, startPoint x: 600, startPoint y: 171, endPoint x: 867, endPoint y: 97, distance: 276.9
click at [604, 171] on div at bounding box center [520, 173] width 195 height 16
click at [602, 172] on div at bounding box center [596, 173] width 16 height 16
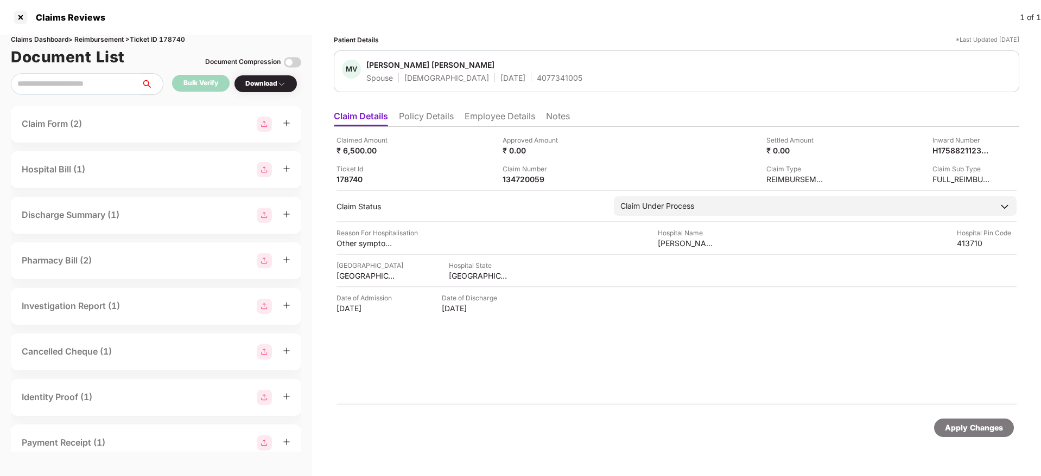
click at [595, 18] on div "Claims Reviews 1 of 1" at bounding box center [520, 17] width 1041 height 35
drag, startPoint x: 433, startPoint y: 112, endPoint x: 434, endPoint y: 120, distance: 7.6
click at [434, 112] on li "Policy Details" at bounding box center [426, 119] width 55 height 16
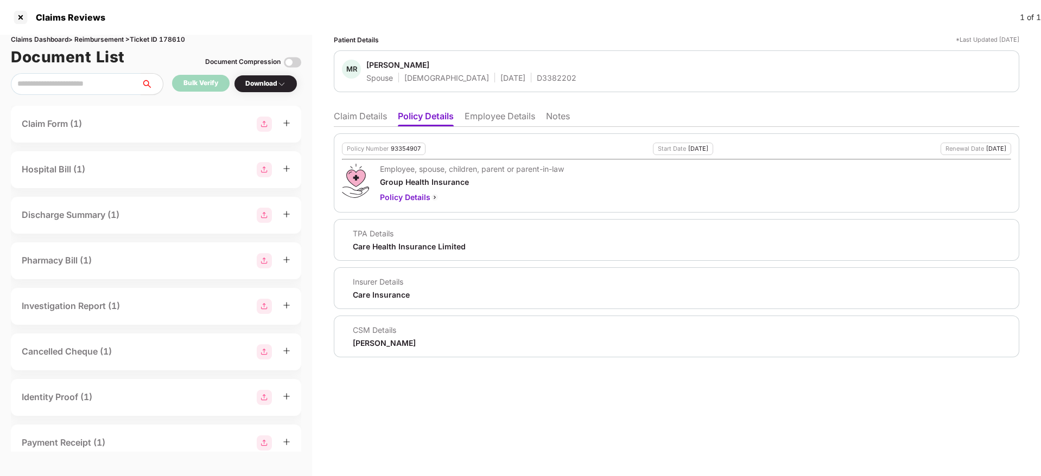
click at [399, 154] on div "Policy Number 93354907" at bounding box center [384, 149] width 84 height 12
copy div "93354907"
click at [537, 73] on div "D3382202" at bounding box center [557, 78] width 40 height 10
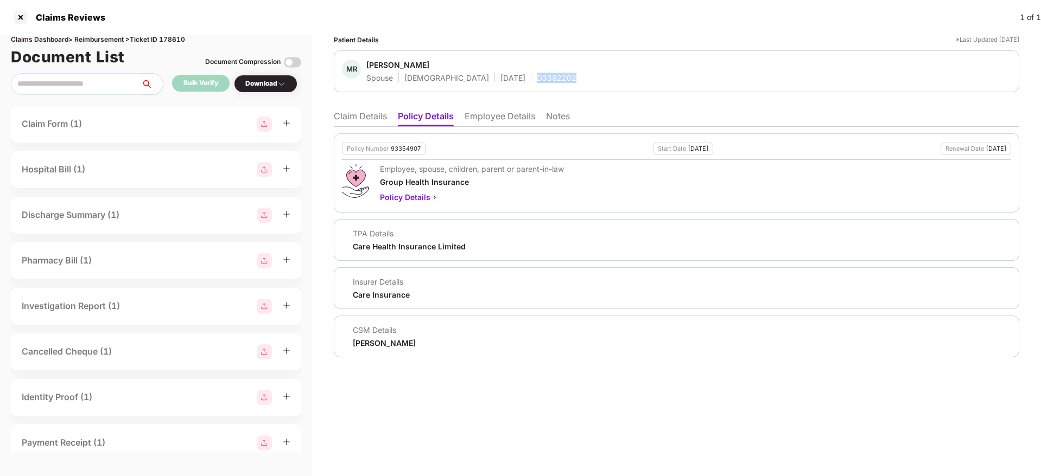
copy div "D3382202"
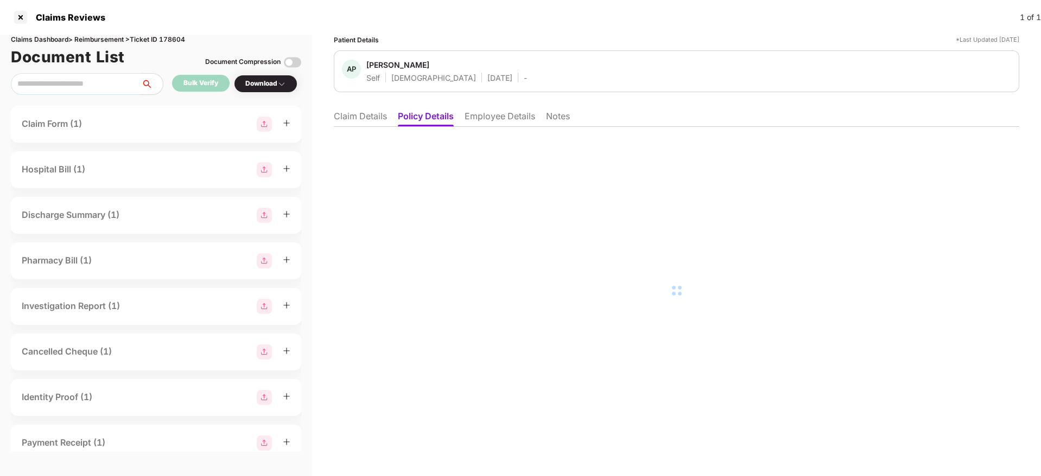
click at [508, 117] on li "Employee Details" at bounding box center [499, 119] width 71 height 16
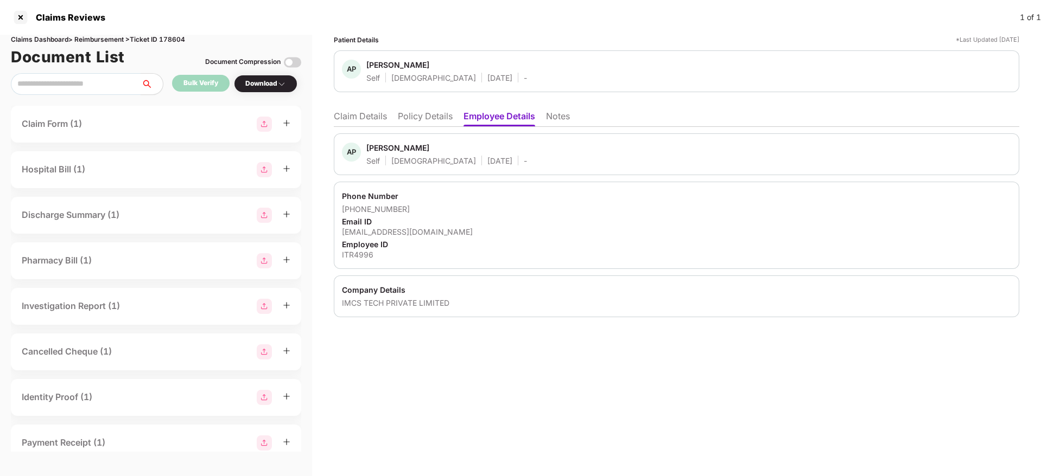
click at [358, 115] on li "Claim Details" at bounding box center [360, 119] width 53 height 16
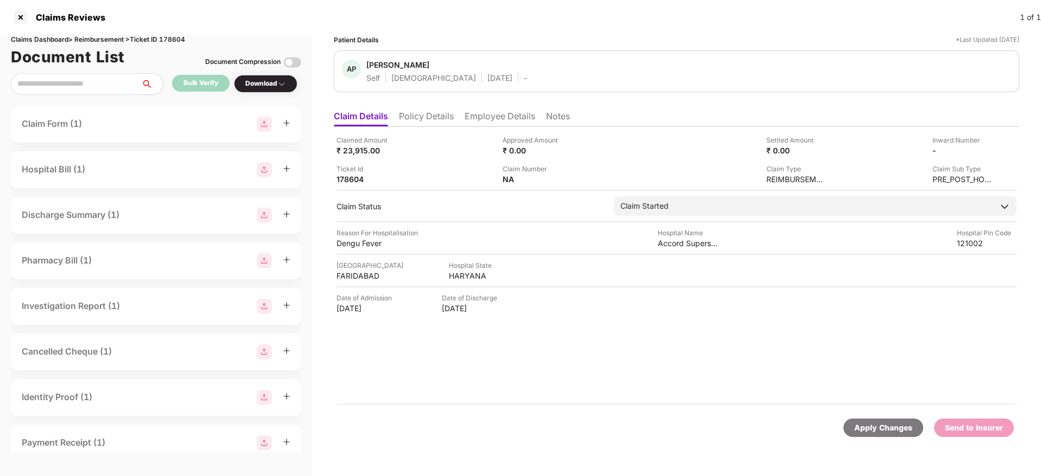
click at [495, 119] on li "Employee Details" at bounding box center [499, 119] width 71 height 16
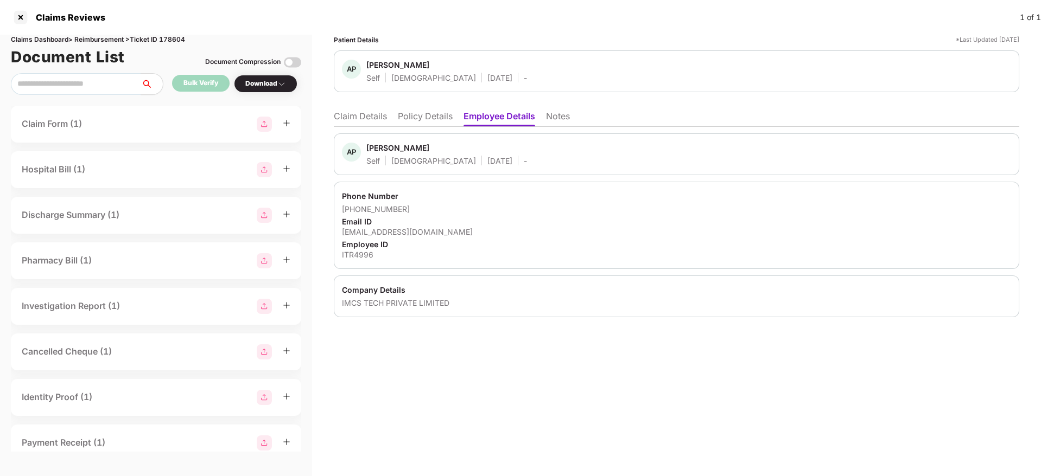
click at [390, 231] on div "atul.p@imcsgroup.net" at bounding box center [676, 232] width 669 height 10
click at [390, 230] on div "atul.p@imcsgroup.net" at bounding box center [676, 232] width 669 height 10
copy div "atul.p@imcsgroup.net"
click at [377, 121] on li "Claim Details" at bounding box center [360, 119] width 53 height 16
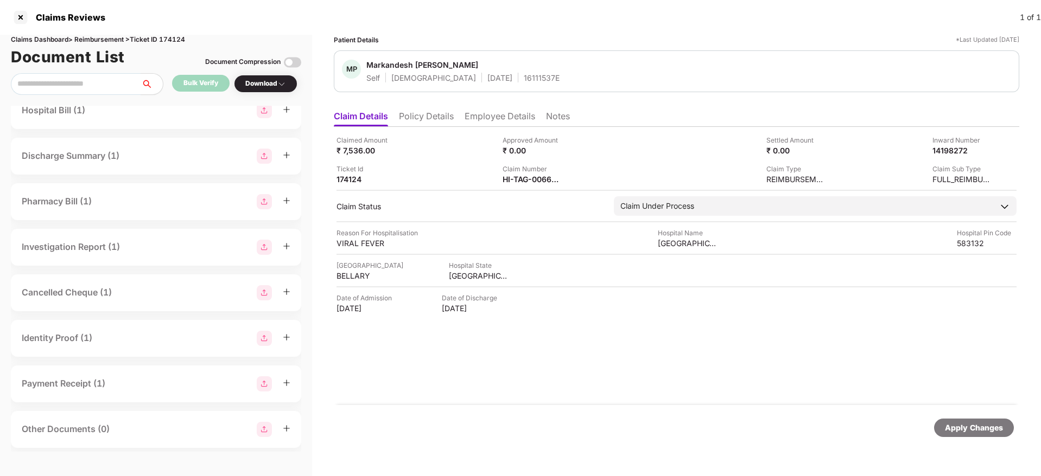
scroll to position [163, 0]
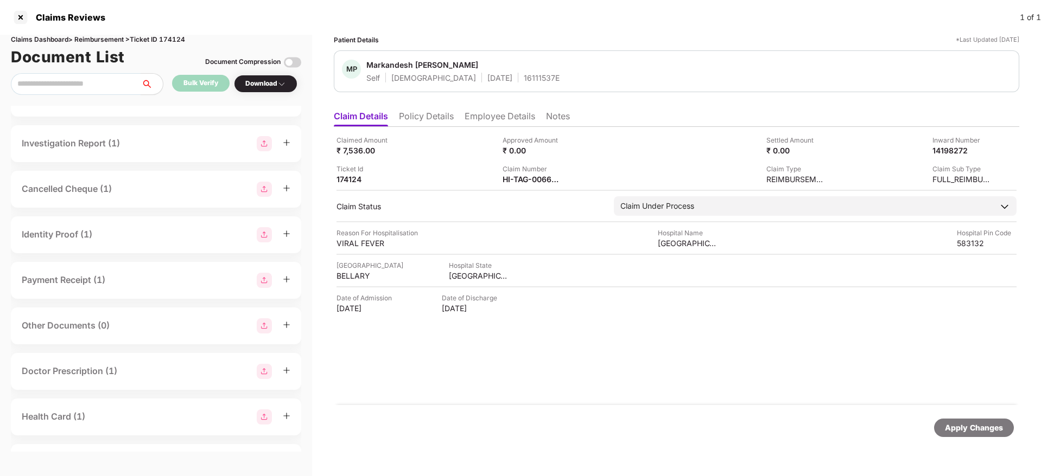
click at [145, 194] on div "Cancelled Cheque (1)" at bounding box center [156, 189] width 269 height 15
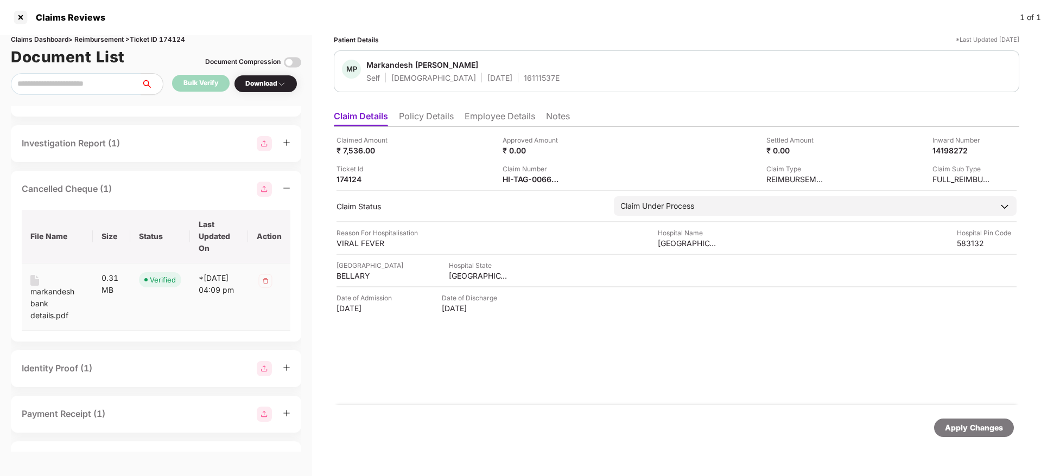
click at [62, 293] on div "markandesh bank details.pdf" at bounding box center [57, 304] width 54 height 36
click at [573, 169] on div "Claim Number HI-TAG-006626746-0" at bounding box center [581, 174] width 158 height 21
click at [422, 120] on li "Policy Details" at bounding box center [426, 119] width 55 height 16
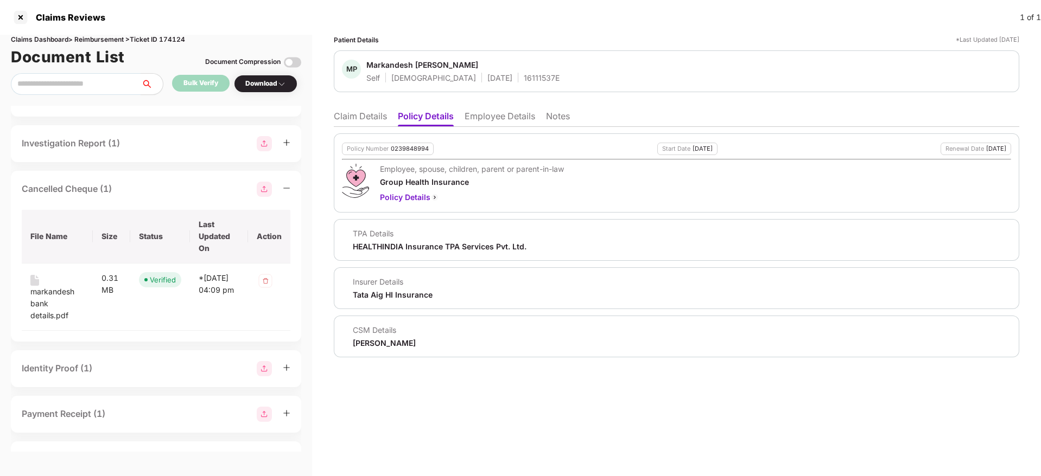
click at [368, 120] on li "Claim Details" at bounding box center [360, 119] width 53 height 16
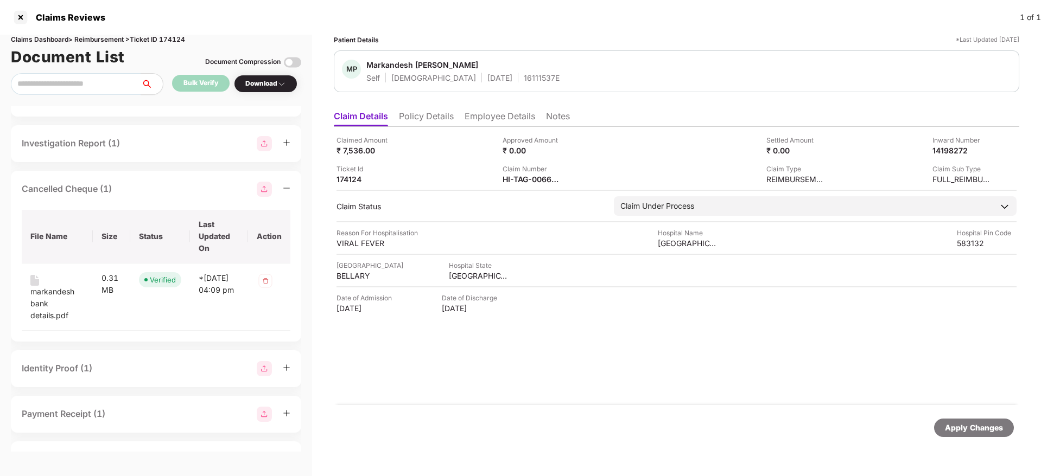
click at [511, 168] on div "Claim Number" at bounding box center [532, 169] width 60 height 10
click at [499, 178] on div "Claimed Amount ₹ 7,536.00 Approved Amount ₹ 0.00 Settled Amount ₹ 0.00 Inward N…" at bounding box center [676, 159] width 680 height 49
click at [499, 179] on div "Claimed Amount ₹ 7,536.00 Approved Amount ₹ 0.00 Settled Amount ₹ 0.00 Inward N…" at bounding box center [676, 159] width 680 height 49
copy div "HI-TAG-006626746-0"
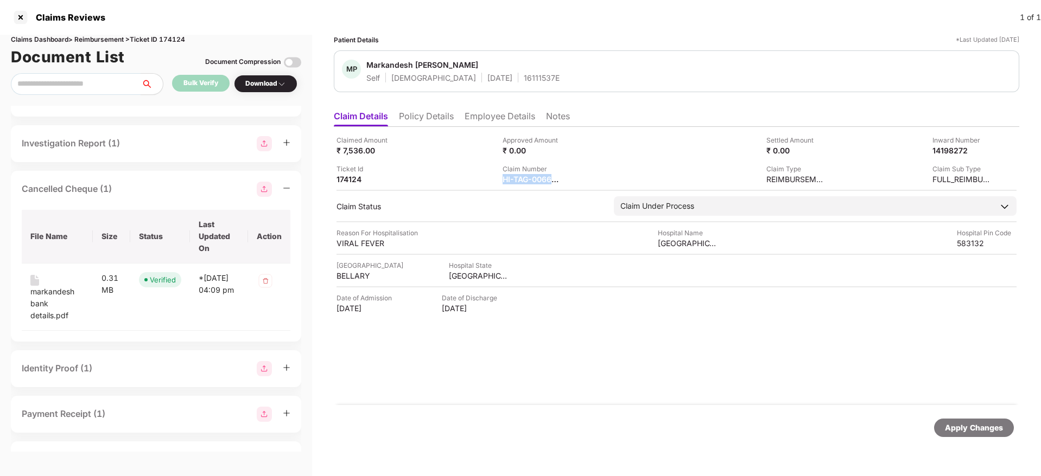
copy div "HI-TAG-006626746-0"
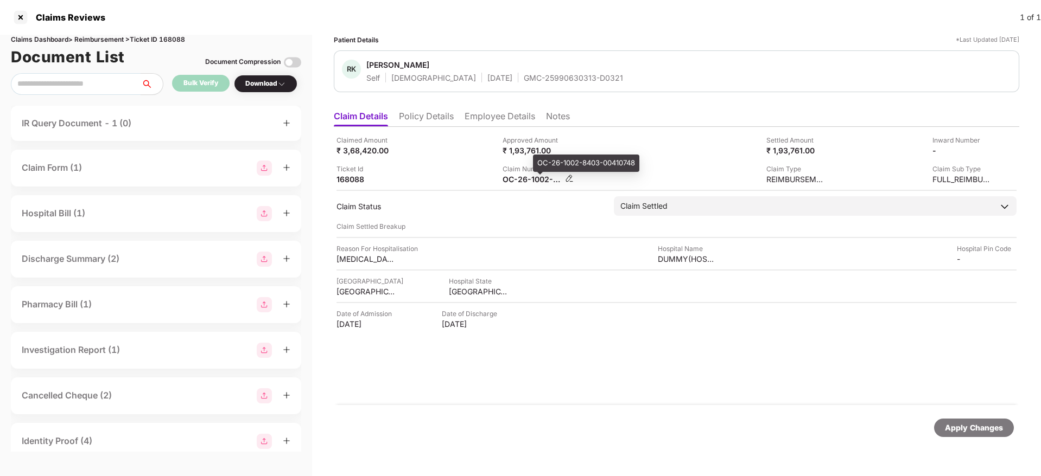
click at [512, 182] on div "OC-26-1002-8403-00410748" at bounding box center [532, 179] width 60 height 10
click at [513, 181] on div "OC-26-1002-8403-00410748" at bounding box center [532, 179] width 60 height 10
copy div
click at [608, 144] on div "Approved Amount ₹ 1,93,761.00" at bounding box center [581, 145] width 158 height 21
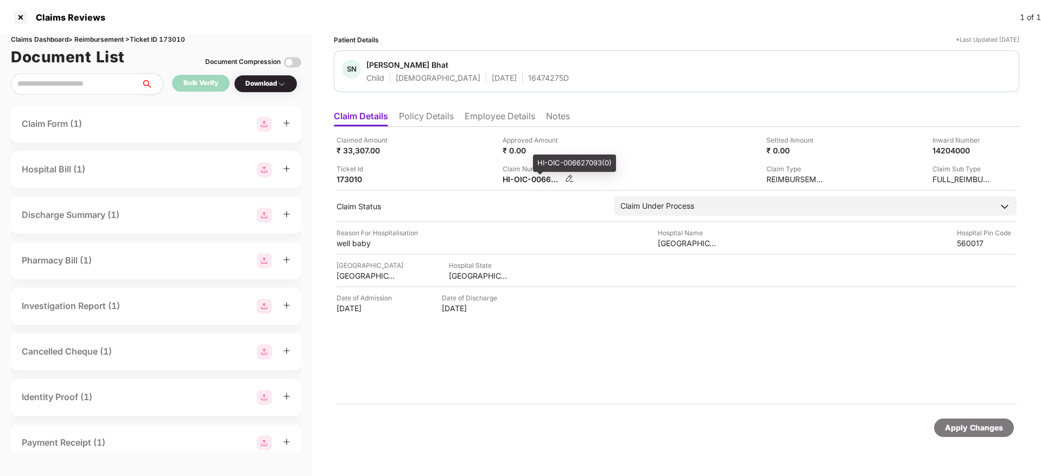
click at [523, 176] on div "HI-OIC-006627093(0)" at bounding box center [532, 179] width 60 height 10
copy div
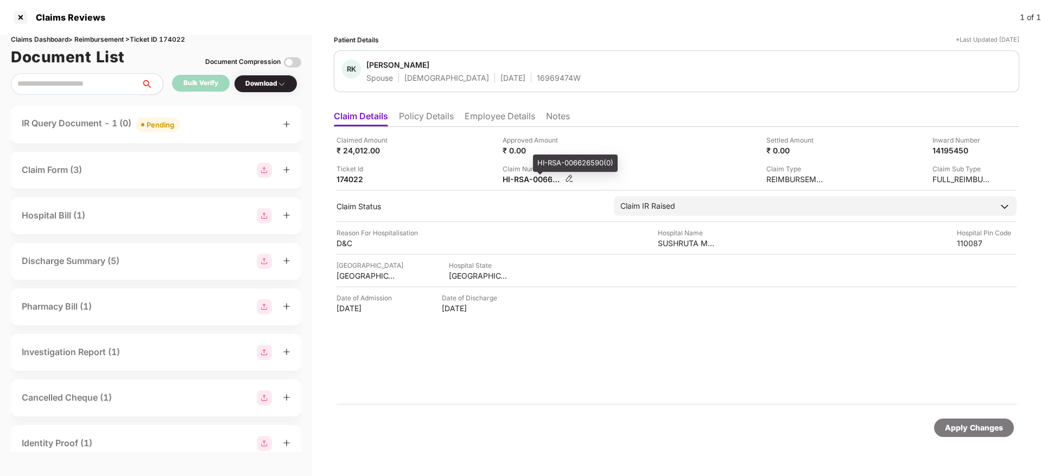
click at [525, 178] on div "HI-RSA-006626590(0)" at bounding box center [532, 179] width 60 height 10
click at [445, 171] on div "Ticket Id 174022" at bounding box center [415, 174] width 158 height 21
click at [208, 124] on div "IR Query Document - 1 (0) Pending" at bounding box center [156, 125] width 269 height 16
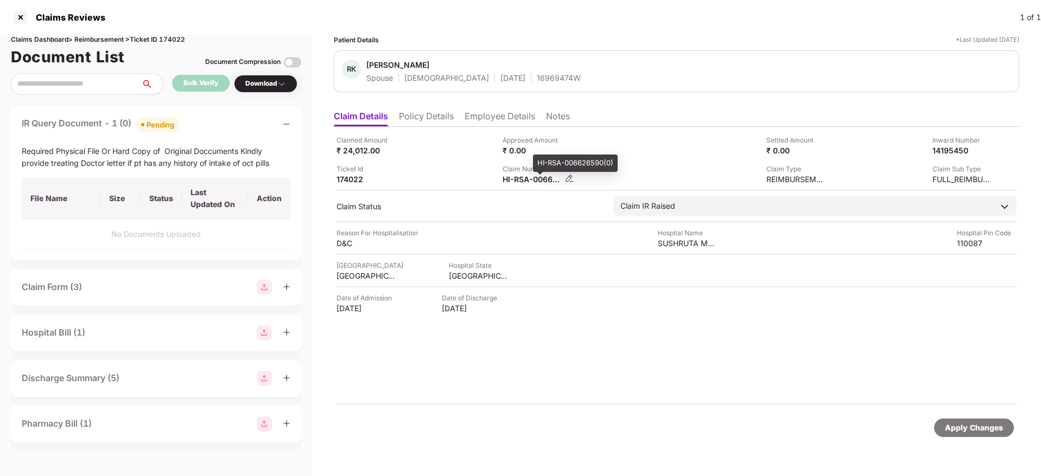
click at [524, 178] on div "HI-RSA-006626590(0)" at bounding box center [532, 179] width 60 height 10
click at [525, 178] on div "HI-RSA-006626590(0)" at bounding box center [532, 179] width 60 height 10
copy div
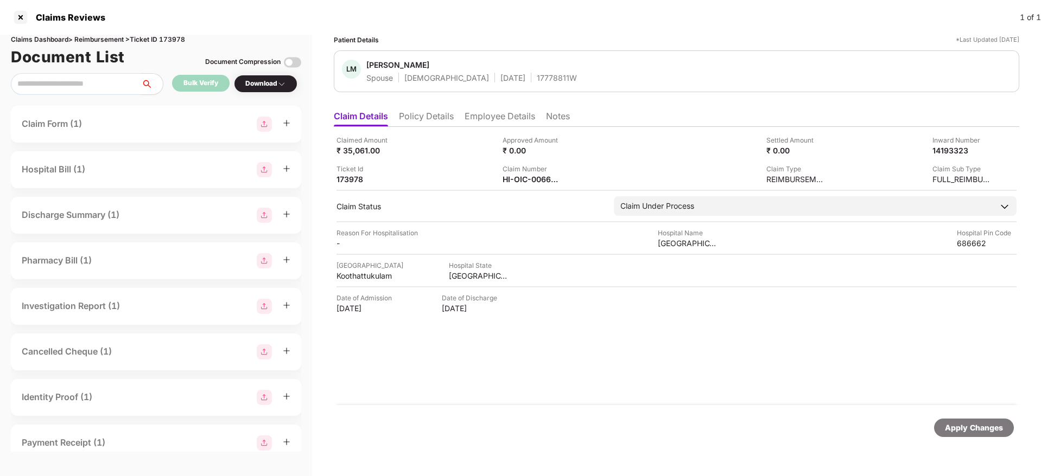
click at [521, 171] on div "Claim Number" at bounding box center [532, 169] width 60 height 10
click at [521, 170] on div "Claim Number" at bounding box center [532, 169] width 60 height 10
click at [519, 178] on div "HI-OIC-006626497(0)" at bounding box center [532, 179] width 60 height 10
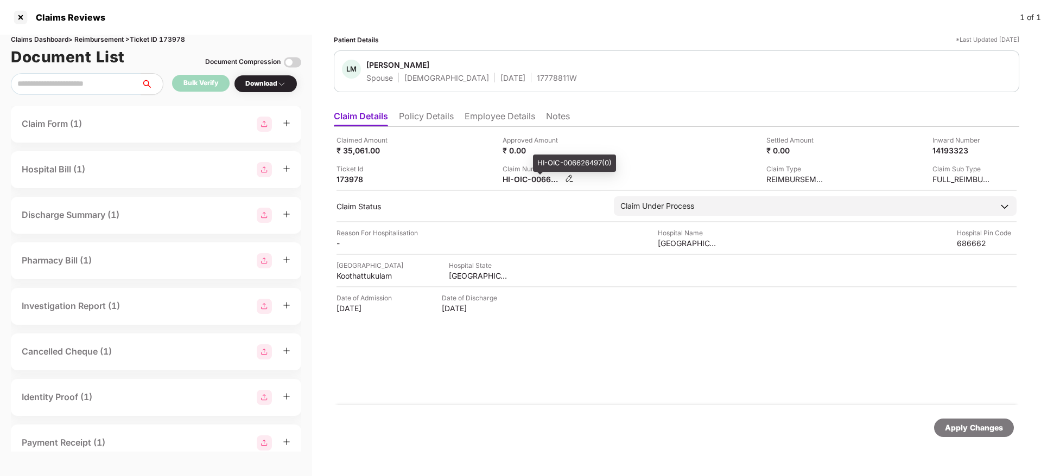
click at [519, 178] on div "HI-OIC-006626497(0)" at bounding box center [532, 179] width 60 height 10
copy div
